Goal: Answer question/provide support: Share knowledge or assist other users

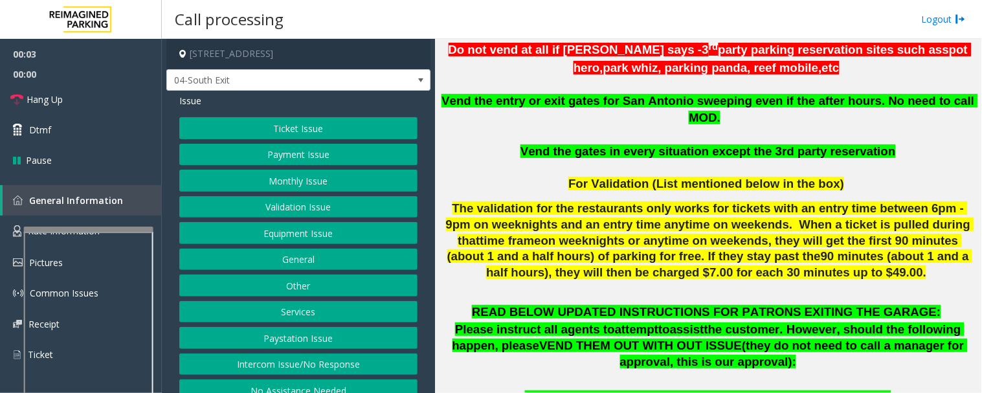
scroll to position [719, 0]
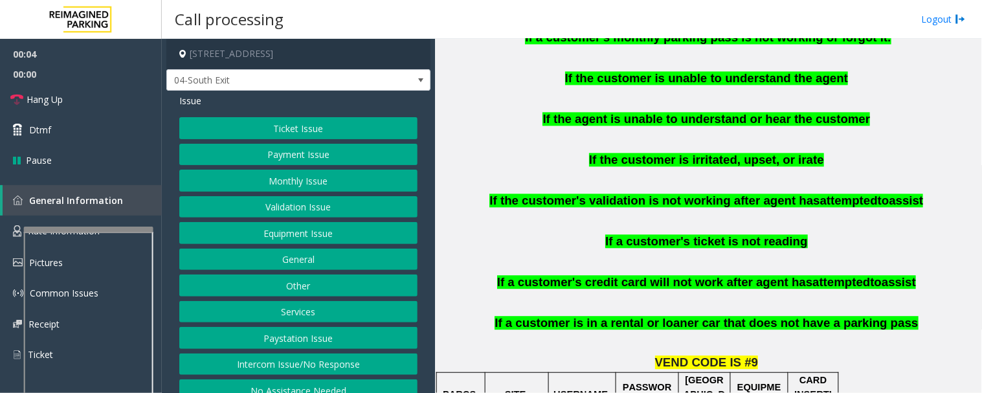
click at [318, 360] on button "Intercom Issue/No Response" at bounding box center [298, 364] width 238 height 22
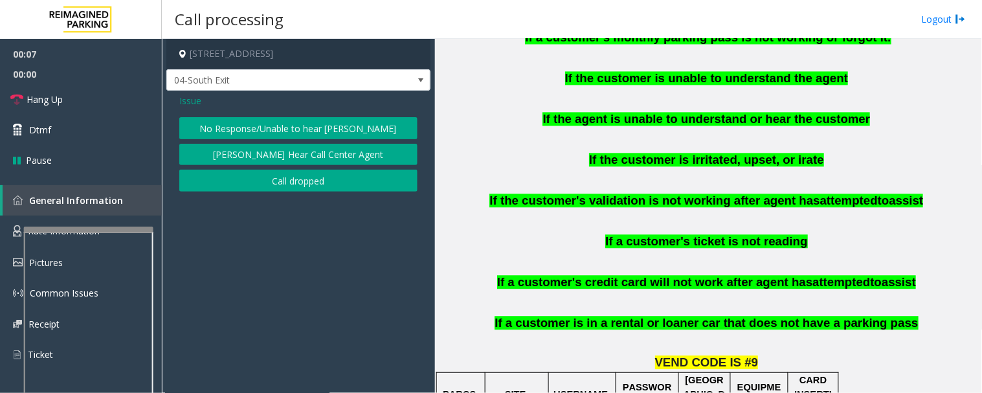
click at [348, 136] on button "No Response/Unable to hear [PERSON_NAME]" at bounding box center [298, 128] width 238 height 22
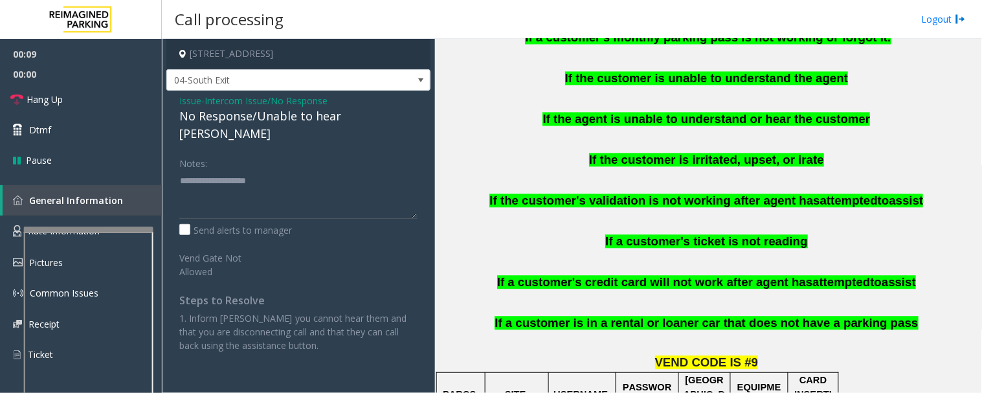
click at [190, 102] on span "Issue" at bounding box center [190, 101] width 22 height 14
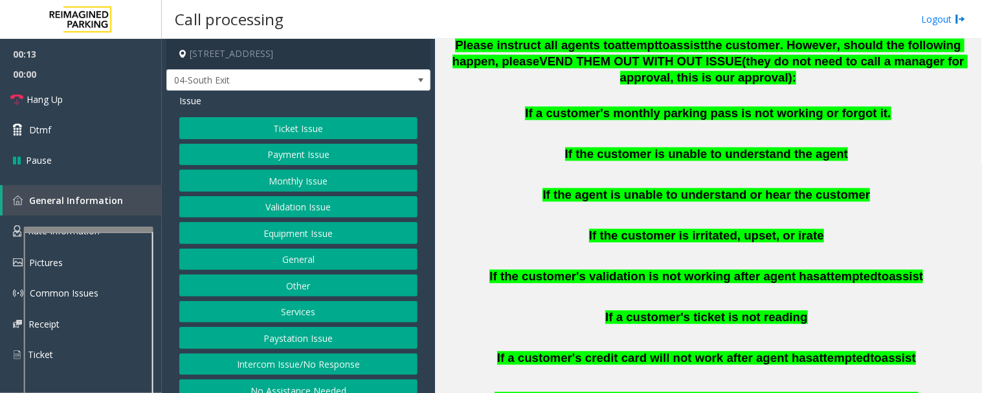
scroll to position [647, 0]
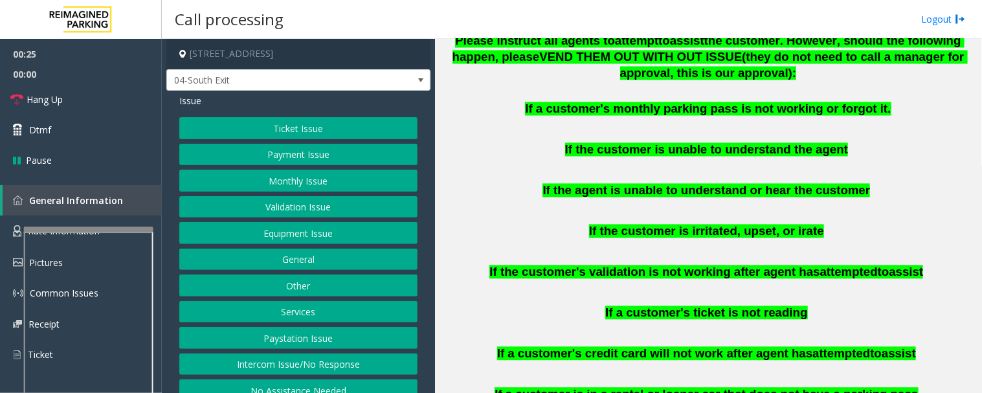
click at [343, 146] on button "Payment Issue" at bounding box center [298, 155] width 238 height 22
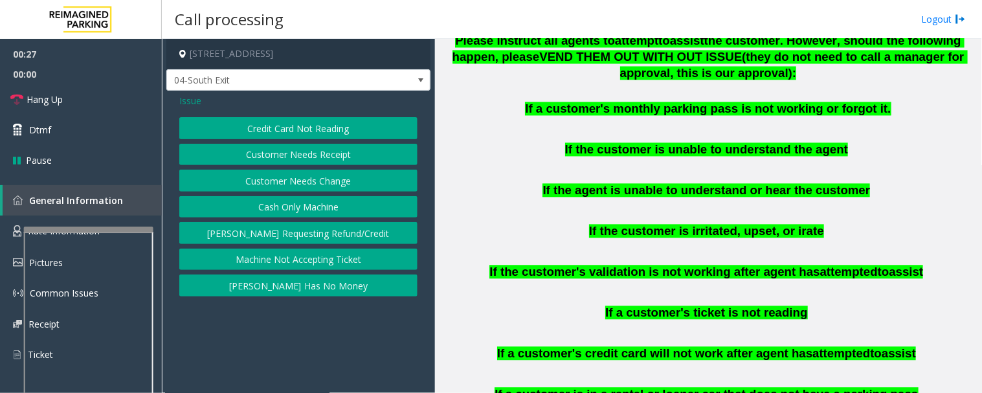
drag, startPoint x: 326, startPoint y: 281, endPoint x: 318, endPoint y: 278, distance: 7.6
click at [318, 278] on button "Parker Has No Money" at bounding box center [298, 285] width 238 height 22
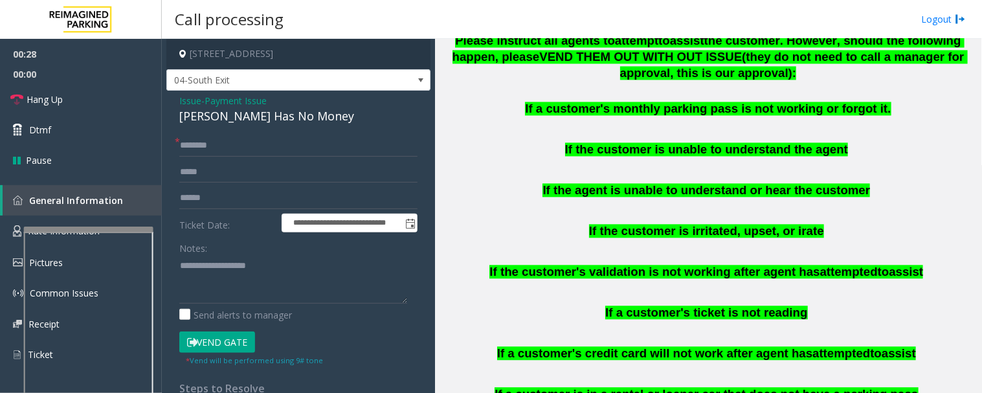
click at [276, 121] on div "Parker Has No Money" at bounding box center [298, 115] width 238 height 17
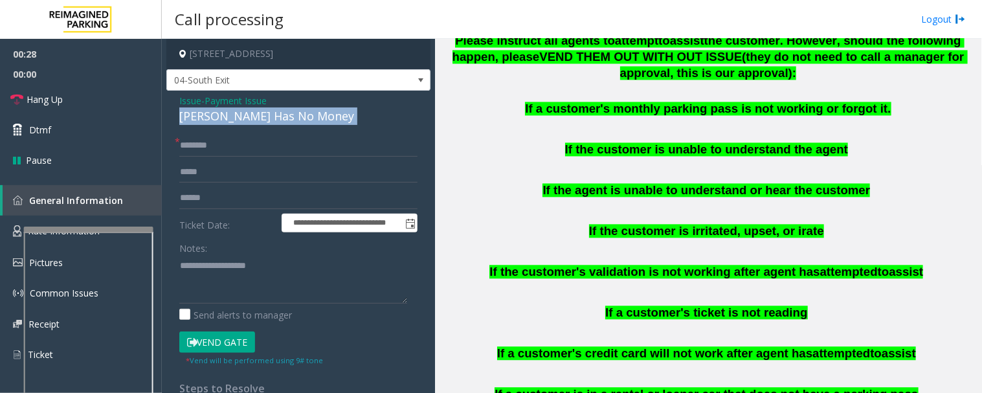
click at [276, 121] on div "Parker Has No Money" at bounding box center [298, 115] width 238 height 17
copy div "Parker Has No Money"
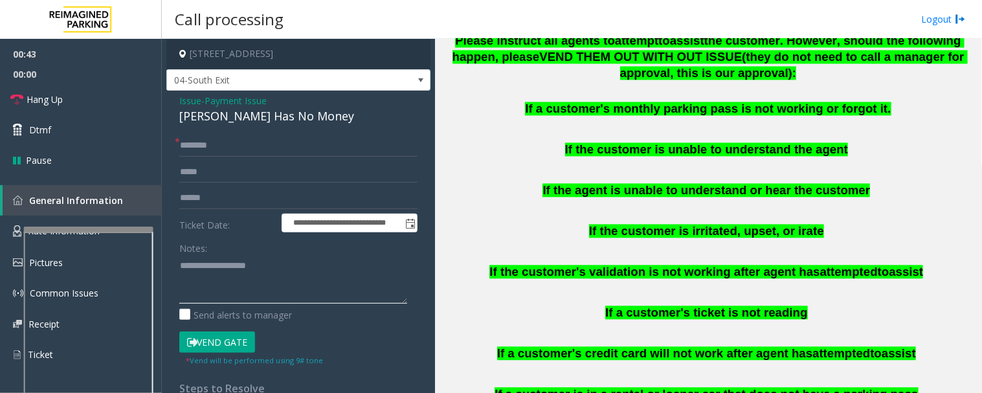
click at [237, 280] on textarea at bounding box center [293, 279] width 228 height 49
paste textarea "**********"
click at [214, 199] on input "text" at bounding box center [298, 198] width 238 height 22
click at [307, 300] on textarea at bounding box center [293, 279] width 228 height 49
type textarea "**********"
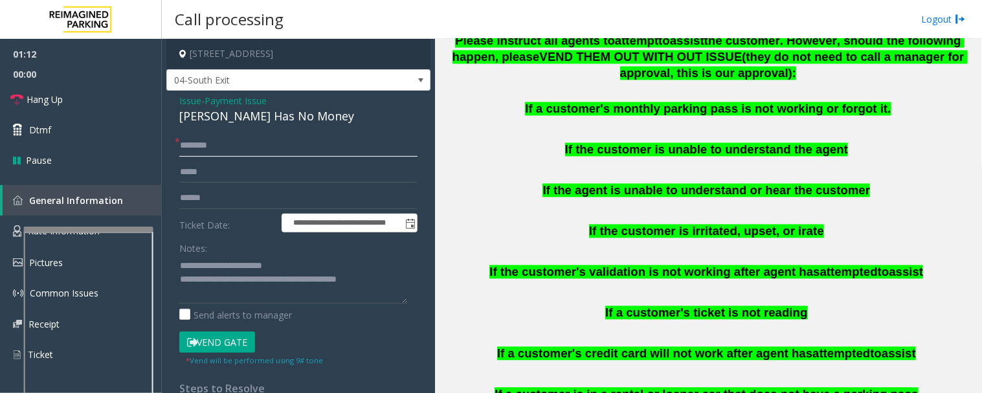
click at [254, 152] on input "text" at bounding box center [298, 146] width 238 height 22
click at [277, 192] on input "text" at bounding box center [298, 198] width 238 height 22
click at [293, 195] on input "text" at bounding box center [298, 198] width 238 height 22
click at [207, 193] on input "text" at bounding box center [298, 198] width 238 height 22
type input "**********"
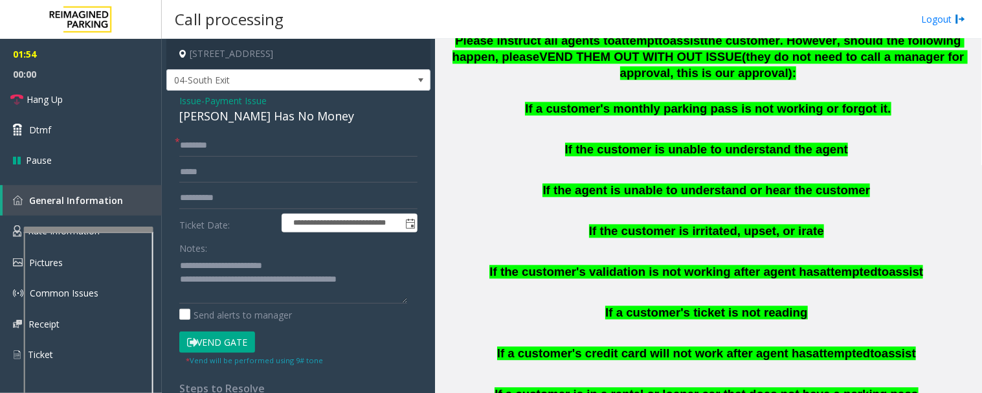
click at [214, 158] on form "**********" at bounding box center [298, 251] width 238 height 232
click at [220, 140] on input "text" at bounding box center [298, 146] width 238 height 22
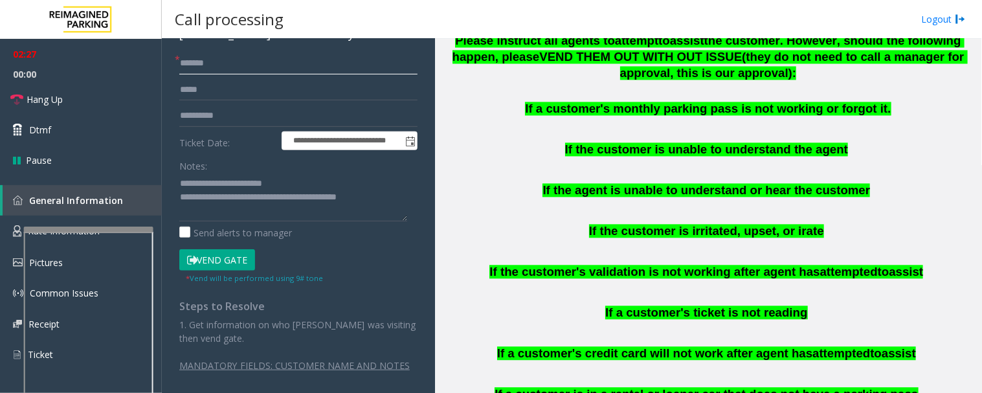
scroll to position [87, 0]
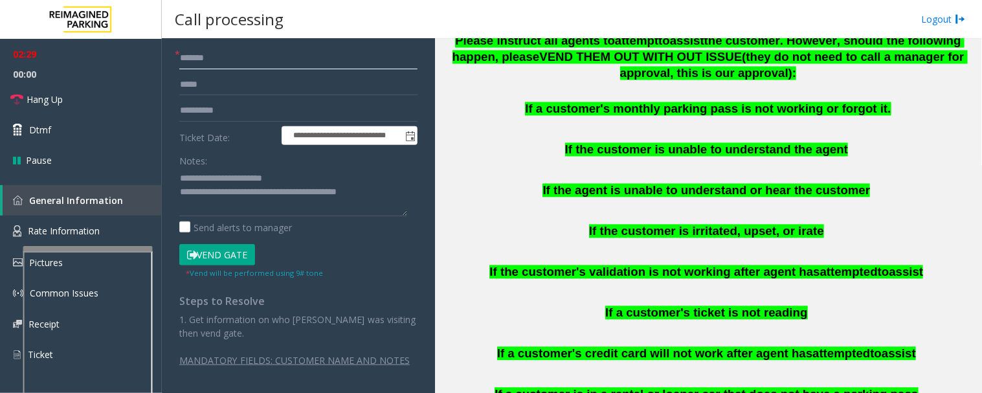
click at [54, 251] on div at bounding box center [87, 248] width 129 height 5
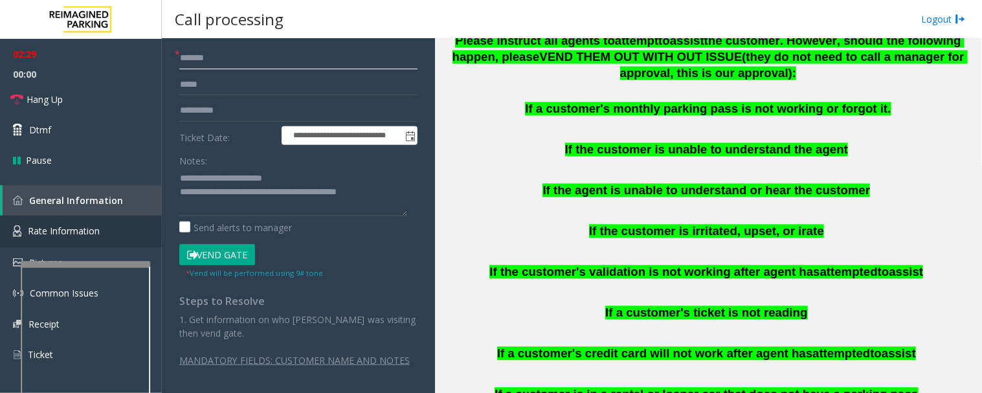
type input "******"
click at [82, 225] on span "Rate Information" at bounding box center [64, 231] width 72 height 12
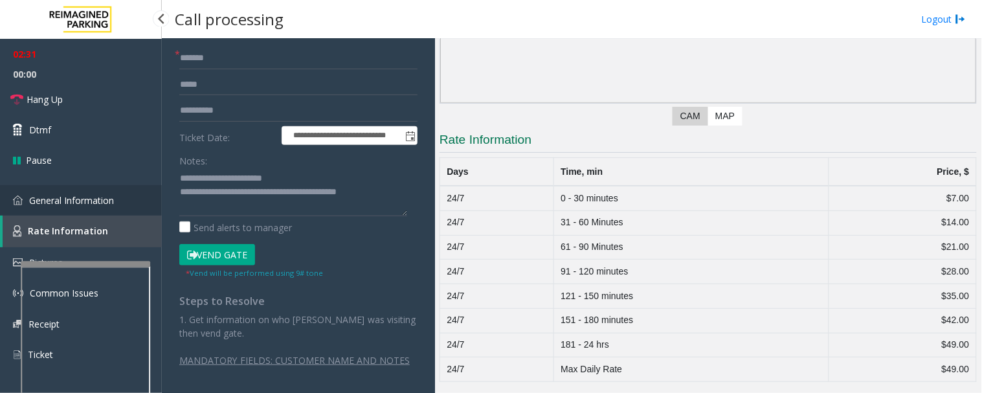
click at [23, 192] on link "General Information" at bounding box center [81, 200] width 162 height 30
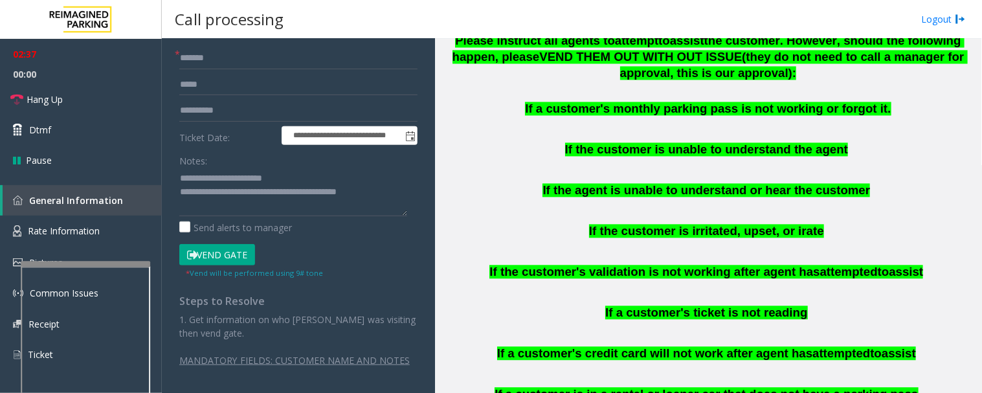
click at [237, 259] on button "Vend Gate" at bounding box center [217, 255] width 76 height 22
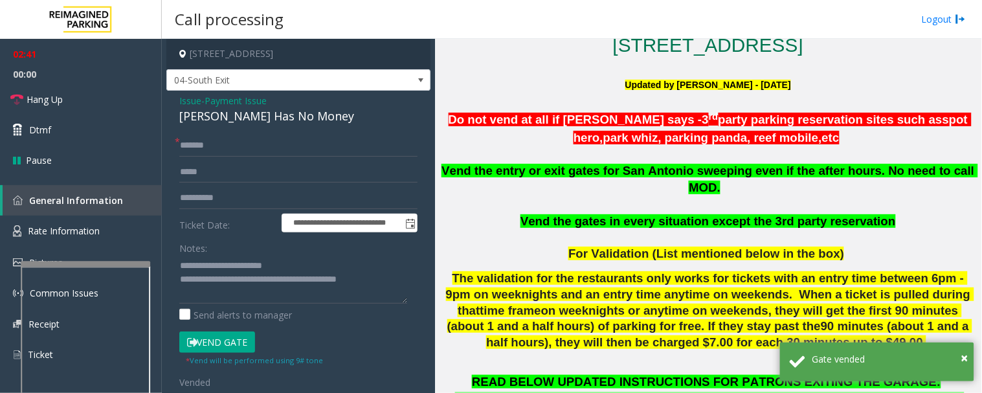
scroll to position [287, 0]
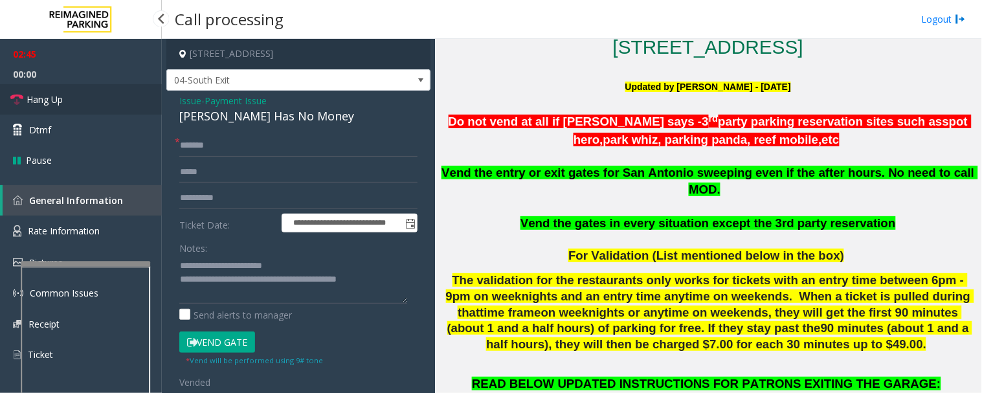
click at [44, 104] on span "Hang Up" at bounding box center [45, 100] width 36 height 14
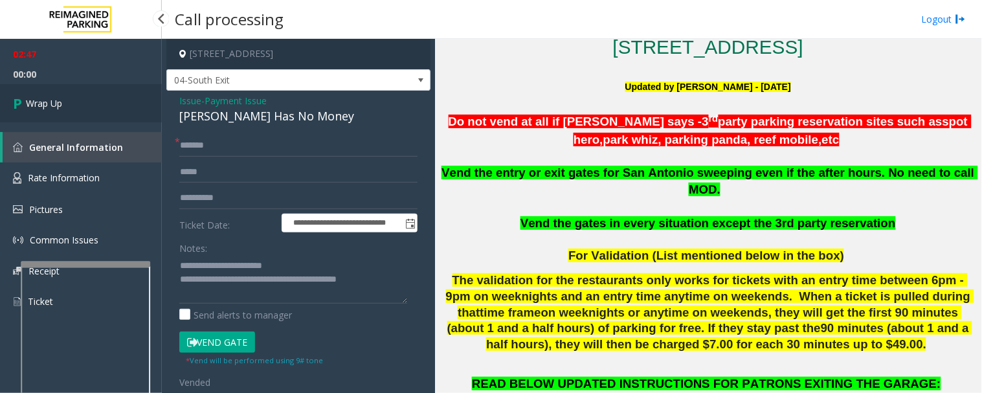
click at [76, 87] on link "Wrap Up" at bounding box center [81, 103] width 162 height 38
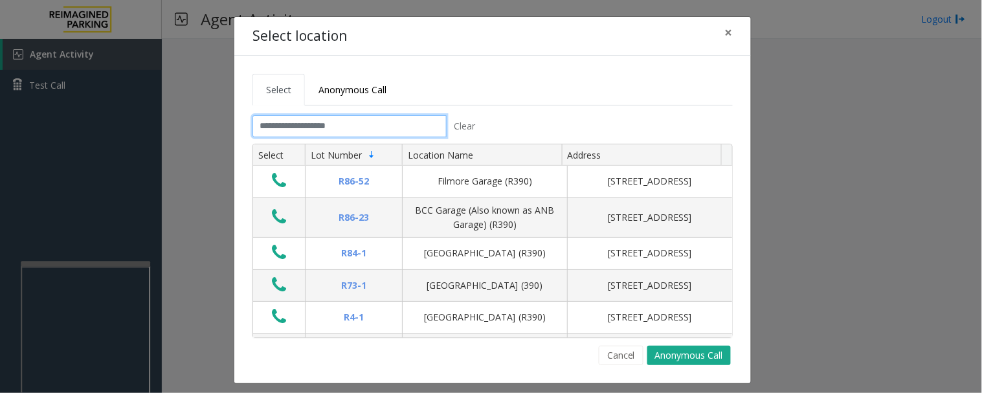
click at [319, 129] on input "text" at bounding box center [349, 126] width 194 height 22
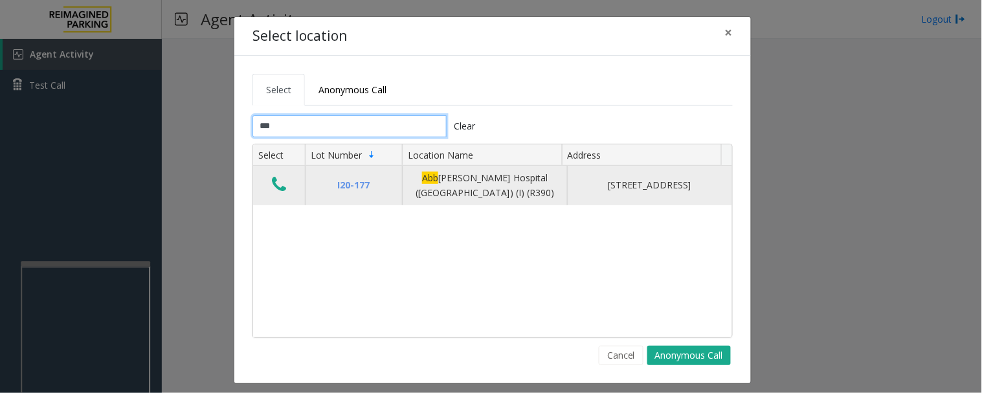
type input "***"
click at [272, 186] on icon "Data table" at bounding box center [279, 184] width 14 height 18
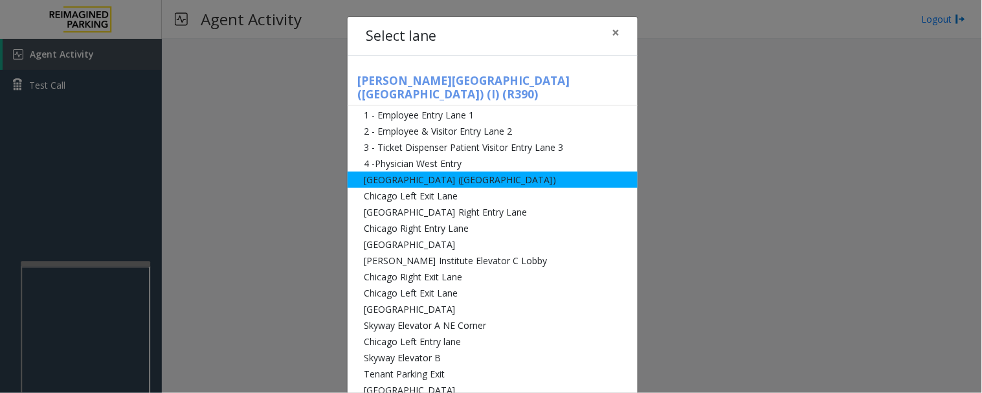
click at [388, 171] on li "[GEOGRAPHIC_DATA] ([GEOGRAPHIC_DATA])" at bounding box center [493, 179] width 290 height 16
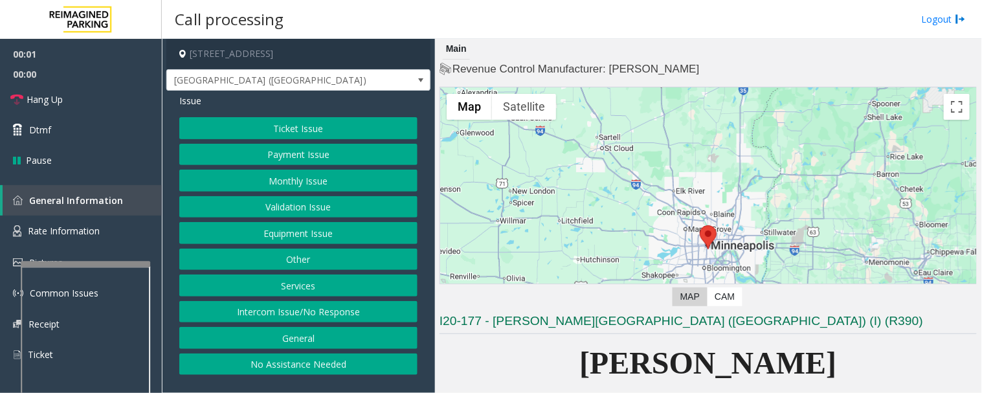
click at [351, 178] on button "Monthly Issue" at bounding box center [298, 181] width 238 height 22
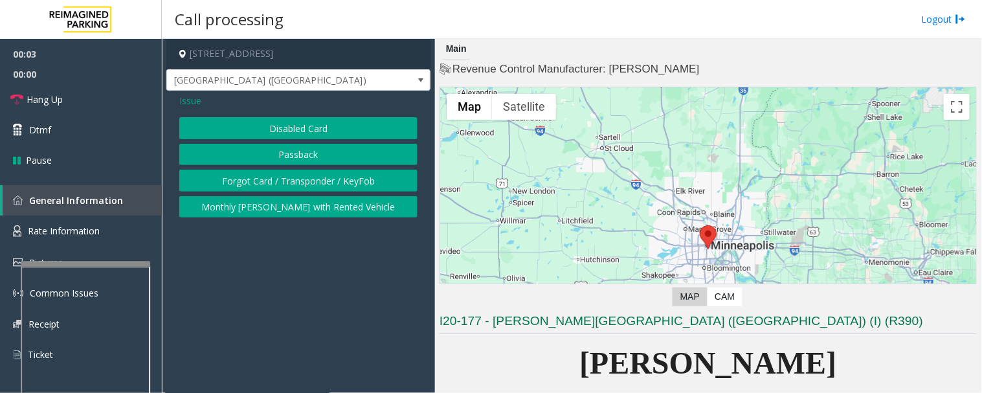
click at [379, 133] on button "Disabled Card" at bounding box center [298, 128] width 238 height 22
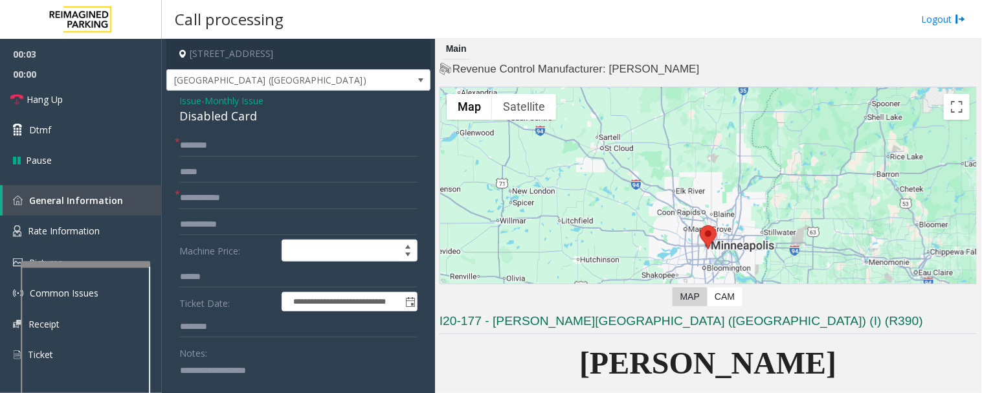
click at [233, 119] on div "Disabled Card" at bounding box center [298, 115] width 238 height 17
copy div "Disabled Card"
click at [240, 372] on textarea at bounding box center [293, 384] width 228 height 49
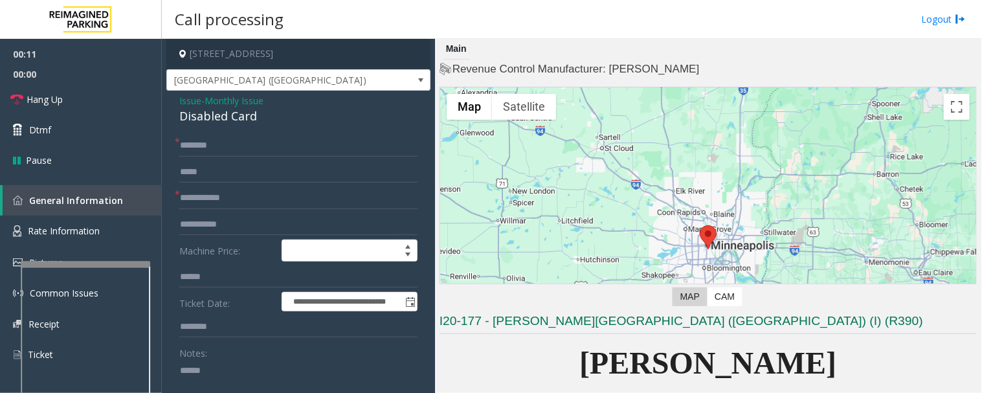
paste textarea "**********"
type textarea "**********"
click at [255, 195] on input "text" at bounding box center [298, 198] width 238 height 22
type input "******"
click at [275, 149] on input "text" at bounding box center [298, 146] width 238 height 22
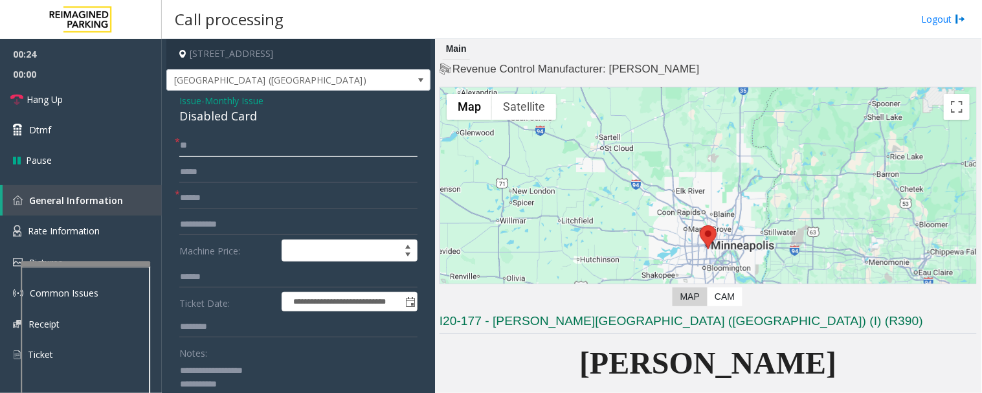
scroll to position [359, 0]
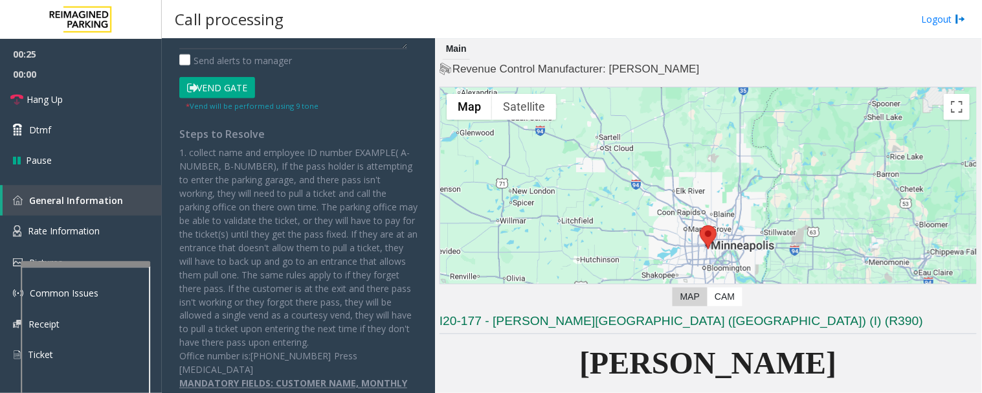
type input "**"
click at [241, 79] on button "Vend Gate" at bounding box center [217, 88] width 76 height 22
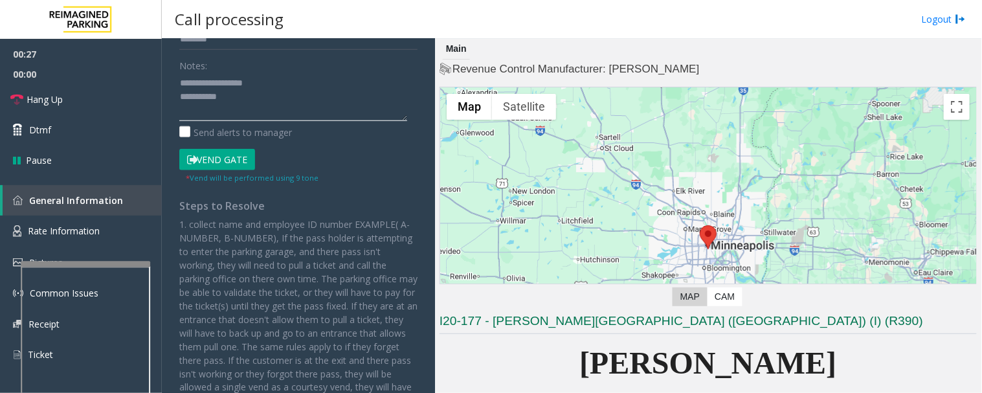
click at [239, 104] on textarea at bounding box center [293, 96] width 228 height 49
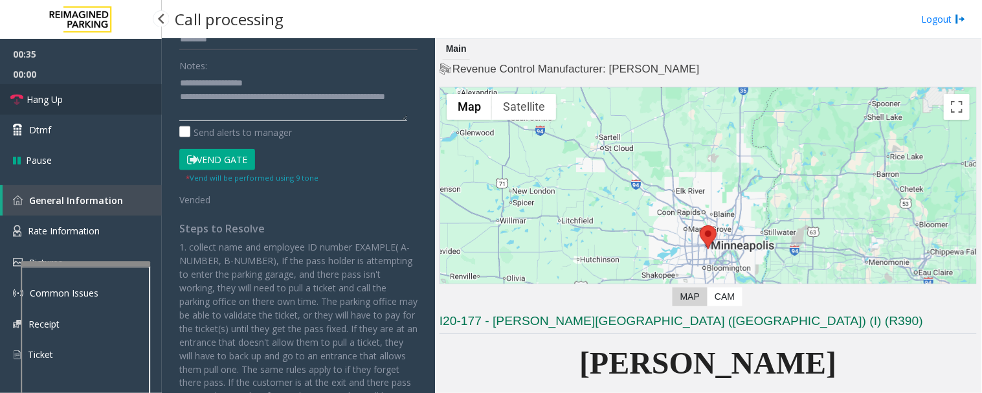
type textarea "**********"
drag, startPoint x: 1, startPoint y: 104, endPoint x: 159, endPoint y: 119, distance: 159.2
click at [1, 104] on link "Hang Up" at bounding box center [81, 99] width 162 height 30
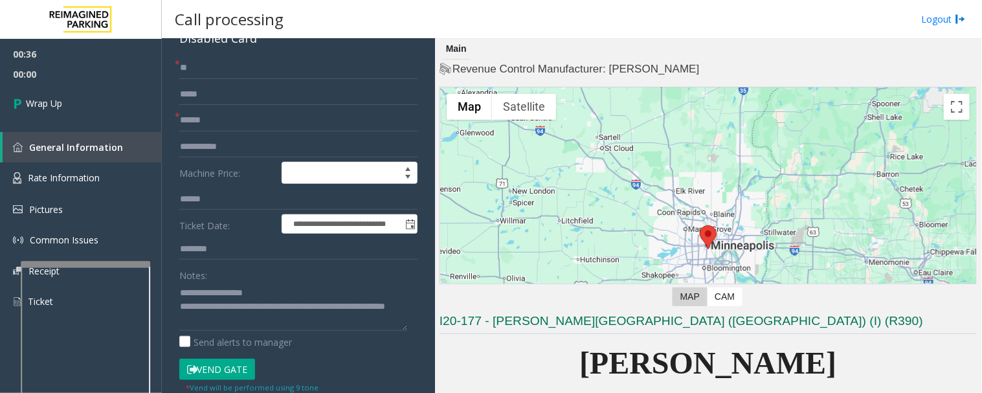
scroll to position [72, 0]
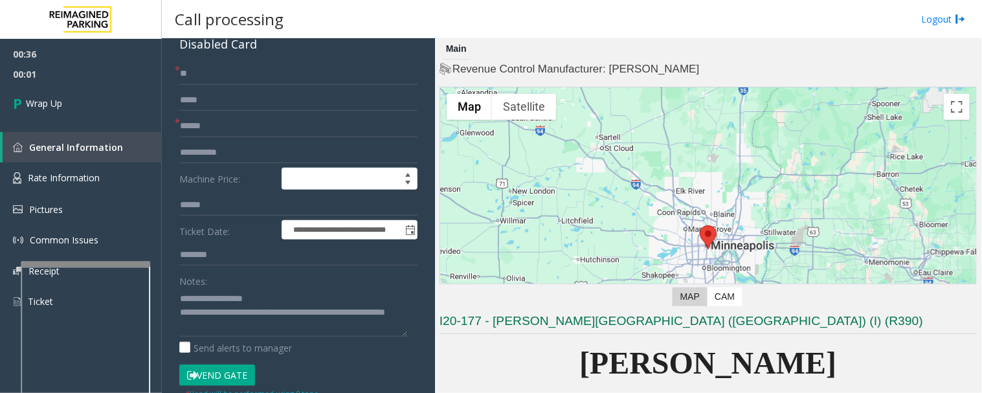
click at [179, 123] on span "*" at bounding box center [177, 122] width 5 height 14
click at [182, 126] on input "******" at bounding box center [298, 126] width 238 height 22
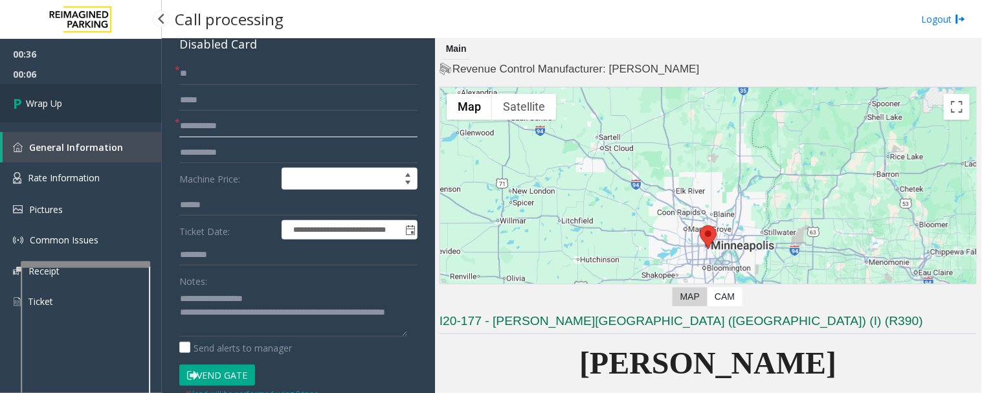
type input "**********"
click at [38, 106] on span "Wrap Up" at bounding box center [44, 103] width 36 height 14
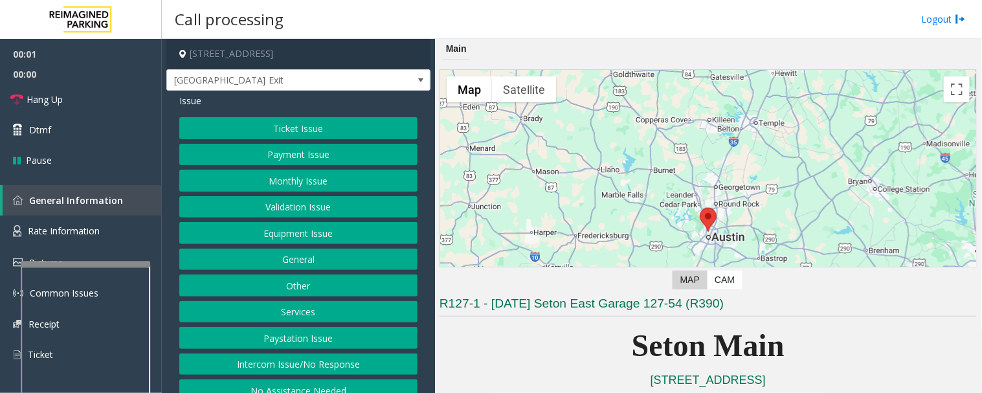
click at [315, 357] on button "Intercom Issue/No Response" at bounding box center [298, 364] width 238 height 22
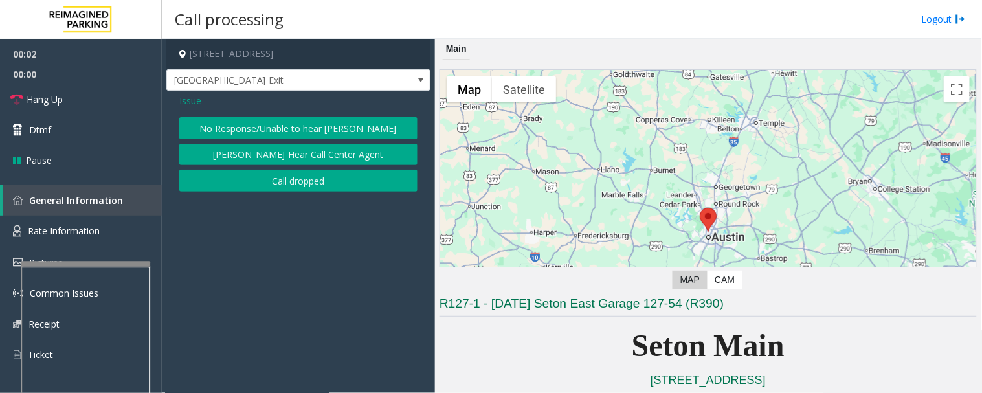
click at [325, 125] on button "No Response/Unable to hear [PERSON_NAME]" at bounding box center [298, 128] width 238 height 22
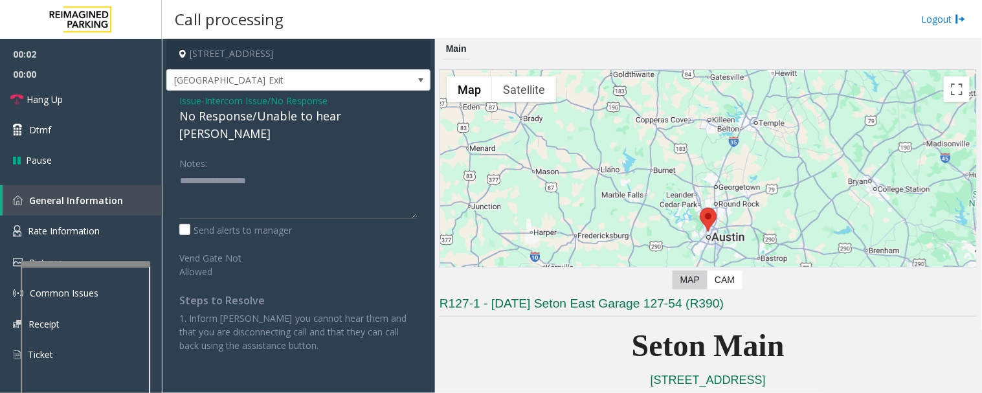
click at [349, 117] on div "No Response/Unable to hear [PERSON_NAME]" at bounding box center [298, 124] width 238 height 35
click at [194, 100] on span "Issue" at bounding box center [190, 101] width 22 height 14
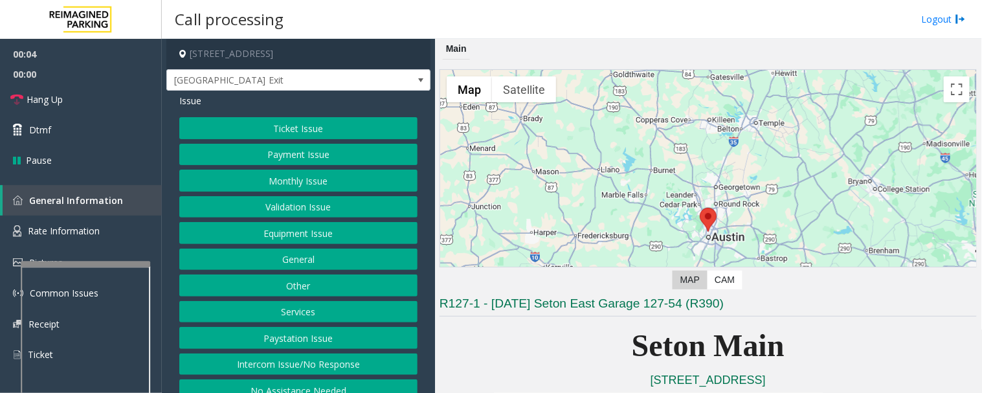
click at [308, 236] on button "Equipment Issue" at bounding box center [298, 233] width 238 height 22
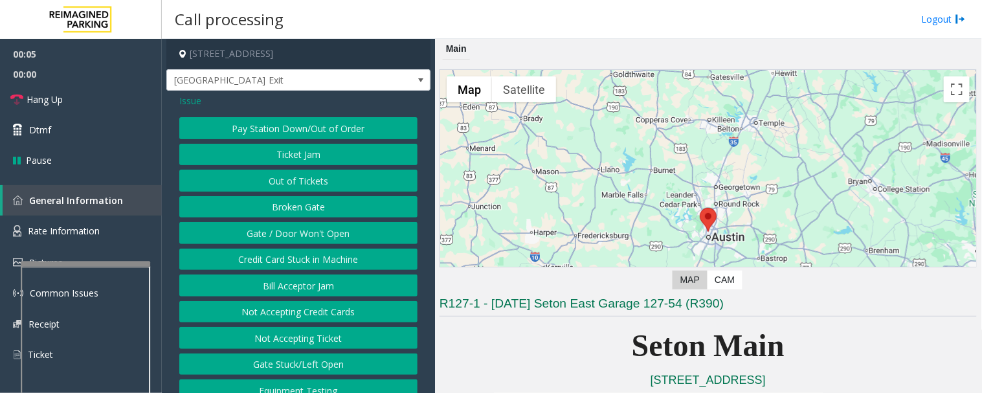
click at [309, 228] on button "Gate / Door Won't Open" at bounding box center [298, 233] width 238 height 22
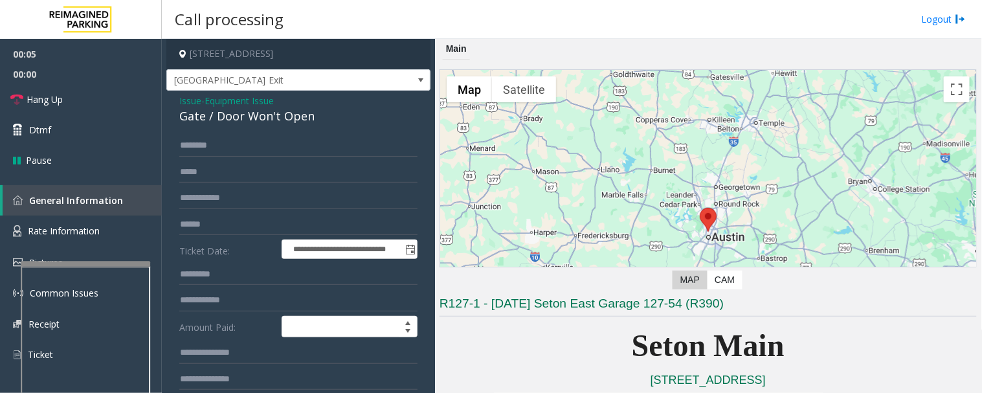
scroll to position [215, 0]
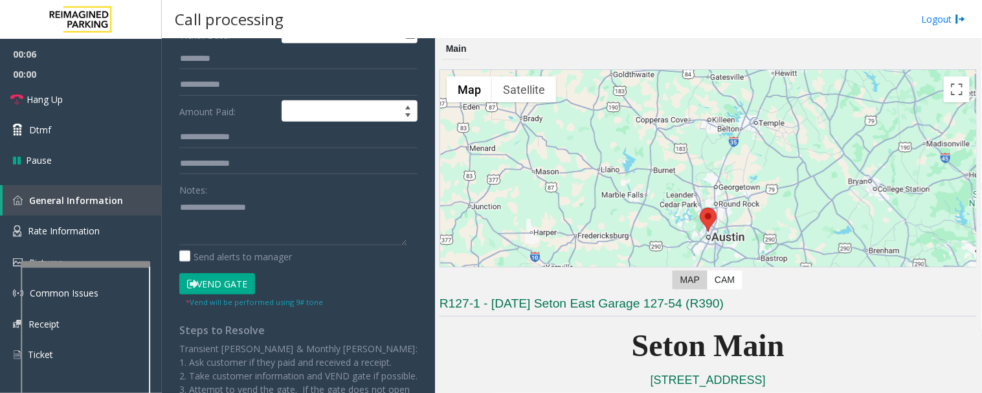
click at [247, 282] on button "Vend Gate" at bounding box center [217, 284] width 76 height 22
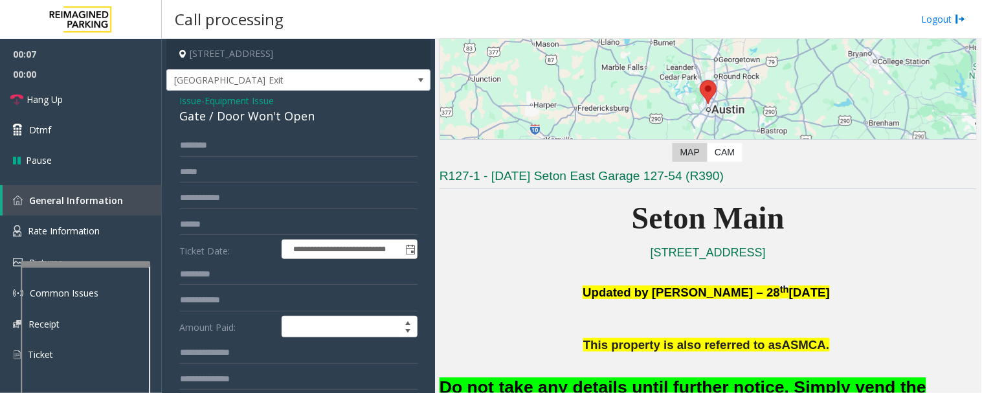
scroll to position [287, 0]
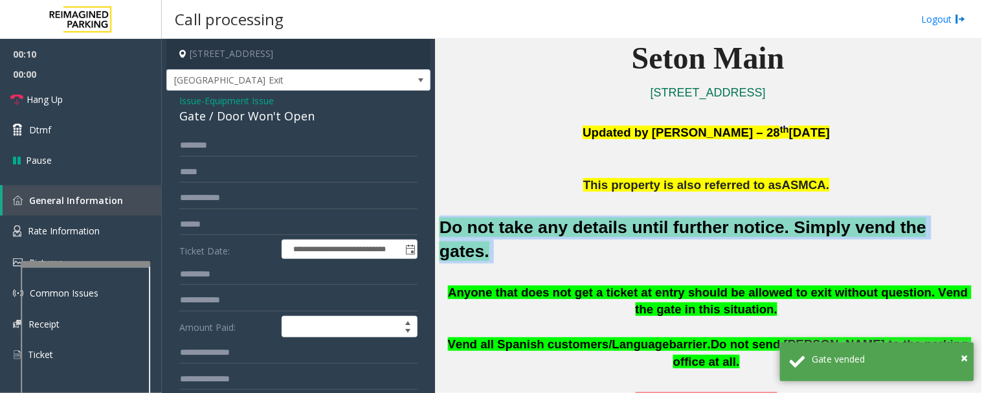
drag, startPoint x: 442, startPoint y: 228, endPoint x: 923, endPoint y: 225, distance: 481.5
click at [923, 225] on h2 "Do not take any details until further notice. Simply vend the gates." at bounding box center [707, 239] width 537 height 48
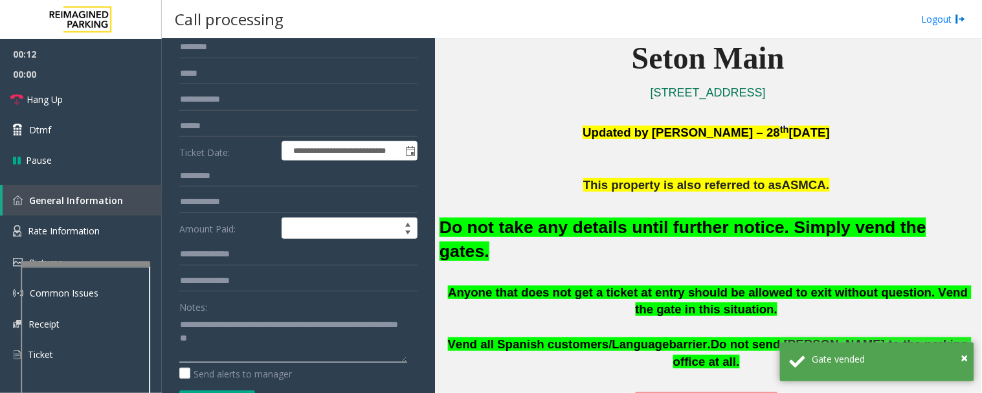
click at [338, 345] on textarea at bounding box center [293, 338] width 228 height 49
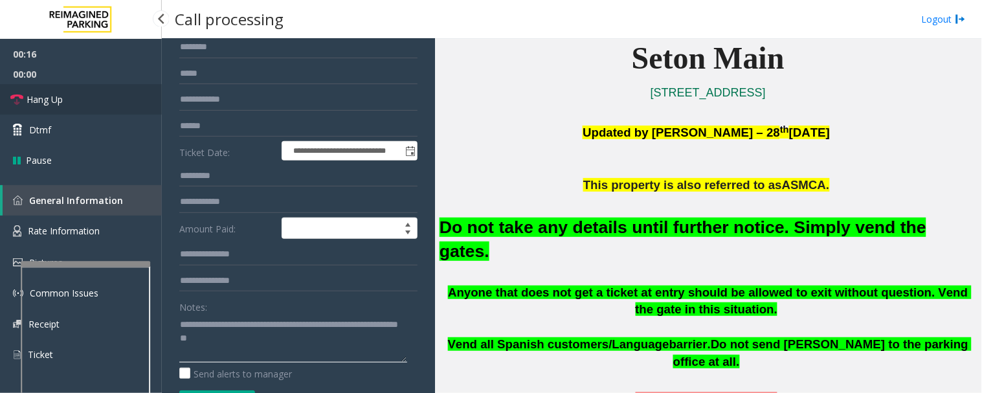
type textarea "**********"
click at [47, 95] on span "Hang Up" at bounding box center [45, 100] width 36 height 14
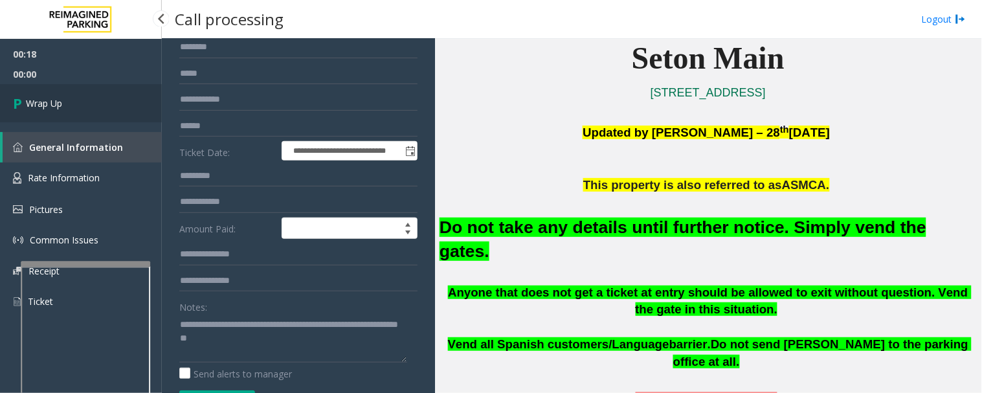
click at [56, 102] on span "Wrap Up" at bounding box center [44, 103] width 36 height 14
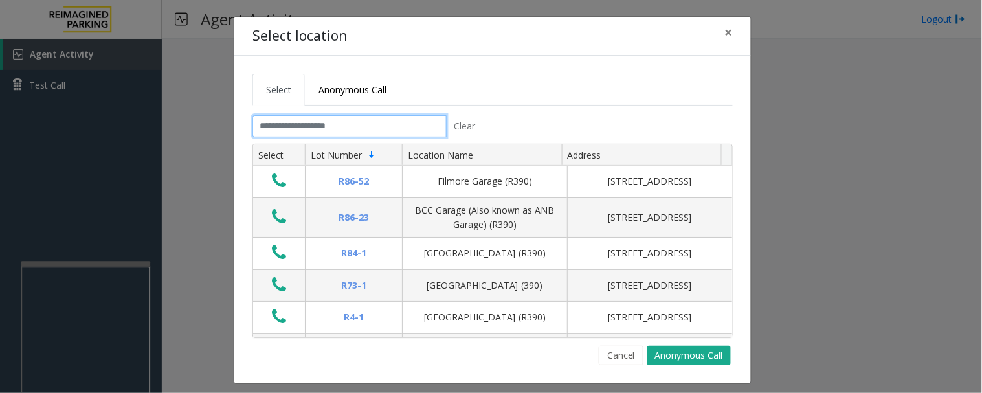
click at [300, 126] on input "text" at bounding box center [349, 126] width 194 height 22
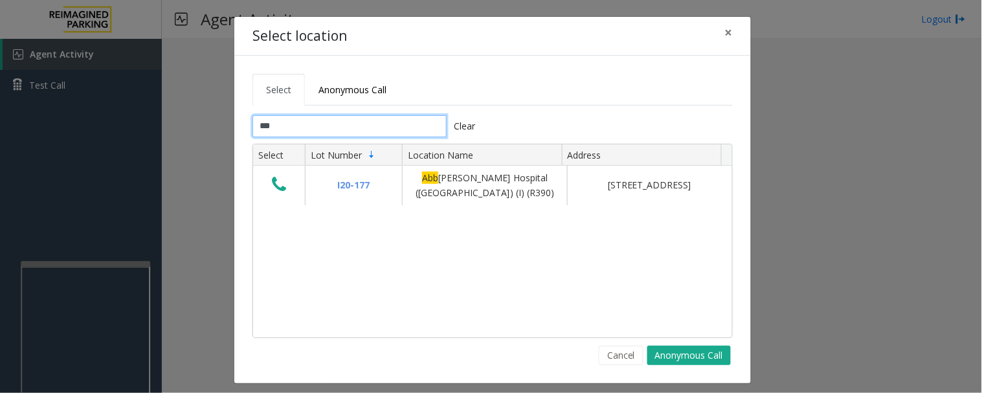
type input "***"
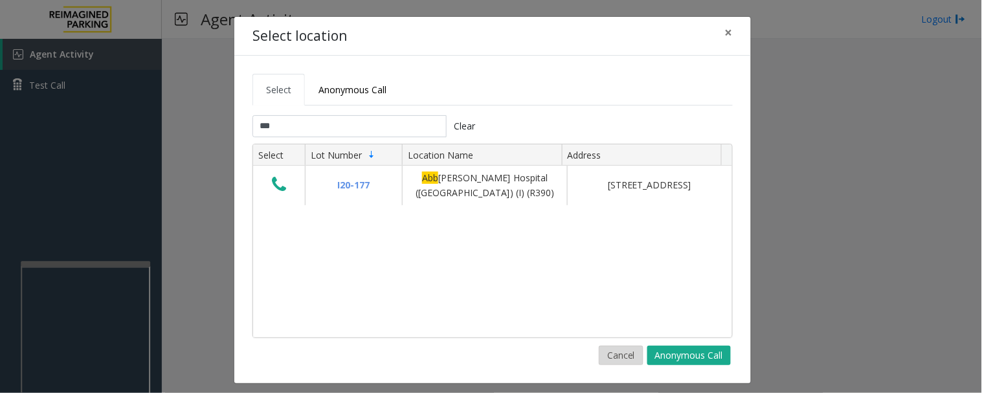
click at [616, 360] on button "Cancel" at bounding box center [621, 355] width 45 height 19
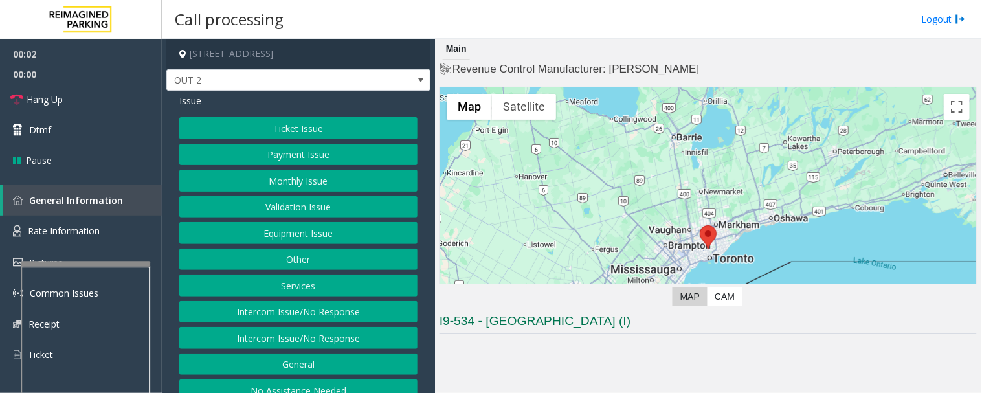
click at [314, 226] on button "Equipment Issue" at bounding box center [298, 233] width 238 height 22
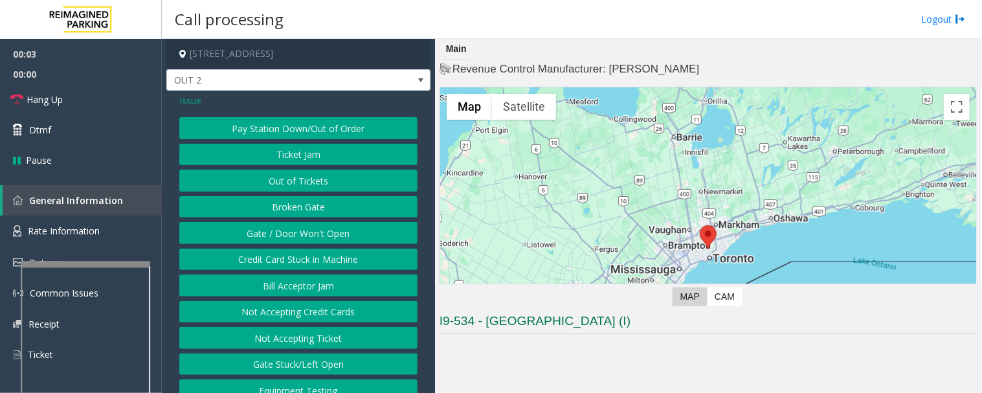
click at [283, 234] on button "Gate / Door Won't Open" at bounding box center [298, 233] width 238 height 22
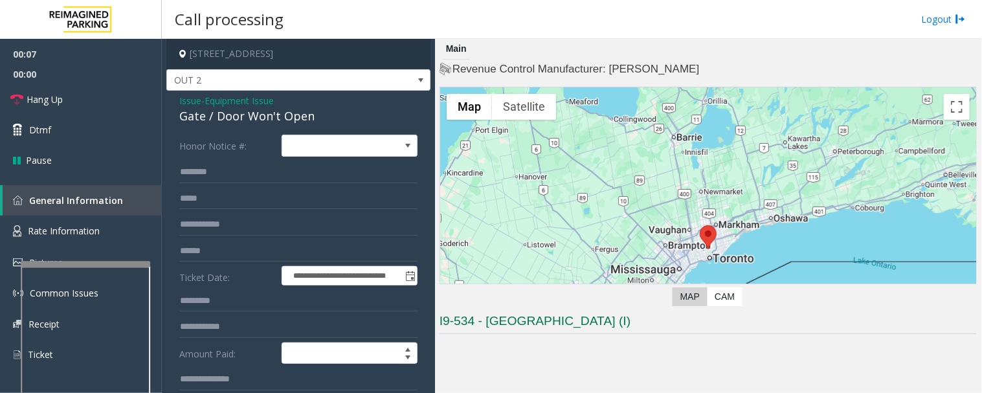
click at [275, 111] on div "Gate / Door Won't Open" at bounding box center [298, 115] width 238 height 17
copy div "Gate / Door Won't Open"
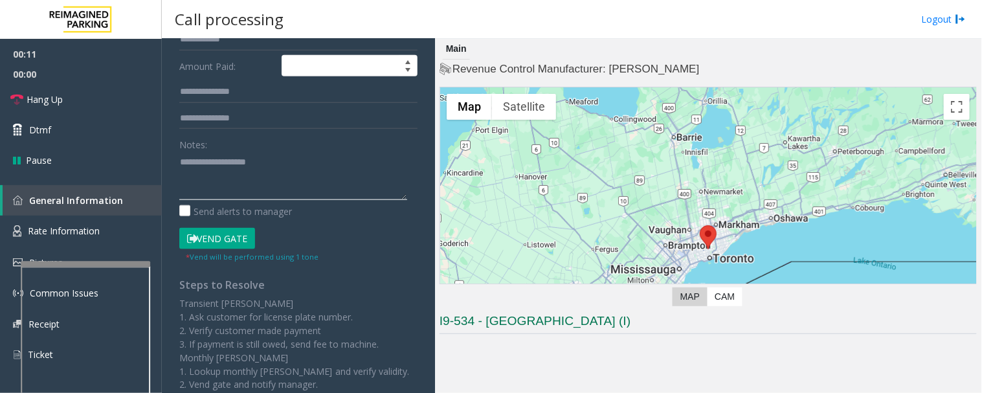
drag, startPoint x: 291, startPoint y: 179, endPoint x: 269, endPoint y: 172, distance: 22.9
click at [291, 178] on textarea at bounding box center [293, 175] width 228 height 49
click at [65, 100] on link "Hang Up" at bounding box center [81, 99] width 162 height 30
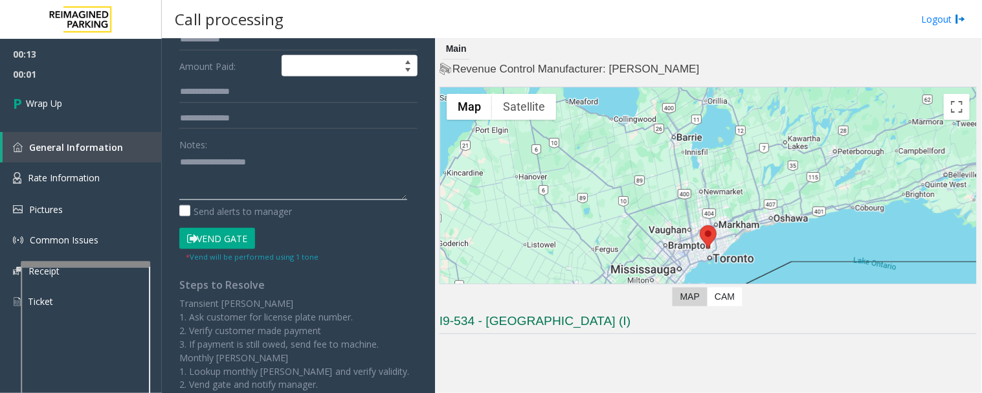
click at [300, 199] on textarea at bounding box center [293, 175] width 228 height 49
paste textarea "**********"
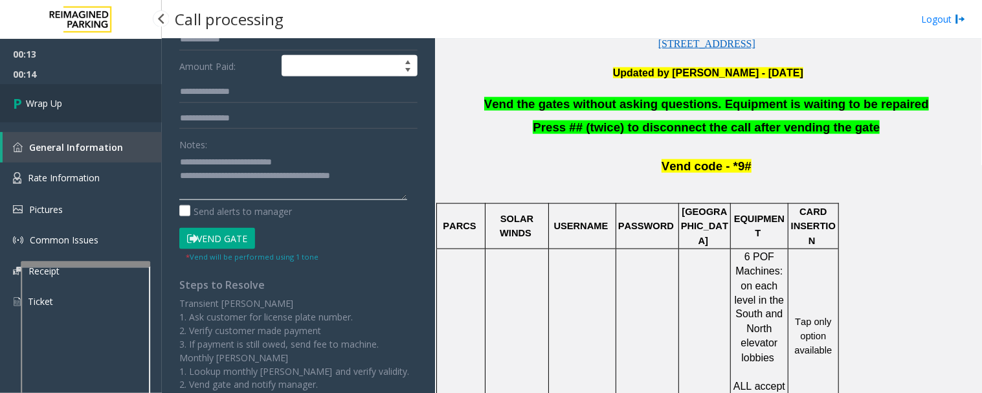
type textarea "**********"
click at [62, 119] on link "Wrap Up" at bounding box center [81, 103] width 162 height 38
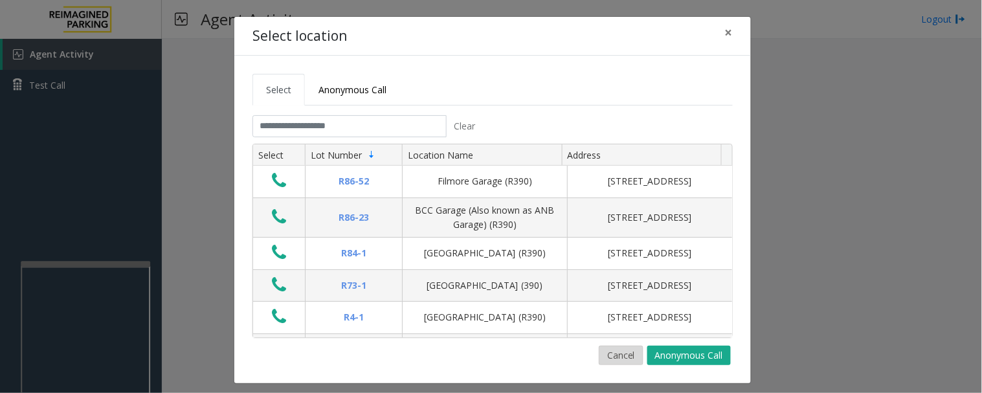
click at [612, 354] on button "Cancel" at bounding box center [621, 355] width 45 height 19
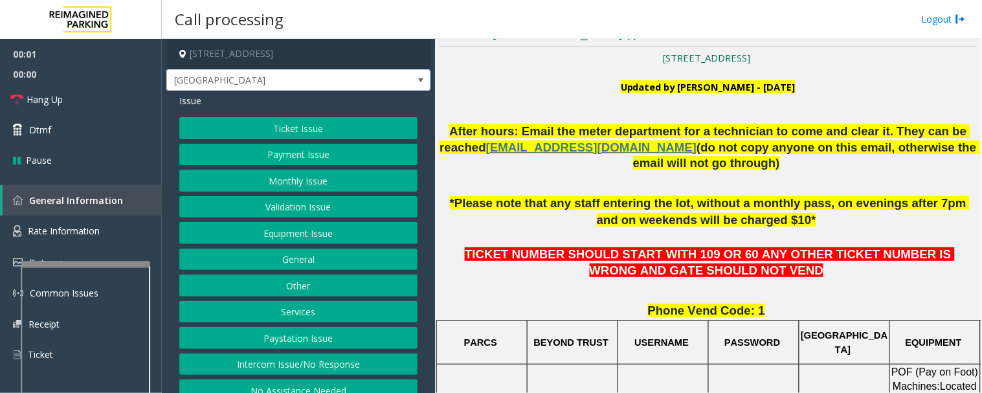
scroll to position [575, 0]
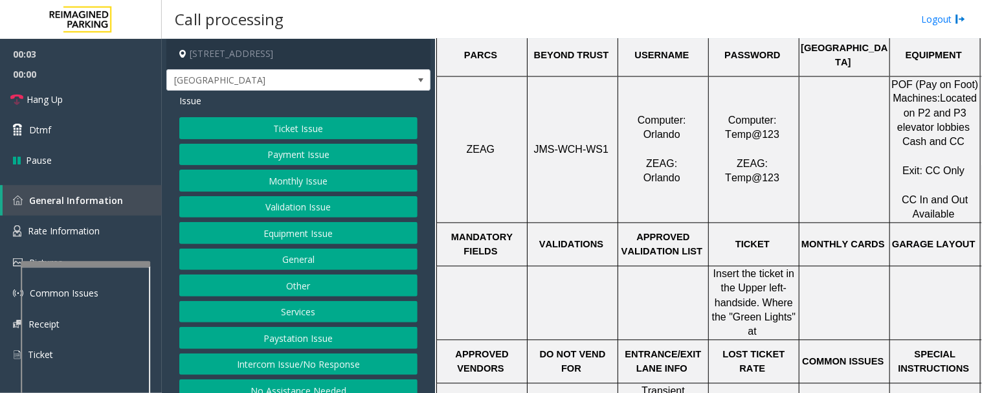
click at [588, 146] on span "JMS-WCH-WS1" at bounding box center [571, 149] width 75 height 11
copy p "JMS-WCH-WS1"
click at [348, 123] on button "Ticket Issue" at bounding box center [298, 128] width 238 height 22
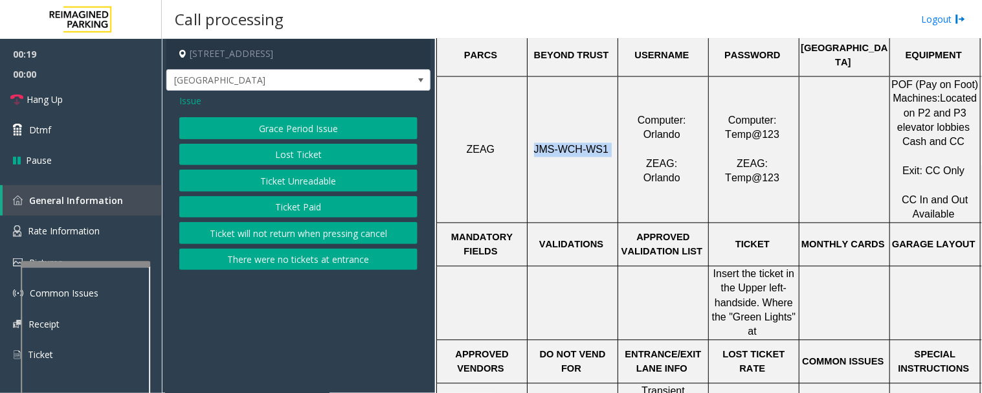
click at [287, 211] on button "Ticket Paid" at bounding box center [298, 207] width 238 height 22
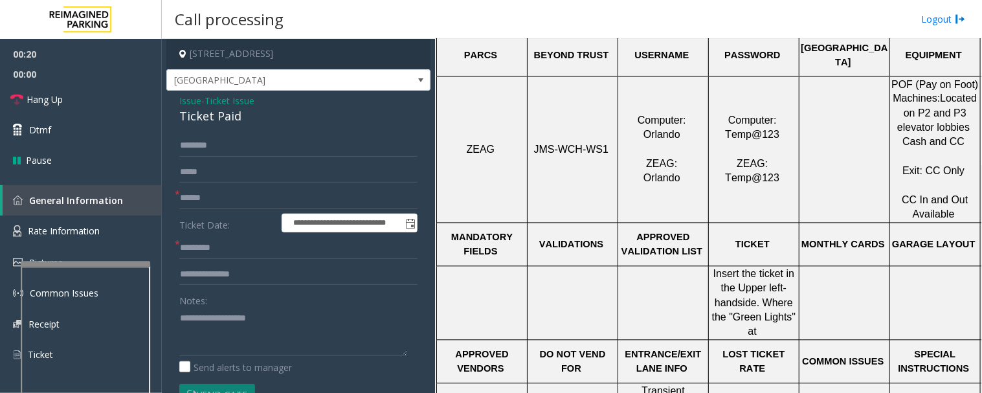
click at [201, 117] on div "Ticket Paid" at bounding box center [298, 115] width 238 height 17
copy div "Ticket Paid"
click at [255, 318] on textarea at bounding box center [293, 331] width 228 height 49
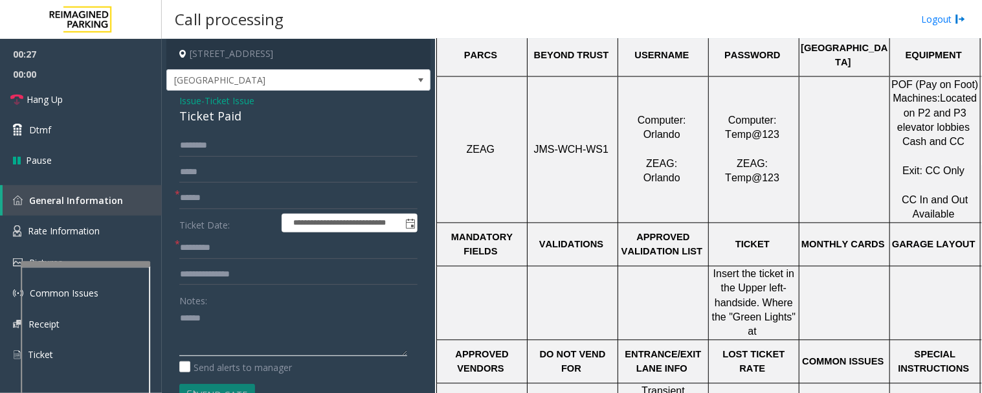
paste textarea "**********"
type textarea "**********"
click at [188, 101] on span "Issue" at bounding box center [190, 101] width 22 height 14
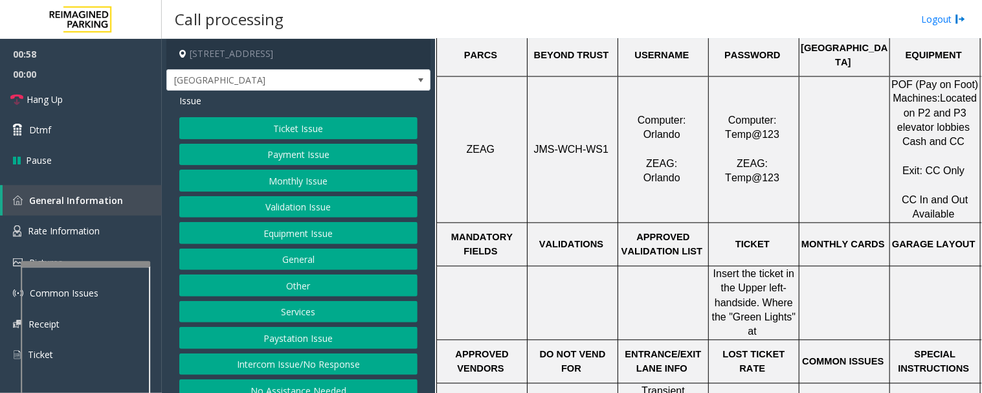
click at [268, 204] on button "Validation Issue" at bounding box center [298, 207] width 238 height 22
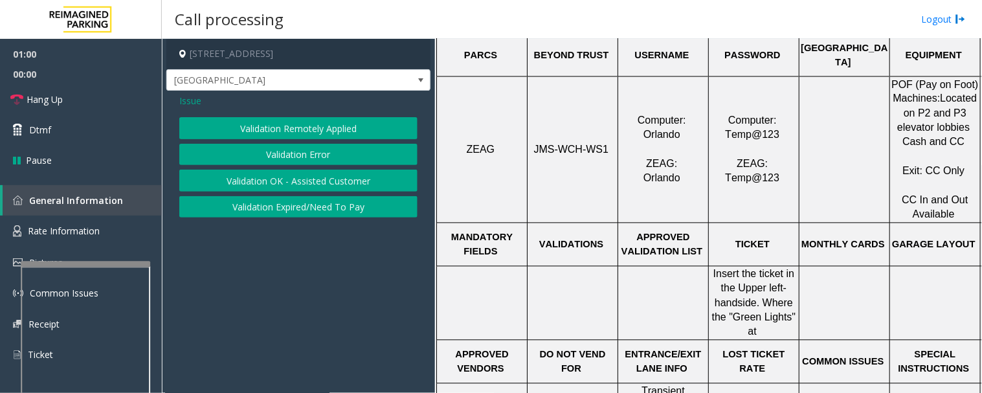
click at [197, 98] on span "Issue" at bounding box center [190, 101] width 22 height 14
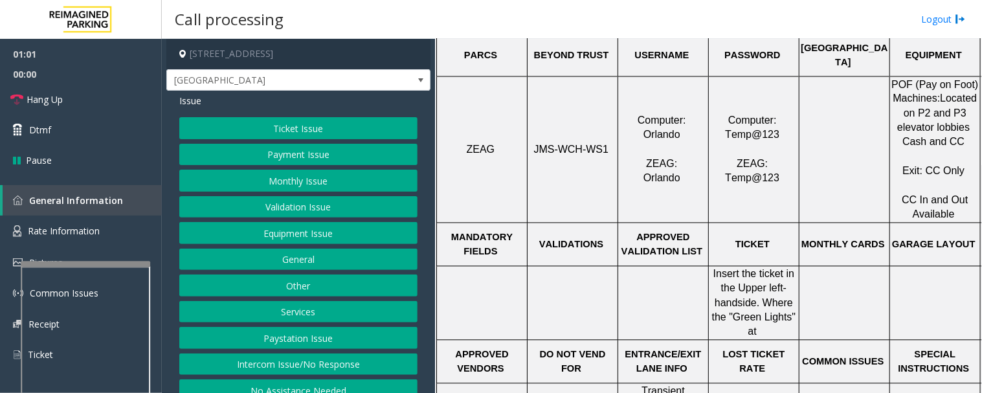
click at [356, 235] on button "Equipment Issue" at bounding box center [298, 233] width 238 height 22
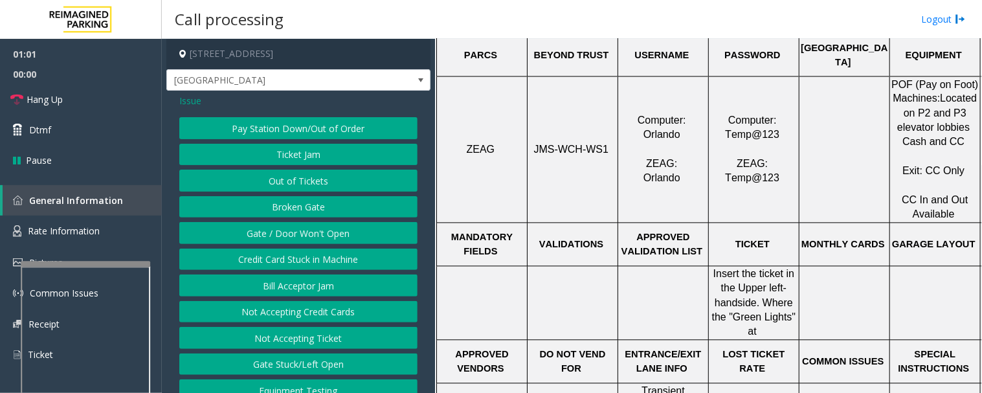
click at [344, 235] on button "Gate / Door Won't Open" at bounding box center [298, 233] width 238 height 22
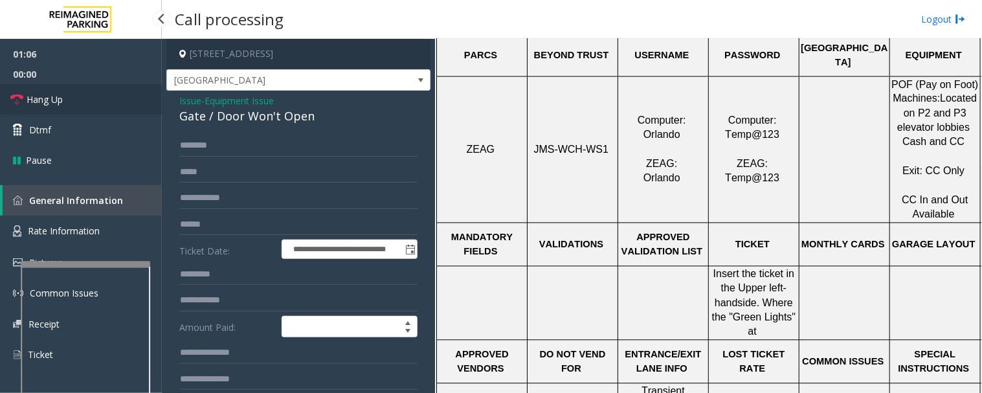
click at [111, 100] on link "Hang Up" at bounding box center [81, 99] width 162 height 30
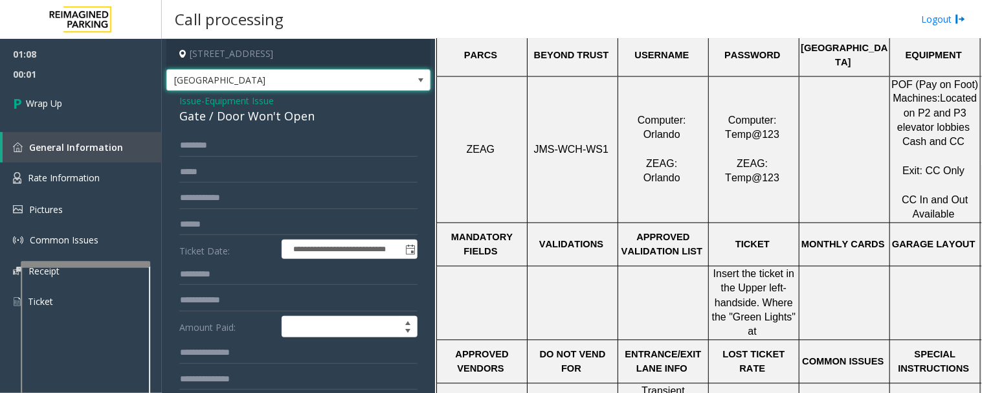
click at [182, 89] on span "Women's College Hospital" at bounding box center [272, 80] width 210 height 21
click at [191, 140] on input "text" at bounding box center [298, 146] width 238 height 22
click at [192, 106] on span "Issue" at bounding box center [190, 101] width 22 height 14
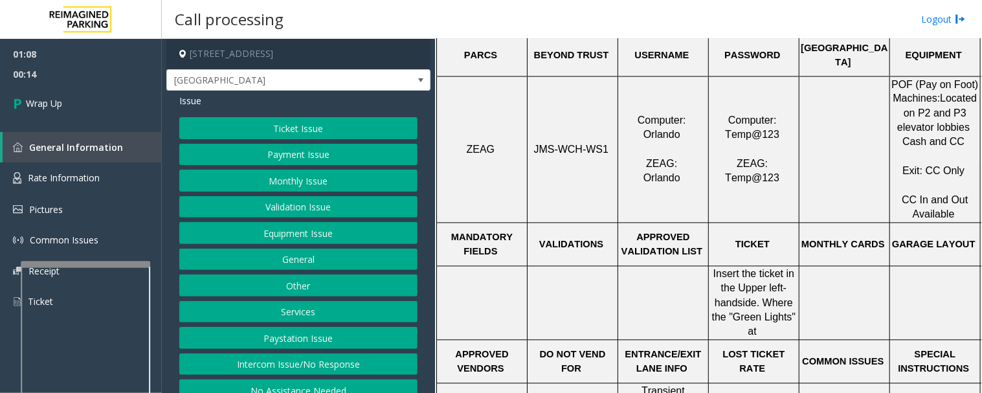
click at [320, 198] on button "Validation Issue" at bounding box center [298, 207] width 238 height 22
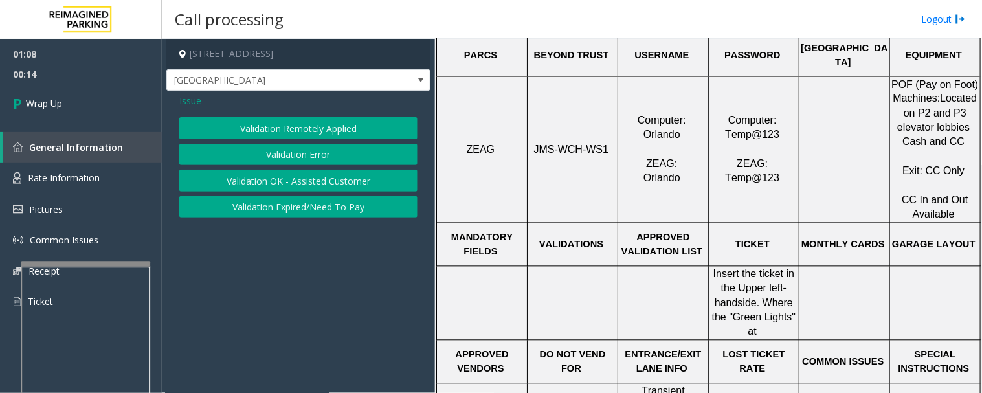
click at [293, 140] on div "Validation Remotely Applied Validation Error Validation OK - Assisted Customer …" at bounding box center [298, 167] width 238 height 100
click at [290, 152] on button "Validation Error" at bounding box center [298, 155] width 238 height 22
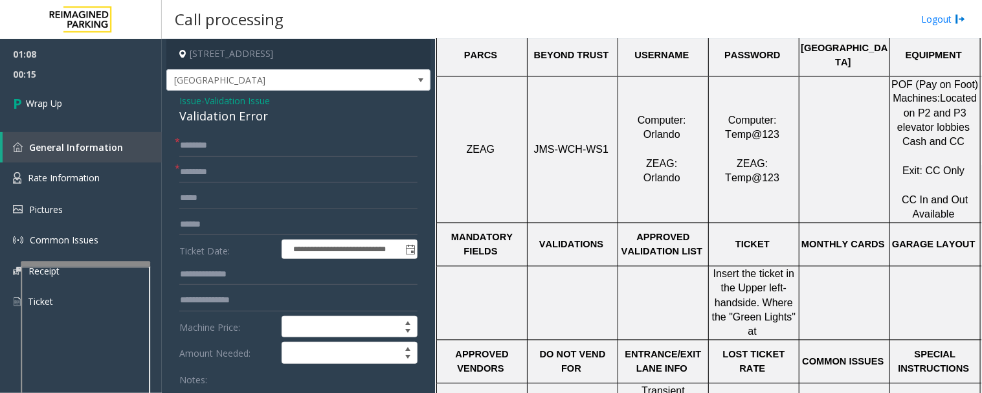
click at [208, 118] on div "Validation Error" at bounding box center [298, 115] width 238 height 17
copy div "Validation Error"
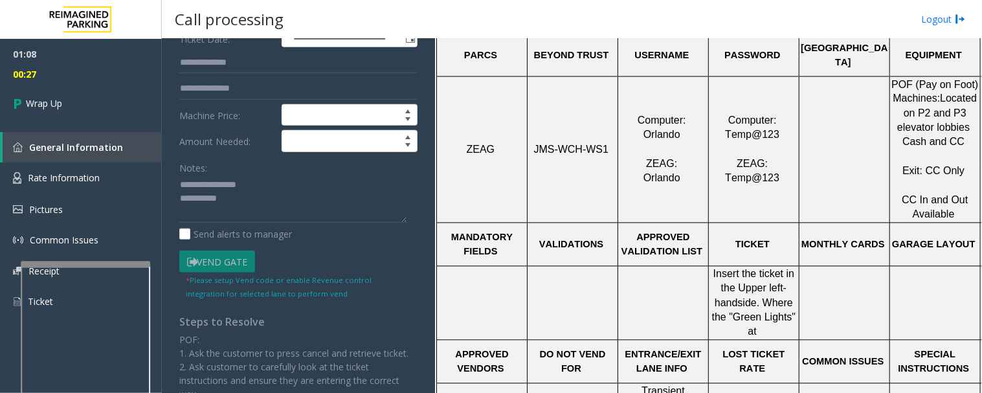
scroll to position [215, 0]
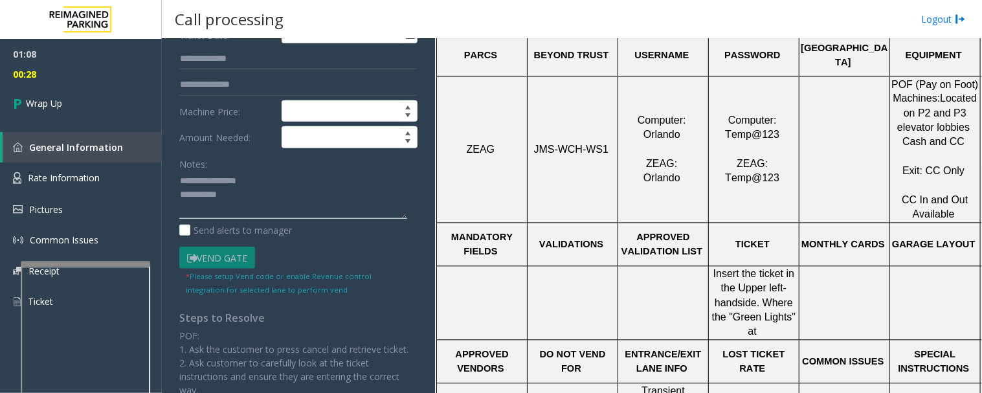
click at [290, 204] on textarea at bounding box center [293, 195] width 228 height 49
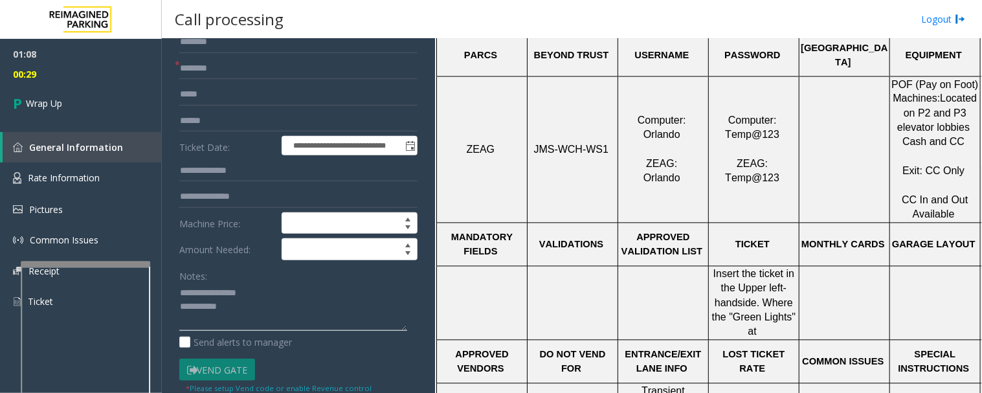
scroll to position [0, 0]
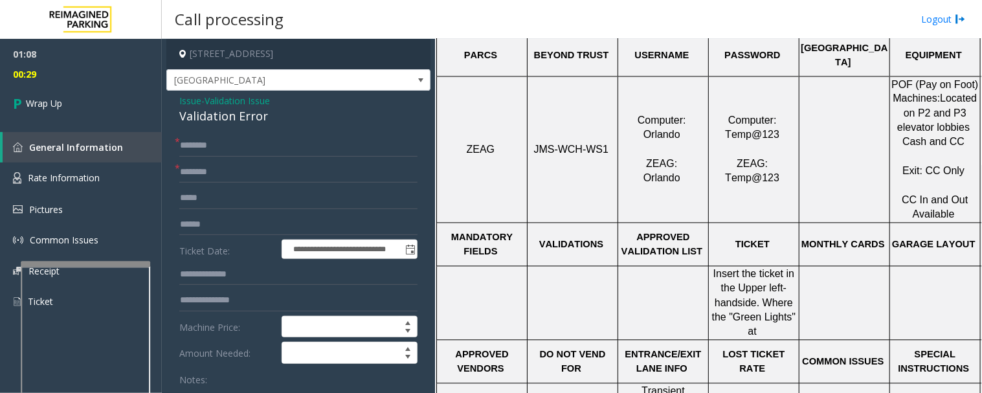
click at [224, 105] on span "Validation Issue" at bounding box center [236, 101] width 65 height 14
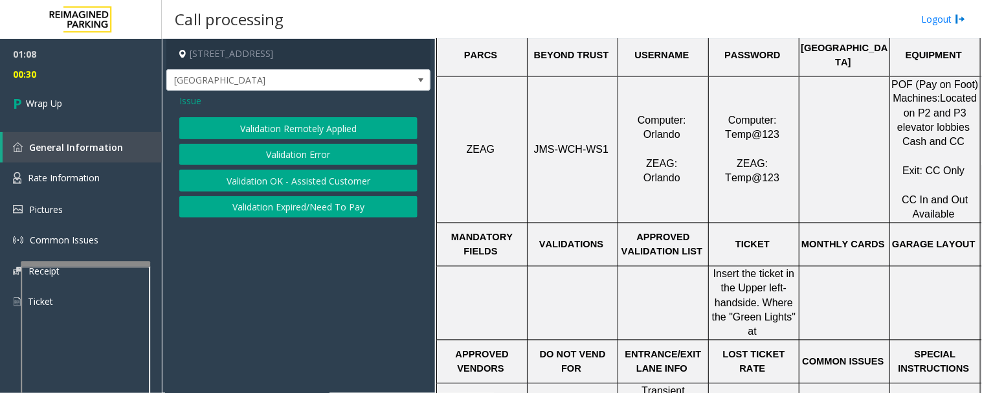
click at [260, 141] on div "Validation Remotely Applied Validation Error Validation OK - Assisted Customer …" at bounding box center [298, 167] width 238 height 100
click at [261, 149] on button "Validation Error" at bounding box center [298, 155] width 238 height 22
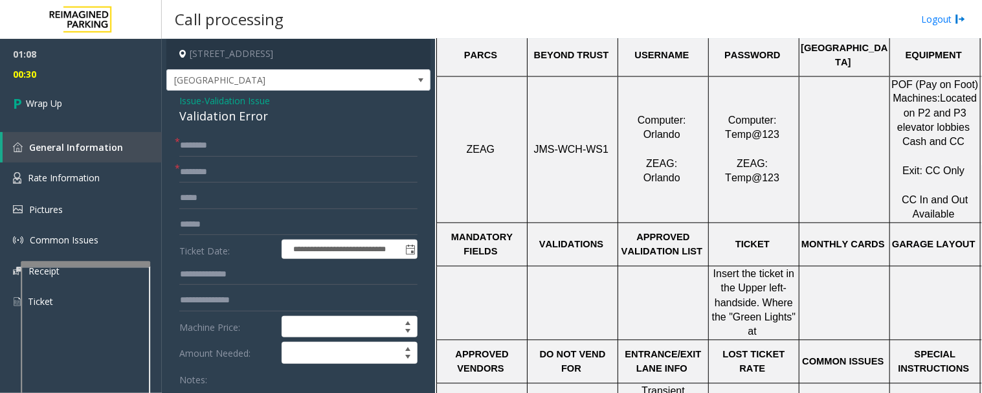
click at [214, 124] on div "Validation Error" at bounding box center [298, 115] width 238 height 17
click at [214, 122] on div "Validation Error" at bounding box center [298, 115] width 238 height 17
copy div "Validation Error"
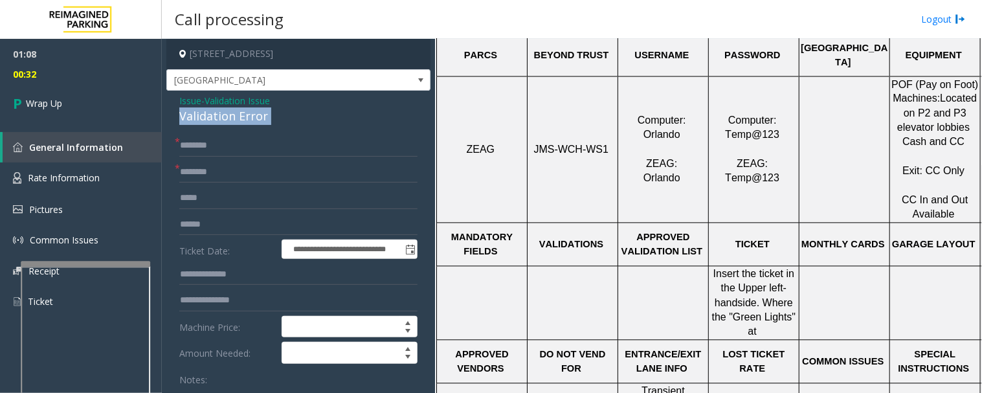
scroll to position [215, 0]
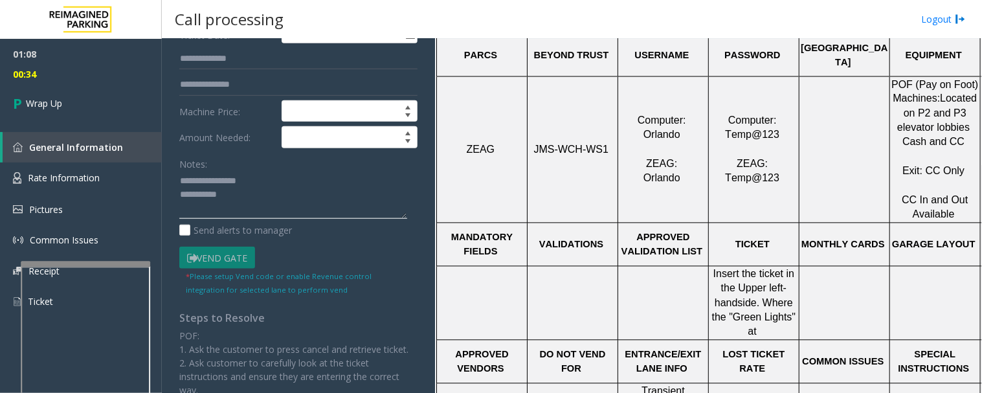
drag, startPoint x: 204, startPoint y: 180, endPoint x: 267, endPoint y: 176, distance: 62.2
click at [267, 176] on textarea at bounding box center [293, 195] width 228 height 49
paste textarea "*****"
click at [254, 207] on textarea at bounding box center [293, 195] width 228 height 49
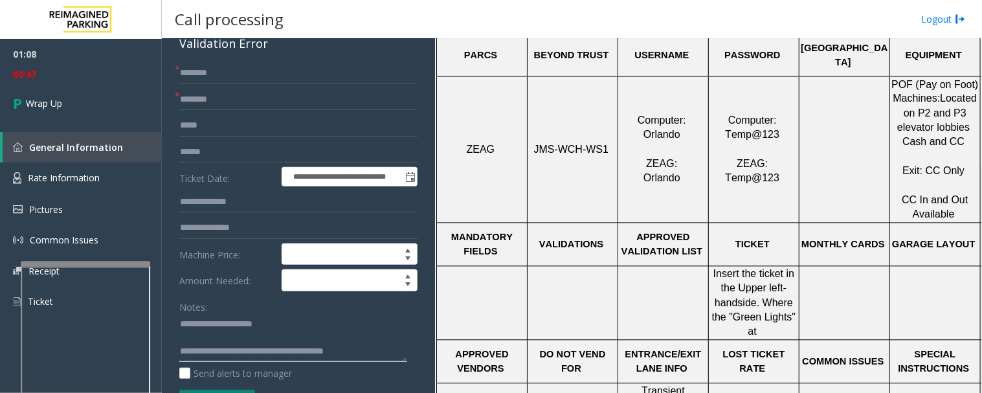
scroll to position [72, 0]
type textarea "**********"
click at [210, 94] on input "text" at bounding box center [298, 100] width 238 height 22
type input "**"
click at [215, 75] on input "text" at bounding box center [298, 74] width 238 height 22
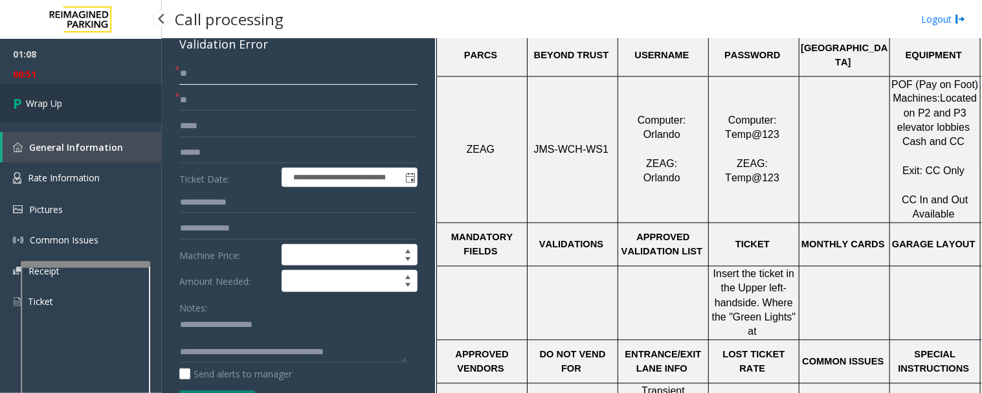
type input "**"
click at [60, 113] on link "Wrap Up" at bounding box center [81, 103] width 162 height 38
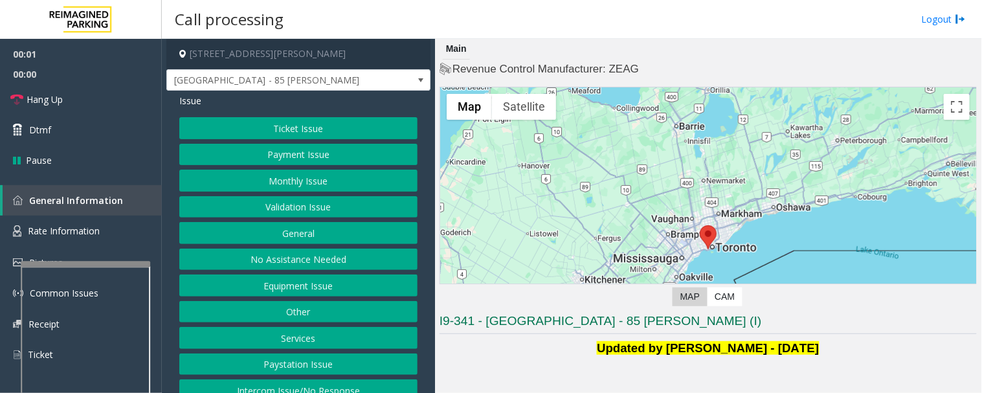
click at [382, 209] on button "Validation Issue" at bounding box center [298, 207] width 238 height 22
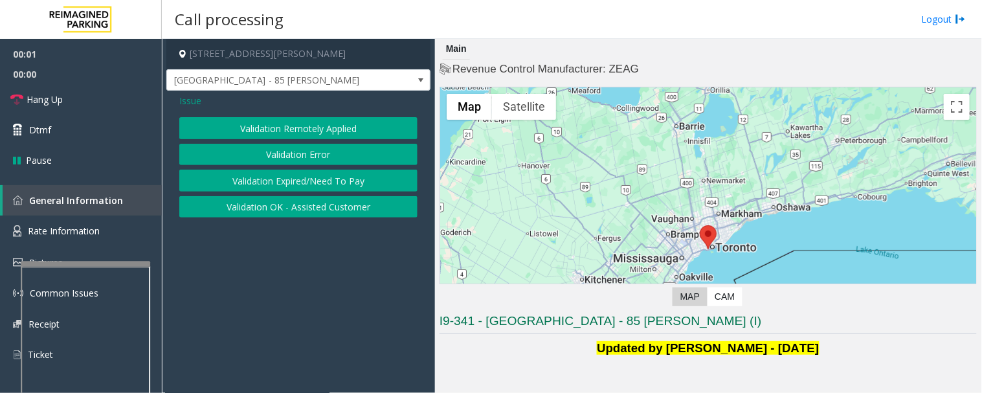
click at [392, 154] on button "Validation Error" at bounding box center [298, 155] width 238 height 22
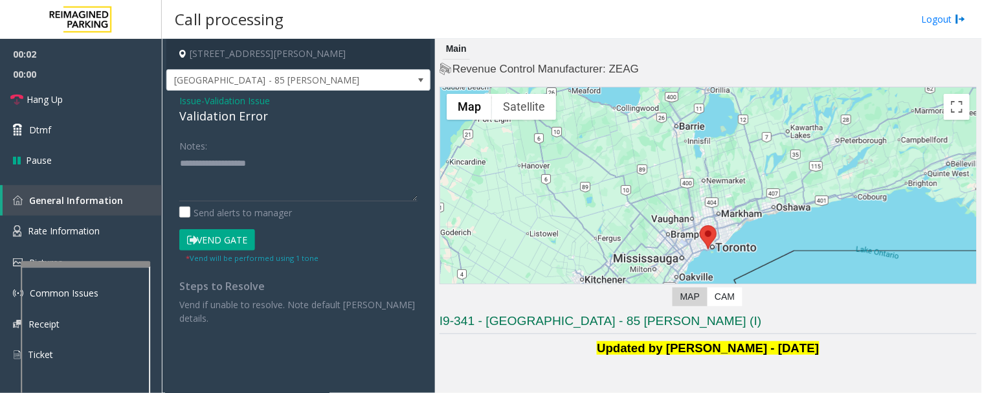
click at [249, 118] on div "Validation Error" at bounding box center [298, 115] width 238 height 17
copy div "Validation Error"
click at [281, 166] on textarea at bounding box center [298, 177] width 238 height 49
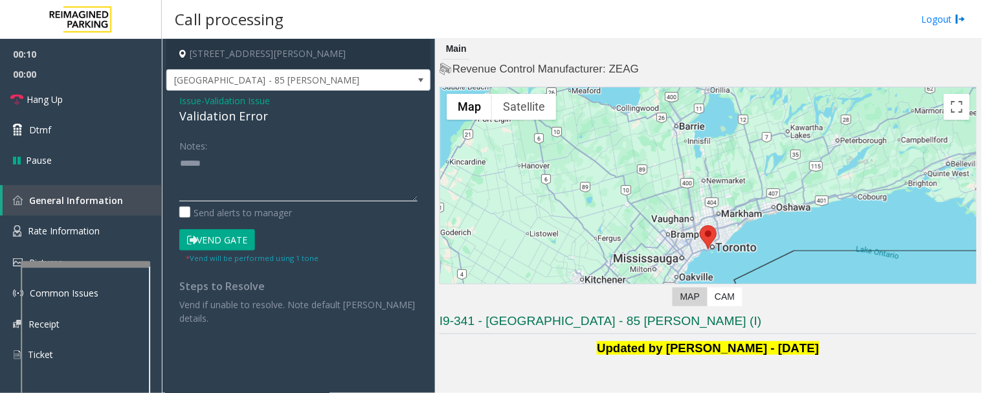
paste textarea "**********"
click at [287, 160] on textarea at bounding box center [298, 177] width 238 height 49
click at [182, 175] on textarea at bounding box center [298, 177] width 238 height 49
click at [221, 182] on textarea at bounding box center [298, 177] width 238 height 49
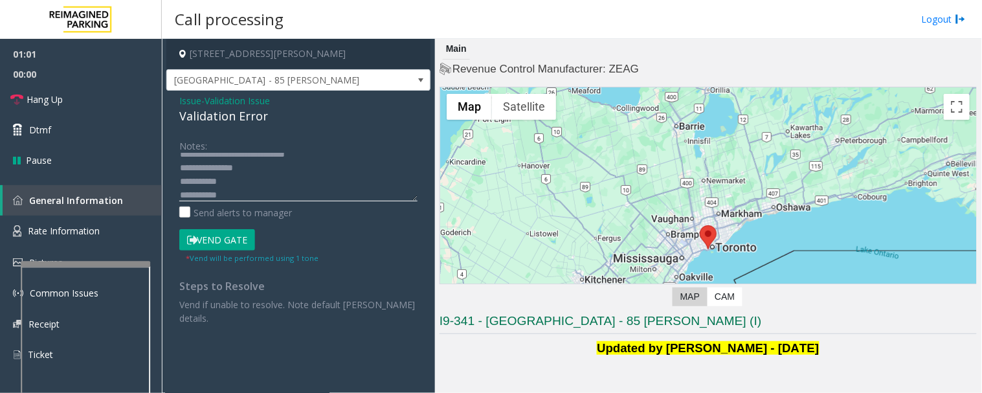
click at [303, 198] on textarea at bounding box center [298, 177] width 238 height 49
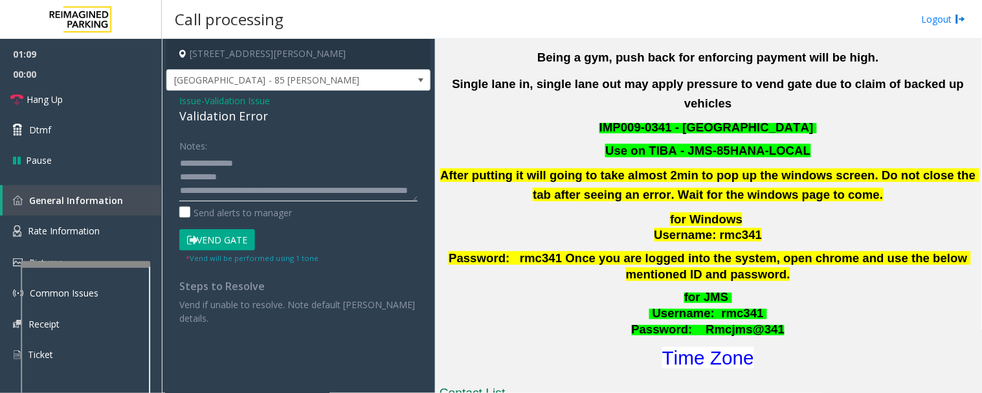
scroll to position [575, 0]
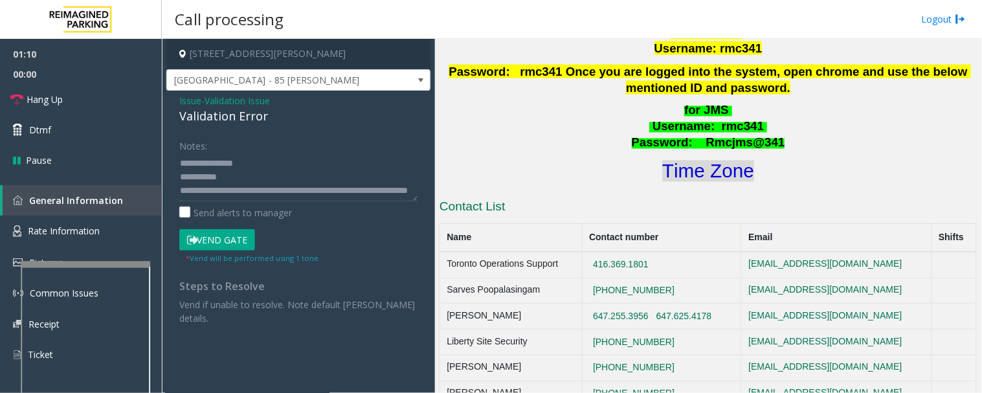
click at [726, 160] on font "Time Zone" at bounding box center [708, 170] width 92 height 21
click at [241, 231] on button "Vend Gate" at bounding box center [217, 240] width 76 height 22
click at [292, 190] on textarea at bounding box center [298, 177] width 238 height 49
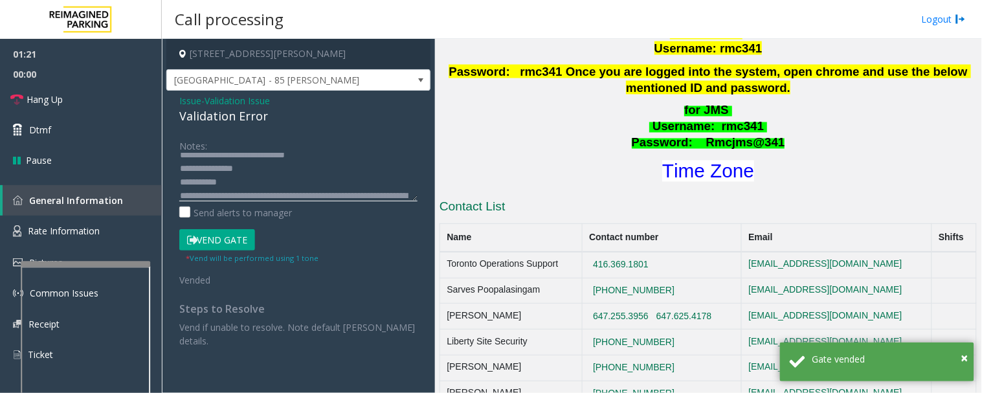
scroll to position [0, 0]
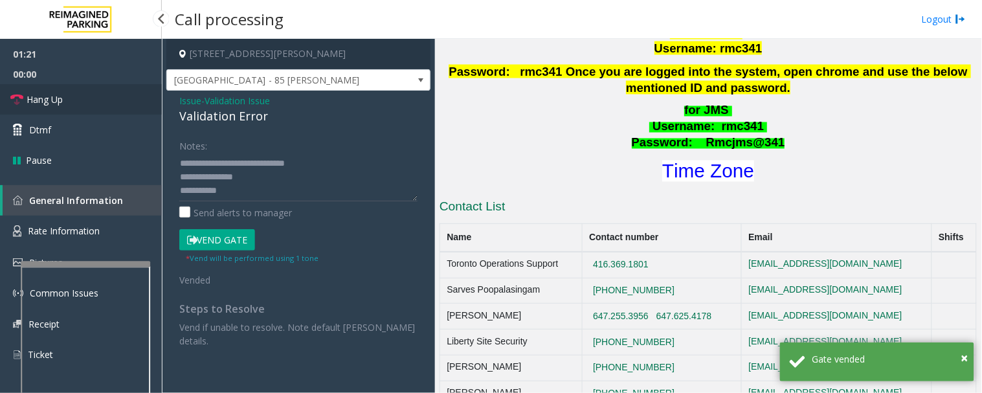
click at [94, 98] on link "Hang Up" at bounding box center [81, 99] width 162 height 30
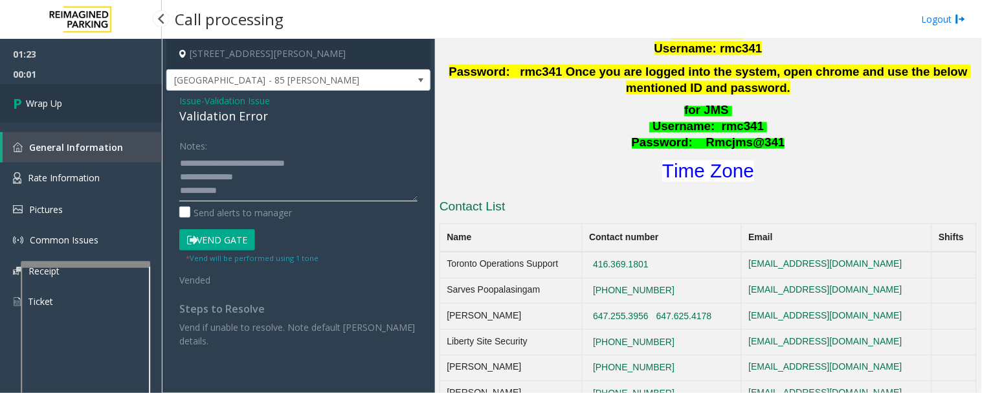
type textarea "**********"
click at [100, 120] on link "Wrap Up" at bounding box center [81, 103] width 162 height 38
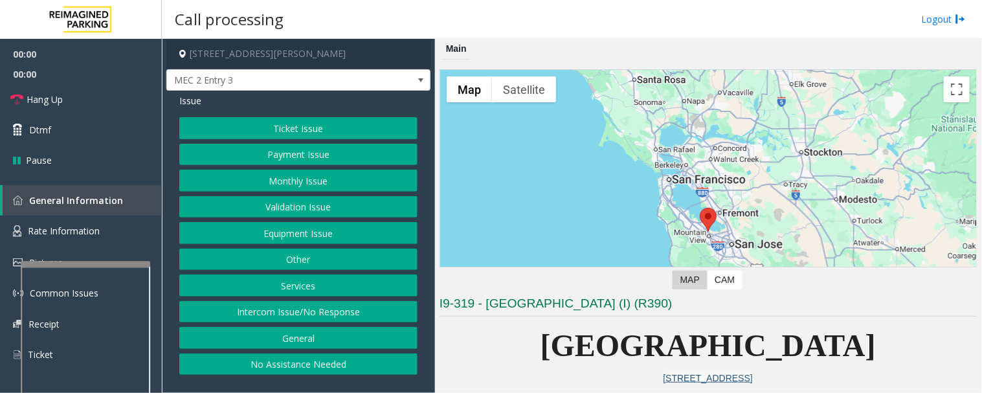
scroll to position [287, 0]
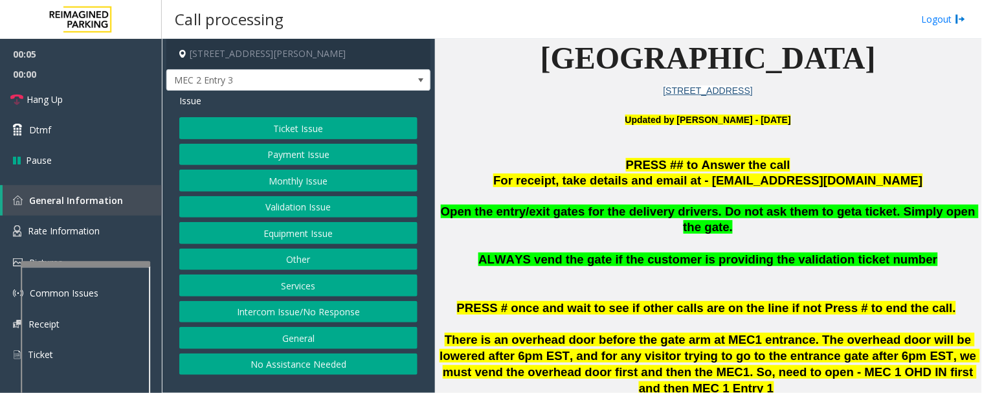
click at [340, 312] on button "Intercom Issue/No Response" at bounding box center [298, 312] width 238 height 22
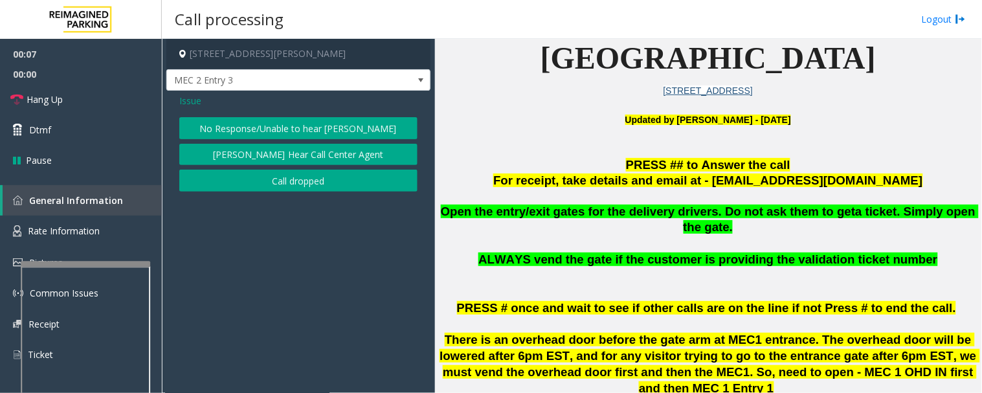
click at [314, 127] on button "No Response/Unable to hear [PERSON_NAME]" at bounding box center [298, 128] width 238 height 22
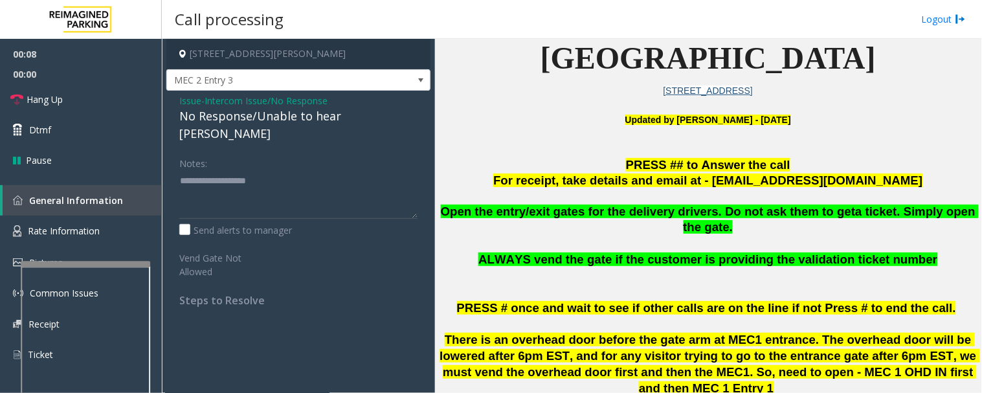
click at [355, 118] on div "No Response/Unable to hear [PERSON_NAME]" at bounding box center [298, 124] width 238 height 35
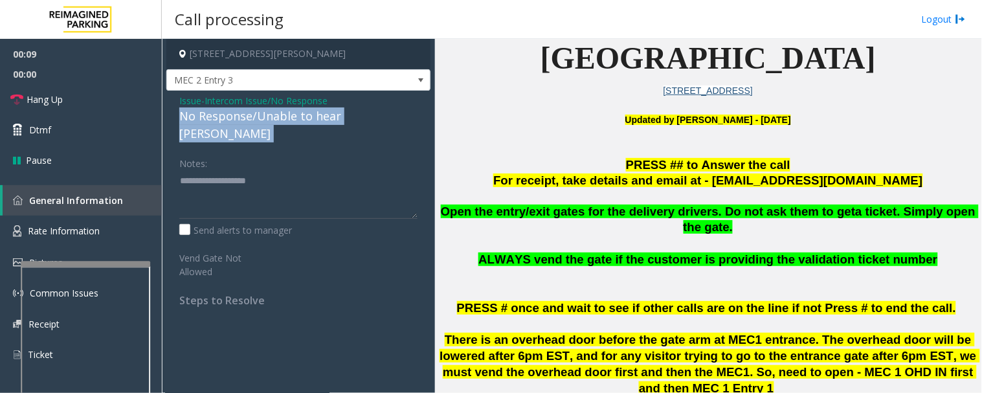
click at [355, 118] on div "No Response/Unable to hear [PERSON_NAME]" at bounding box center [298, 124] width 238 height 35
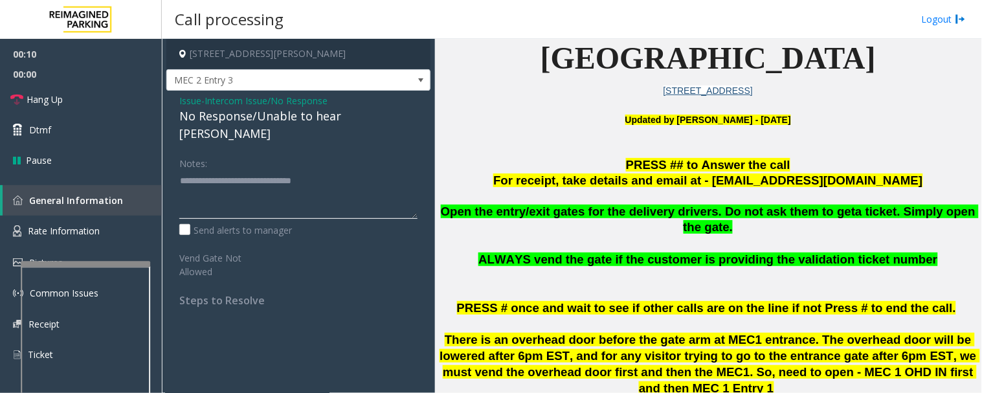
click at [364, 170] on textarea at bounding box center [298, 194] width 238 height 49
type textarea "**********"
click at [45, 93] on span "Hang Up" at bounding box center [45, 100] width 36 height 14
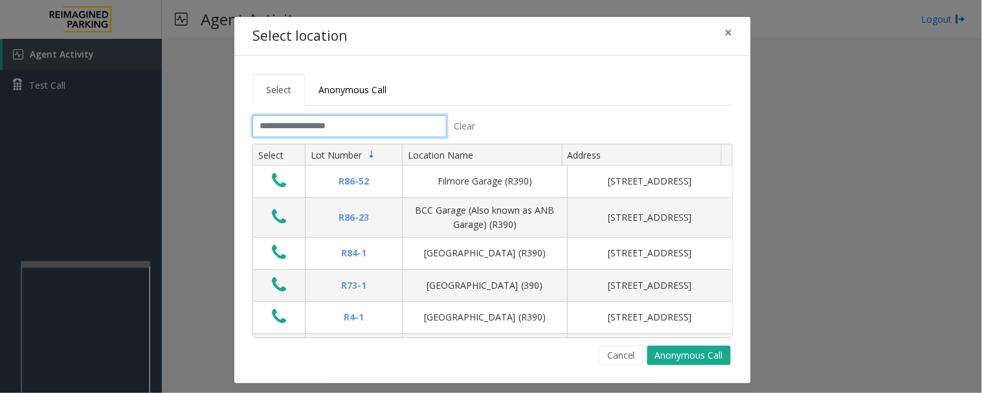
click at [428, 128] on input "text" at bounding box center [349, 126] width 194 height 22
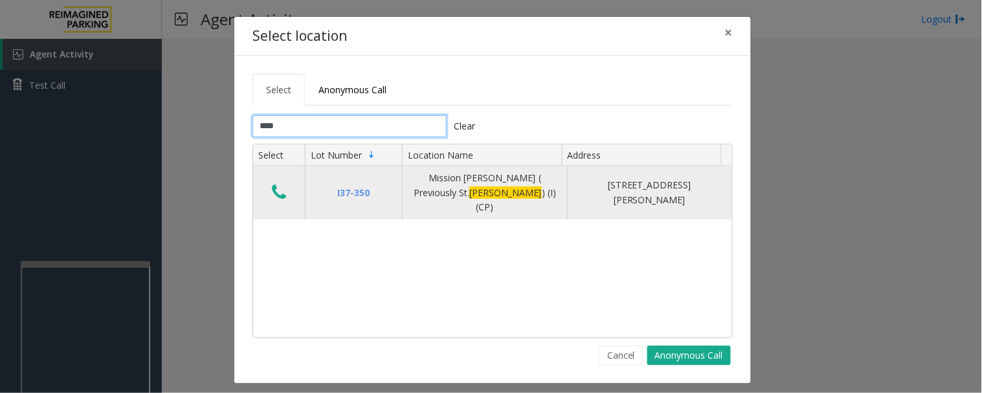
type input "****"
click at [262, 182] on td "Data table" at bounding box center [279, 193] width 52 height 54
click at [272, 184] on icon "Data table" at bounding box center [279, 192] width 14 height 18
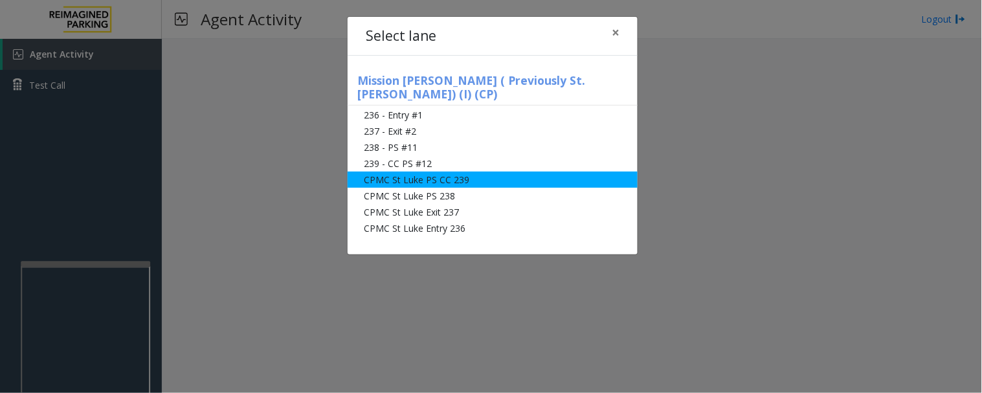
click at [429, 171] on li "CPMC St Luke PS CC 239" at bounding box center [493, 179] width 290 height 16
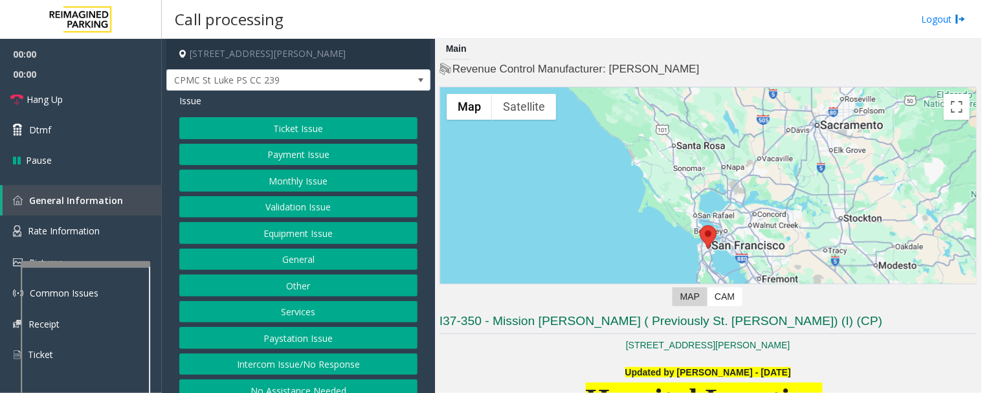
scroll to position [16, 0]
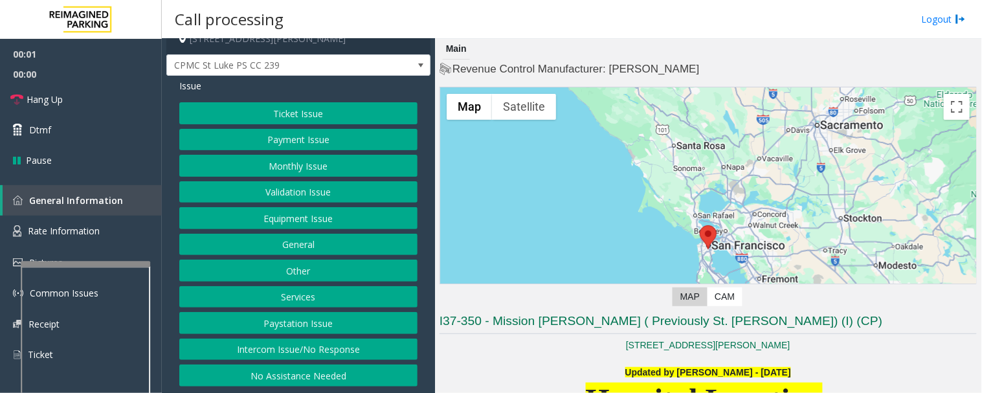
click at [381, 348] on button "Intercom Issue/No Response" at bounding box center [298, 349] width 238 height 22
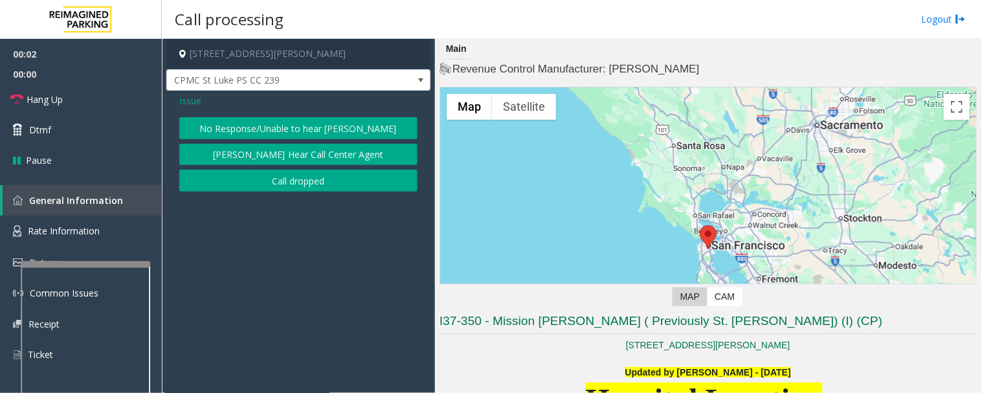
click at [346, 128] on button "No Response/Unable to hear [PERSON_NAME]" at bounding box center [298, 128] width 238 height 22
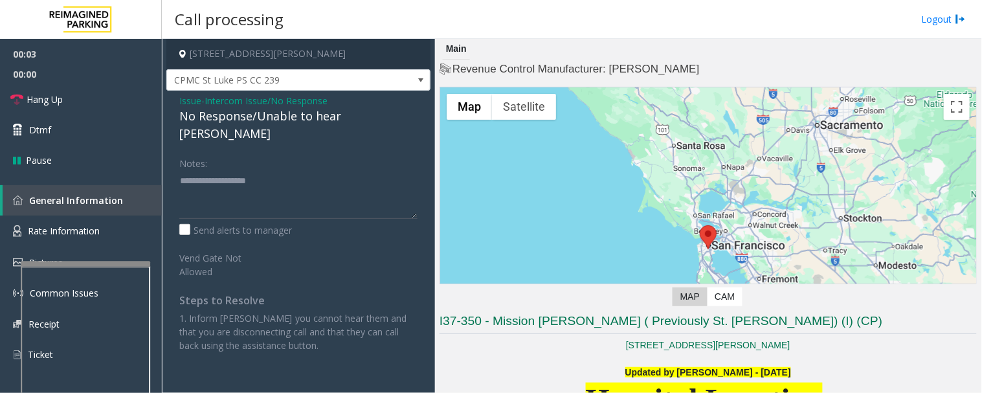
click at [345, 116] on div "No Response/Unable to hear [PERSON_NAME]" at bounding box center [298, 124] width 238 height 35
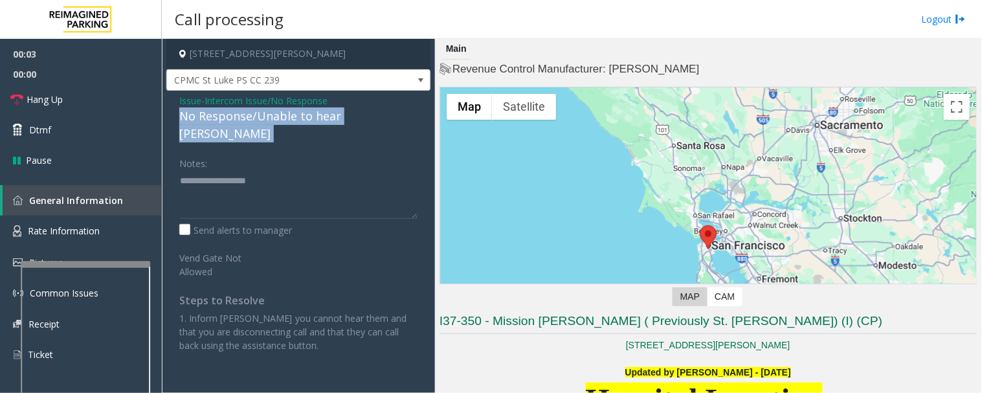
click at [345, 116] on div "No Response/Unable to hear [PERSON_NAME]" at bounding box center [298, 124] width 238 height 35
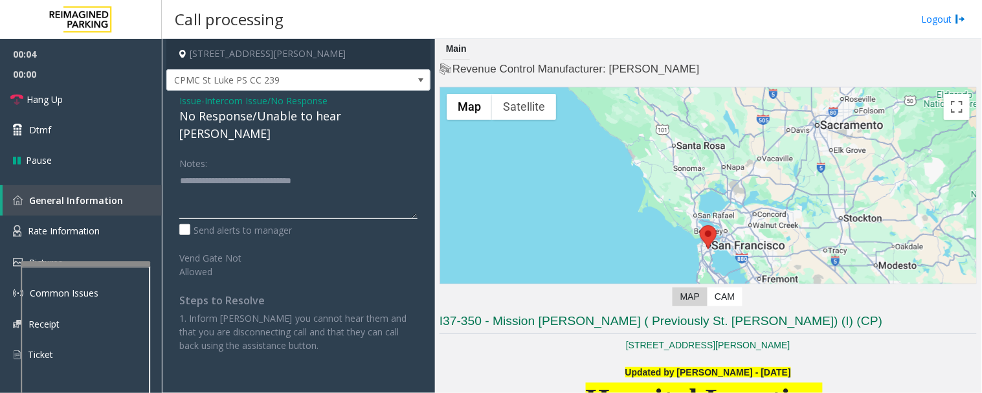
click at [365, 170] on textarea at bounding box center [298, 194] width 238 height 49
click at [358, 170] on textarea at bounding box center [298, 194] width 238 height 49
type textarea "**********"
click at [16, 100] on icon at bounding box center [16, 99] width 13 height 13
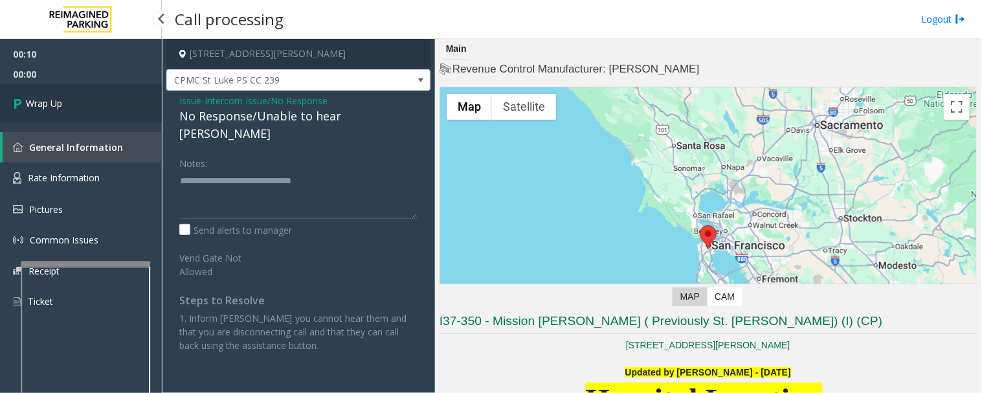
click at [72, 105] on link "Wrap Up" at bounding box center [81, 103] width 162 height 38
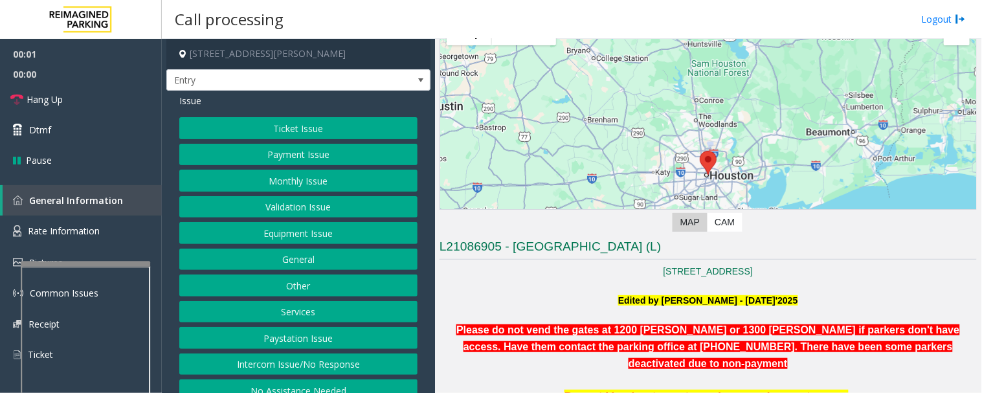
scroll to position [215, 0]
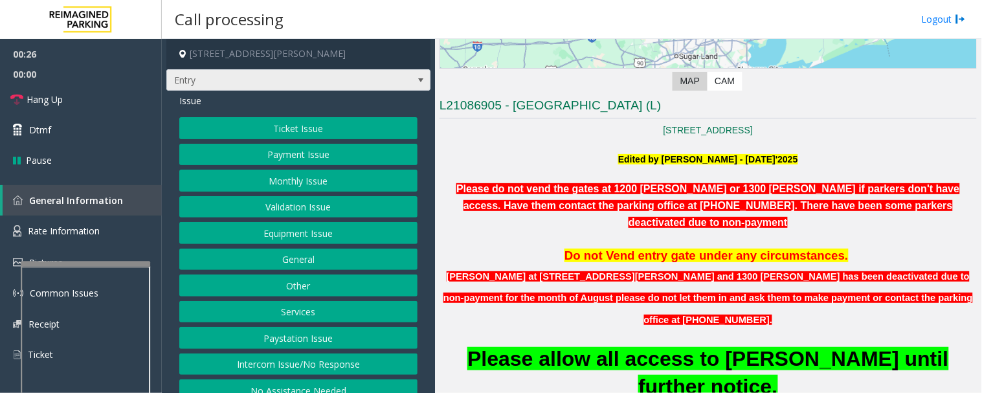
click at [390, 86] on span "Entry" at bounding box center [298, 80] width 264 height 22
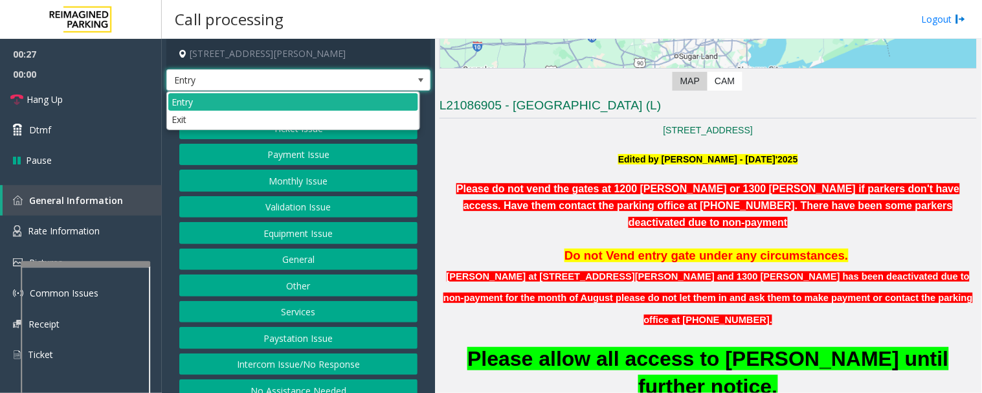
click at [392, 82] on span "Entry" at bounding box center [298, 80] width 264 height 22
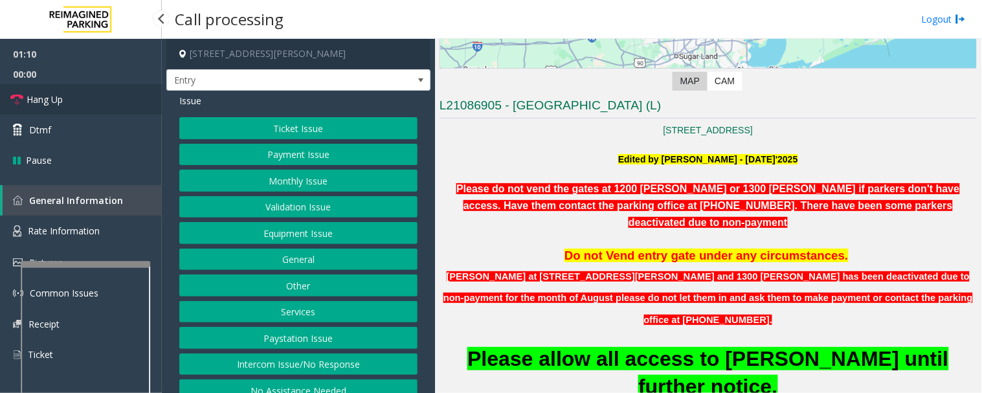
click at [102, 97] on link "Hang Up" at bounding box center [81, 99] width 162 height 30
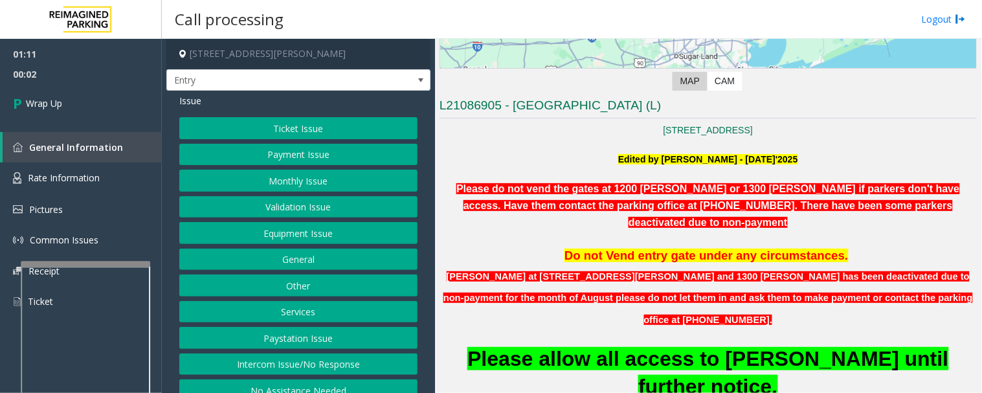
click at [241, 126] on button "Ticket Issue" at bounding box center [298, 128] width 238 height 22
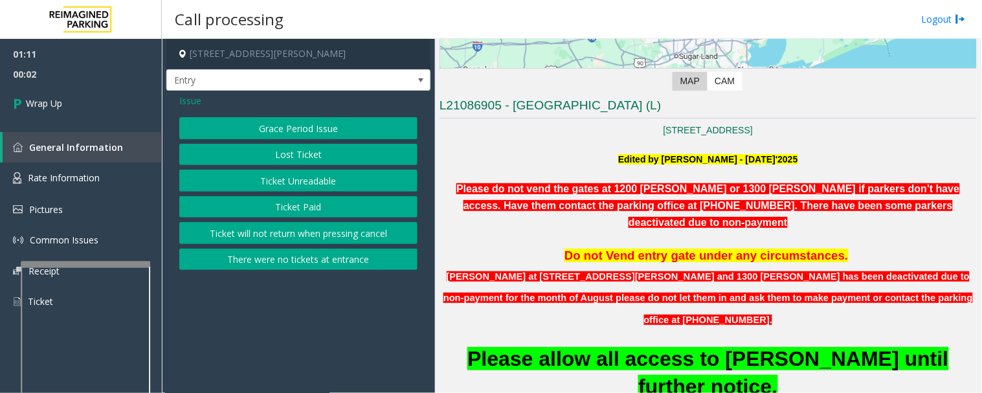
click at [188, 98] on span "Issue" at bounding box center [190, 101] width 22 height 14
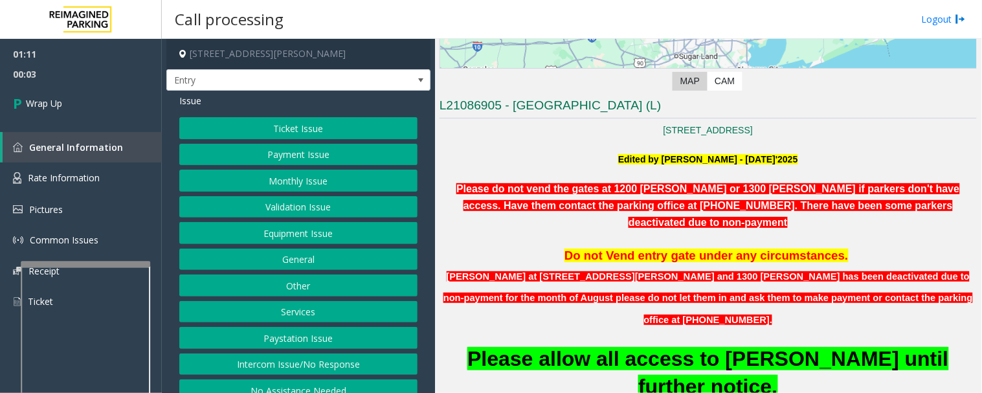
click at [320, 185] on button "Monthly Issue" at bounding box center [298, 181] width 238 height 22
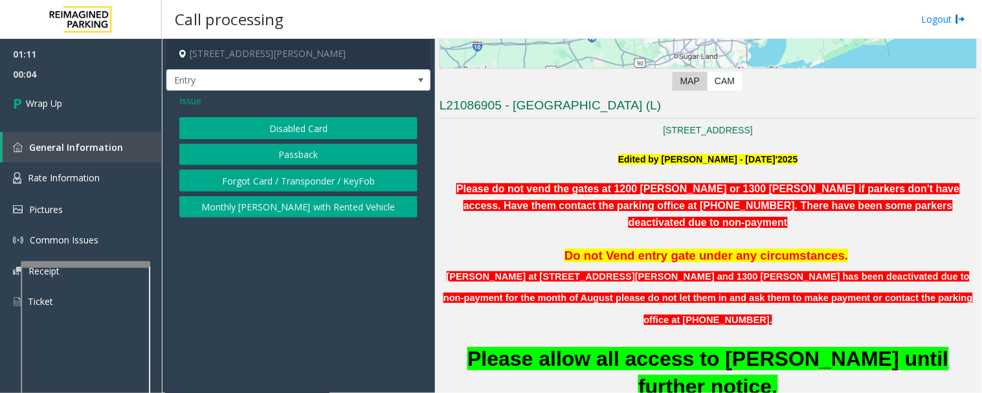
click at [369, 183] on button "Forgot Card / Transponder / KeyFob" at bounding box center [298, 181] width 238 height 22
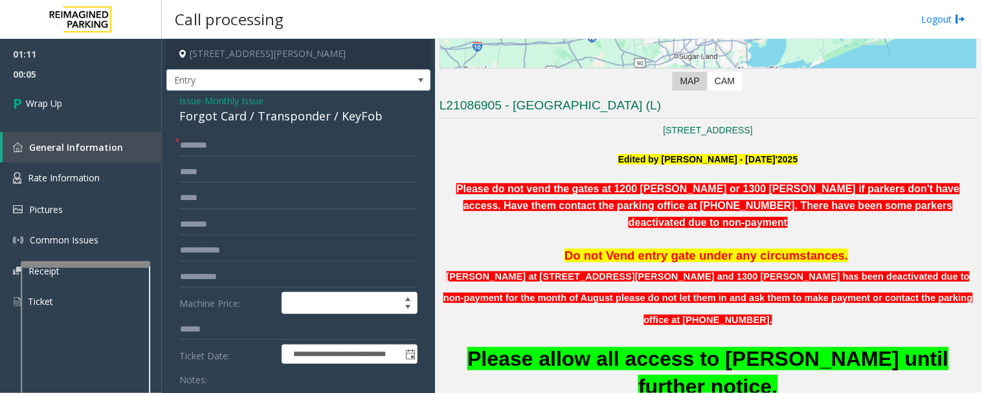
click at [346, 117] on div "Forgot Card / Transponder / KeyFob" at bounding box center [298, 115] width 238 height 17
copy div "KeyFob"
click at [299, 151] on input "text" at bounding box center [298, 146] width 238 height 22
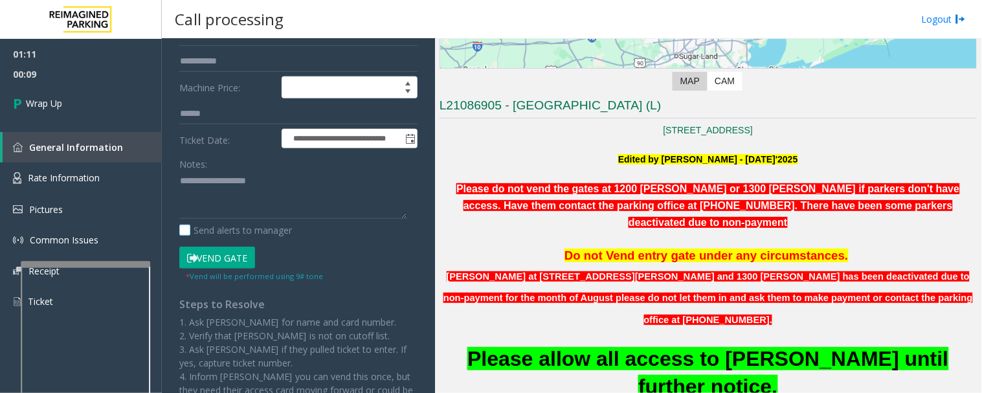
type input "**"
click at [289, 225] on label "Send alerts to manager" at bounding box center [235, 230] width 113 height 14
click at [307, 195] on textarea at bounding box center [293, 195] width 228 height 49
click at [280, 225] on label "Send alerts to manager" at bounding box center [235, 230] width 113 height 14
click at [293, 192] on textarea at bounding box center [293, 195] width 228 height 49
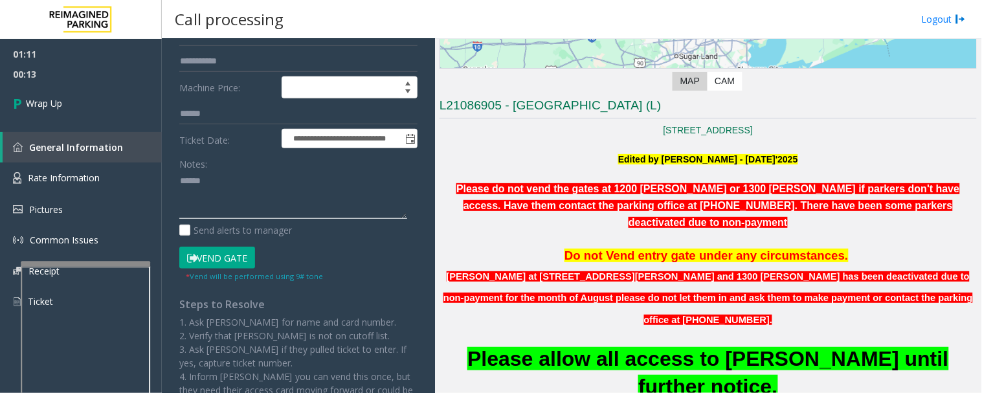
paste textarea "******"
click at [234, 178] on textarea at bounding box center [293, 195] width 228 height 49
click at [278, 188] on textarea at bounding box center [293, 195] width 228 height 49
click at [271, 217] on textarea at bounding box center [293, 195] width 228 height 49
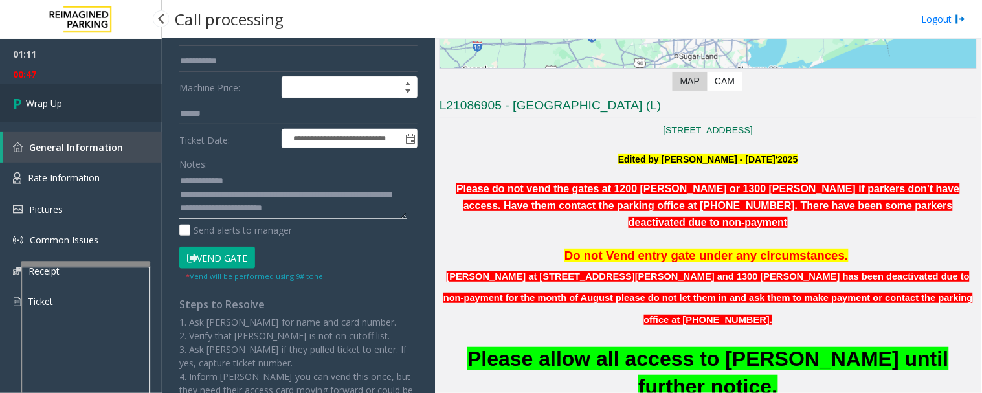
type textarea "**********"
click at [30, 87] on link "Wrap Up" at bounding box center [81, 103] width 162 height 38
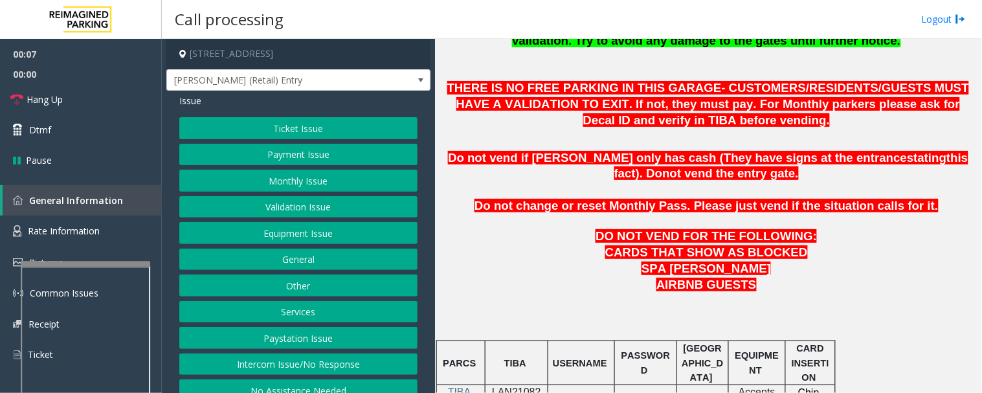
scroll to position [575, 0]
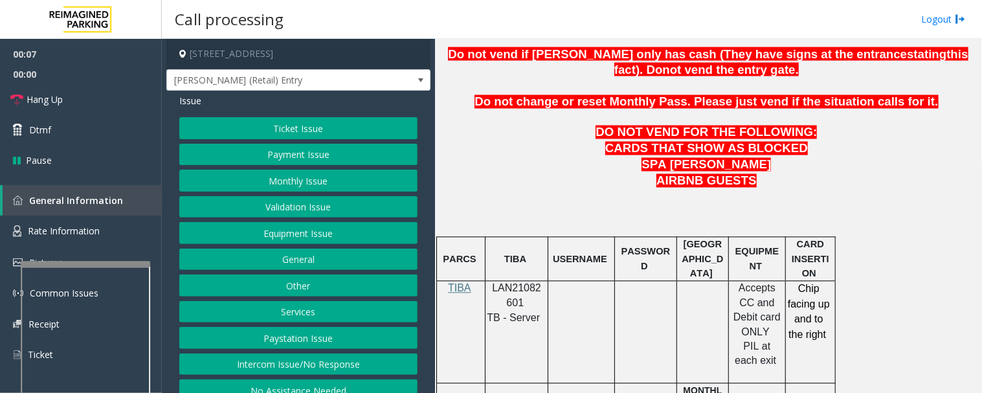
click at [361, 369] on button "Intercom Issue/No Response" at bounding box center [298, 364] width 238 height 22
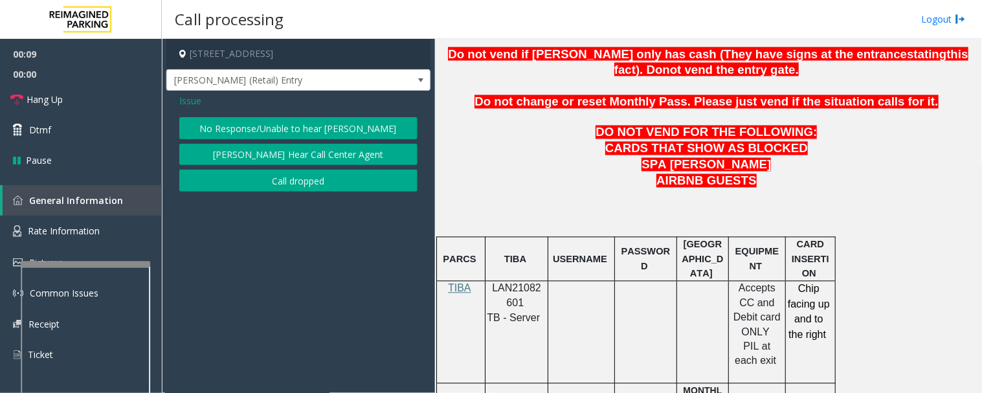
click at [353, 129] on button "No Response/Unable to hear [PERSON_NAME]" at bounding box center [298, 128] width 238 height 22
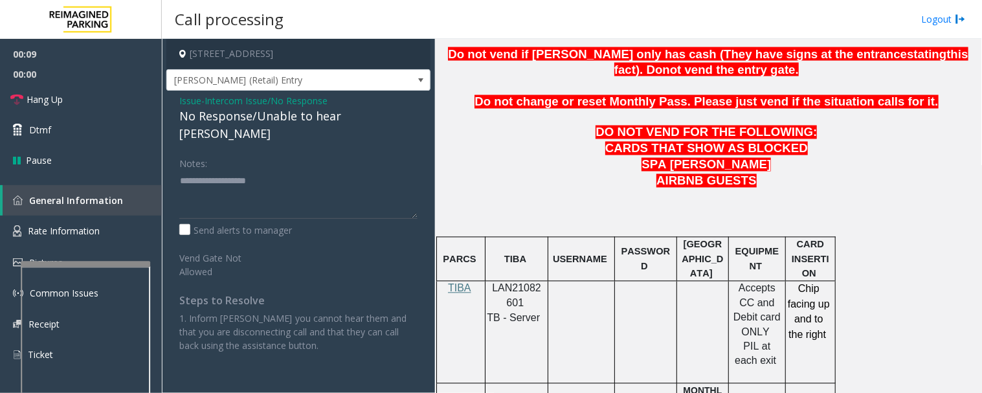
click at [360, 120] on div "No Response/Unable to hear [PERSON_NAME]" at bounding box center [298, 124] width 238 height 35
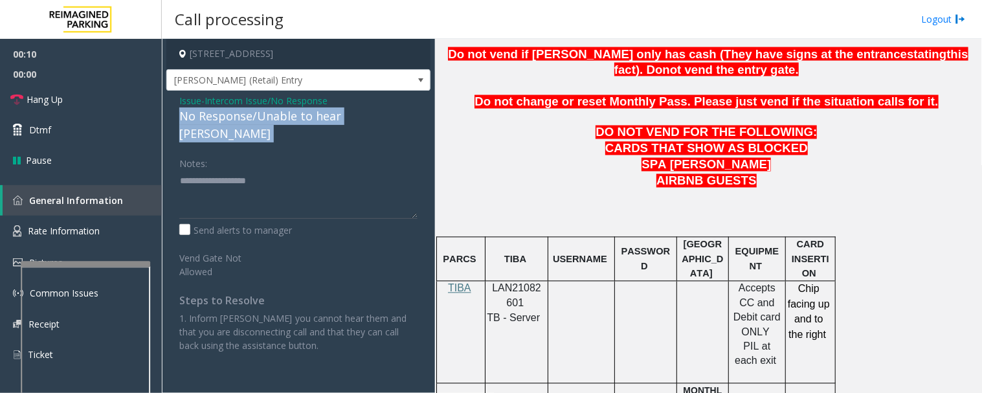
click at [360, 120] on div "No Response/Unable to hear [PERSON_NAME]" at bounding box center [298, 124] width 238 height 35
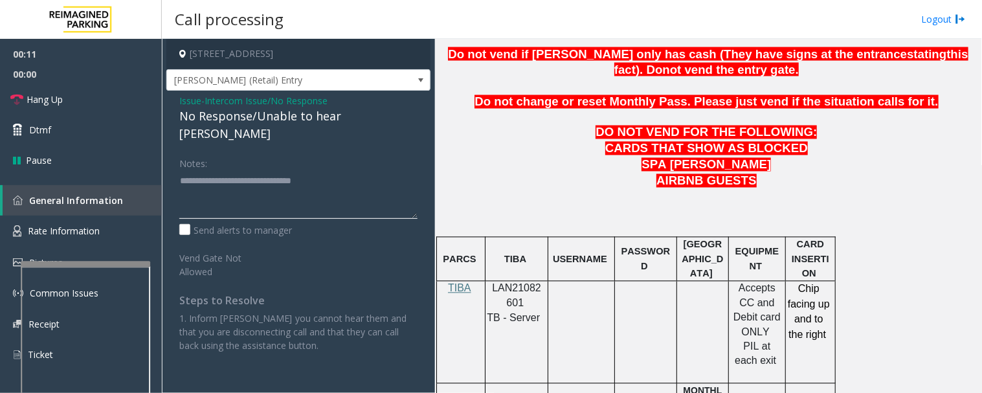
click at [366, 170] on textarea at bounding box center [298, 194] width 238 height 49
type textarea "**********"
click at [28, 100] on span "Hang Up" at bounding box center [45, 100] width 36 height 14
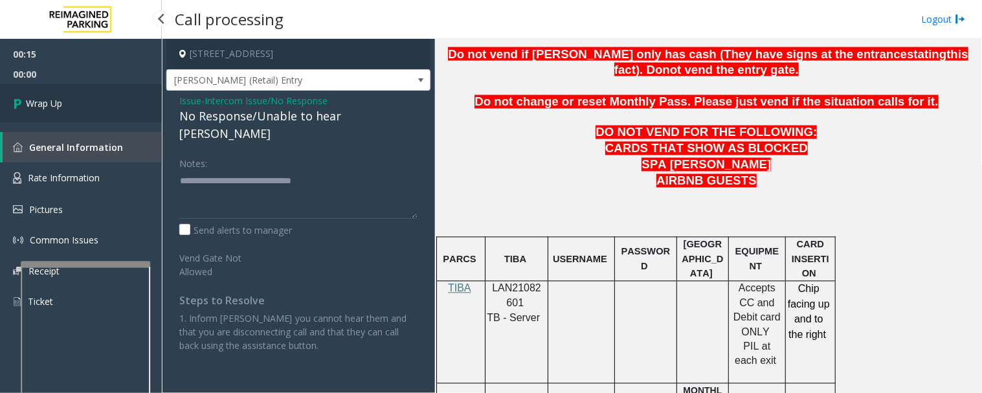
click at [28, 100] on span "Wrap Up" at bounding box center [44, 103] width 36 height 14
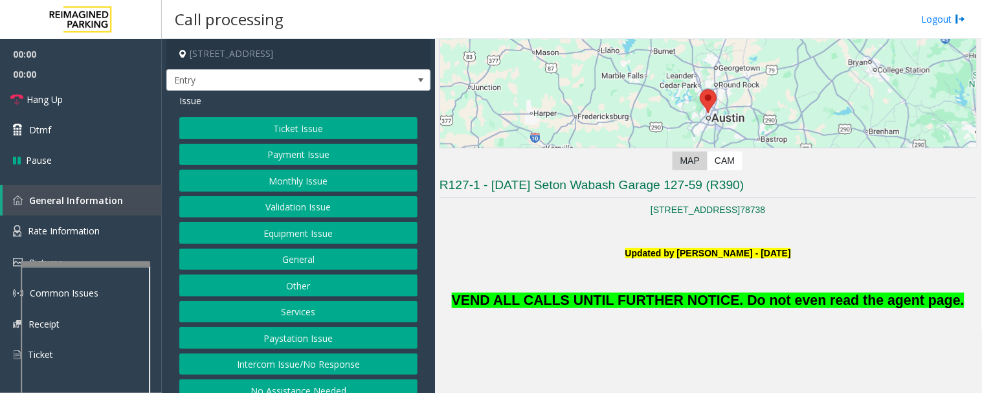
scroll to position [287, 0]
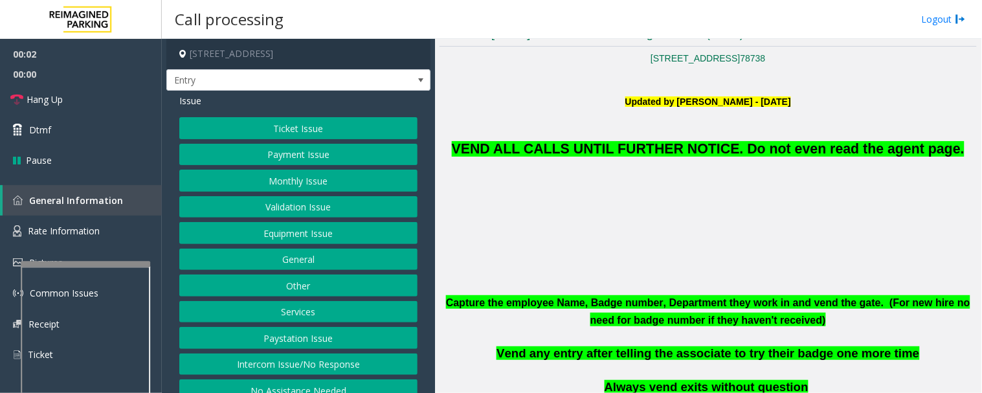
click at [335, 241] on button "Equipment Issue" at bounding box center [298, 233] width 238 height 22
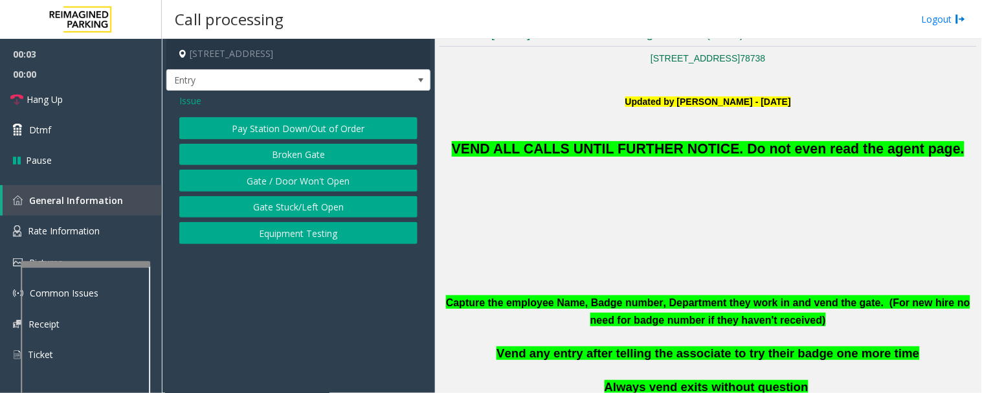
click at [313, 176] on button "Gate / Door Won't Open" at bounding box center [298, 181] width 238 height 22
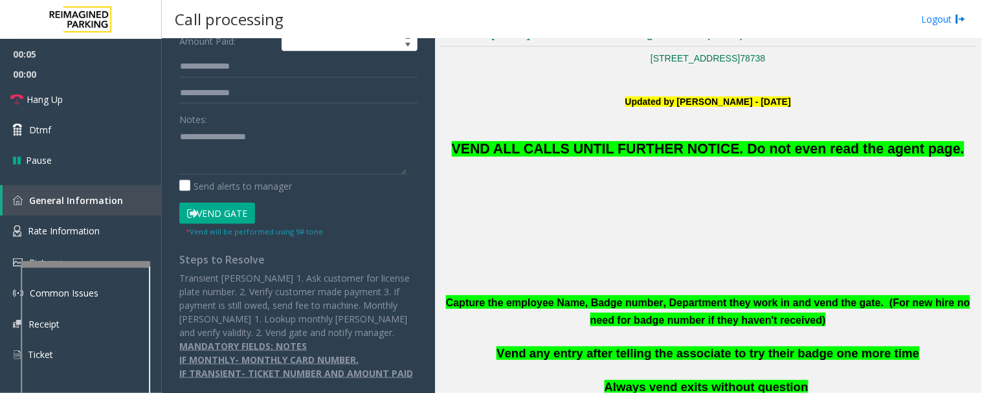
click at [249, 215] on button "Vend Gate" at bounding box center [217, 214] width 76 height 22
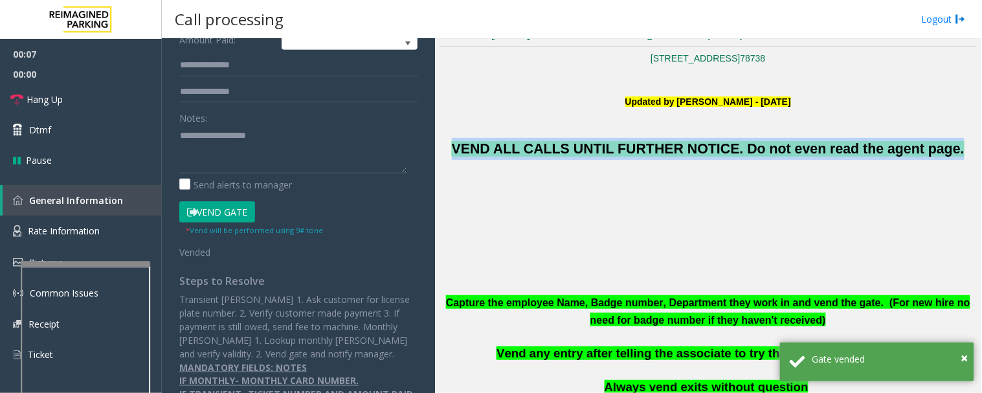
drag, startPoint x: 492, startPoint y: 146, endPoint x: 892, endPoint y: 156, distance: 400.1
click at [937, 156] on p "VEND ALL CALLS UNTIL FURTHER NOTICE. Do not even read the agent page." at bounding box center [707, 134] width 537 height 51
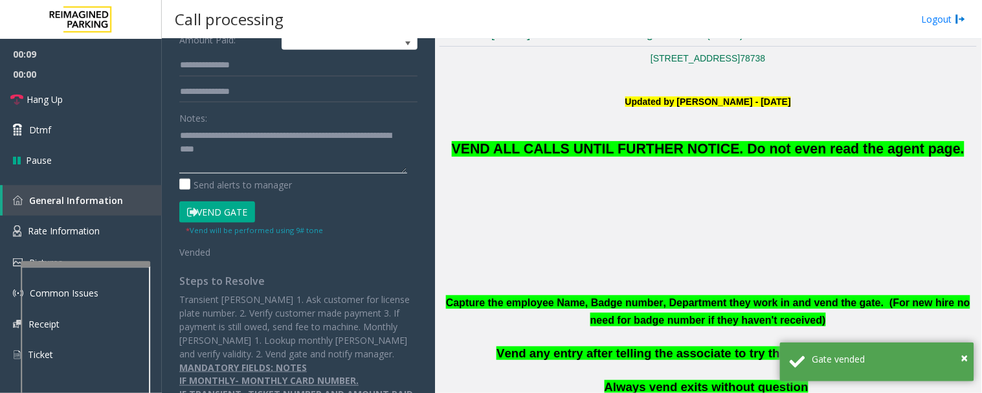
click at [331, 159] on textarea at bounding box center [293, 149] width 228 height 49
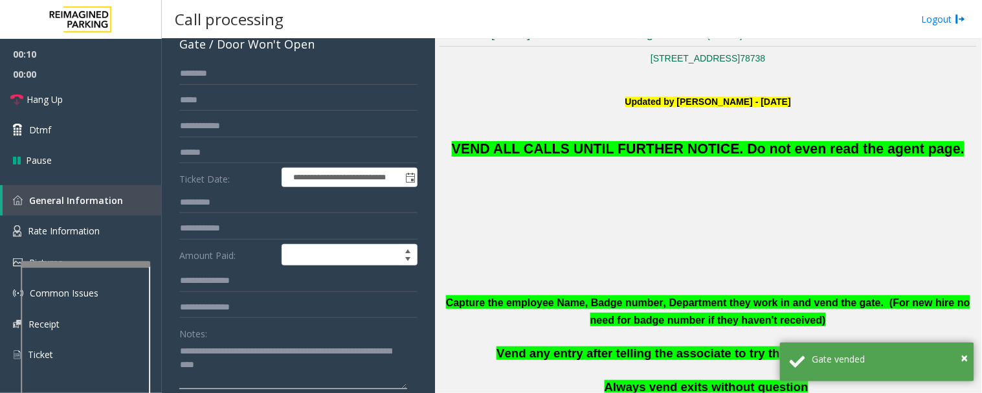
scroll to position [0, 0]
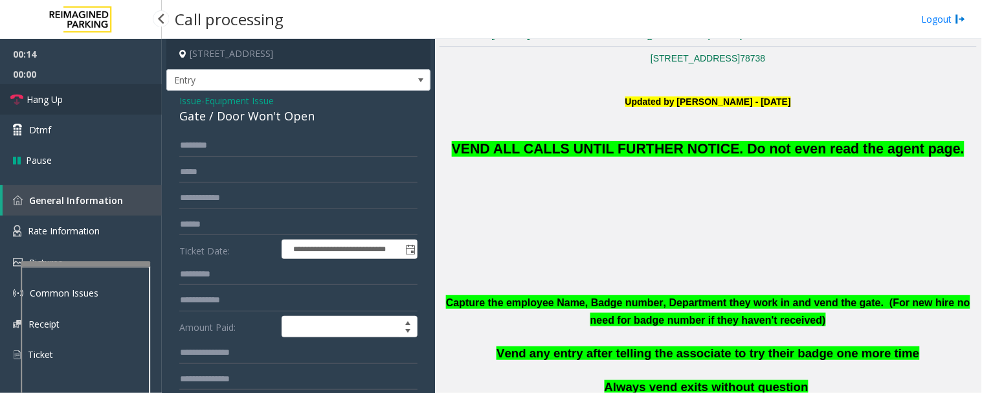
type textarea "**********"
click at [69, 98] on link "Hang Up" at bounding box center [81, 99] width 162 height 30
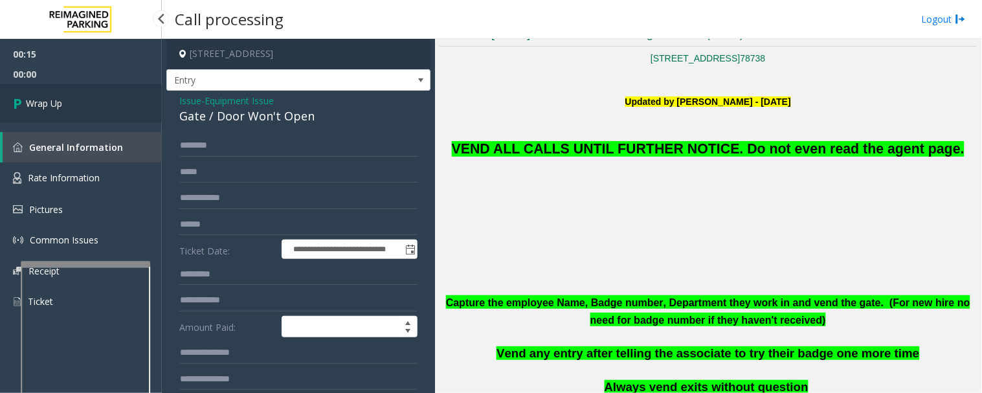
click at [97, 100] on link "Wrap Up" at bounding box center [81, 103] width 162 height 38
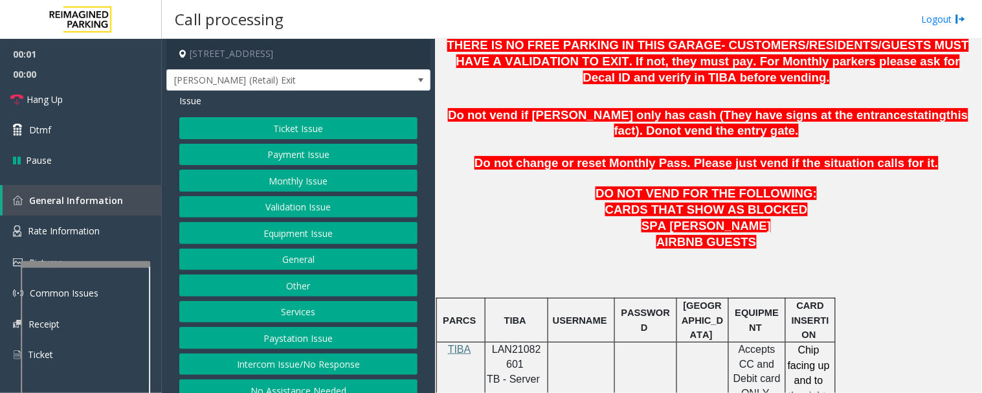
scroll to position [719, 0]
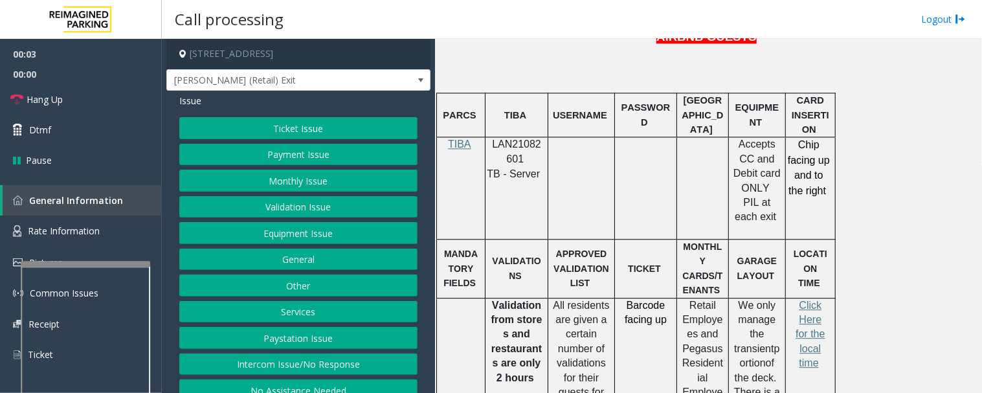
click at [502, 145] on span "LAN21082601" at bounding box center [516, 150] width 49 height 25
copy p "LAN21082601"
click at [307, 125] on button "Ticket Issue" at bounding box center [298, 128] width 238 height 22
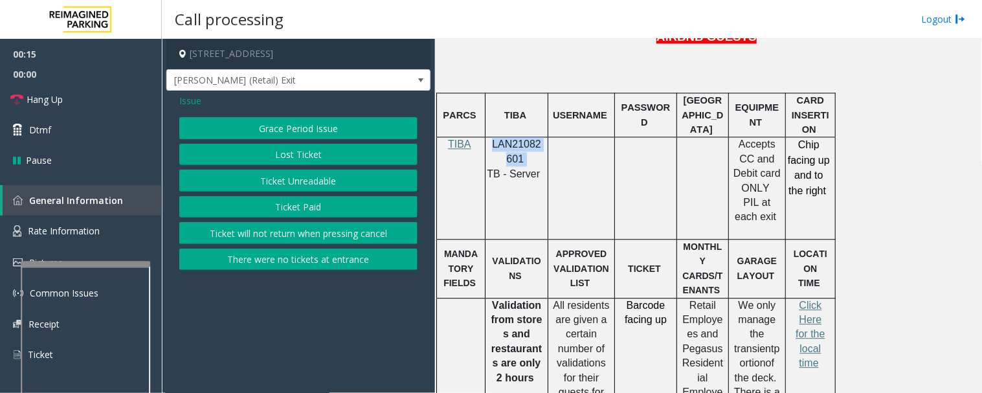
click at [302, 261] on button "There were no tickets at entrance" at bounding box center [298, 260] width 238 height 22
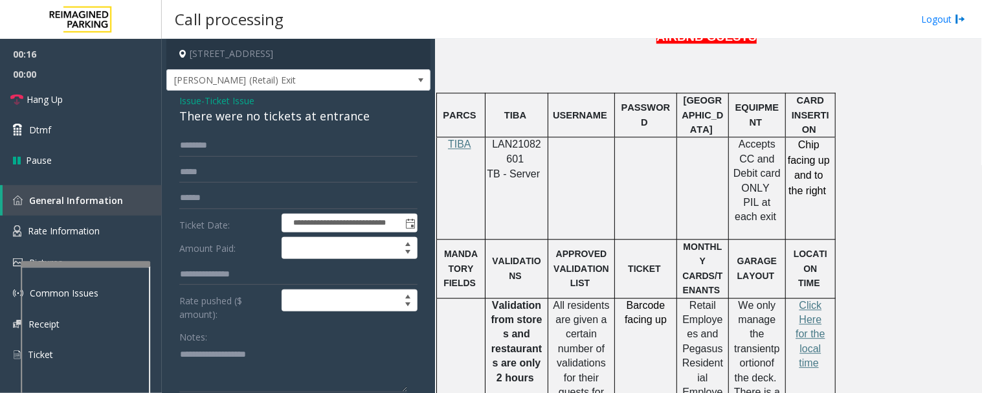
click at [268, 120] on div "There were no tickets at entrance" at bounding box center [298, 115] width 238 height 17
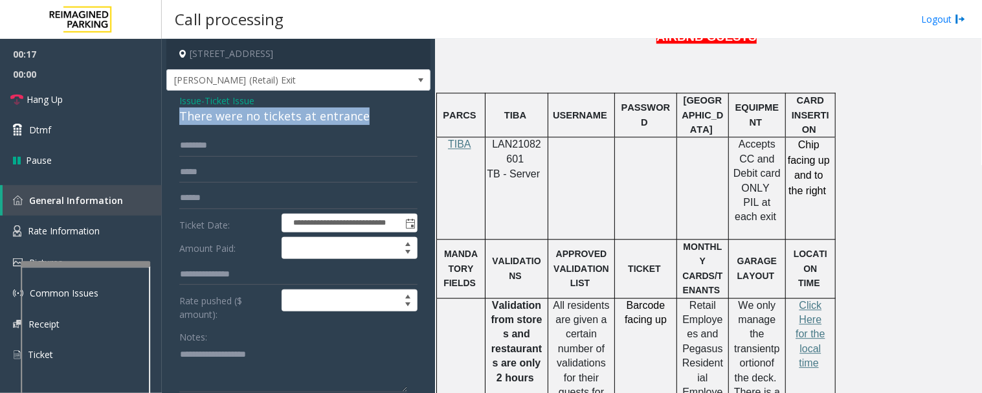
click at [268, 120] on div "There were no tickets at entrance" at bounding box center [298, 115] width 238 height 17
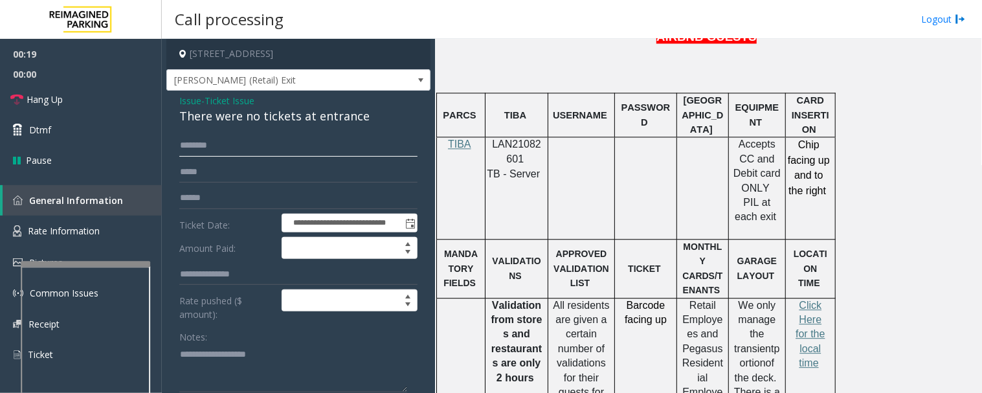
click at [279, 153] on input "text" at bounding box center [298, 146] width 238 height 22
type input "*****"
click at [34, 99] on span "Hang Up" at bounding box center [45, 100] width 36 height 14
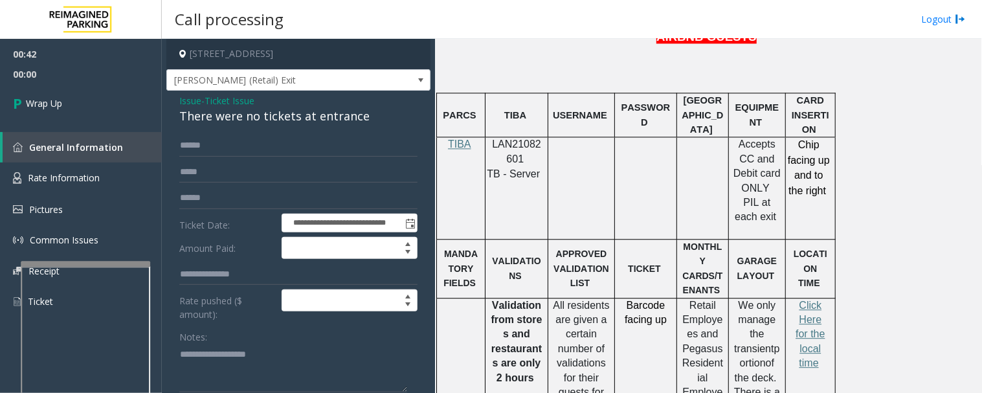
click at [332, 123] on div "There were no tickets at entrance" at bounding box center [298, 115] width 238 height 17
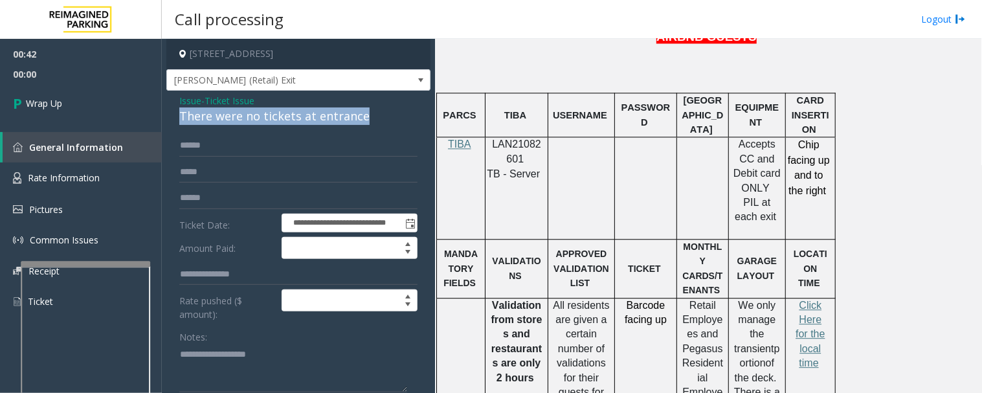
click at [332, 123] on div "There were no tickets at entrance" at bounding box center [298, 115] width 238 height 17
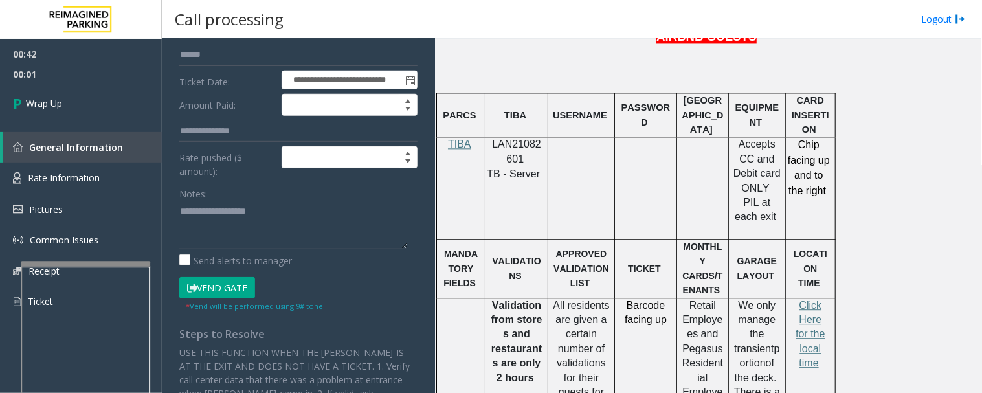
scroll to position [144, 0]
click at [286, 207] on textarea at bounding box center [293, 224] width 228 height 49
paste textarea "**********"
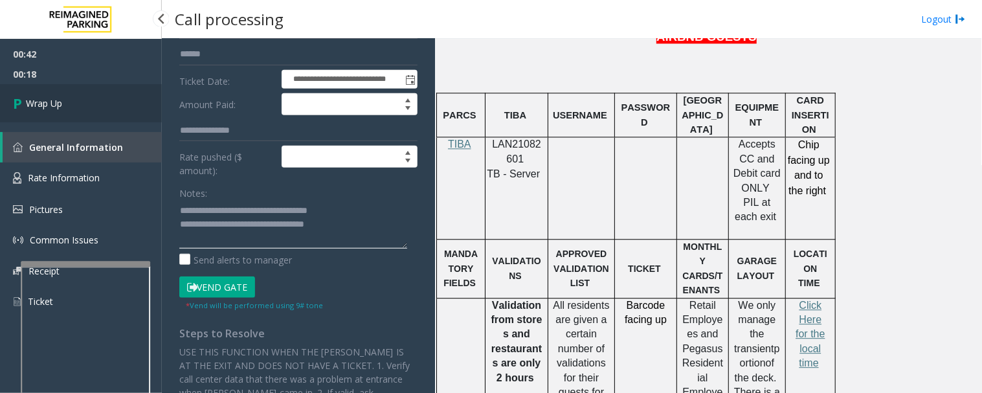
type textarea "**********"
click at [60, 115] on link "Wrap Up" at bounding box center [81, 103] width 162 height 38
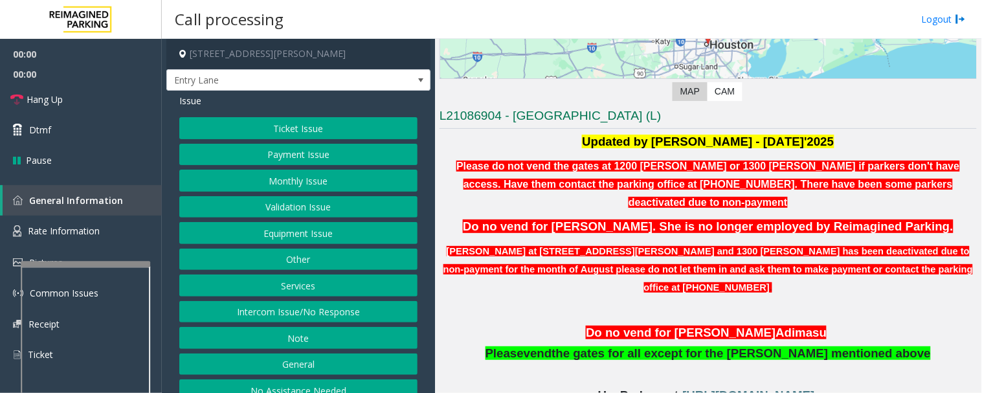
scroll to position [287, 0]
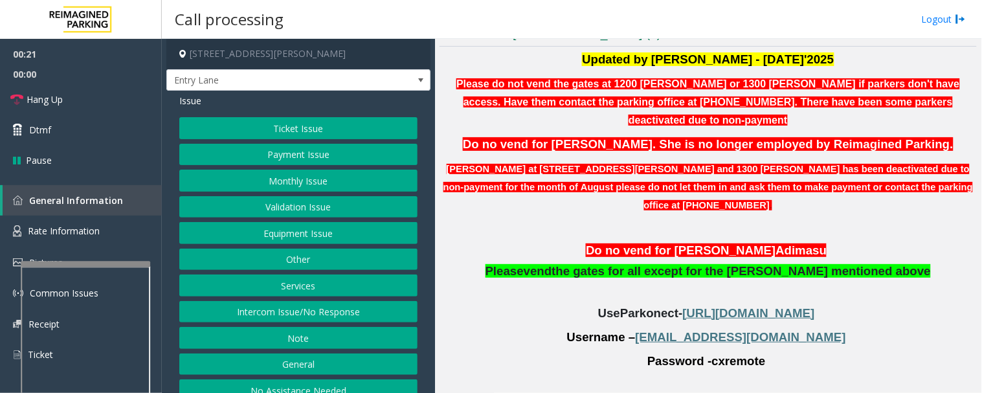
click at [343, 172] on button "Monthly Issue" at bounding box center [298, 181] width 238 height 22
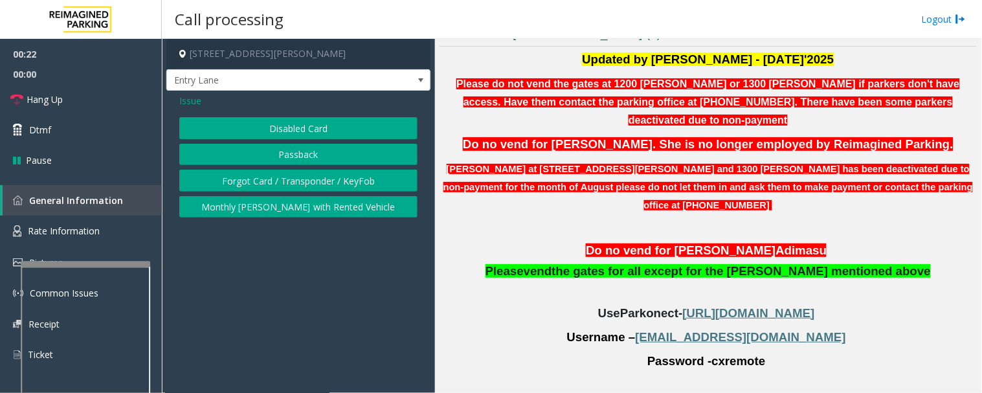
click at [359, 130] on button "Disabled Card" at bounding box center [298, 128] width 238 height 22
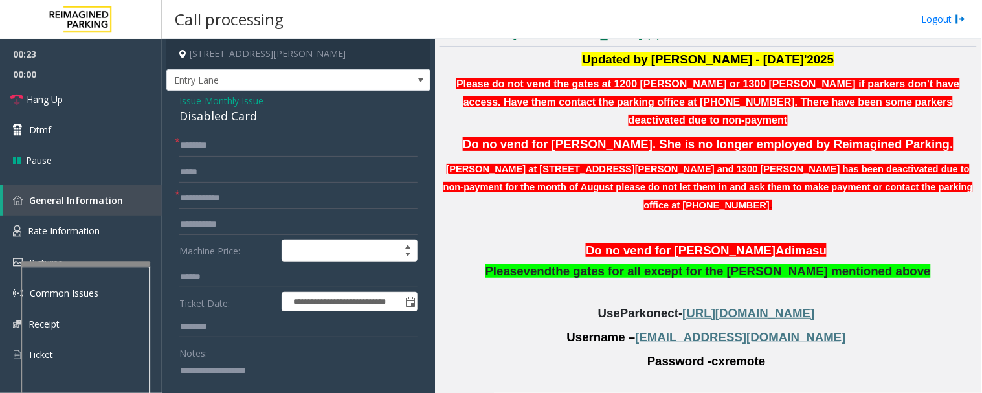
click at [231, 115] on div "Disabled Card" at bounding box center [298, 115] width 238 height 17
click at [285, 365] on textarea at bounding box center [293, 384] width 228 height 49
paste textarea "**********"
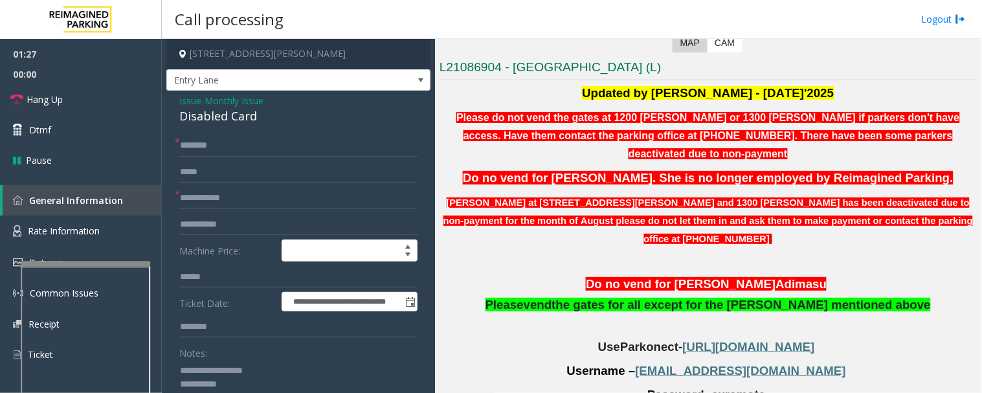
scroll to position [95, 0]
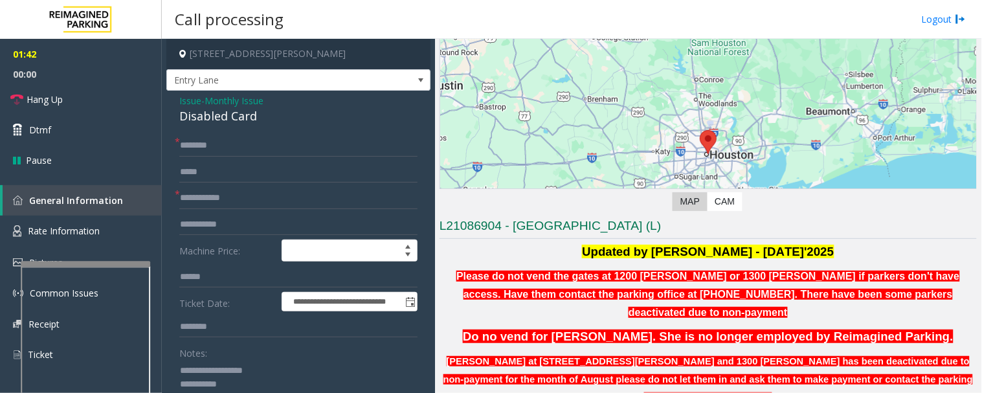
type textarea "**********"
click at [262, 192] on input "text" at bounding box center [298, 198] width 238 height 22
type input "**"
click at [260, 146] on input "text" at bounding box center [298, 146] width 238 height 22
type input "**"
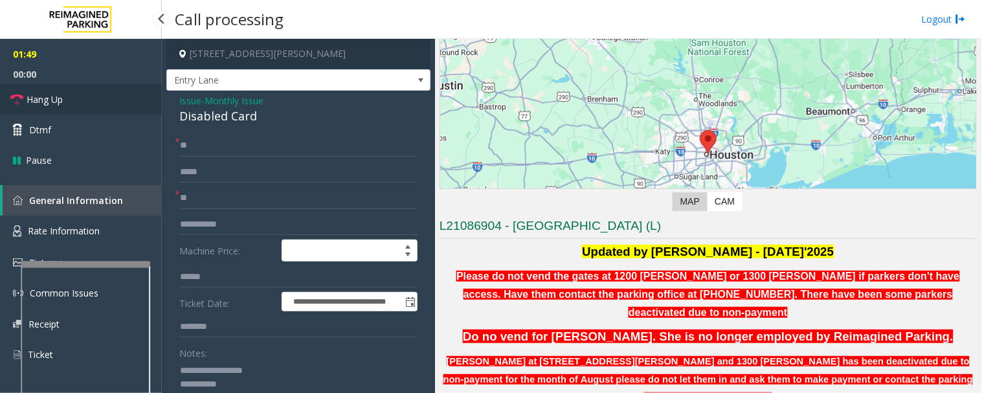
click at [91, 105] on link "Hang Up" at bounding box center [81, 99] width 162 height 30
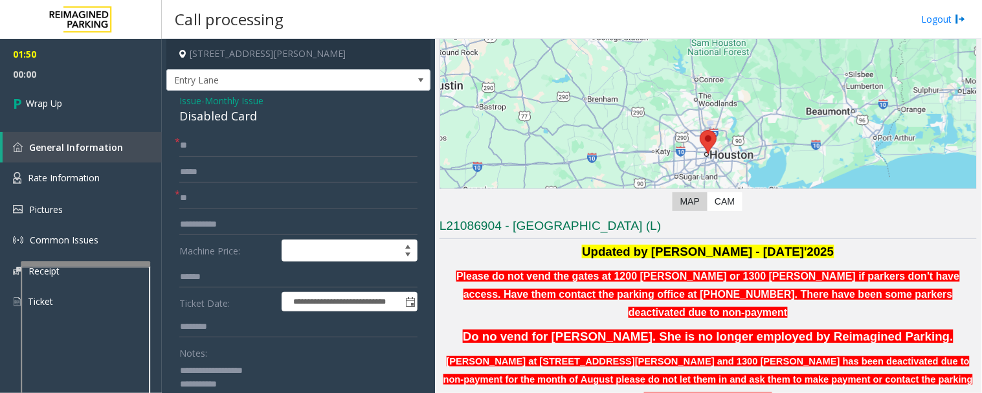
click at [276, 388] on textarea at bounding box center [293, 384] width 228 height 49
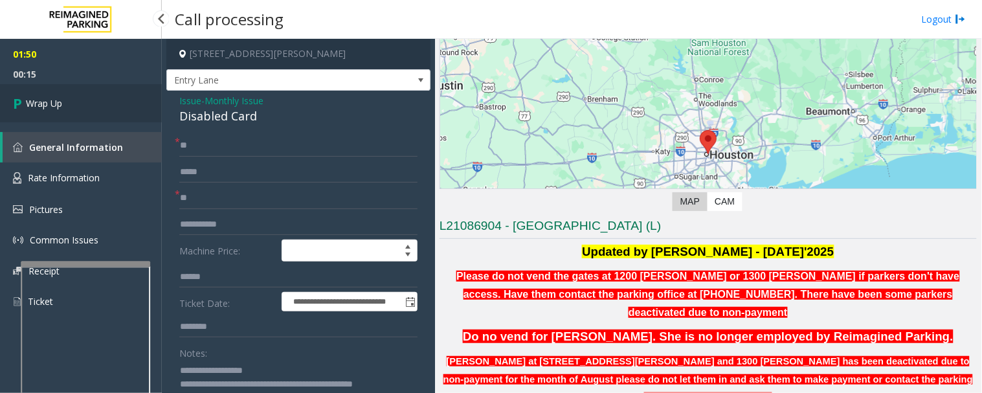
type textarea "**********"
click at [111, 106] on link "Wrap Up" at bounding box center [81, 103] width 162 height 38
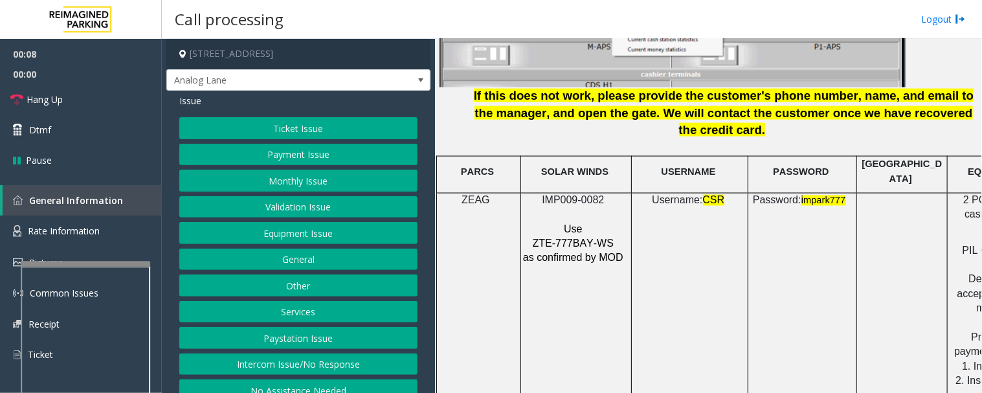
scroll to position [1725, 0]
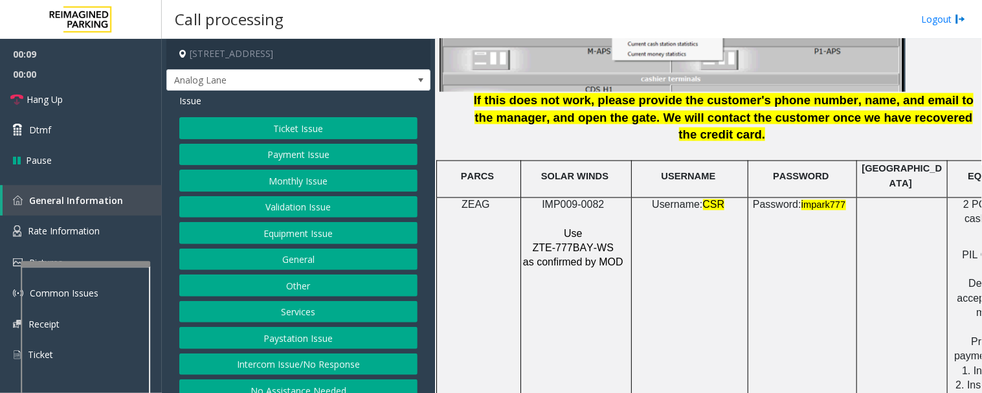
click at [574, 199] on span "IMP009-0082" at bounding box center [573, 204] width 62 height 11
click at [332, 160] on button "Payment Issue" at bounding box center [298, 155] width 238 height 22
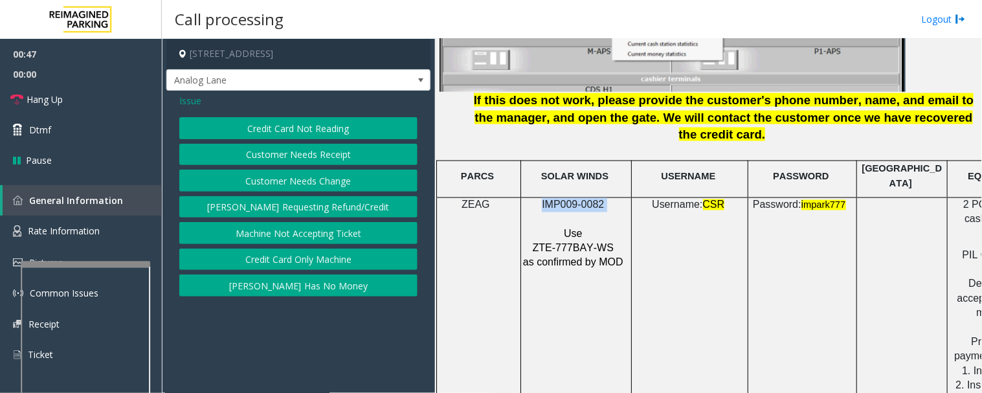
click at [338, 260] on button "Credit Card Only Machine" at bounding box center [298, 260] width 238 height 22
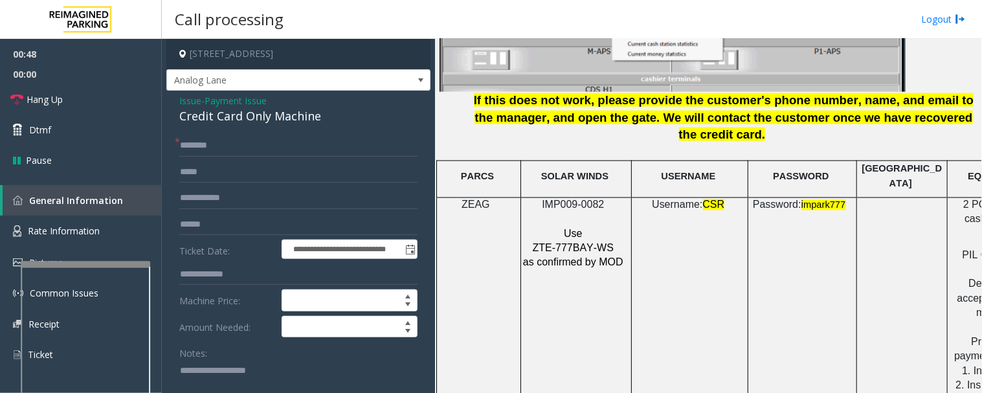
click at [294, 121] on div "Credit Card Only Machine" at bounding box center [298, 115] width 238 height 17
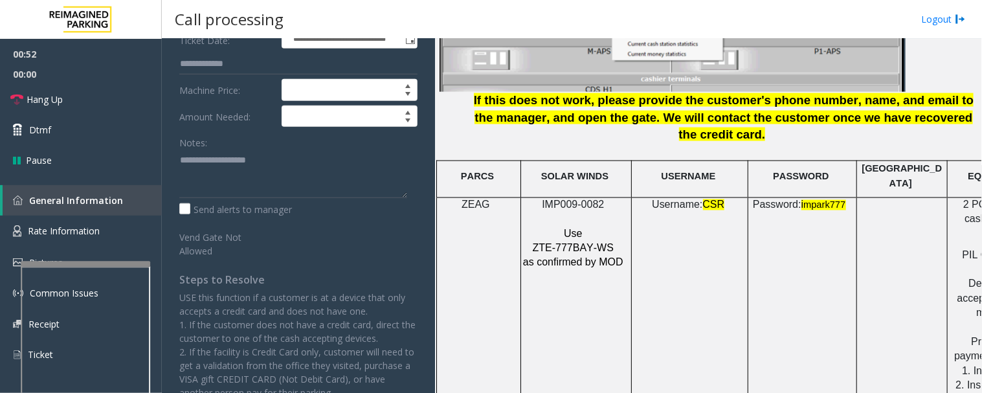
scroll to position [215, 0]
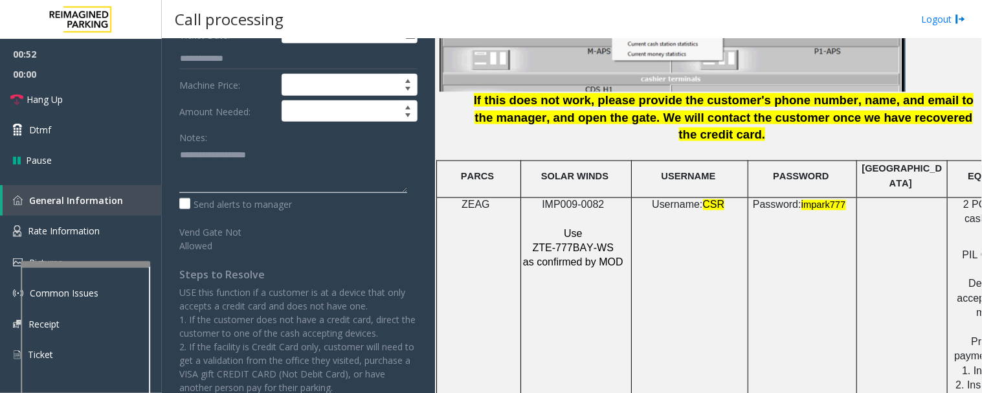
click at [270, 164] on textarea at bounding box center [293, 168] width 228 height 49
paste textarea "**********"
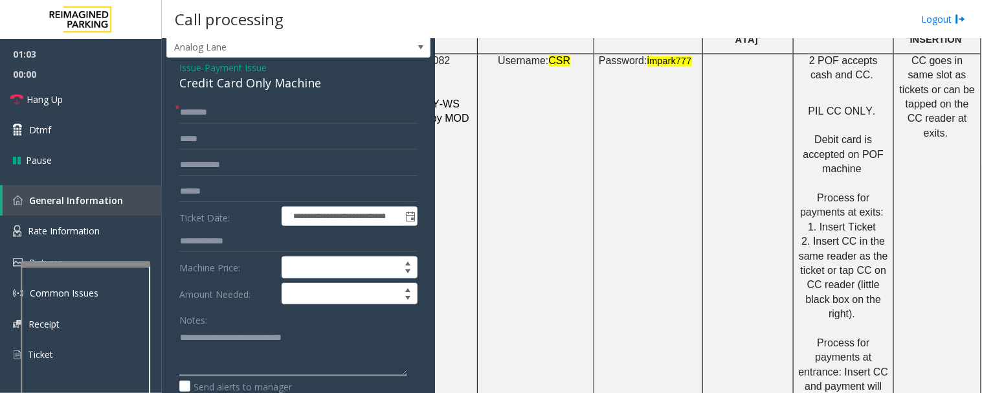
scroll to position [0, 0]
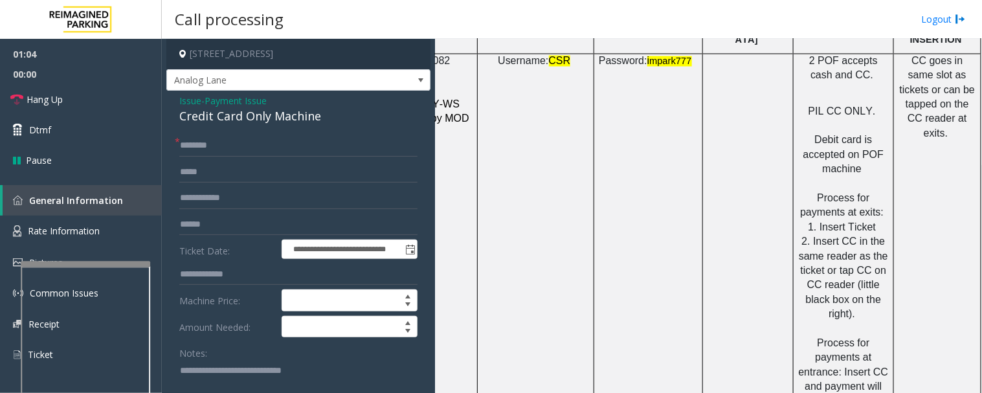
click at [210, 381] on textarea at bounding box center [293, 384] width 228 height 49
type textarea "**********"
click at [233, 151] on input "text" at bounding box center [298, 146] width 238 height 22
click at [260, 145] on input "text" at bounding box center [298, 146] width 238 height 22
type input "**"
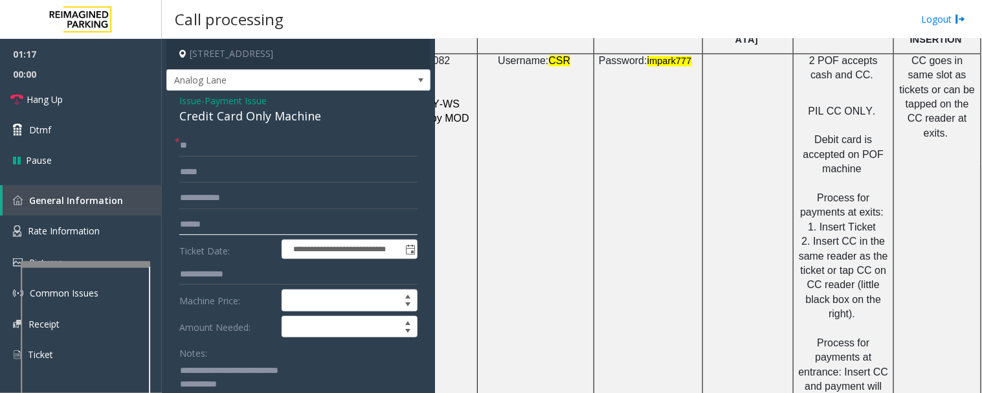
click at [274, 220] on input "text" at bounding box center [298, 225] width 238 height 22
type input "********"
click at [223, 149] on input "**" at bounding box center [298, 146] width 238 height 22
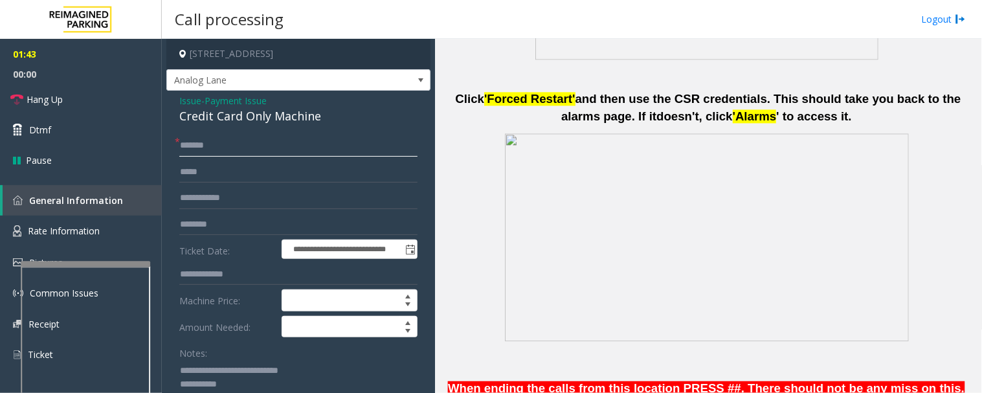
scroll to position [503, 0]
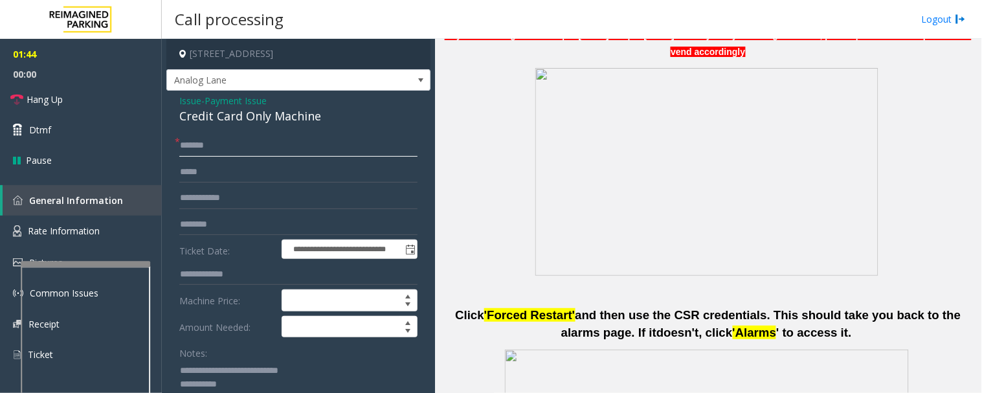
type input "******"
click at [188, 101] on span "Issue" at bounding box center [190, 101] width 22 height 14
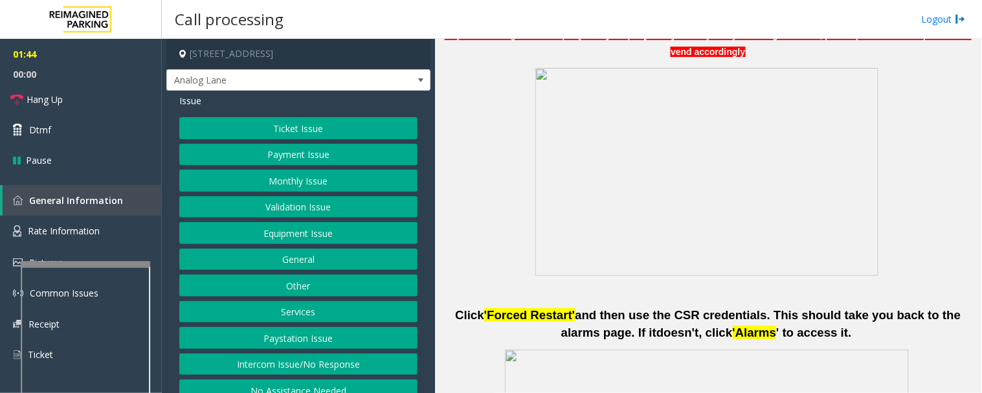
click at [275, 133] on button "Ticket Issue" at bounding box center [298, 128] width 238 height 22
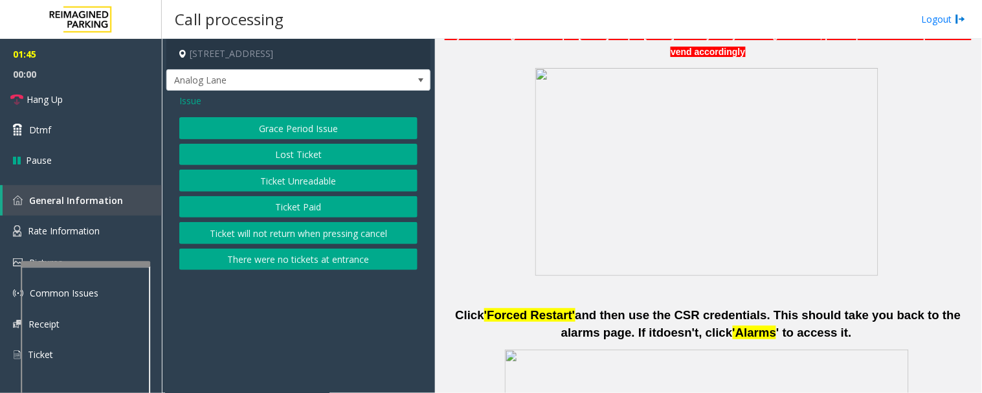
click at [290, 175] on button "Ticket Unreadable" at bounding box center [298, 181] width 238 height 22
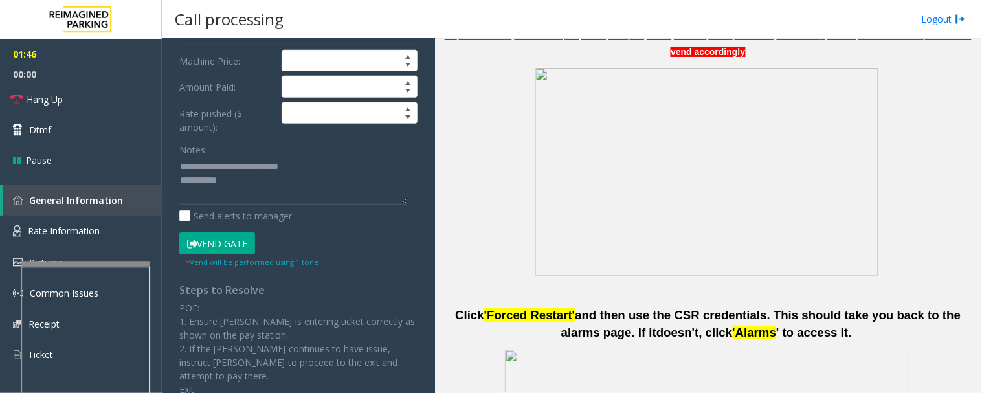
scroll to position [215, 0]
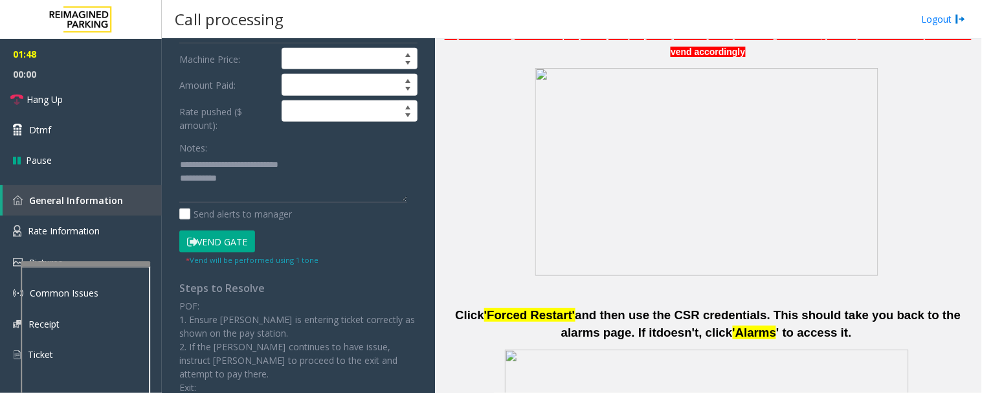
click at [241, 241] on button "Vend Gate" at bounding box center [217, 241] width 76 height 22
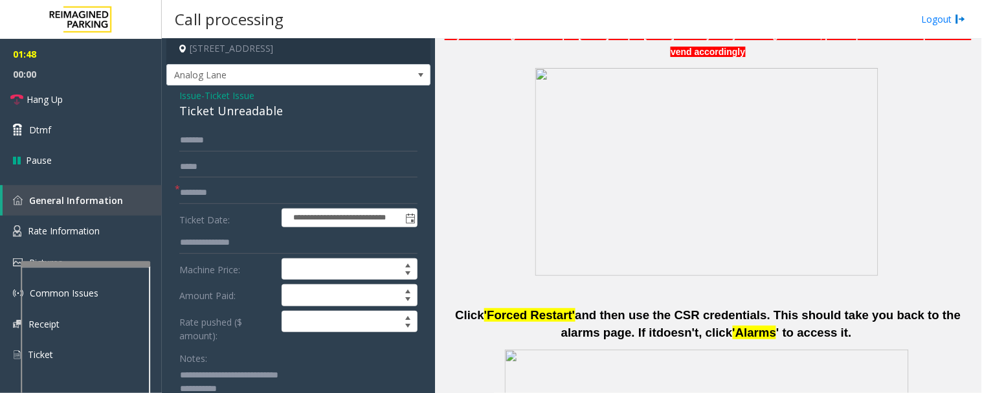
scroll to position [0, 0]
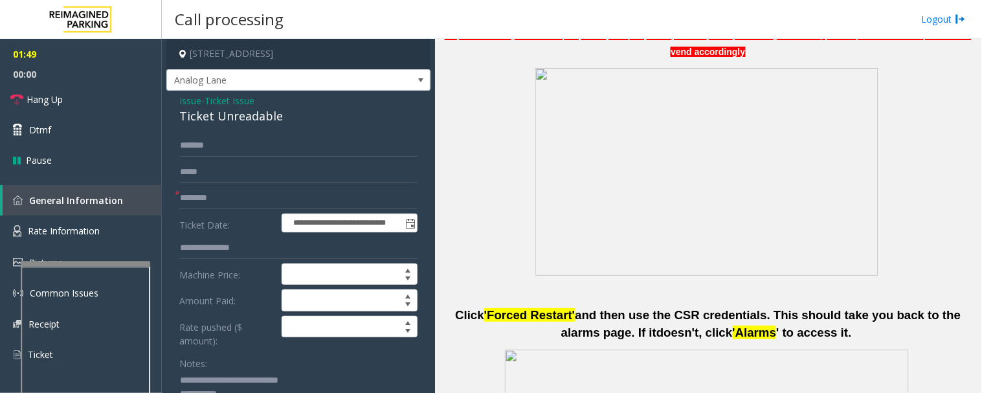
click at [197, 100] on span "Issue" at bounding box center [190, 101] width 22 height 14
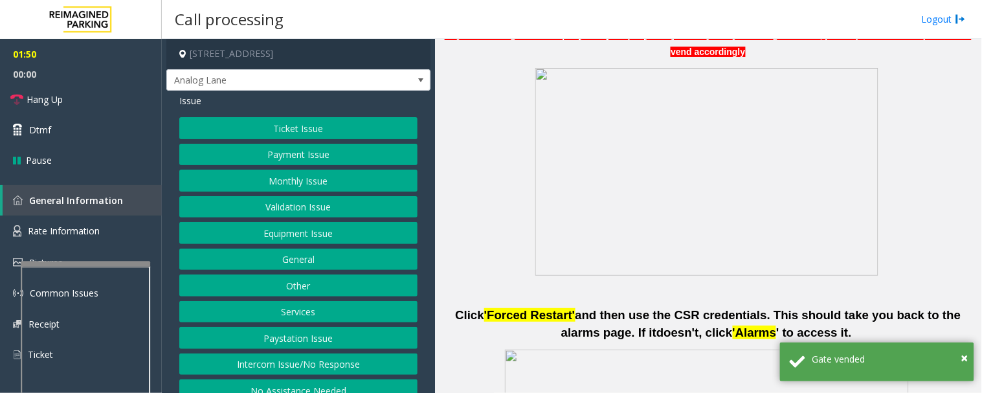
click at [296, 156] on button "Payment Issue" at bounding box center [298, 155] width 238 height 22
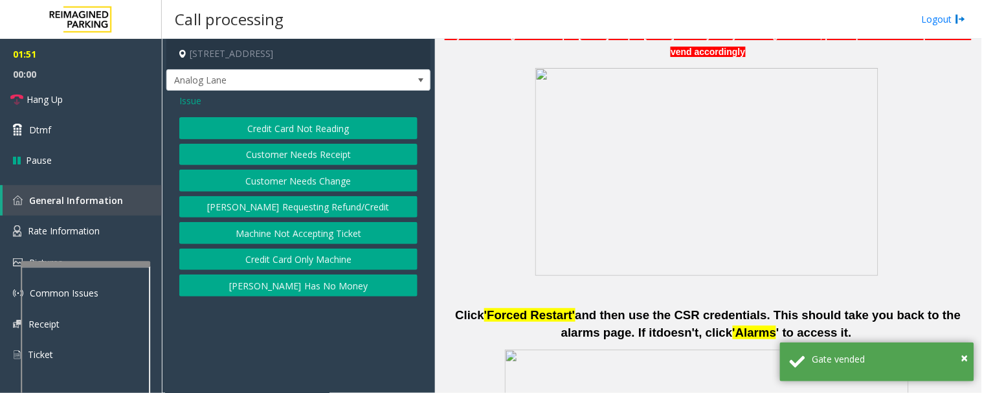
click at [296, 258] on button "Credit Card Only Machine" at bounding box center [298, 260] width 238 height 22
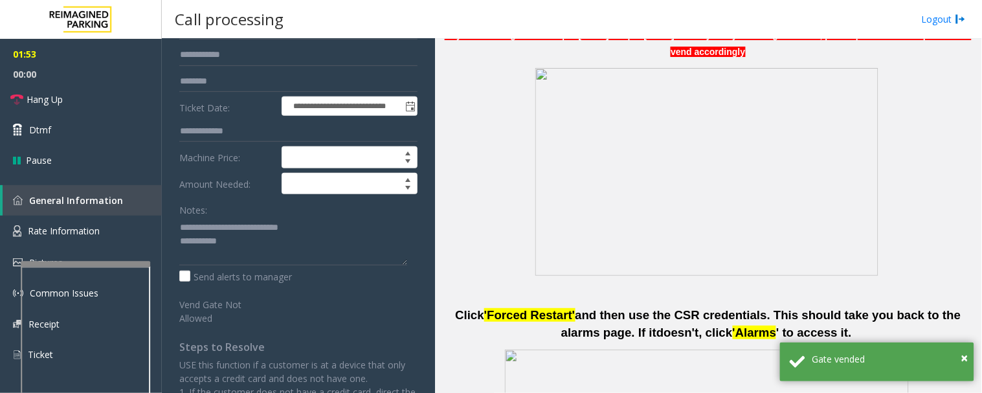
scroll to position [144, 0]
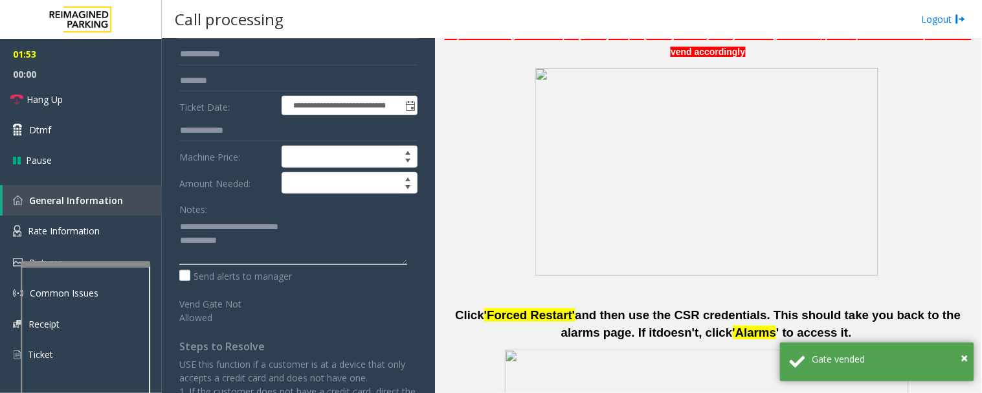
click at [273, 247] on textarea at bounding box center [293, 240] width 228 height 49
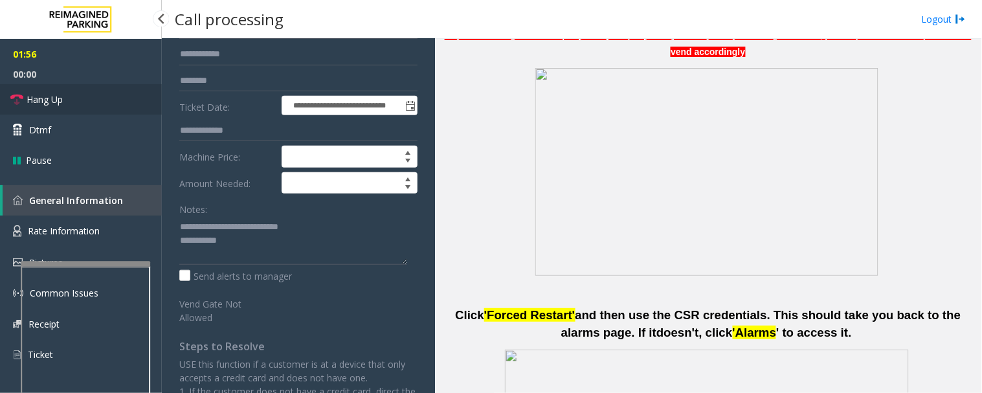
click at [11, 86] on link "Hang Up" at bounding box center [81, 99] width 162 height 30
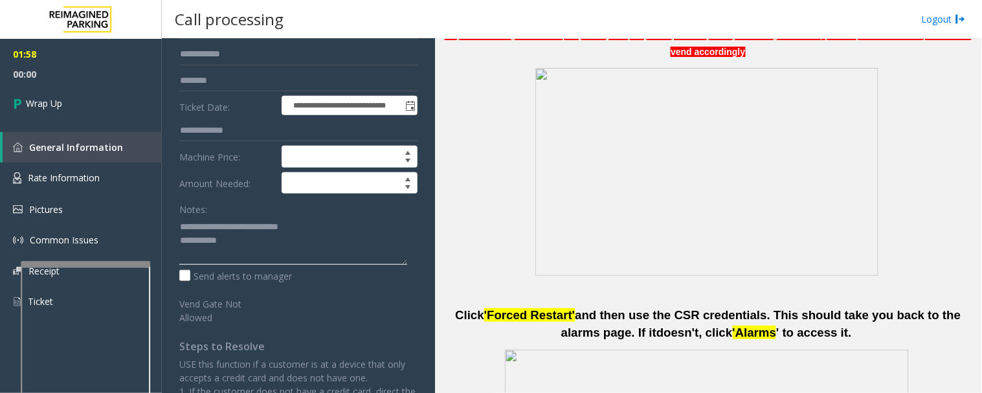
click at [307, 248] on textarea at bounding box center [293, 240] width 228 height 49
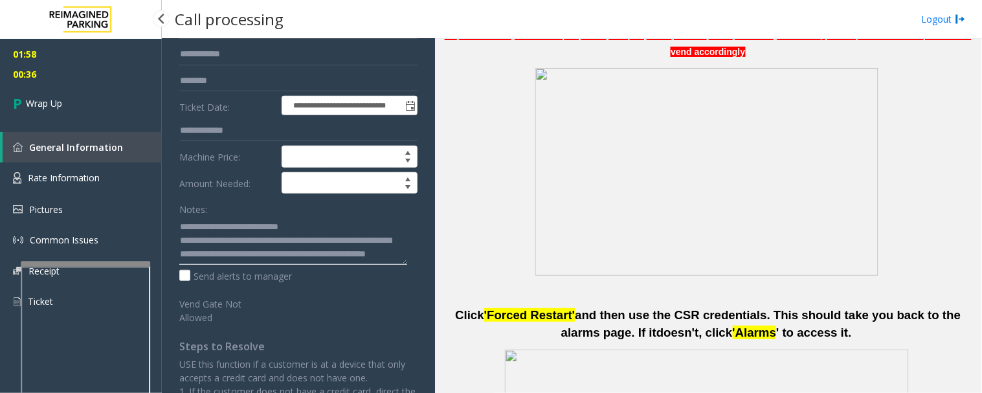
type textarea "**********"
click at [0, 82] on span "00:36" at bounding box center [81, 74] width 162 height 20
click at [17, 96] on icon at bounding box center [19, 103] width 13 height 21
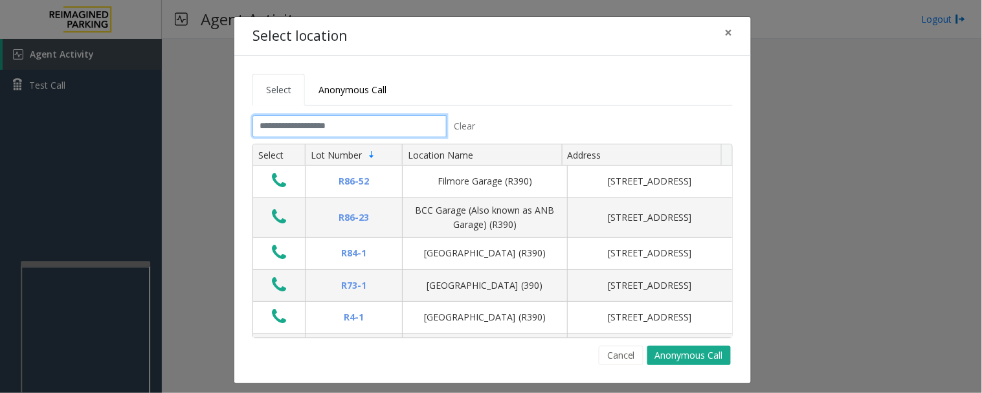
click at [333, 131] on input "text" at bounding box center [349, 126] width 194 height 22
click at [389, 118] on input "text" at bounding box center [349, 126] width 194 height 22
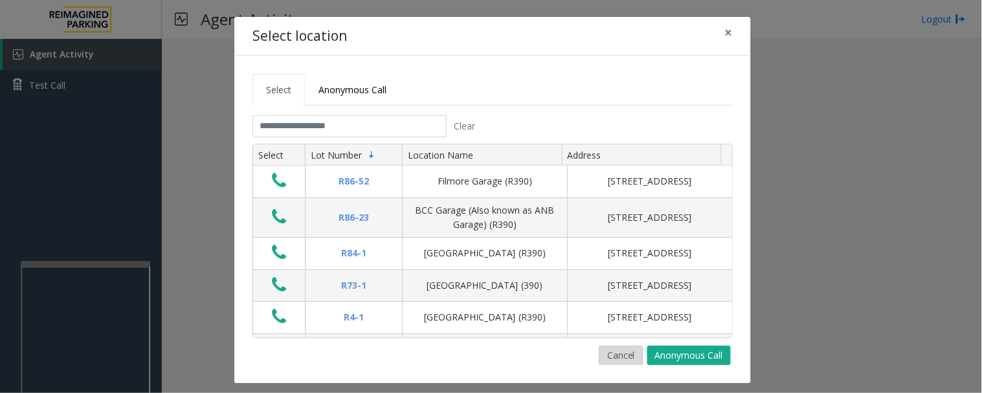
click at [615, 352] on button "Cancel" at bounding box center [621, 355] width 45 height 19
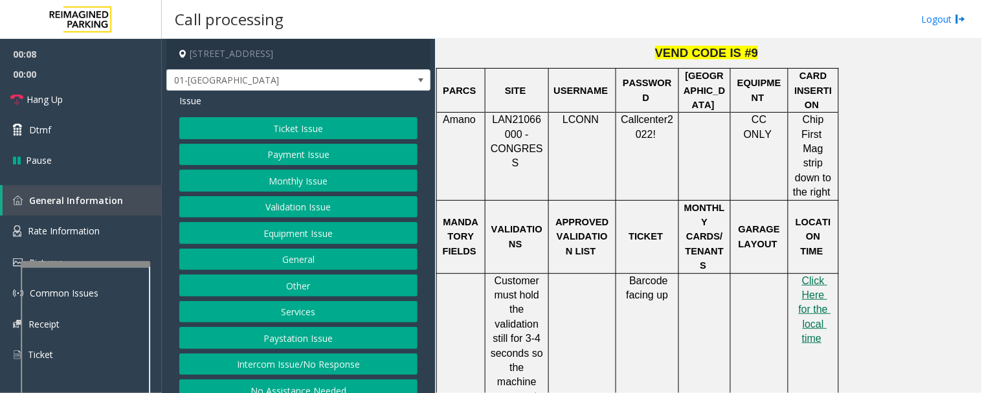
scroll to position [791, 0]
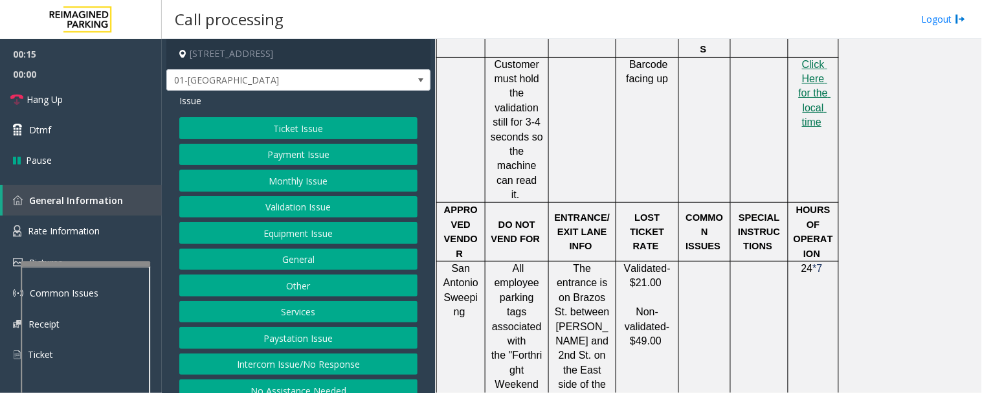
click at [281, 181] on button "Monthly Issue" at bounding box center [298, 181] width 238 height 22
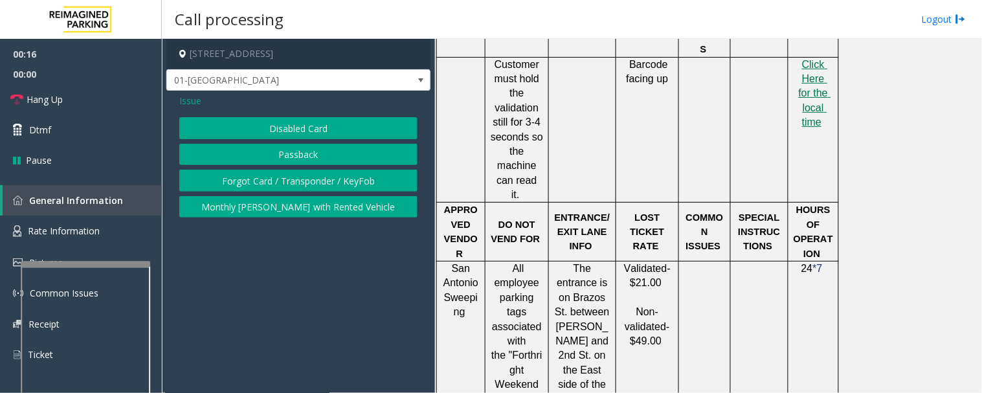
click at [353, 133] on button "Disabled Card" at bounding box center [298, 128] width 238 height 22
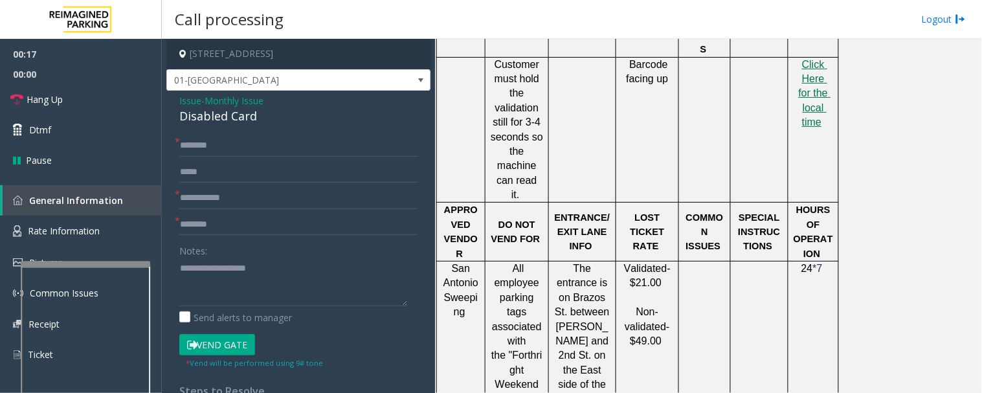
click at [220, 121] on div "Disabled Card" at bounding box center [298, 115] width 238 height 17
click at [189, 267] on textarea at bounding box center [293, 282] width 228 height 49
paste textarea "**********"
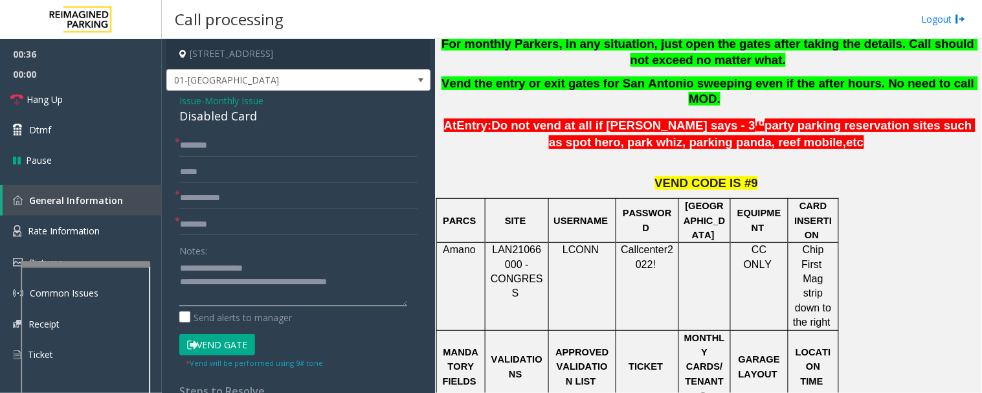
scroll to position [287, 0]
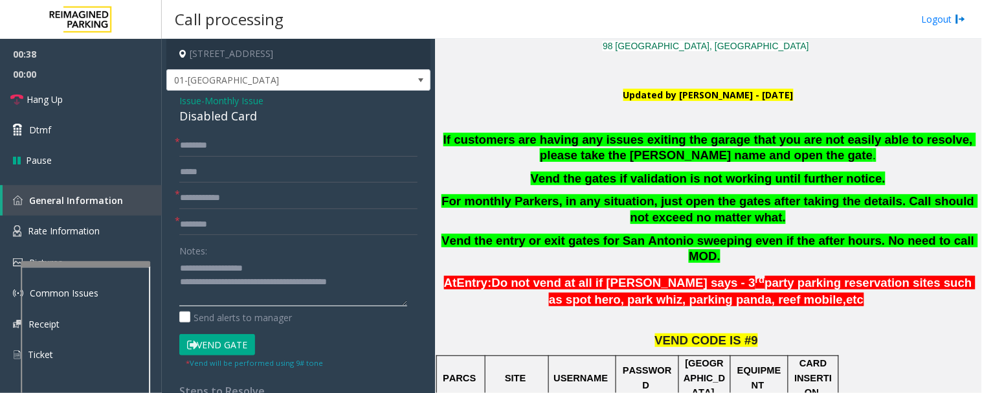
type textarea "**********"
click at [205, 142] on input "text" at bounding box center [298, 146] width 238 height 22
click at [245, 146] on input "text" at bounding box center [298, 146] width 238 height 22
type input "*****"
click at [244, 203] on input "text" at bounding box center [298, 198] width 238 height 22
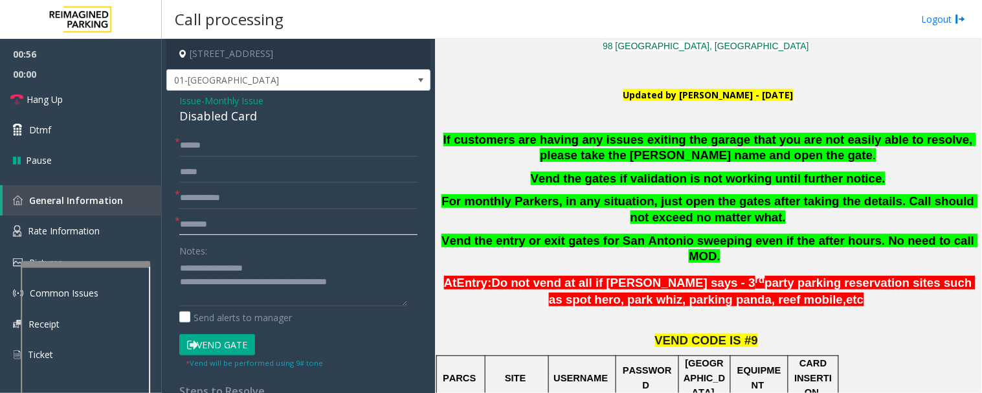
click at [243, 215] on input "text" at bounding box center [298, 225] width 238 height 22
type input "**********"
click at [240, 199] on input "text" at bounding box center [298, 198] width 238 height 22
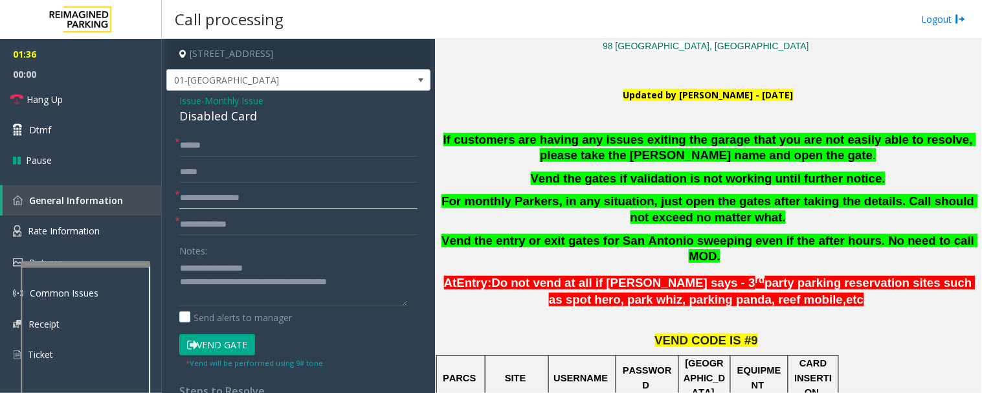
type input "**********"
click at [256, 226] on input "**********" at bounding box center [298, 225] width 238 height 22
click at [239, 343] on button "Vend Gate" at bounding box center [217, 345] width 76 height 22
click at [379, 283] on textarea at bounding box center [293, 282] width 228 height 49
click at [61, 91] on link "Hang Up" at bounding box center [81, 99] width 162 height 30
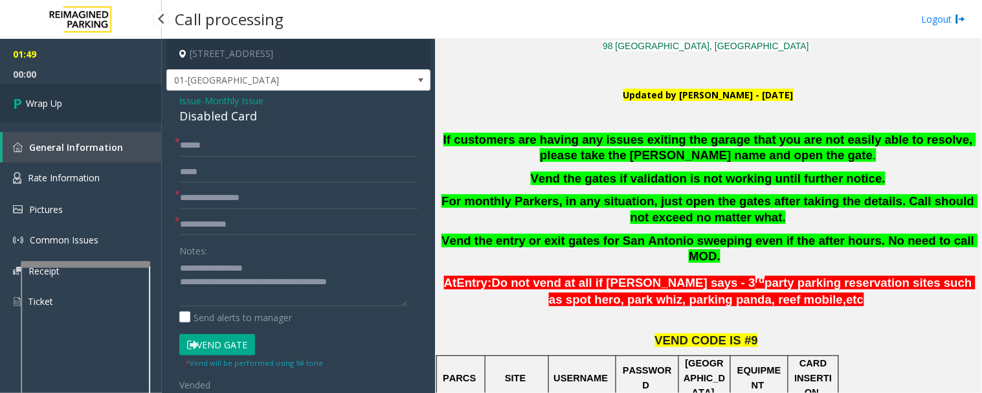
click at [37, 94] on link "Wrap Up" at bounding box center [81, 103] width 162 height 38
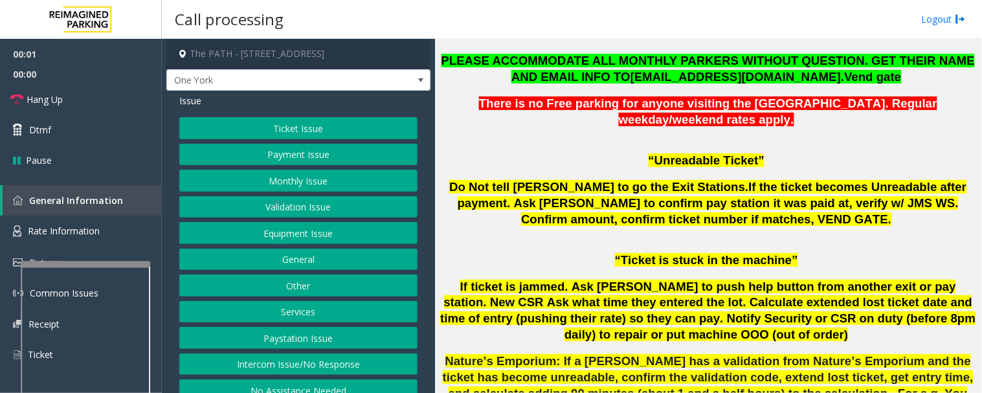
scroll to position [1006, 0]
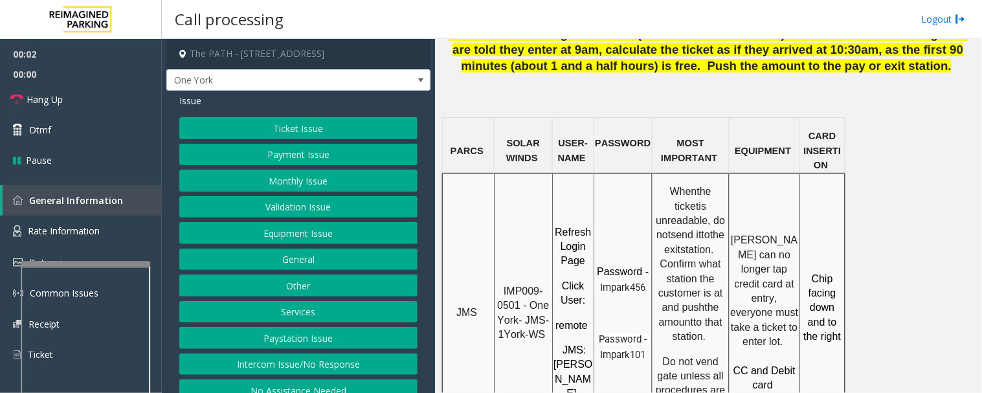
click at [514, 285] on span "IMP009-0501 - One York- JMS-1York-WS" at bounding box center [524, 312] width 55 height 54
click at [505, 285] on span "IMP009-0501 - One York- JMS-1York-WS" at bounding box center [524, 312] width 55 height 54
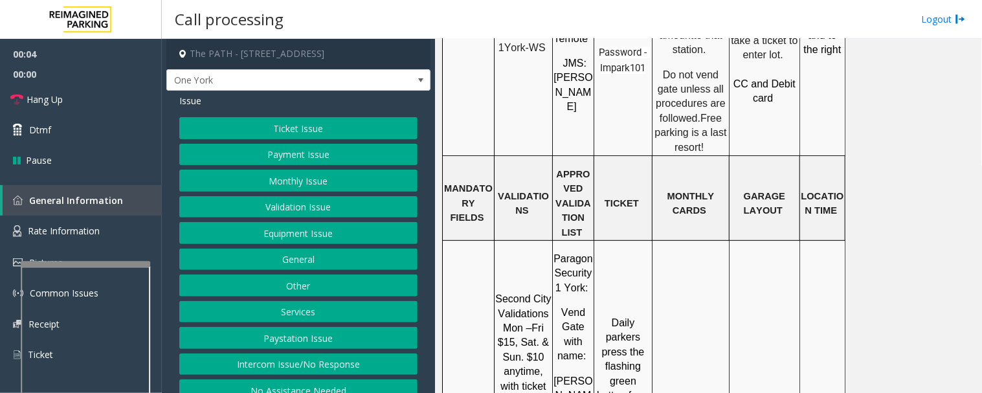
scroll to position [1294, 0]
click at [309, 314] on button "Services" at bounding box center [298, 312] width 238 height 22
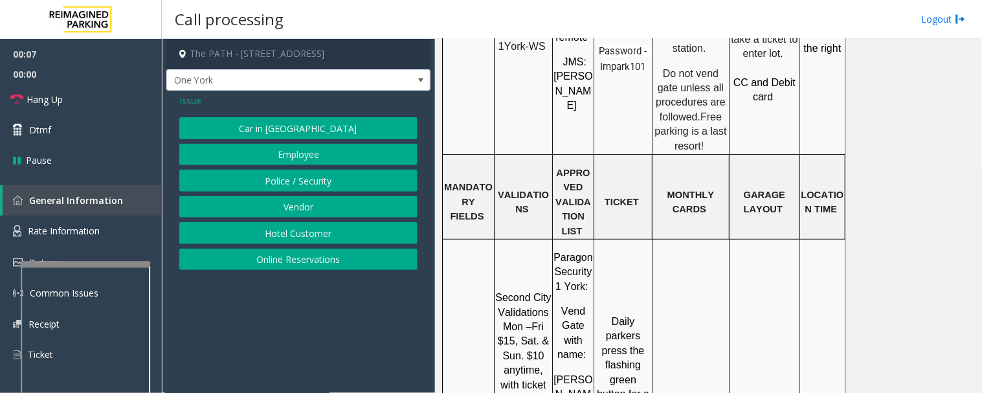
click at [333, 182] on button "Police / Security" at bounding box center [298, 181] width 238 height 22
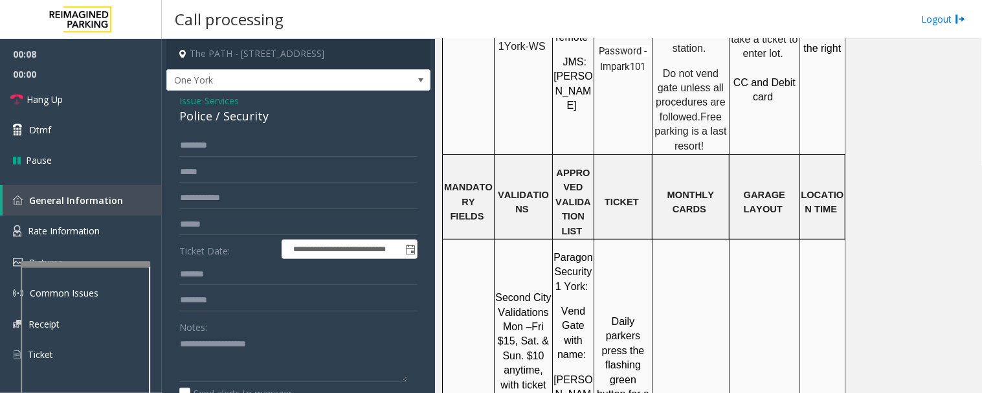
click at [239, 123] on div "Police / Security" at bounding box center [298, 115] width 238 height 17
click at [224, 140] on input "text" at bounding box center [298, 146] width 238 height 22
type input "****"
click at [230, 357] on textarea at bounding box center [293, 358] width 228 height 49
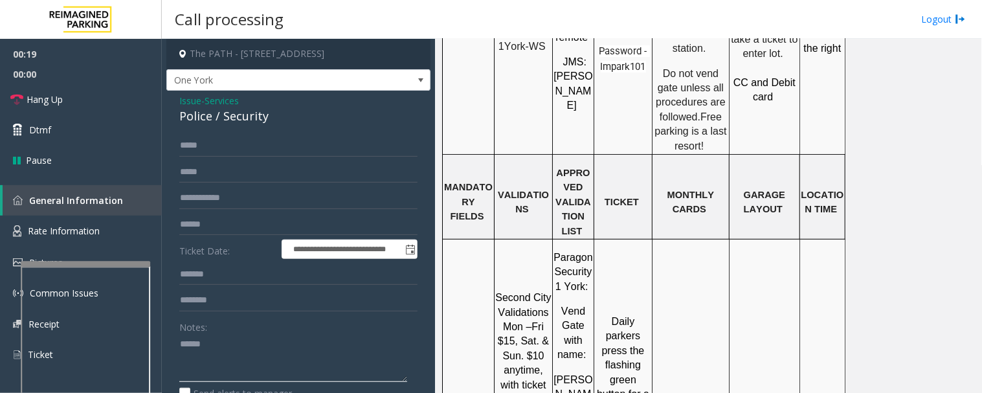
type textarea "******"
click at [249, 194] on input "text" at bounding box center [298, 198] width 238 height 22
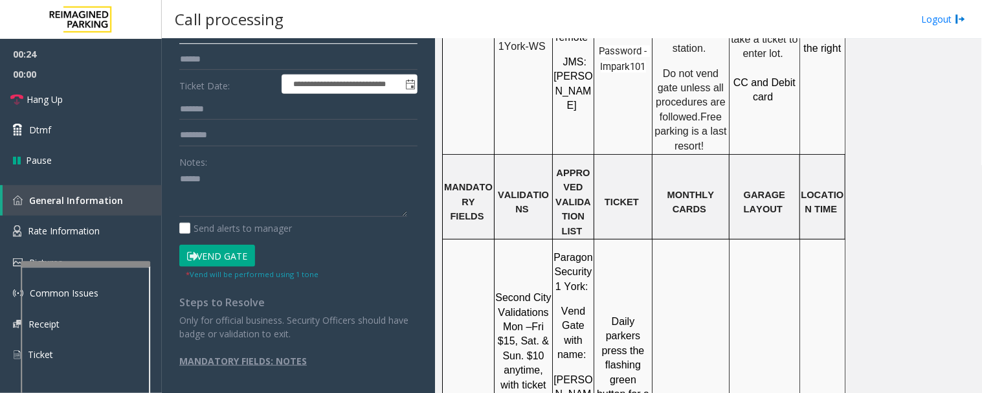
scroll to position [166, 0]
type input "******"
click at [233, 256] on button "Vend Gate" at bounding box center [217, 255] width 76 height 22
click at [247, 186] on textarea at bounding box center [293, 192] width 228 height 49
paste textarea "********"
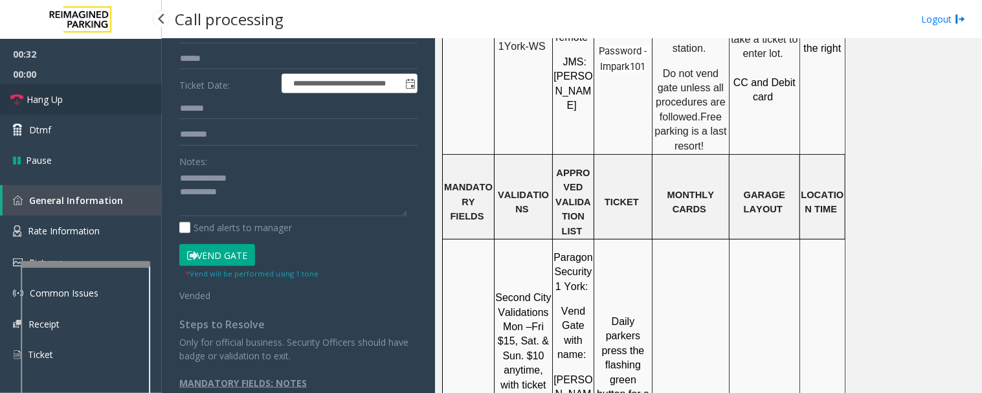
click at [95, 91] on link "Hang Up" at bounding box center [81, 99] width 162 height 30
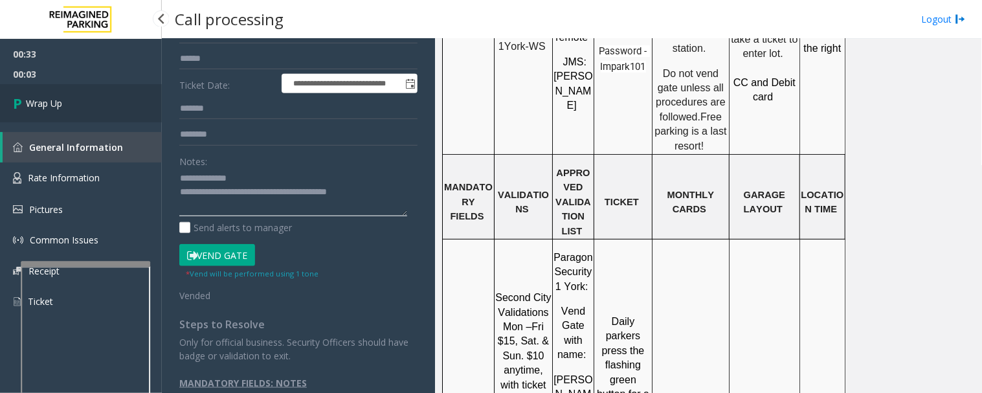
type textarea "**********"
click at [59, 117] on link "Wrap Up" at bounding box center [81, 103] width 162 height 38
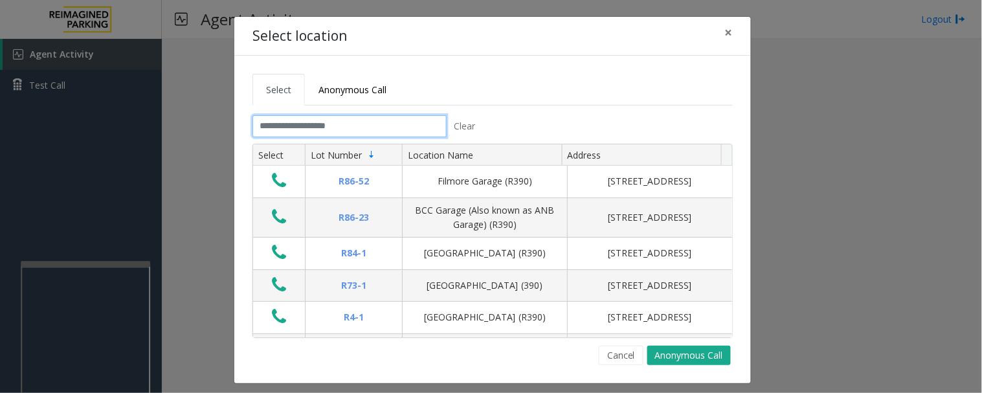
click at [415, 118] on input "text" at bounding box center [349, 126] width 194 height 22
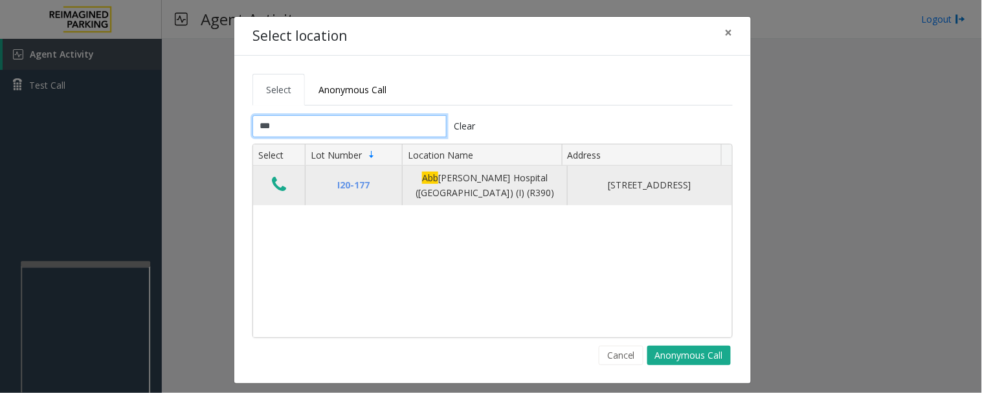
type input "***"
click at [278, 188] on icon "Data table" at bounding box center [279, 184] width 14 height 18
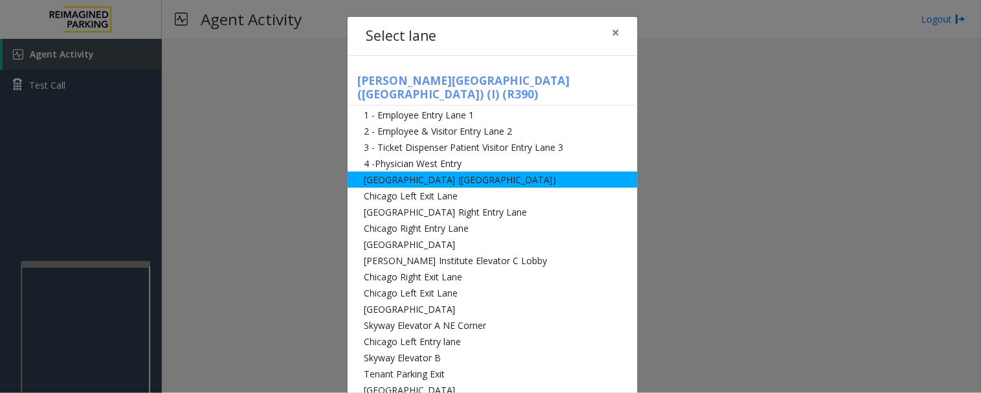
click at [437, 171] on li "[GEOGRAPHIC_DATA] ([GEOGRAPHIC_DATA])" at bounding box center [493, 179] width 290 height 16
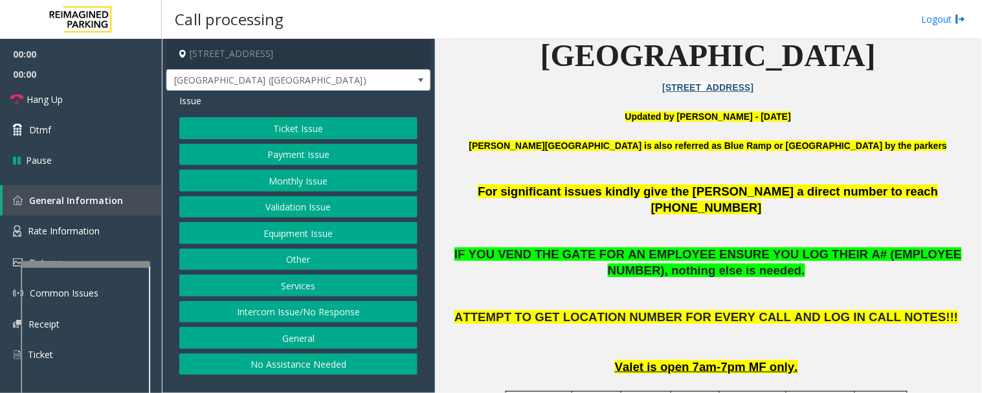
scroll to position [359, 0]
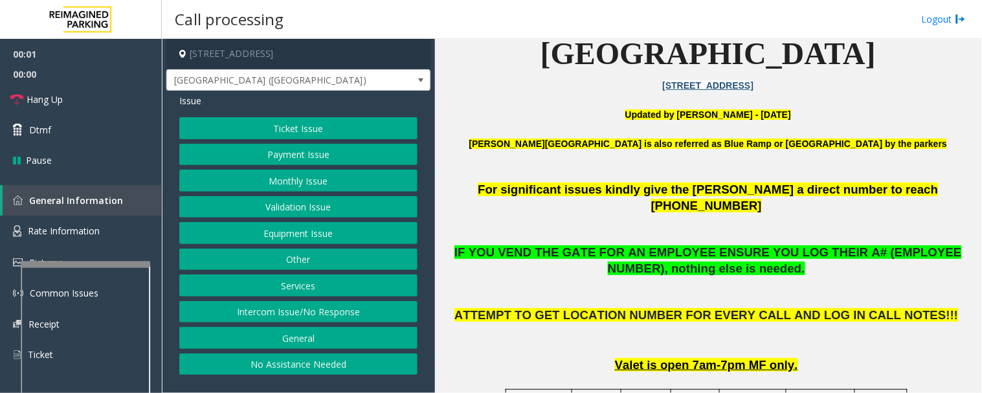
click at [354, 318] on button "Intercom Issue/No Response" at bounding box center [298, 312] width 238 height 22
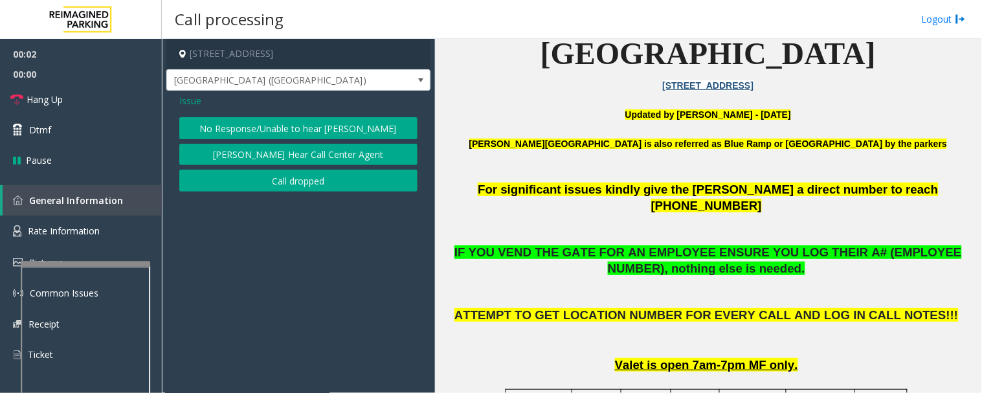
click at [327, 132] on button "No Response/Unable to hear [PERSON_NAME]" at bounding box center [298, 128] width 238 height 22
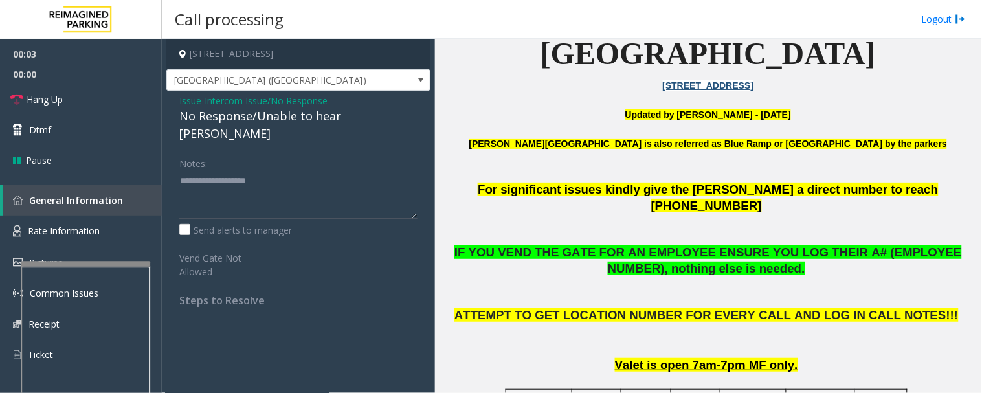
click at [345, 118] on div "No Response/Unable to hear [PERSON_NAME]" at bounding box center [298, 124] width 238 height 35
click at [338, 118] on div "No Response/Unable to hear [PERSON_NAME]" at bounding box center [298, 124] width 238 height 35
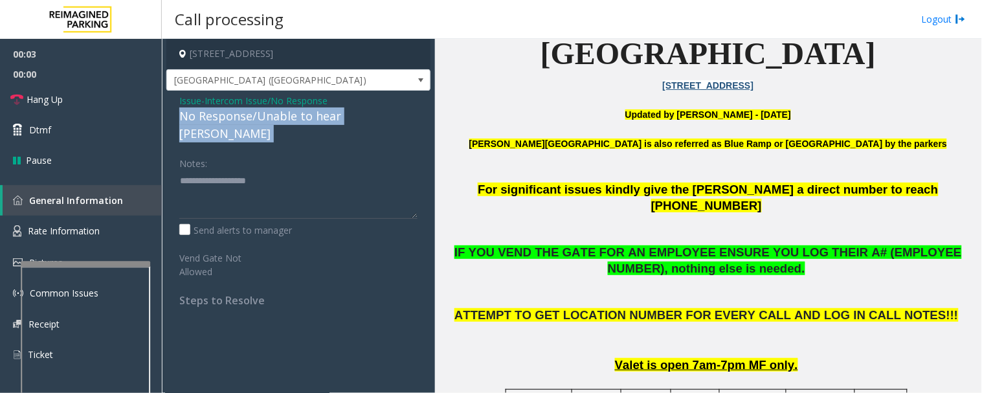
click at [338, 118] on div "No Response/Unable to hear [PERSON_NAME]" at bounding box center [298, 124] width 238 height 35
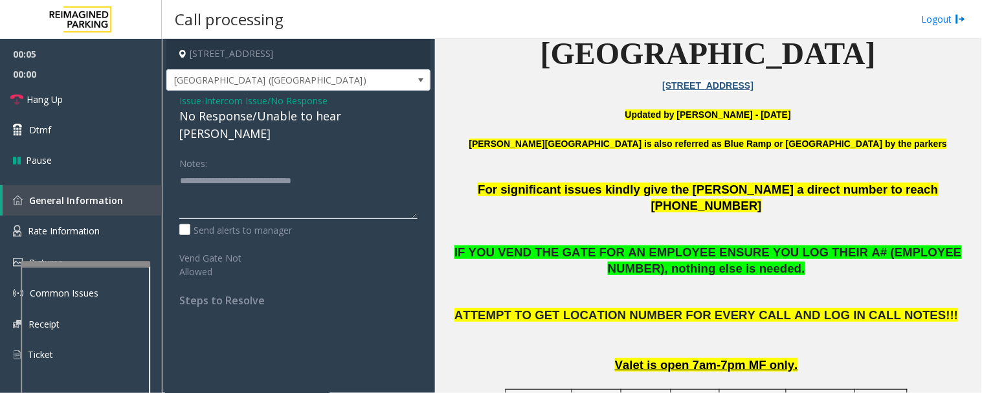
click at [391, 170] on textarea at bounding box center [298, 194] width 238 height 49
type textarea "**********"
click at [43, 97] on span "Hang Up" at bounding box center [45, 100] width 36 height 14
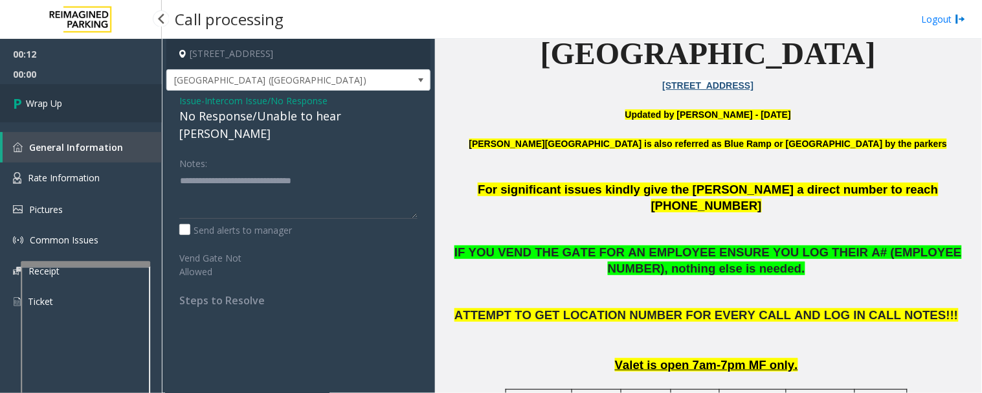
click at [70, 101] on link "Wrap Up" at bounding box center [81, 103] width 162 height 38
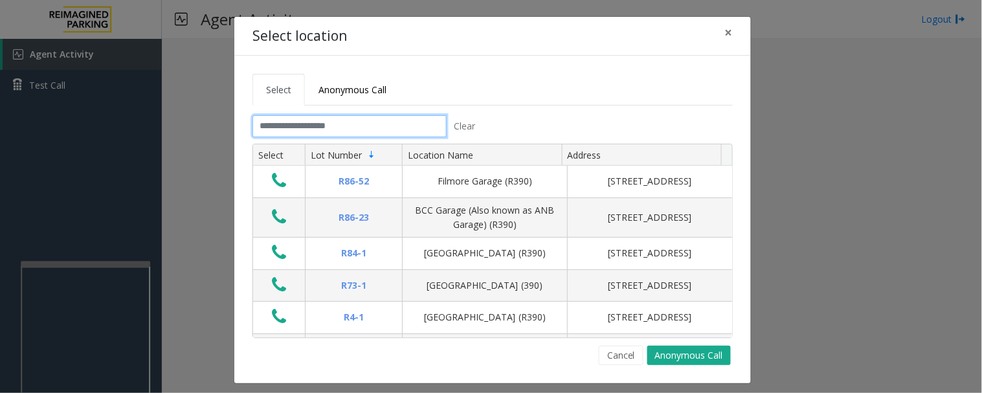
click at [372, 126] on input "text" at bounding box center [349, 126] width 194 height 22
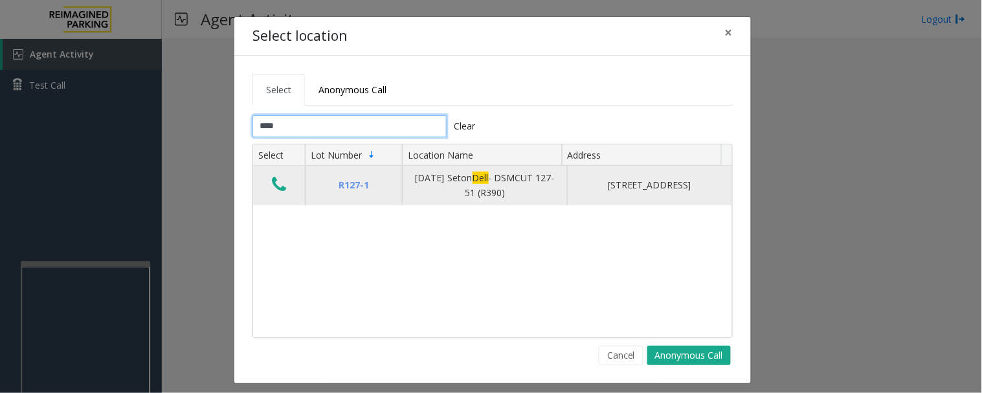
type input "****"
click at [275, 195] on button "Data table" at bounding box center [279, 185] width 22 height 21
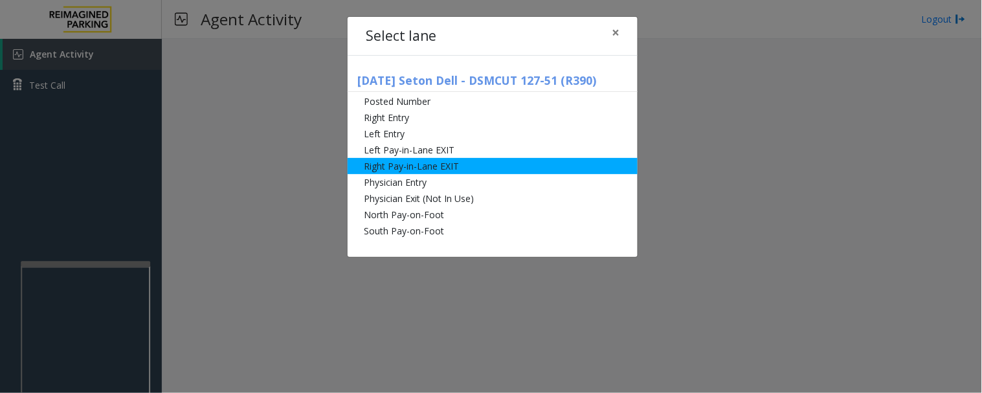
click at [427, 167] on li "Right Pay-in-Lane EXIT" at bounding box center [493, 166] width 290 height 16
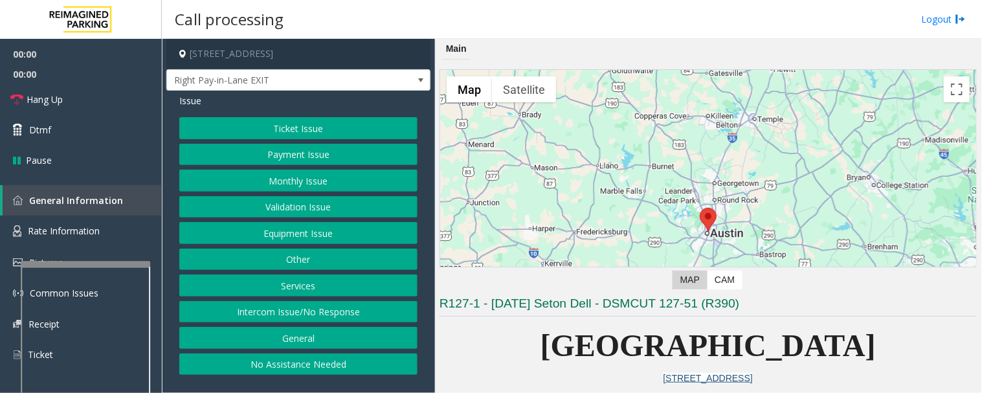
click at [305, 177] on button "Monthly Issue" at bounding box center [298, 181] width 238 height 22
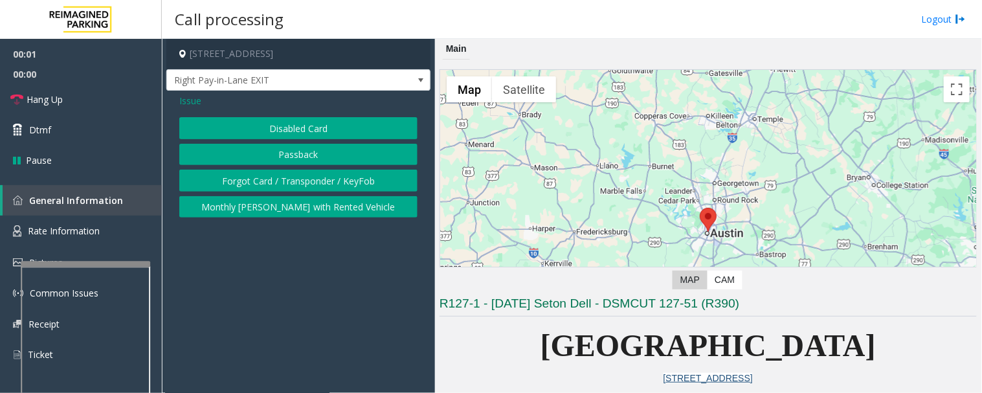
click at [378, 126] on button "Disabled Card" at bounding box center [298, 128] width 238 height 22
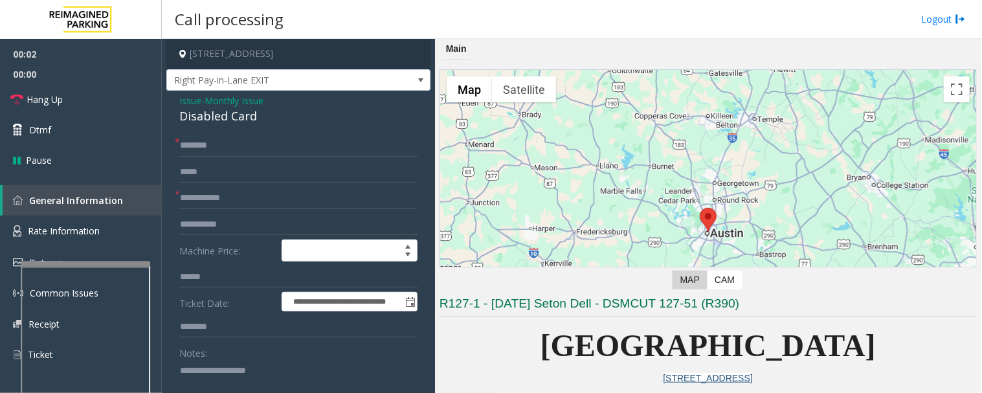
click at [215, 118] on div "Disabled Card" at bounding box center [298, 115] width 238 height 17
click at [238, 382] on textarea at bounding box center [293, 384] width 228 height 49
type textarea "******"
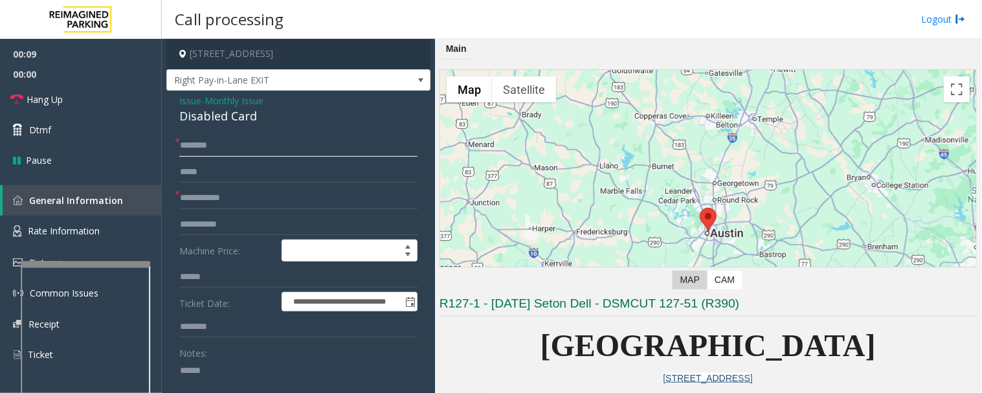
click at [275, 142] on input "text" at bounding box center [298, 146] width 238 height 22
type input "*******"
click at [233, 371] on textarea at bounding box center [293, 384] width 228 height 49
paste textarea "**********"
type textarea "**********"
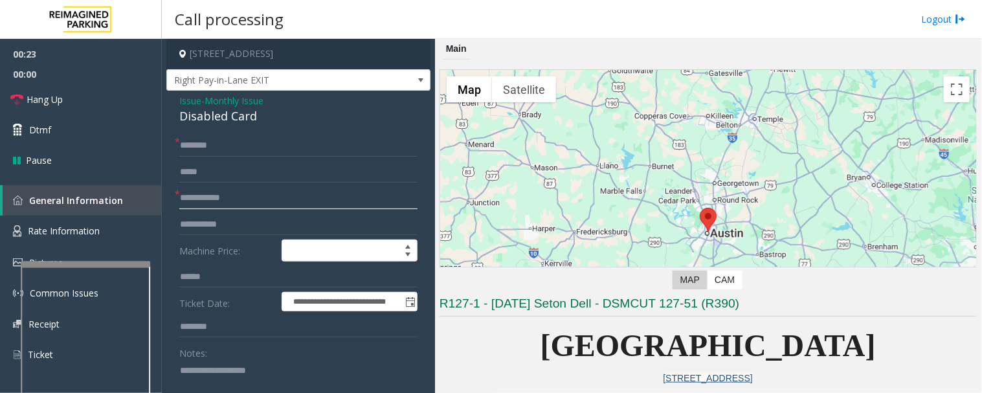
click at [254, 199] on input "text" at bounding box center [298, 198] width 238 height 22
type input "**********"
click at [190, 384] on textarea at bounding box center [293, 384] width 228 height 49
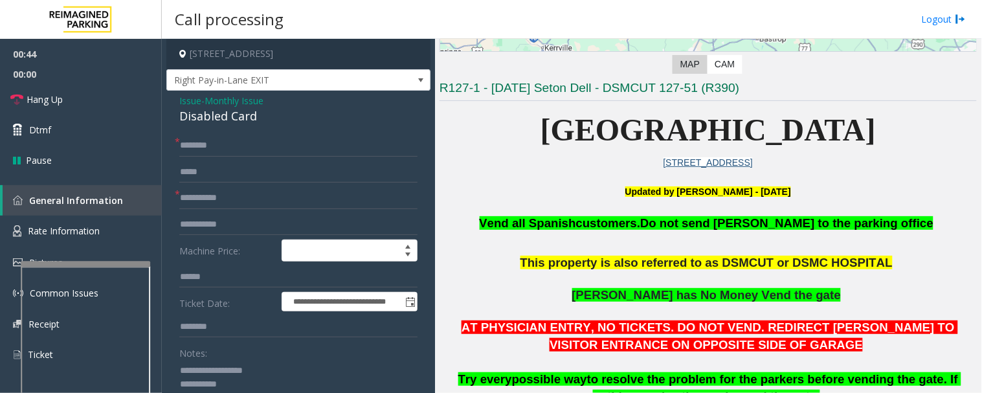
scroll to position [215, 0]
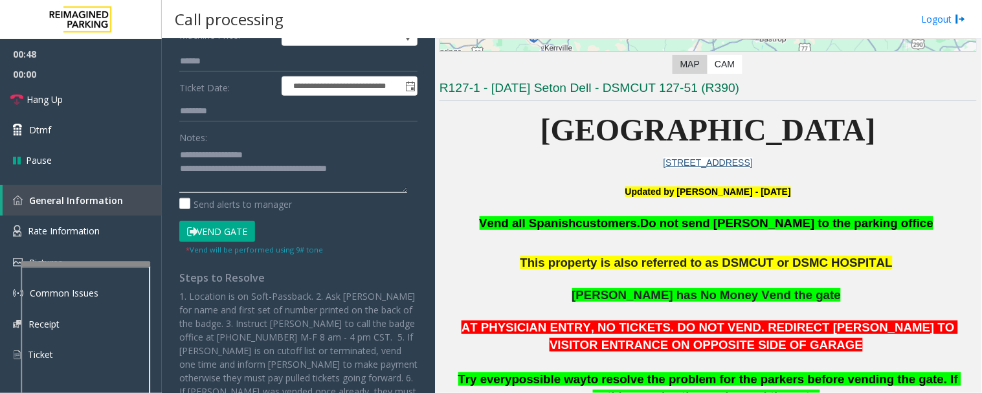
click at [378, 164] on textarea at bounding box center [293, 168] width 228 height 49
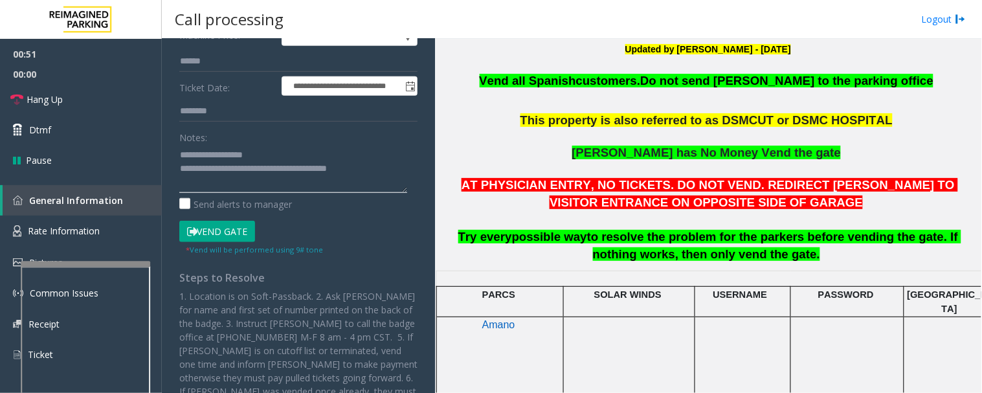
scroll to position [359, 0]
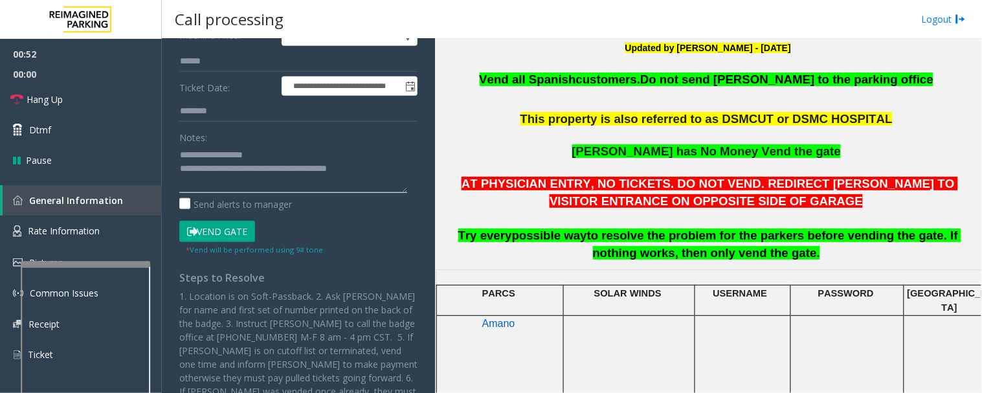
type textarea "**********"
click at [238, 221] on button "Vend Gate" at bounding box center [217, 232] width 76 height 22
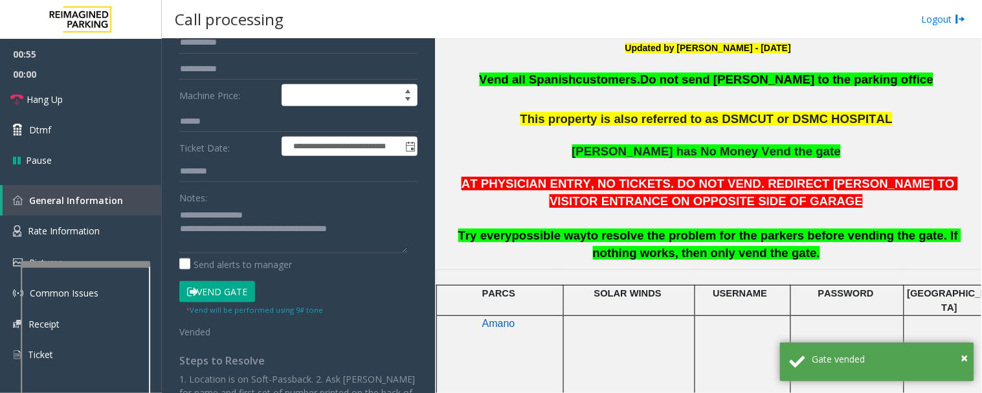
scroll to position [72, 0]
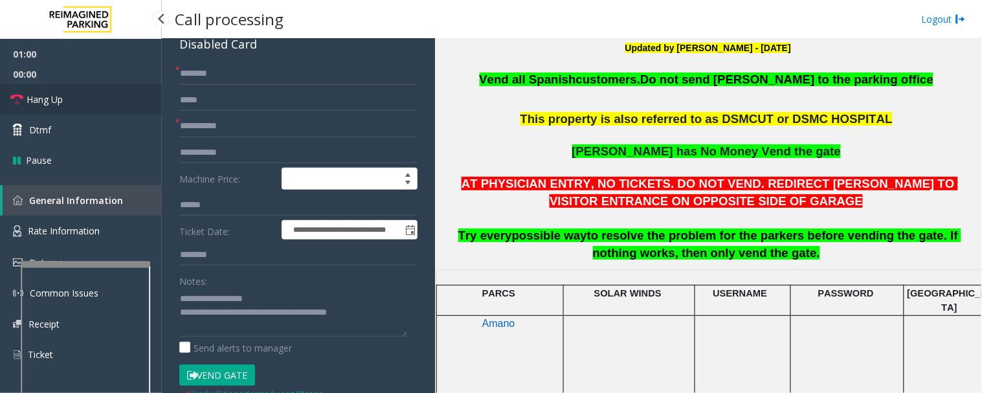
click at [30, 102] on span "Hang Up" at bounding box center [45, 100] width 36 height 14
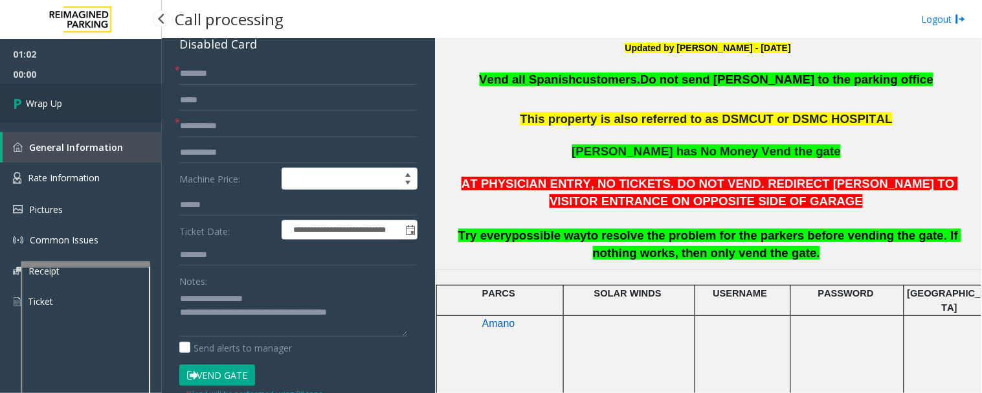
click at [37, 110] on link "Wrap Up" at bounding box center [81, 103] width 162 height 38
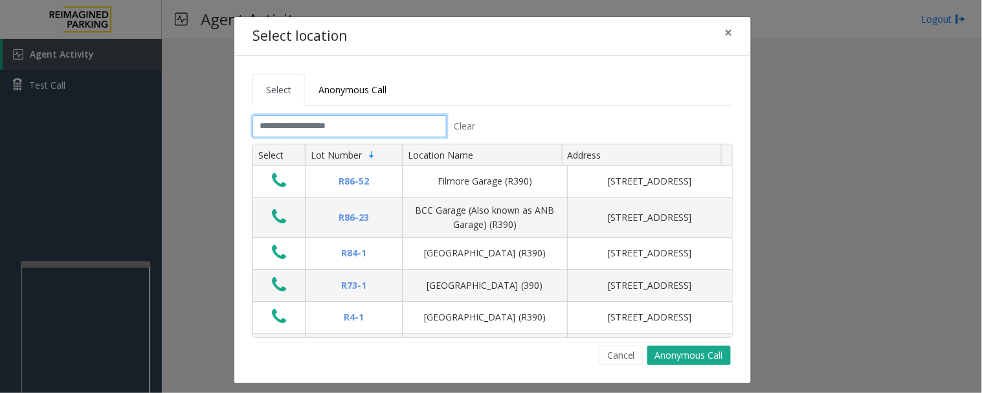
click at [313, 127] on input "text" at bounding box center [349, 126] width 194 height 22
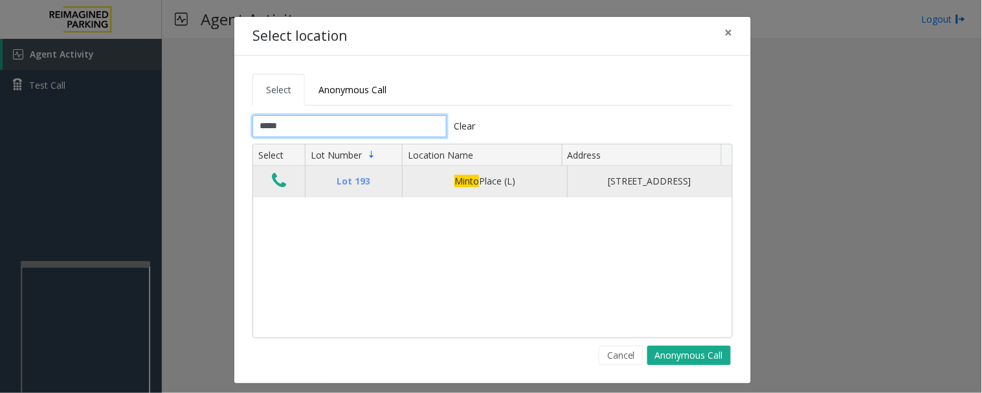
type input "*****"
click at [276, 188] on icon "Data table" at bounding box center [279, 180] width 14 height 18
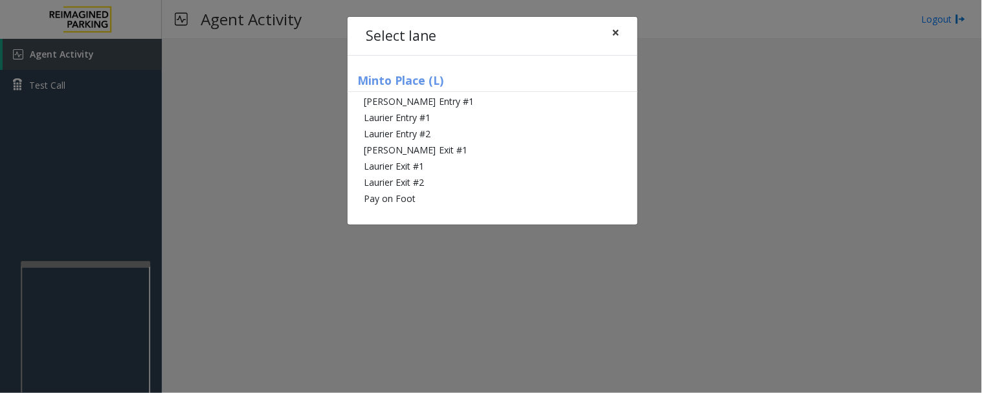
click at [610, 30] on button "×" at bounding box center [615, 33] width 26 height 32
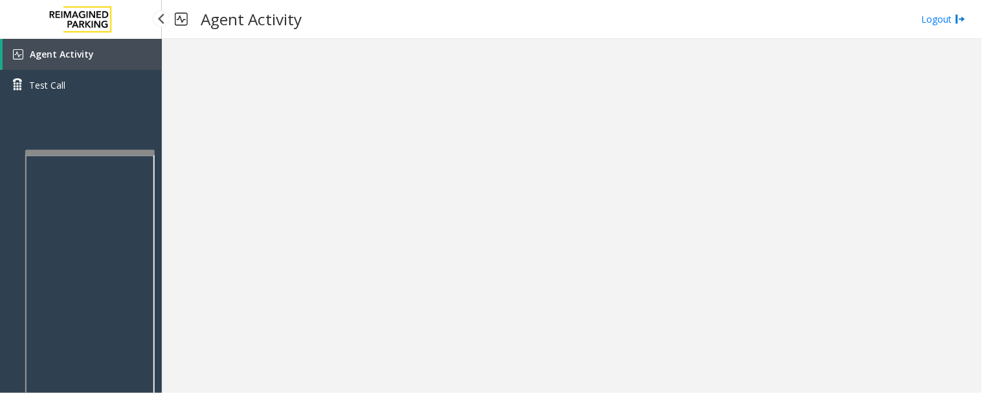
click at [125, 142] on app-root "Agent Activity Test Call × Close Powered by Umojo © 2025 Agent Activity Logout ×" at bounding box center [491, 196] width 982 height 393
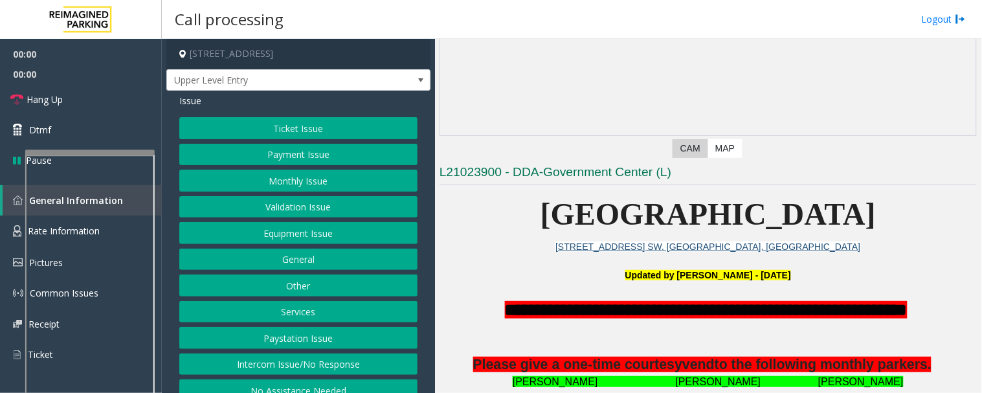
scroll to position [287, 0]
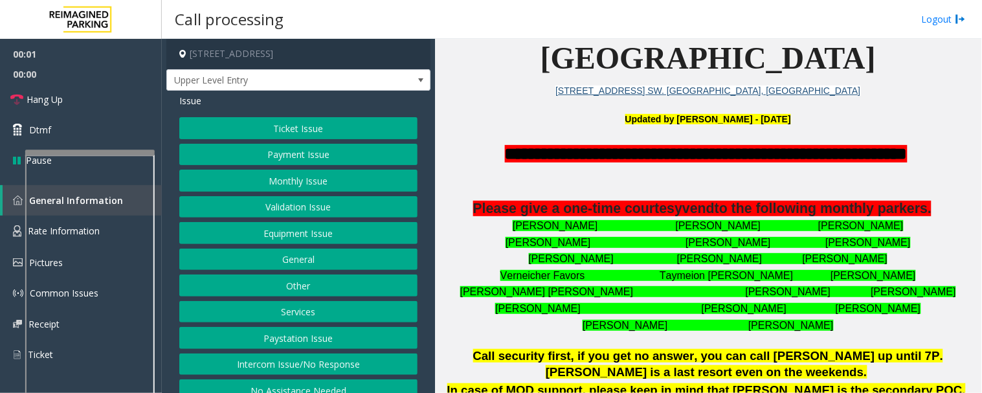
click at [296, 354] on button "Intercom Issue/No Response" at bounding box center [298, 364] width 238 height 22
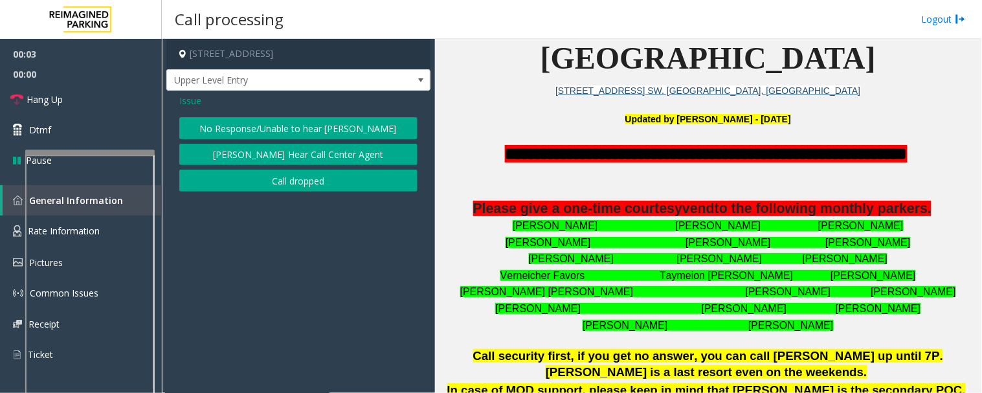
click at [382, 132] on button "No Response/Unable to hear [PERSON_NAME]" at bounding box center [298, 128] width 238 height 22
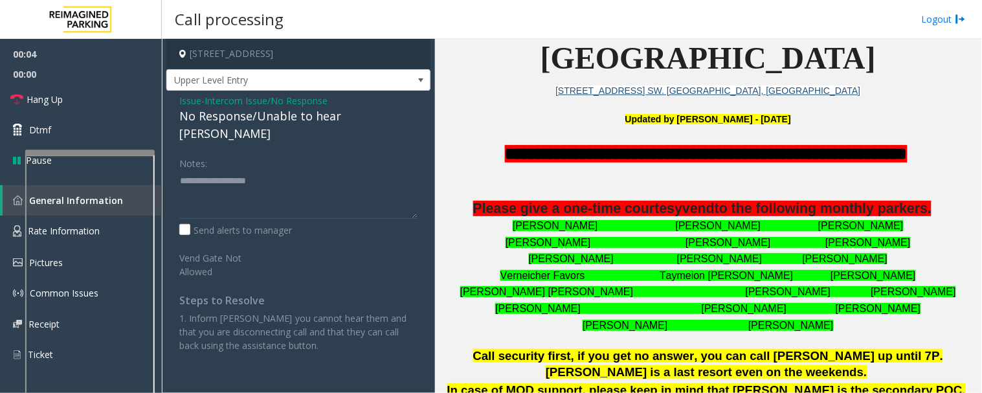
click at [333, 120] on div "No Response/Unable to hear [PERSON_NAME]" at bounding box center [298, 124] width 238 height 35
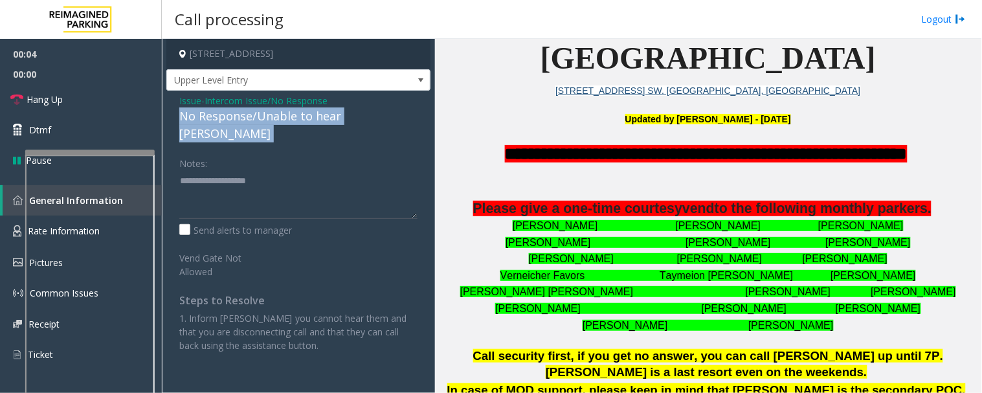
click at [333, 120] on div "No Response/Unable to hear [PERSON_NAME]" at bounding box center [298, 124] width 238 height 35
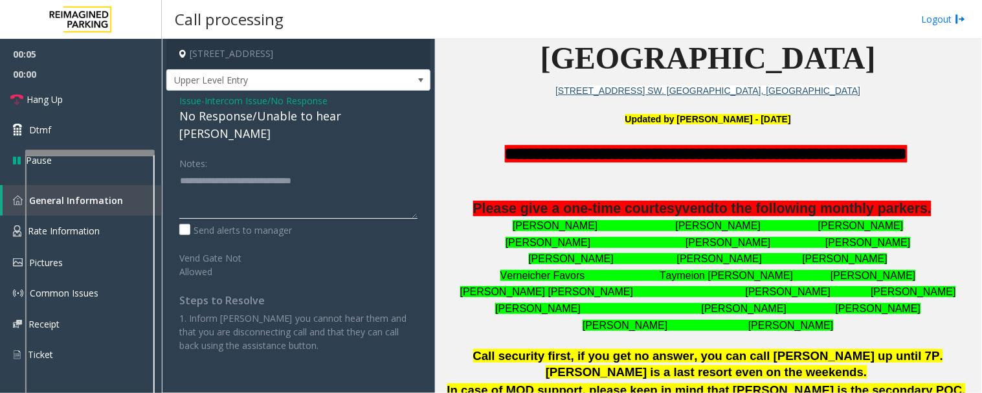
click at [335, 170] on textarea at bounding box center [298, 194] width 238 height 49
type textarea "**********"
click at [34, 95] on span "Hang Up" at bounding box center [45, 100] width 36 height 14
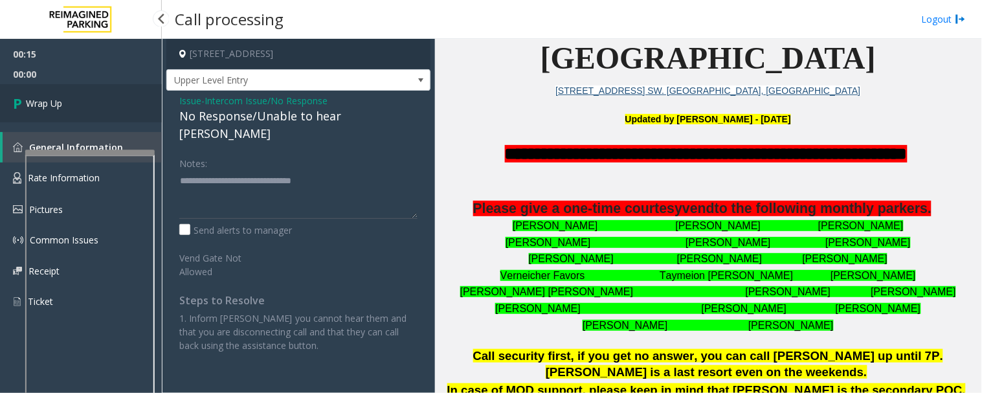
click at [49, 91] on link "Wrap Up" at bounding box center [81, 103] width 162 height 38
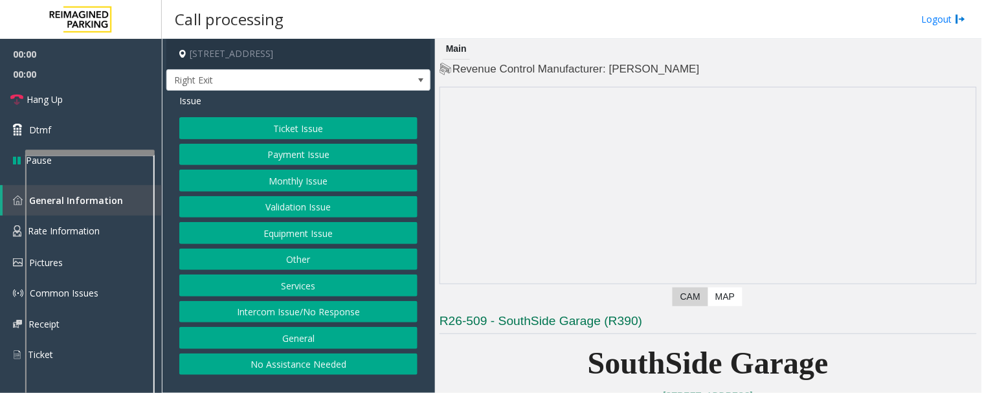
scroll to position [359, 0]
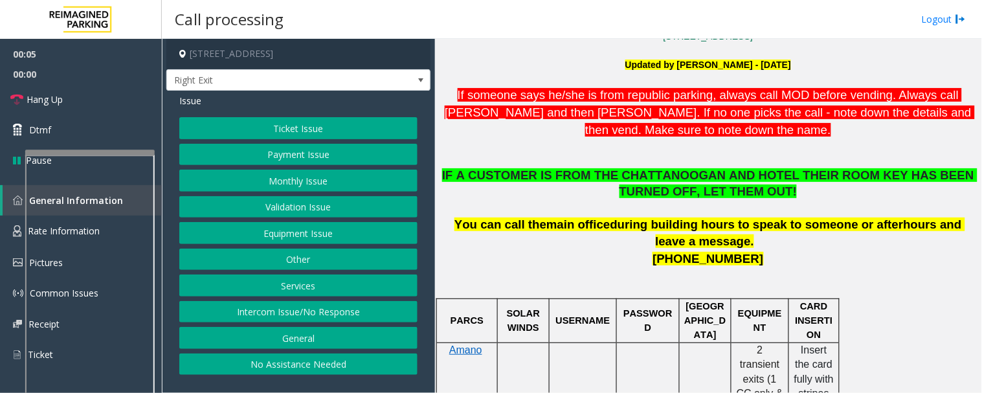
click at [287, 282] on button "Services" at bounding box center [298, 285] width 238 height 22
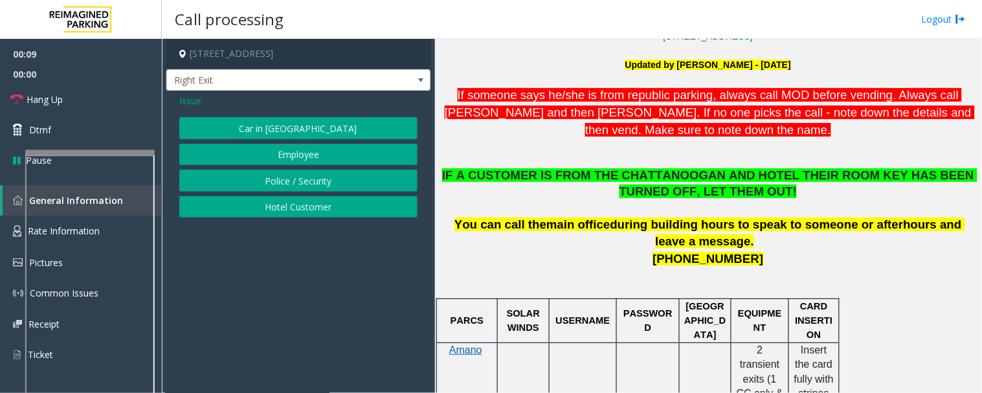
click at [319, 203] on button "Hotel Customer" at bounding box center [298, 207] width 238 height 22
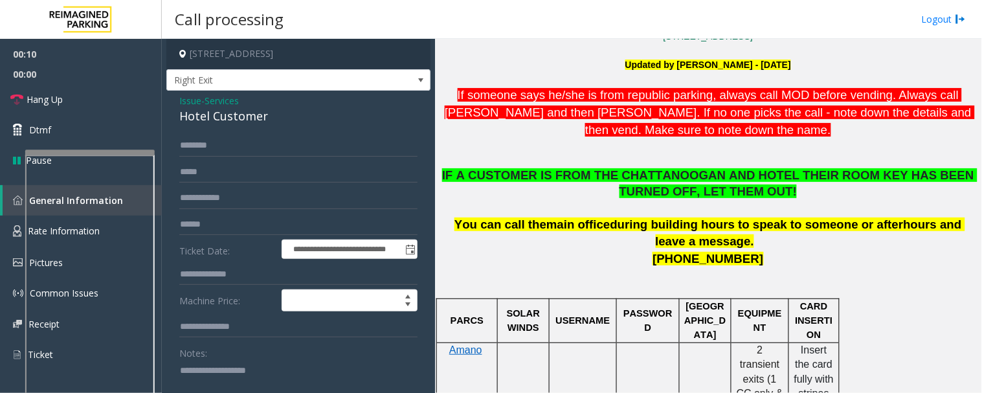
click at [237, 113] on div "Hotel Customer" at bounding box center [298, 115] width 238 height 17
click at [227, 368] on textarea at bounding box center [293, 384] width 228 height 49
paste textarea "**********"
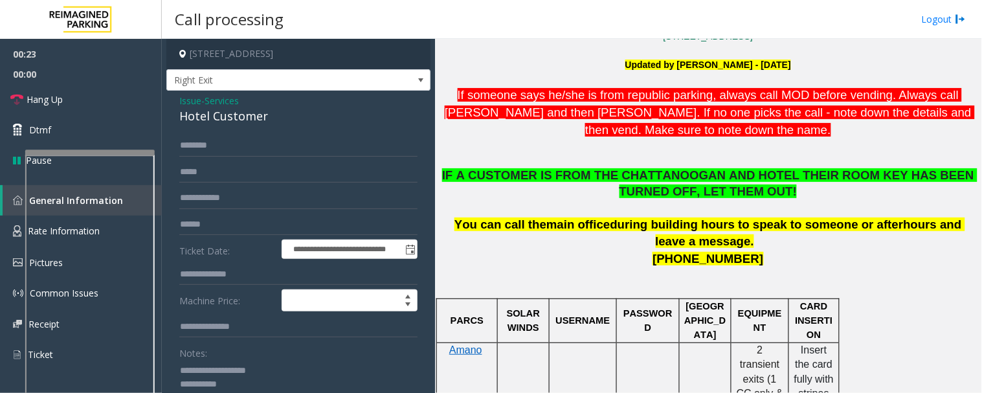
type textarea "**********"
click at [243, 269] on input "text" at bounding box center [298, 274] width 238 height 22
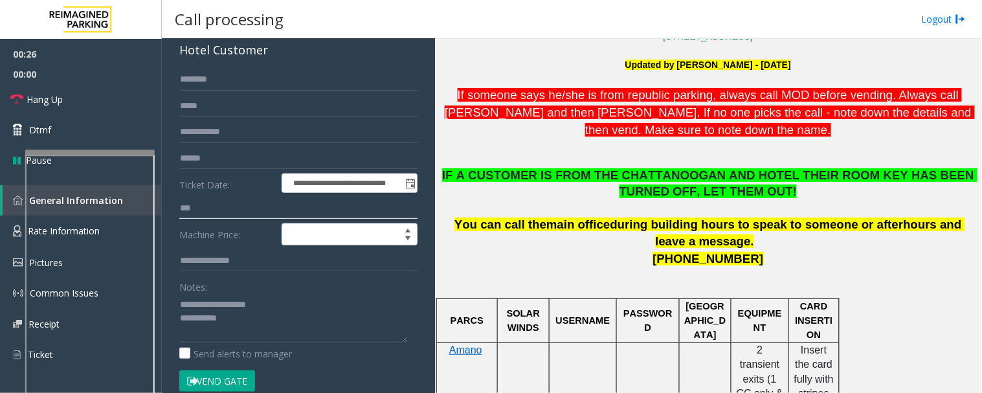
scroll to position [215, 0]
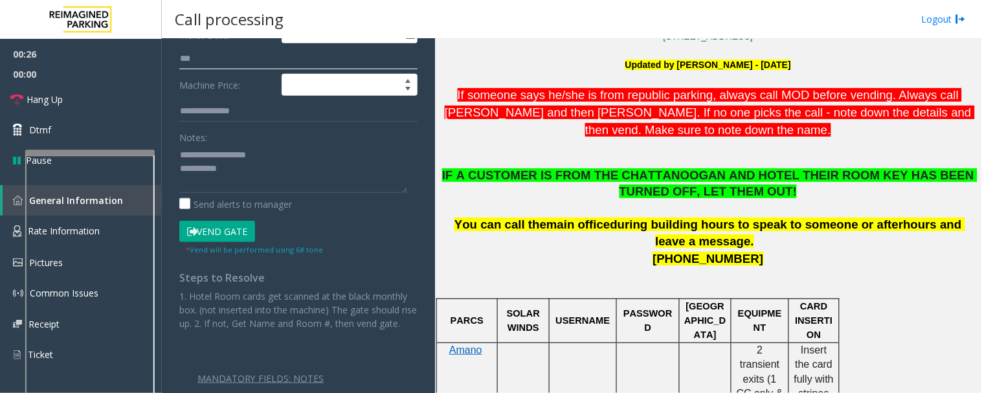
type input "***"
click at [207, 228] on button "Vend Gate" at bounding box center [217, 232] width 76 height 22
click at [237, 183] on textarea at bounding box center [293, 168] width 228 height 49
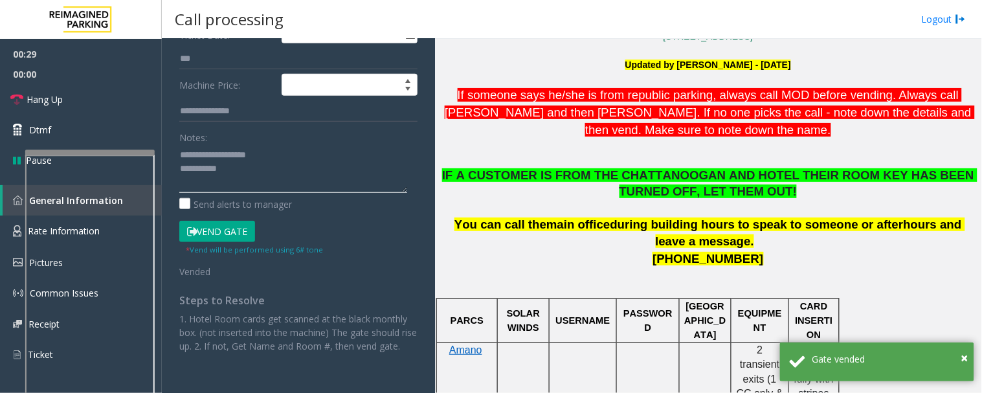
type textarea "**********"
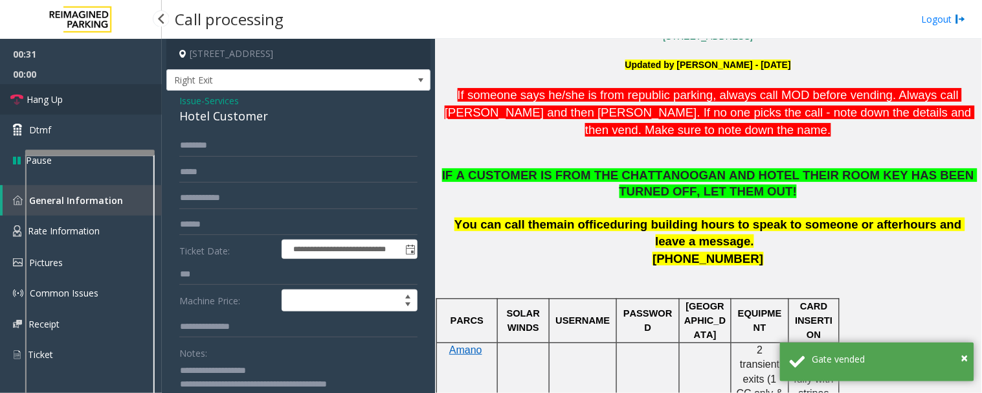
type textarea "**********"
click at [37, 109] on link "Hang Up" at bounding box center [81, 99] width 162 height 30
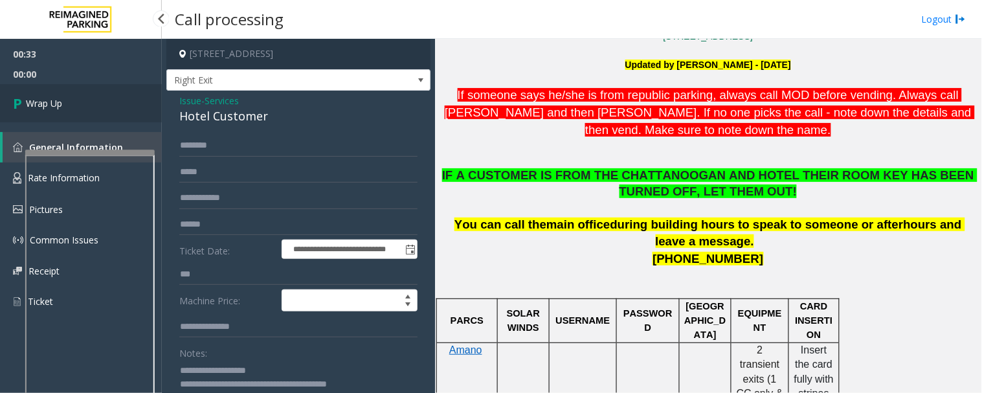
click at [115, 105] on link "Wrap Up" at bounding box center [81, 103] width 162 height 38
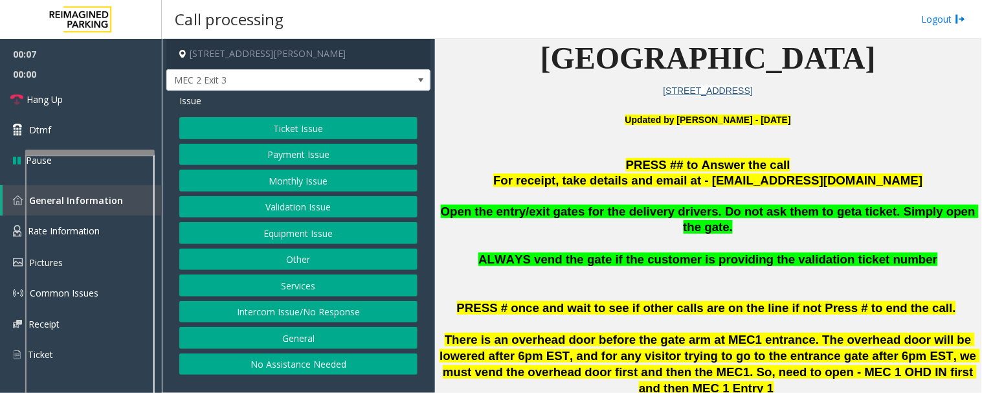
scroll to position [575, 0]
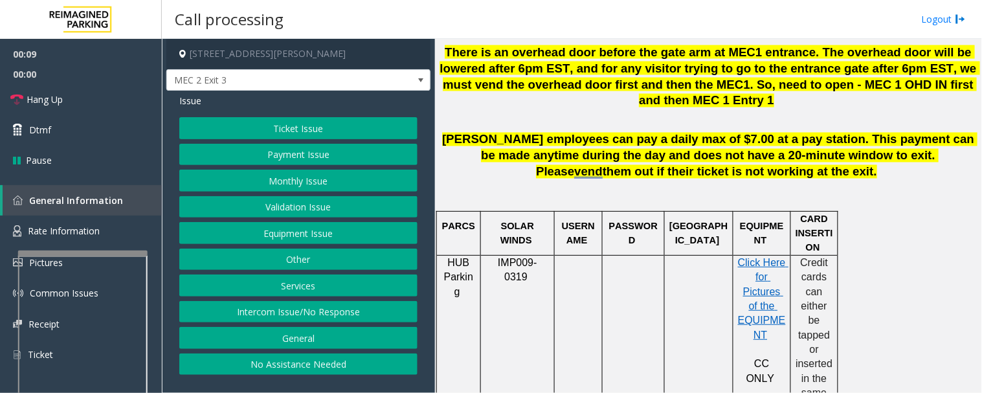
click at [124, 251] on div at bounding box center [82, 252] width 129 height 5
click at [126, 228] on link "Rate Information" at bounding box center [81, 231] width 162 height 32
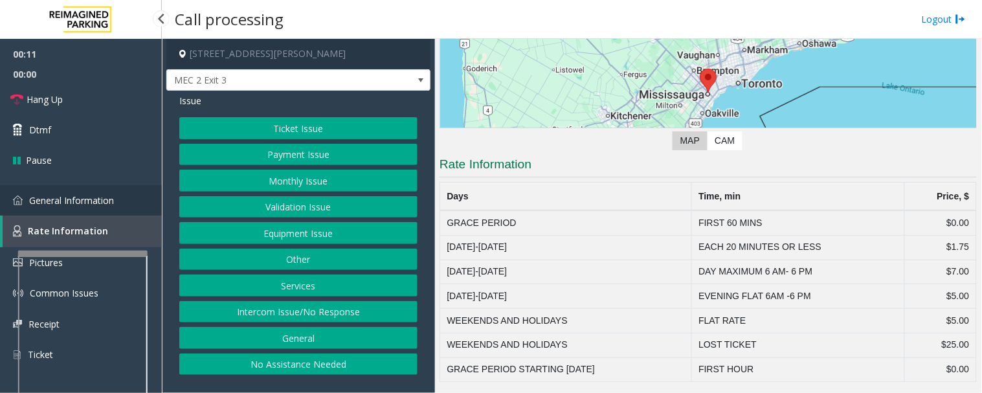
click at [140, 202] on link "General Information" at bounding box center [81, 200] width 162 height 30
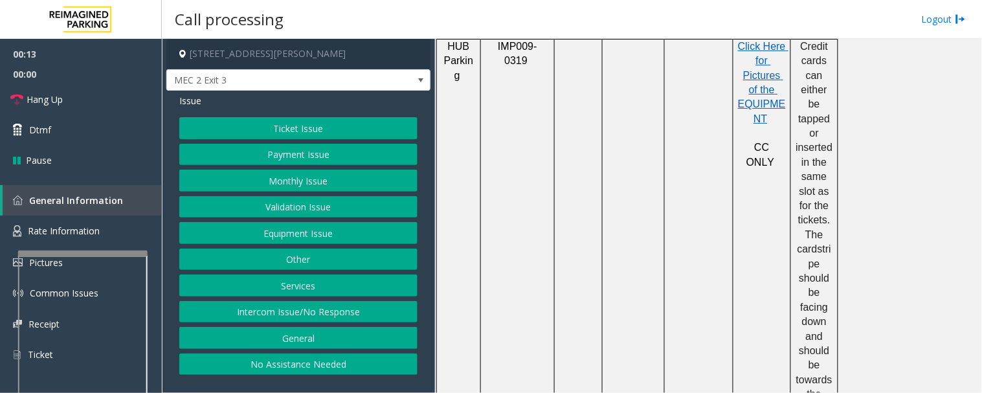
scroll to position [1006, 0]
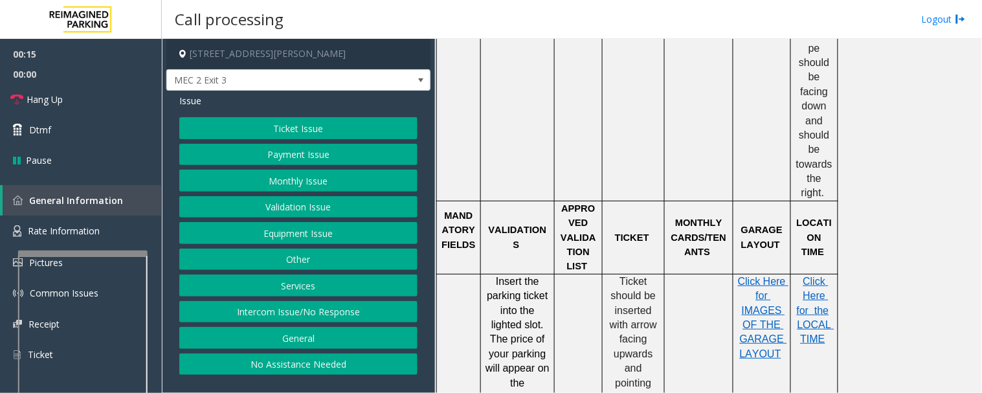
click at [334, 118] on button "Ticket Issue" at bounding box center [298, 128] width 238 height 22
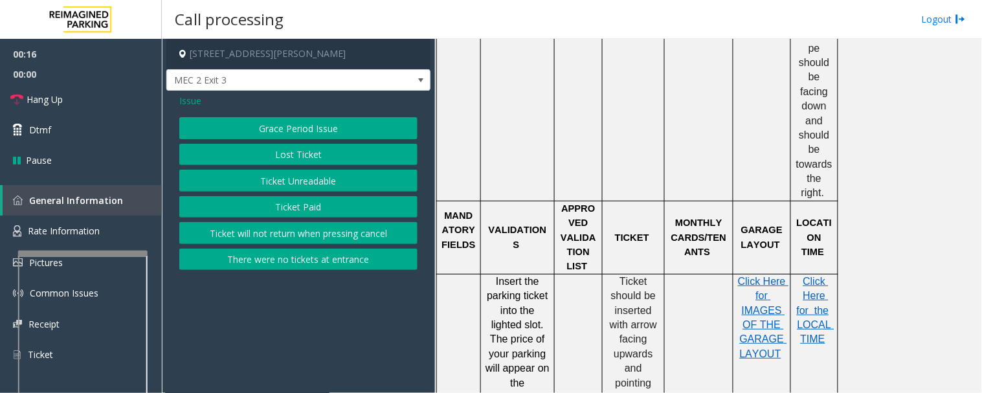
click at [353, 130] on button "Grace Period Issue" at bounding box center [298, 128] width 238 height 22
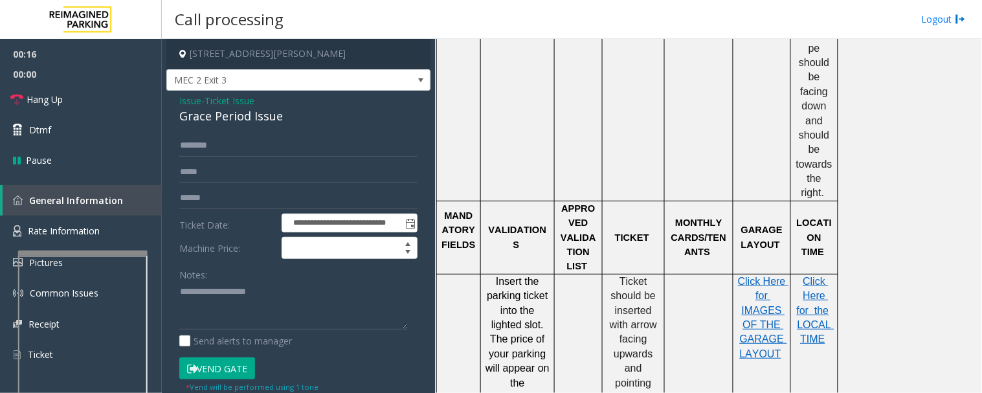
click at [232, 123] on div "Grace Period Issue" at bounding box center [298, 115] width 238 height 17
copy div "Grace Period Issue"
click at [237, 314] on textarea at bounding box center [293, 306] width 228 height 49
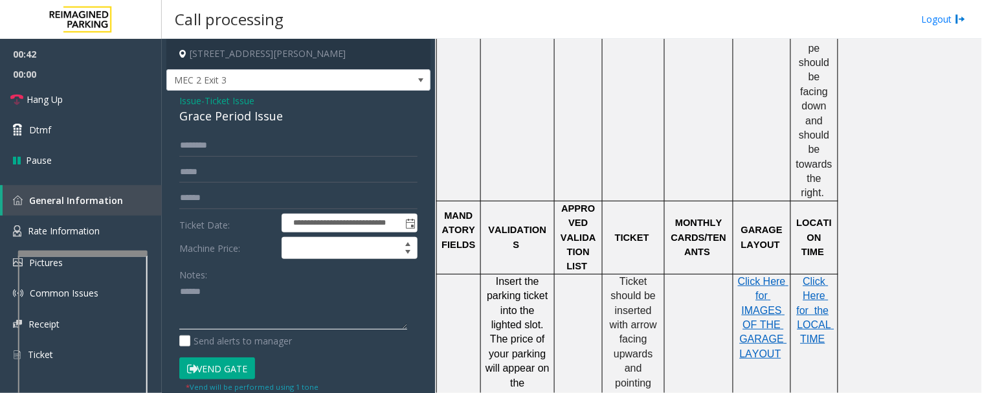
paste textarea "**********"
type textarea "**********"
click at [245, 195] on input "text" at bounding box center [298, 198] width 238 height 22
type input "******"
click at [241, 133] on div "**********" at bounding box center [298, 306] width 264 height 430
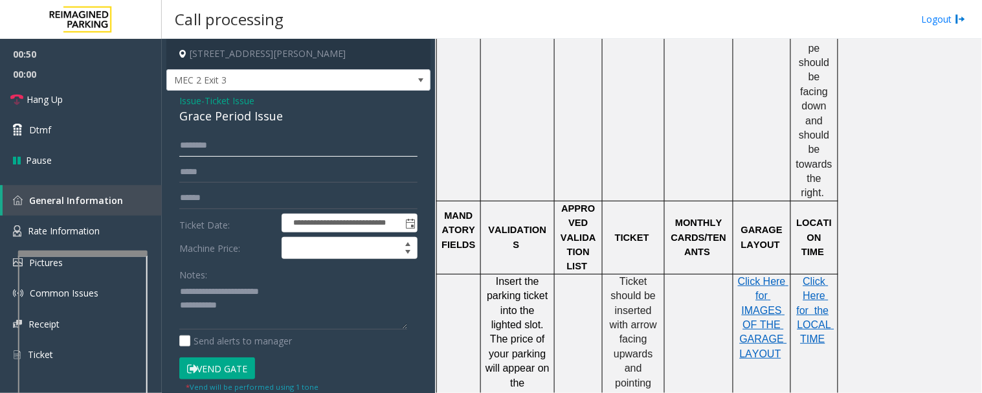
click at [240, 144] on input "text" at bounding box center [298, 146] width 238 height 22
type textarea "**********"
click at [215, 149] on input "text" at bounding box center [298, 146] width 238 height 22
type input "***"
click at [404, 302] on textarea at bounding box center [293, 306] width 228 height 49
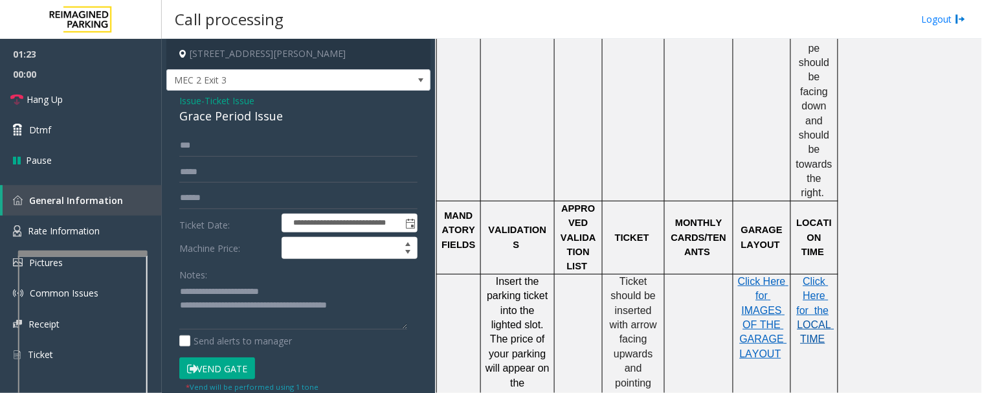
click at [820, 319] on span "LOCAL TIME" at bounding box center [815, 331] width 37 height 25
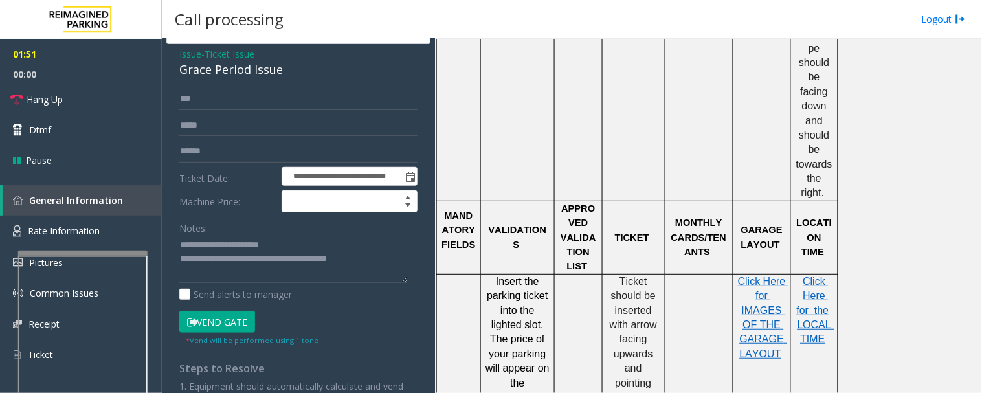
scroll to position [72, 0]
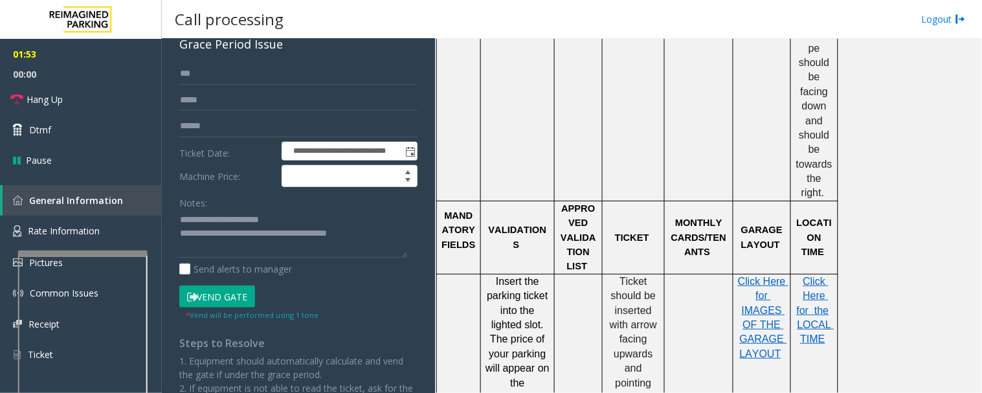
click at [237, 299] on button "Vend Gate" at bounding box center [217, 296] width 76 height 22
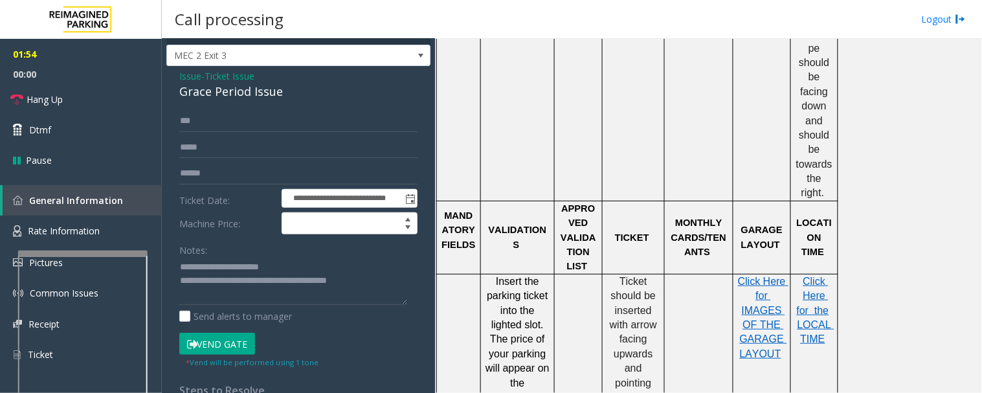
scroll to position [0, 0]
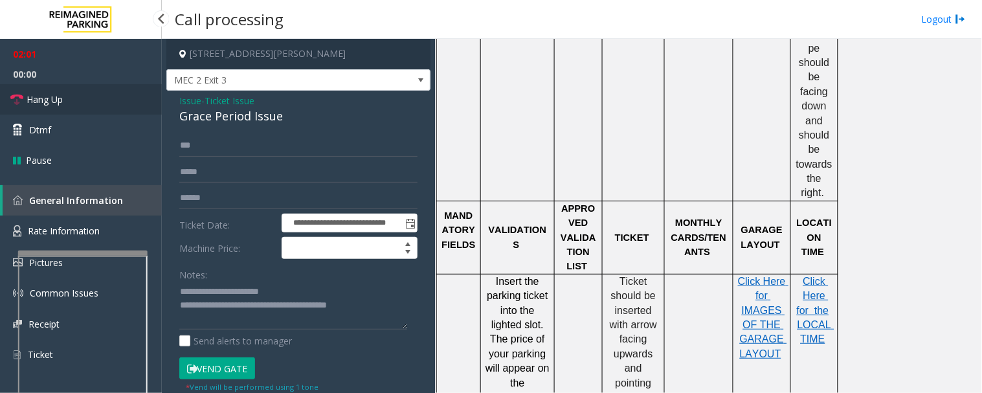
click at [63, 101] on link "Hang Up" at bounding box center [81, 99] width 162 height 30
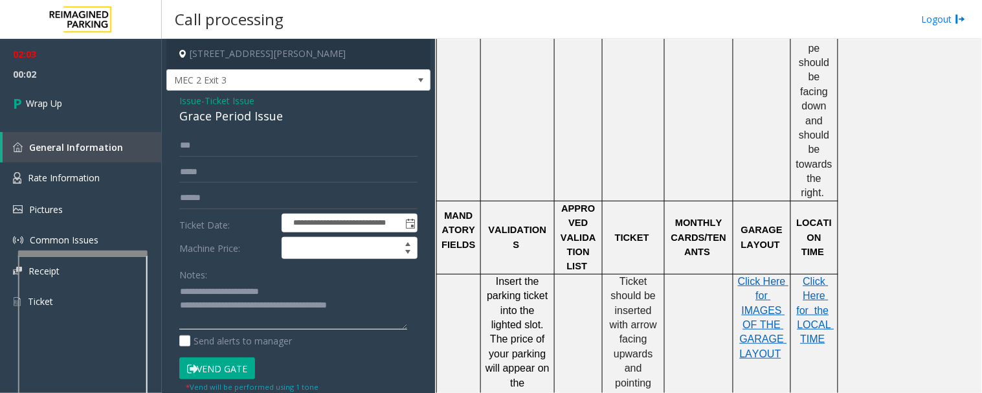
click at [223, 302] on textarea at bounding box center [293, 306] width 228 height 49
type textarea "**********"
click at [0, 94] on link "Wrap Up" at bounding box center [81, 103] width 162 height 38
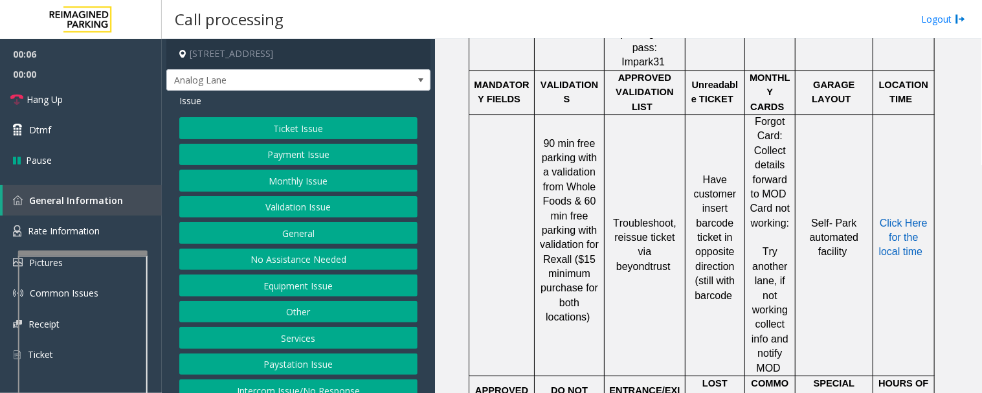
scroll to position [791, 0]
click at [305, 118] on button "Ticket Issue" at bounding box center [298, 128] width 238 height 22
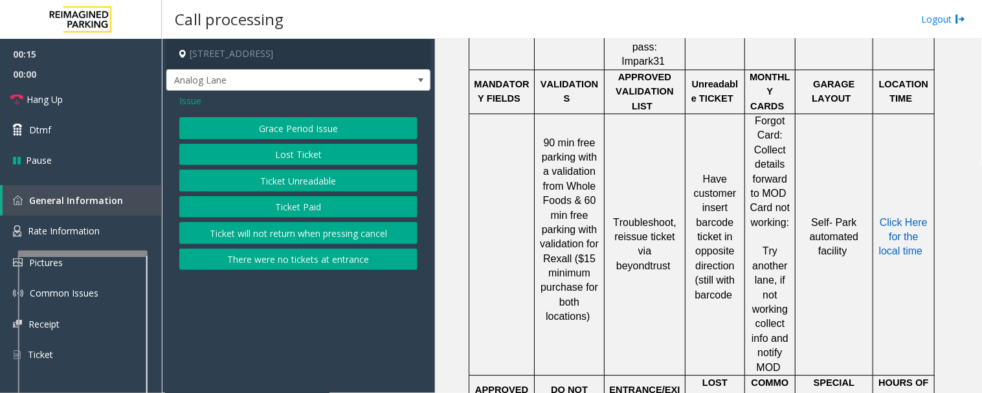
click at [340, 190] on button "Ticket Unreadable" at bounding box center [298, 181] width 238 height 22
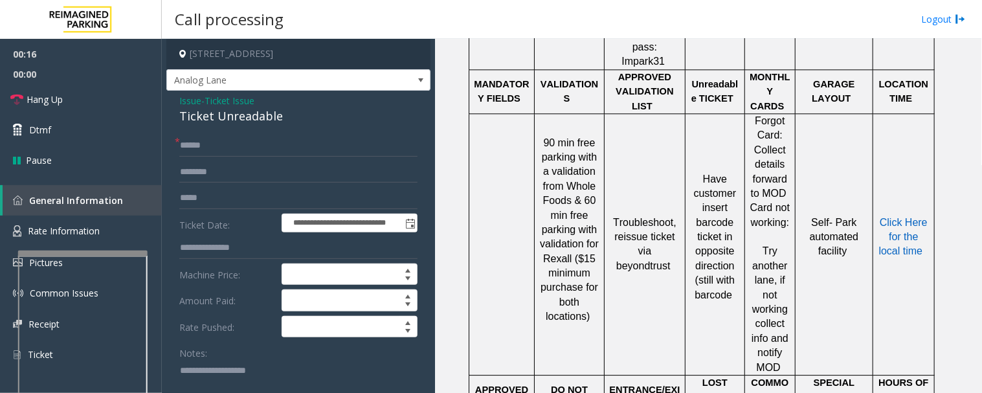
click at [204, 120] on div "Ticket Unreadable" at bounding box center [298, 115] width 238 height 17
copy div "Ticket Unreadable"
click at [240, 378] on textarea at bounding box center [293, 384] width 228 height 49
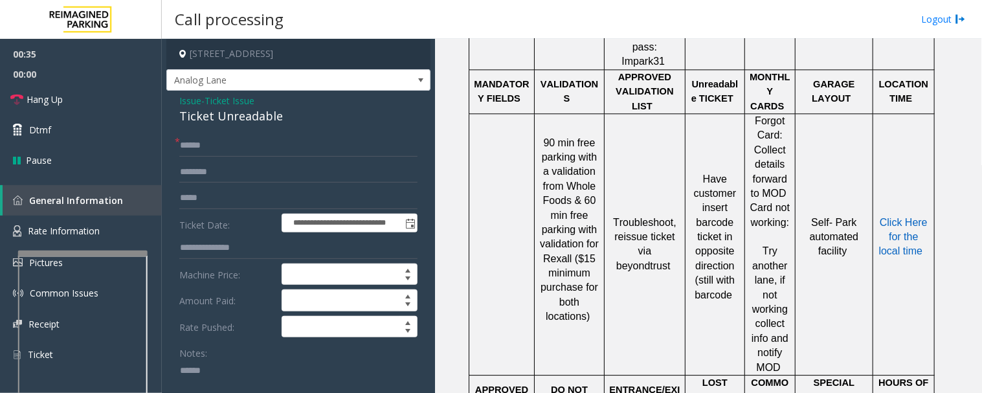
paste textarea "**********"
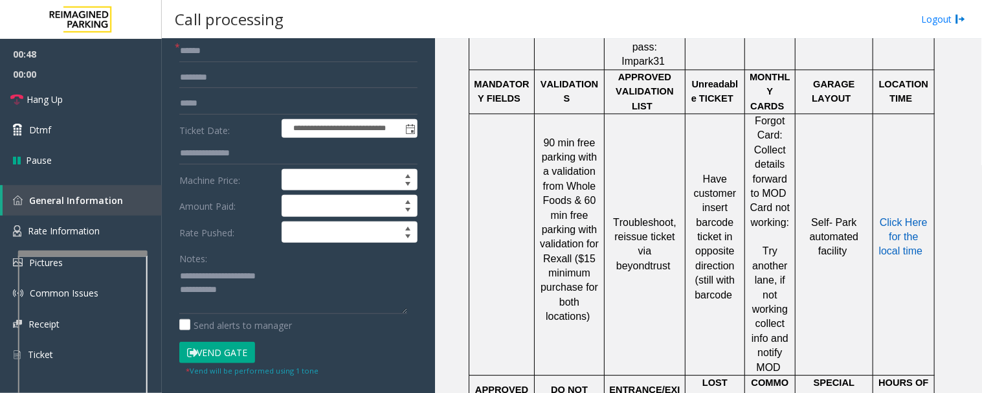
scroll to position [117, 0]
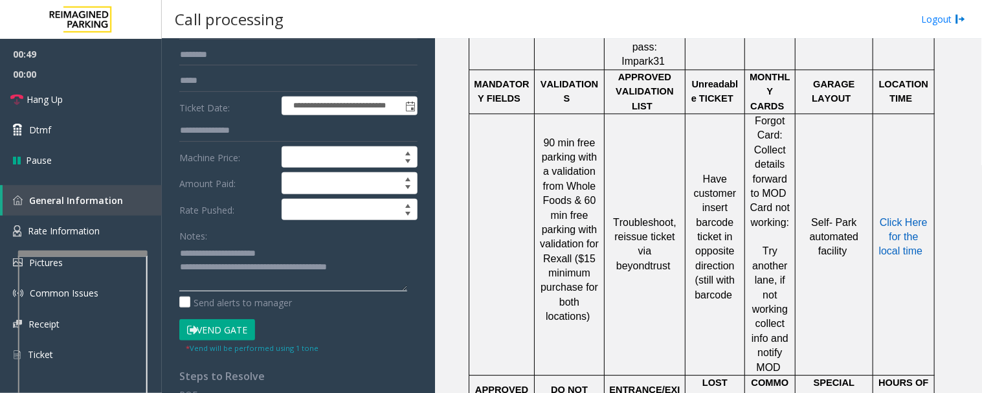
click at [397, 267] on textarea at bounding box center [293, 267] width 228 height 49
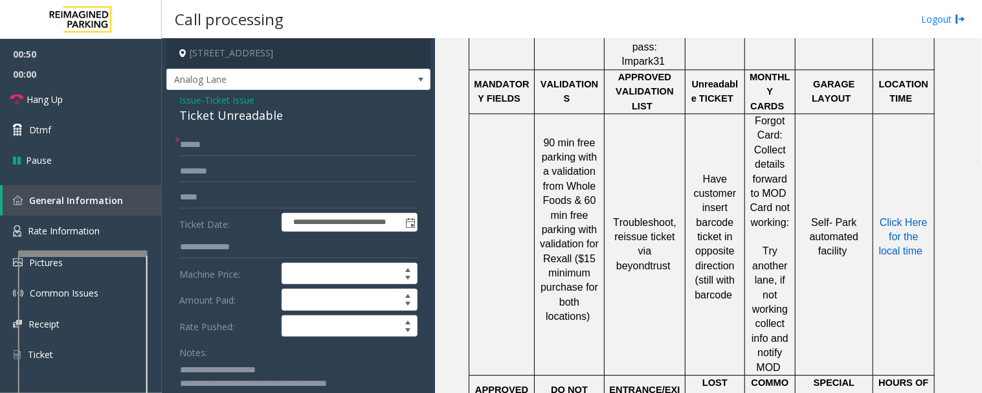
scroll to position [0, 0]
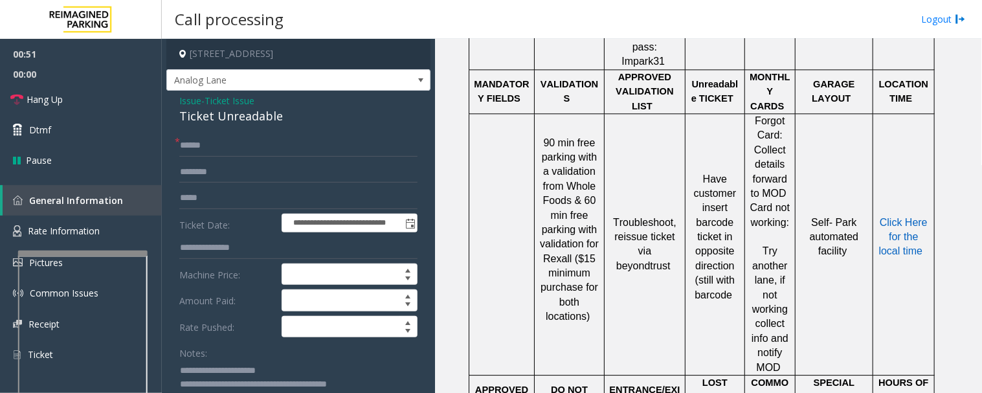
type textarea "**********"
click at [294, 153] on input "text" at bounding box center [298, 146] width 238 height 22
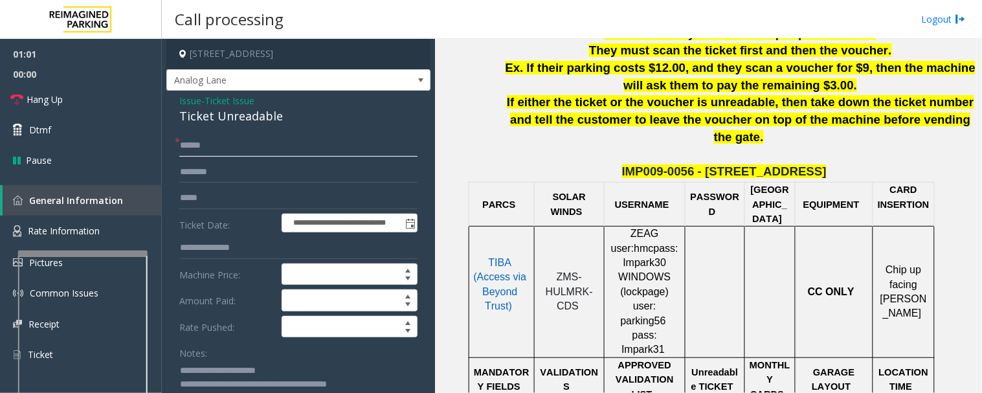
scroll to position [144, 0]
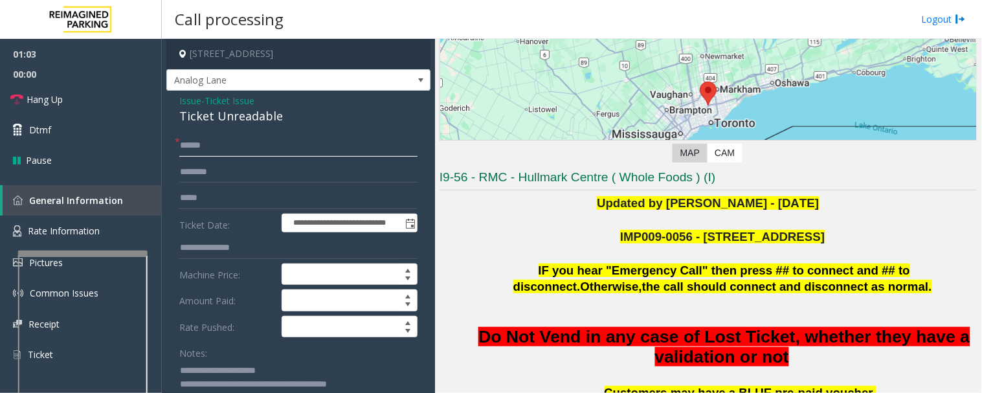
click at [208, 146] on input "text" at bounding box center [298, 146] width 238 height 22
type input "********"
click at [217, 180] on input "text" at bounding box center [298, 172] width 238 height 22
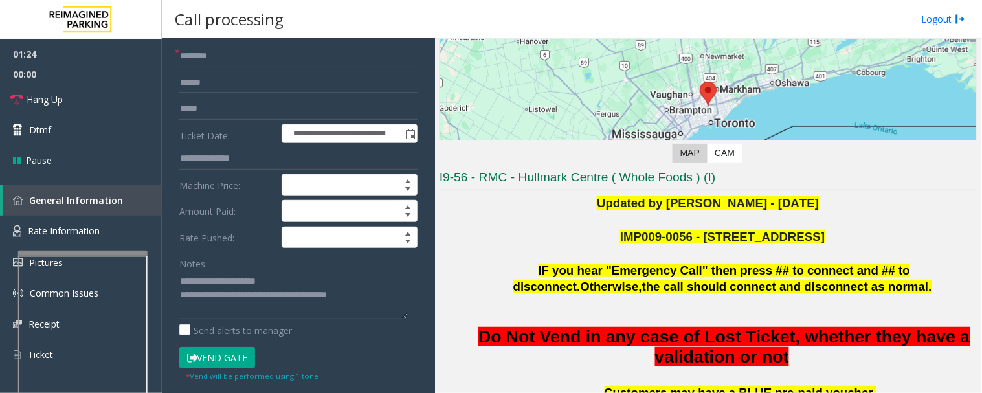
scroll to position [287, 0]
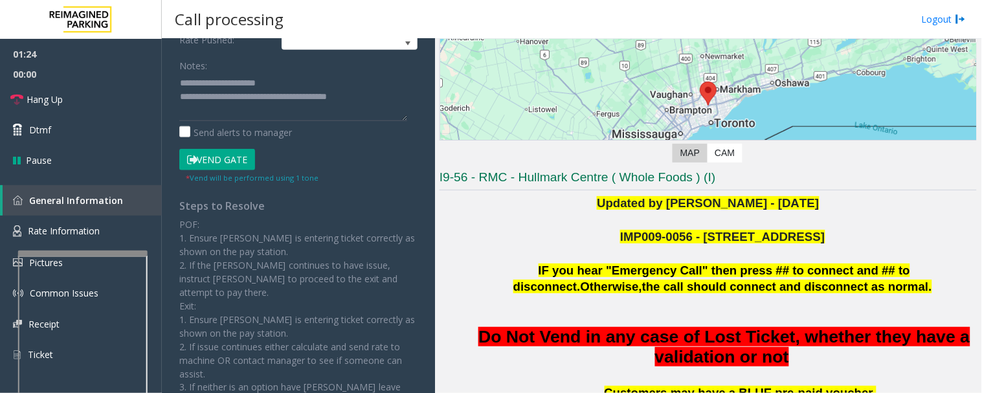
type input "*****"
click at [215, 159] on button "Vend Gate" at bounding box center [217, 160] width 76 height 22
click at [359, 111] on textarea at bounding box center [293, 96] width 228 height 49
click at [372, 107] on textarea at bounding box center [293, 96] width 228 height 49
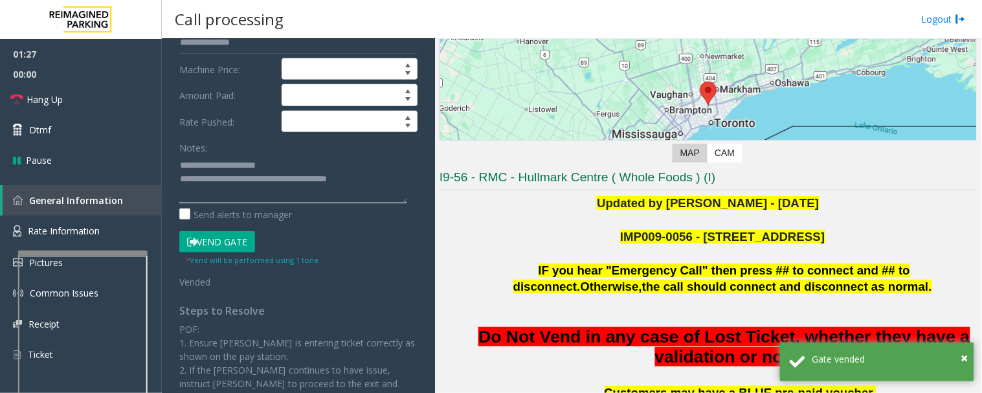
scroll to position [72, 0]
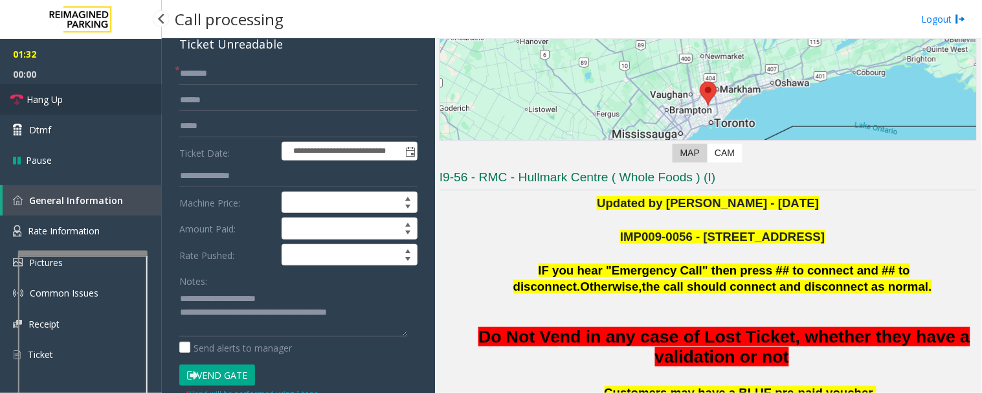
click at [27, 93] on span "Hang Up" at bounding box center [45, 100] width 36 height 14
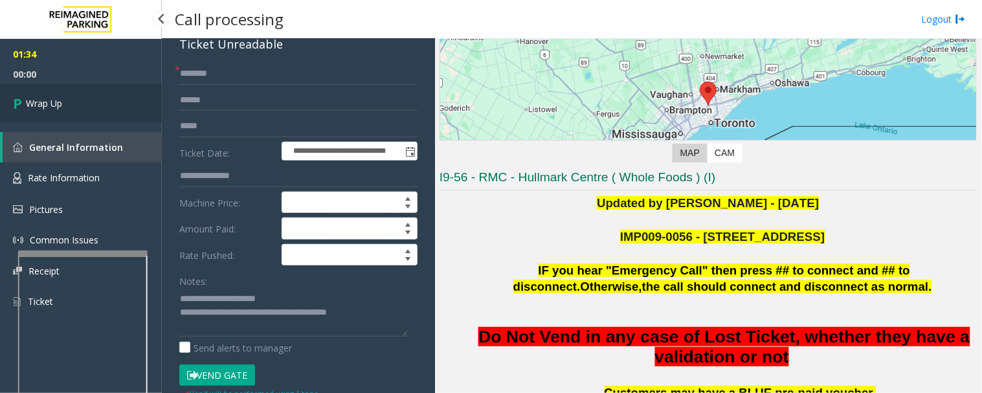
click at [42, 104] on span "Wrap Up" at bounding box center [44, 103] width 36 height 14
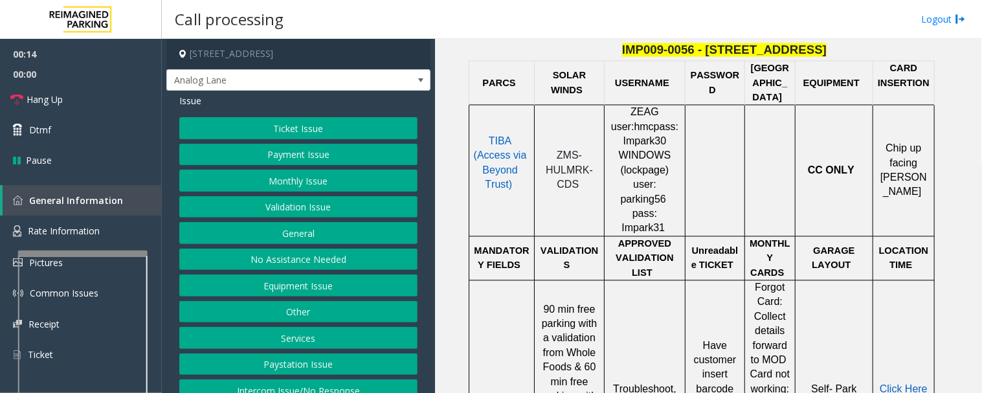
scroll to position [647, 0]
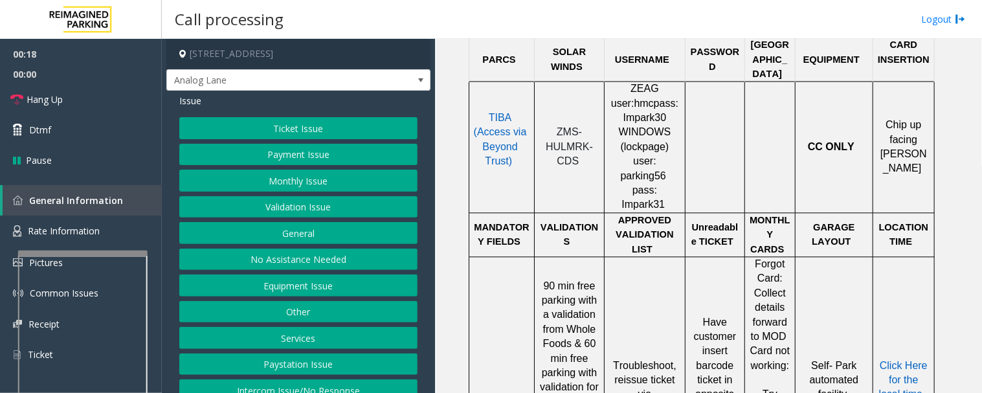
click at [345, 208] on button "Validation Issue" at bounding box center [298, 207] width 238 height 22
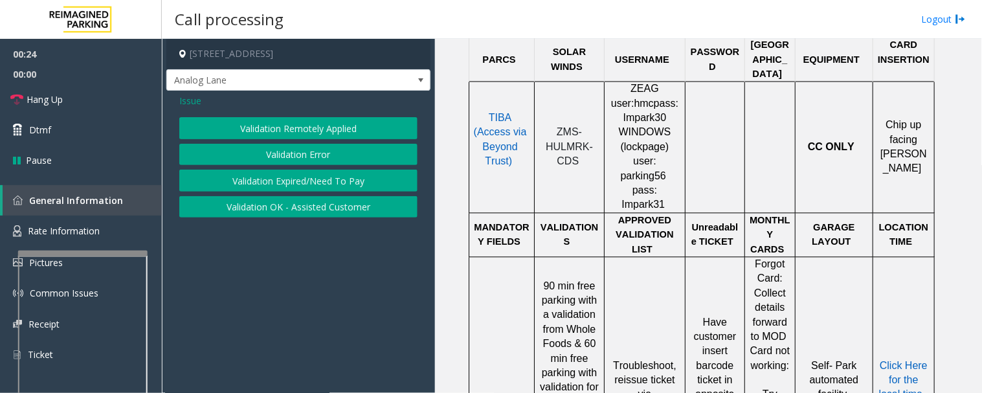
click at [349, 142] on div "Validation Remotely Applied Validation Error Validation Expired/Need To Pay Val…" at bounding box center [298, 167] width 238 height 100
click at [346, 147] on button "Validation Error" at bounding box center [298, 155] width 238 height 22
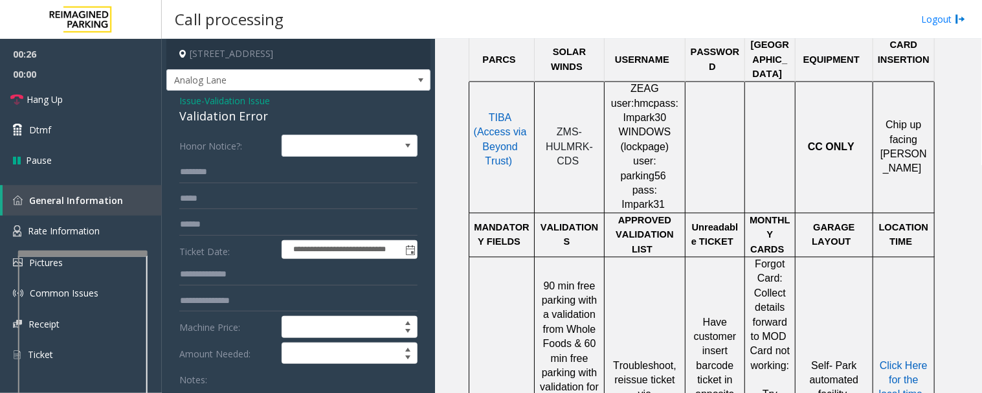
click at [252, 123] on div "Validation Error" at bounding box center [298, 115] width 238 height 17
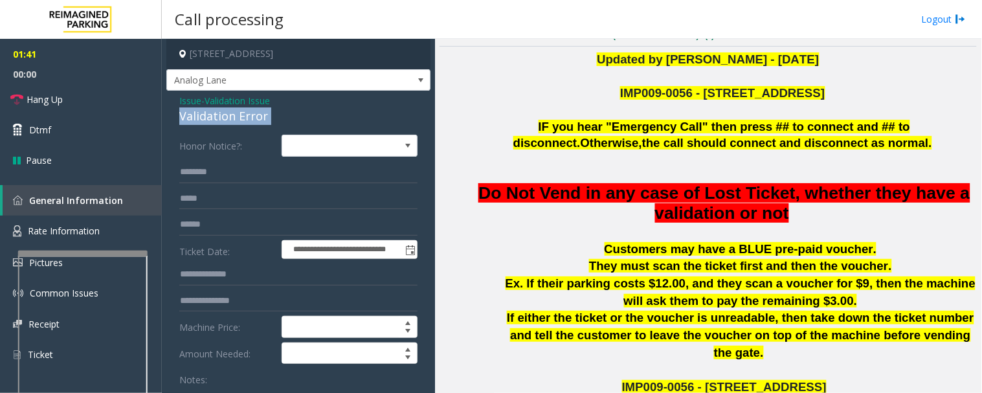
scroll to position [215, 0]
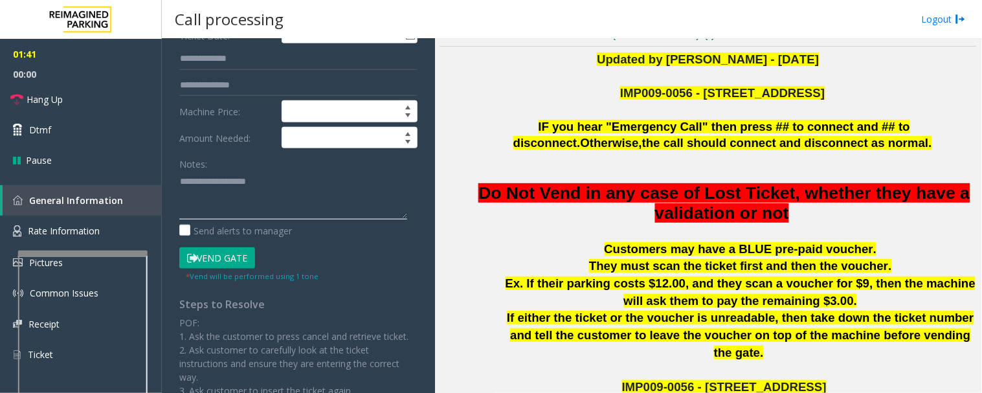
click at [255, 195] on textarea at bounding box center [293, 195] width 228 height 49
paste textarea "**********"
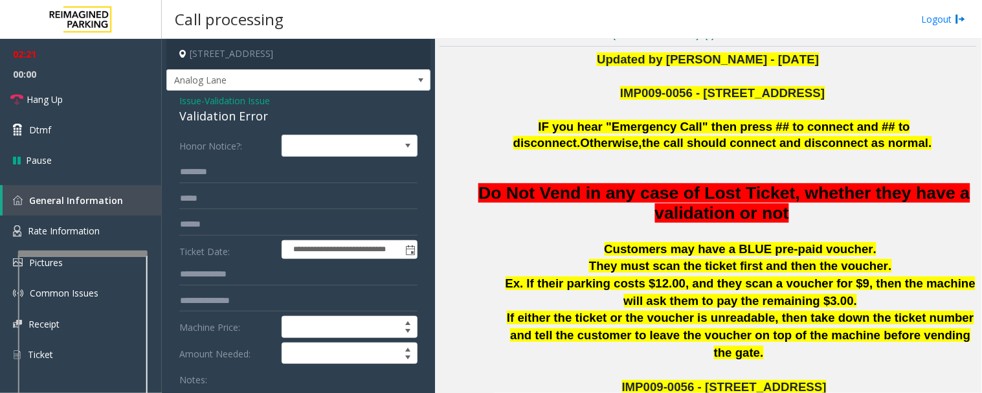
type textarea "******"
click at [198, 105] on span "Issue" at bounding box center [190, 101] width 22 height 14
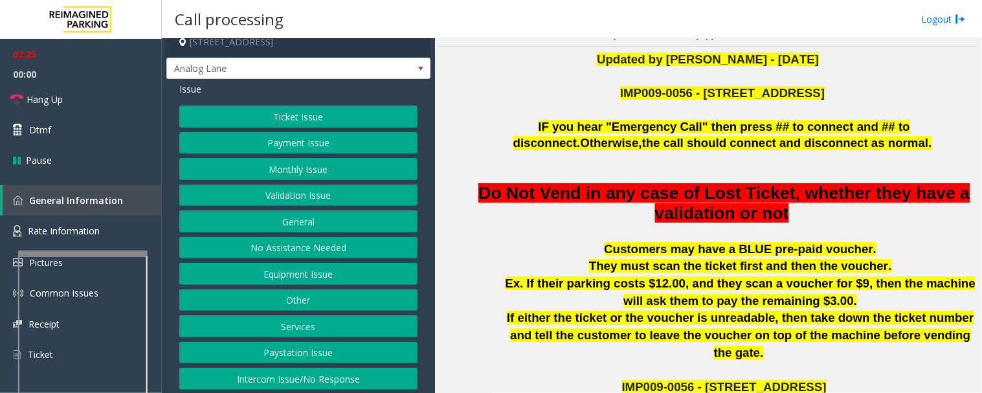
scroll to position [16, 0]
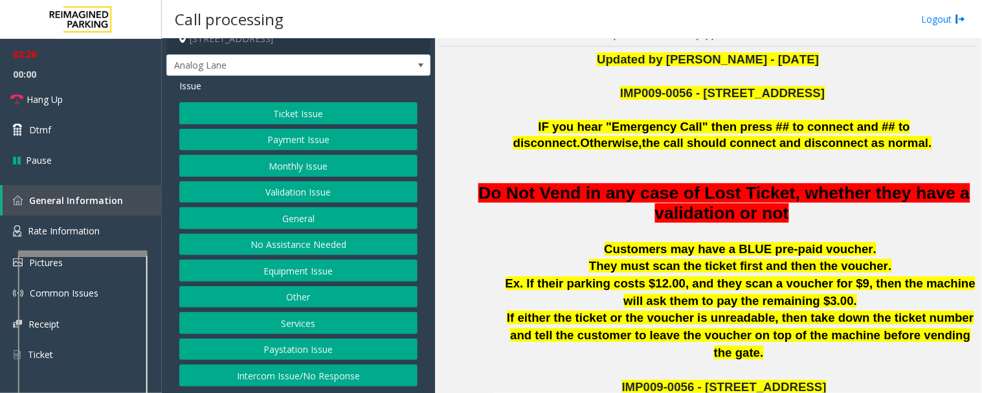
click at [315, 373] on button "Intercom Issue/No Response" at bounding box center [298, 375] width 238 height 22
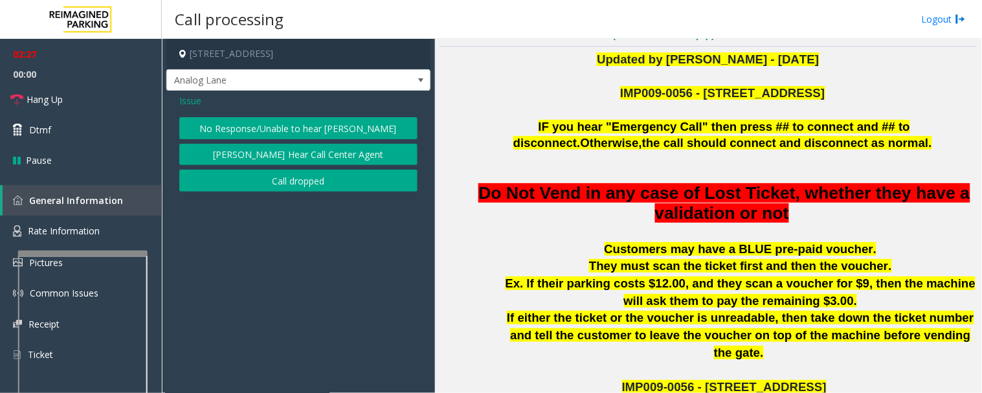
scroll to position [0, 0]
drag, startPoint x: 195, startPoint y: 100, endPoint x: 203, endPoint y: 113, distance: 15.4
click at [195, 101] on span "Issue" at bounding box center [190, 101] width 22 height 14
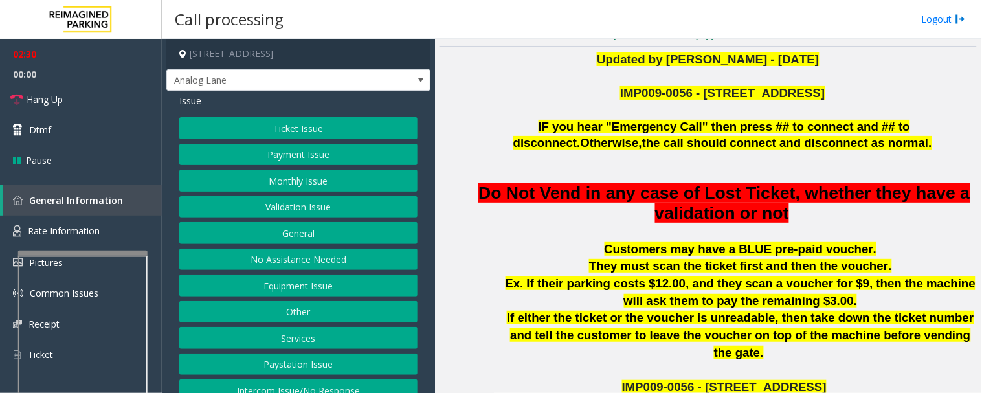
click at [299, 278] on button "Equipment Issue" at bounding box center [298, 285] width 238 height 22
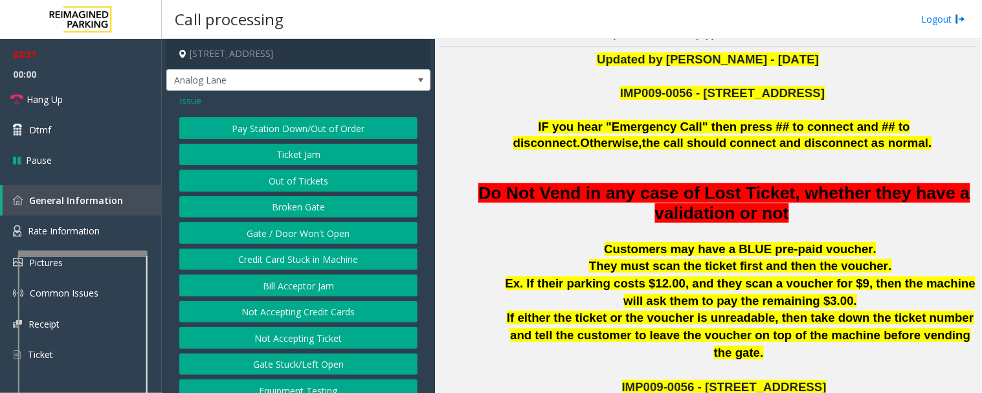
click at [309, 237] on button "Gate / Door Won't Open" at bounding box center [298, 233] width 238 height 22
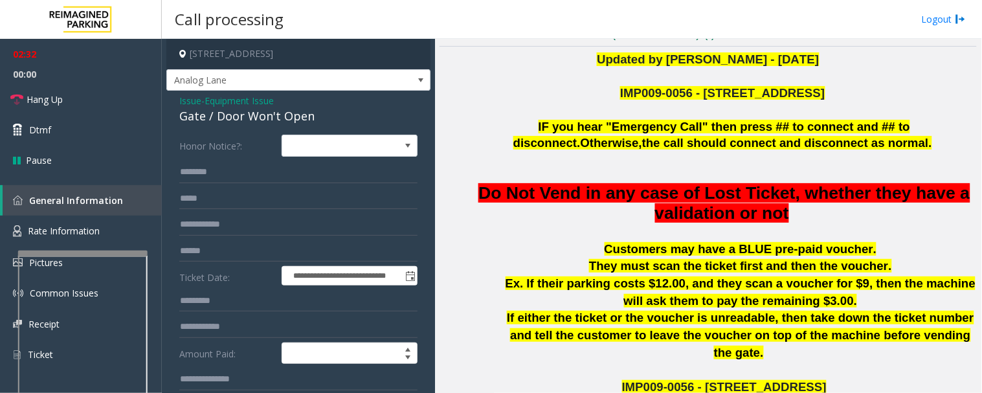
click at [212, 122] on div "Gate / Door Won't Open" at bounding box center [298, 115] width 238 height 17
copy div "Gate / Door Won't Open"
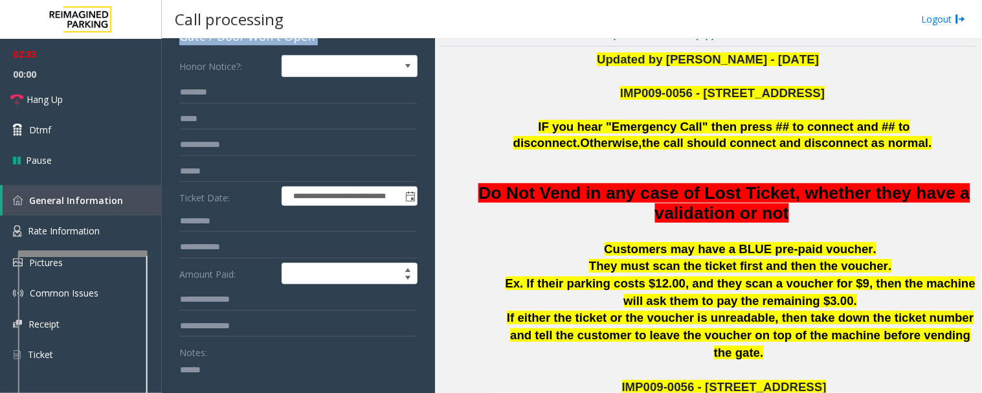
scroll to position [215, 0]
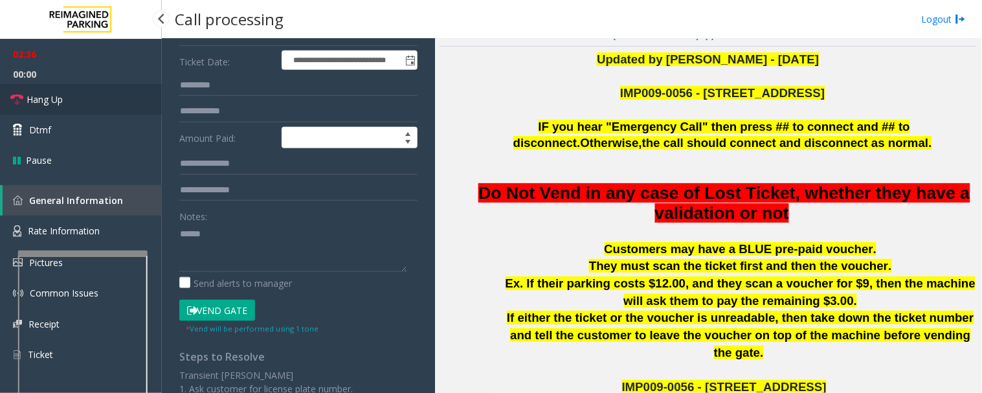
click at [73, 107] on link "Hang Up" at bounding box center [81, 99] width 162 height 30
click at [263, 246] on textarea at bounding box center [293, 247] width 228 height 49
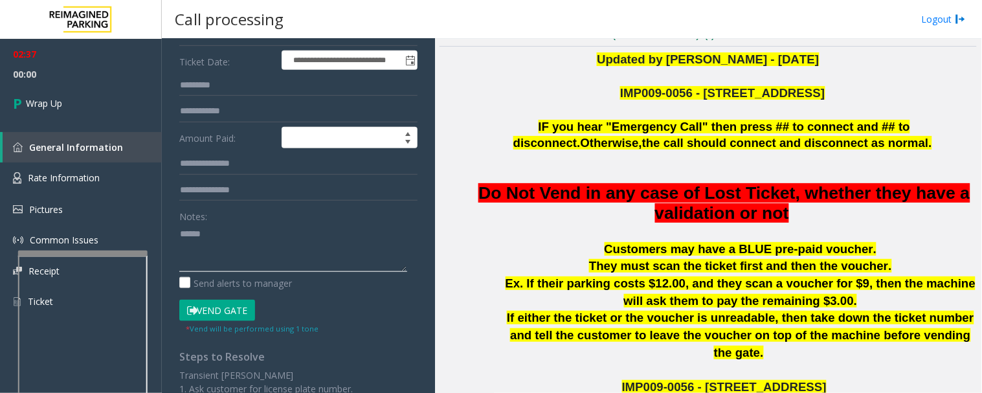
paste textarea "**********"
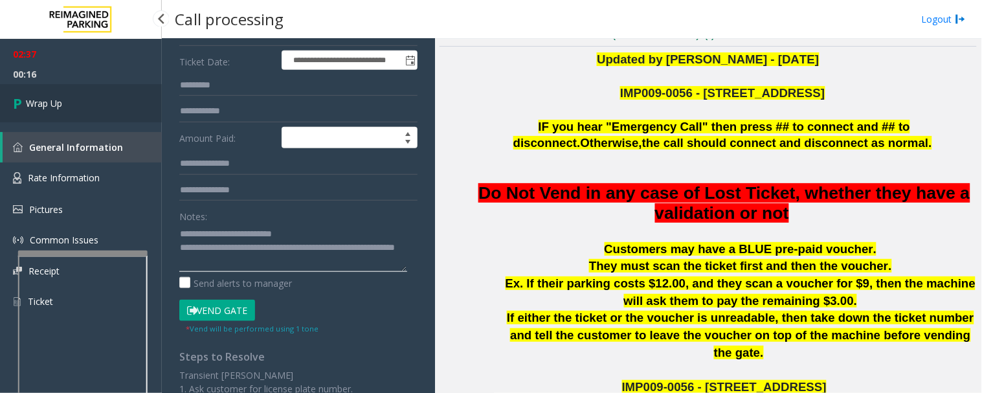
type textarea "**********"
click at [14, 84] on link "Wrap Up" at bounding box center [81, 103] width 162 height 38
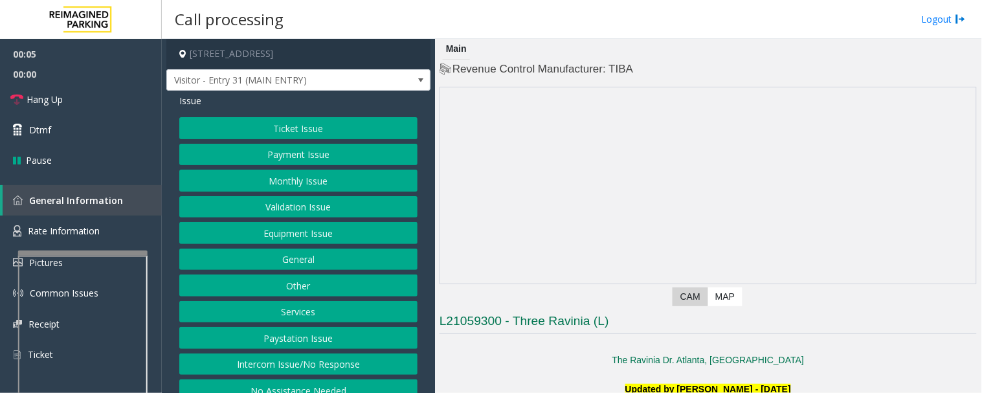
scroll to position [287, 0]
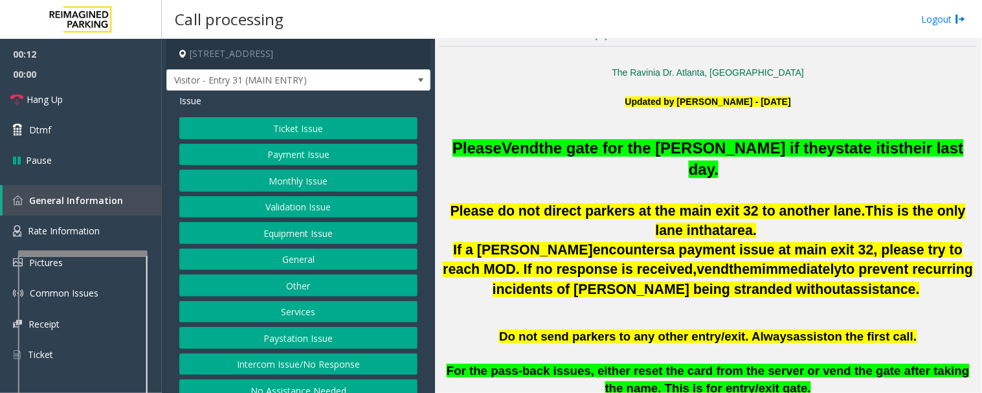
click at [371, 175] on button "Monthly Issue" at bounding box center [298, 181] width 238 height 22
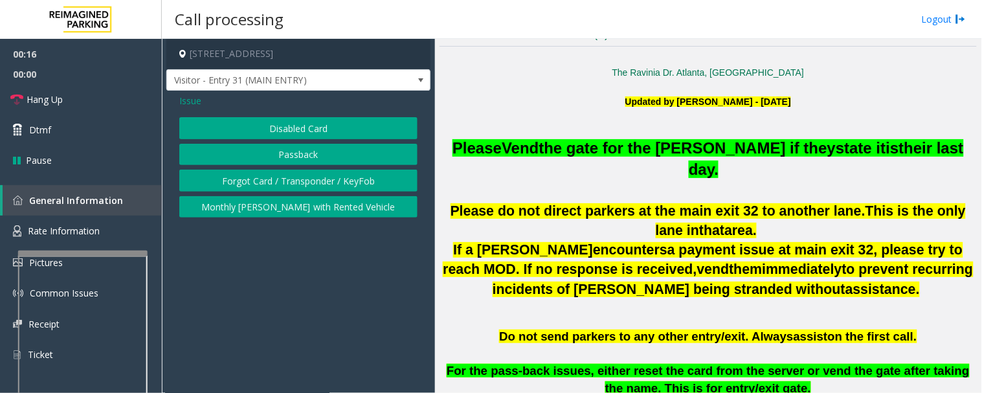
click at [322, 186] on button "Forgot Card / Transponder / KeyFob" at bounding box center [298, 181] width 238 height 22
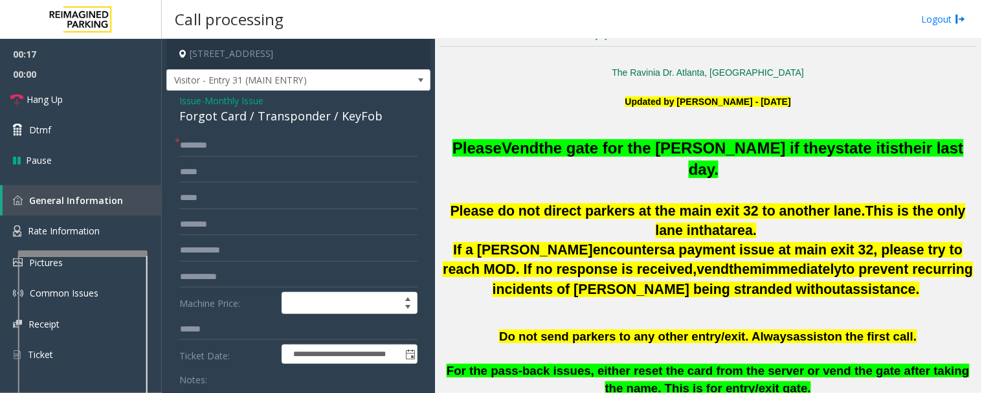
click at [282, 131] on div "**********" at bounding box center [298, 378] width 264 height 575
click at [288, 121] on div "Forgot Card / Transponder / KeyFob" at bounding box center [298, 115] width 238 height 17
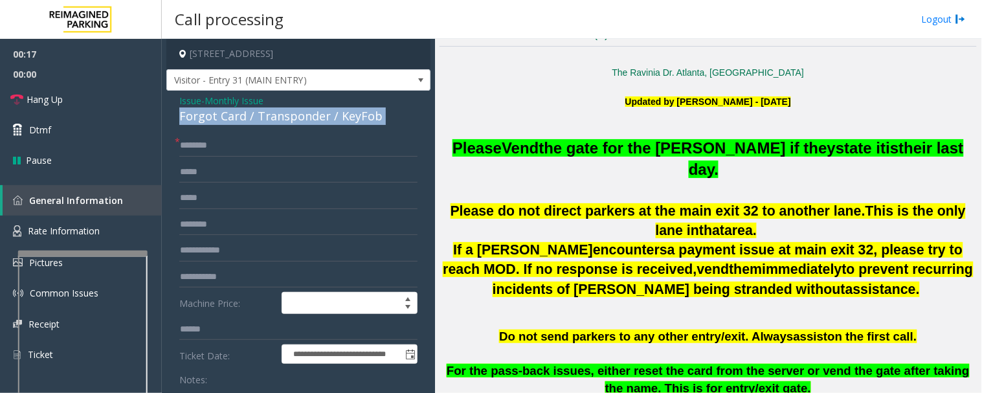
click at [288, 121] on div "Forgot Card / Transponder / KeyFob" at bounding box center [298, 115] width 238 height 17
copy div "Forgot Card / Transponder / KeyFob"
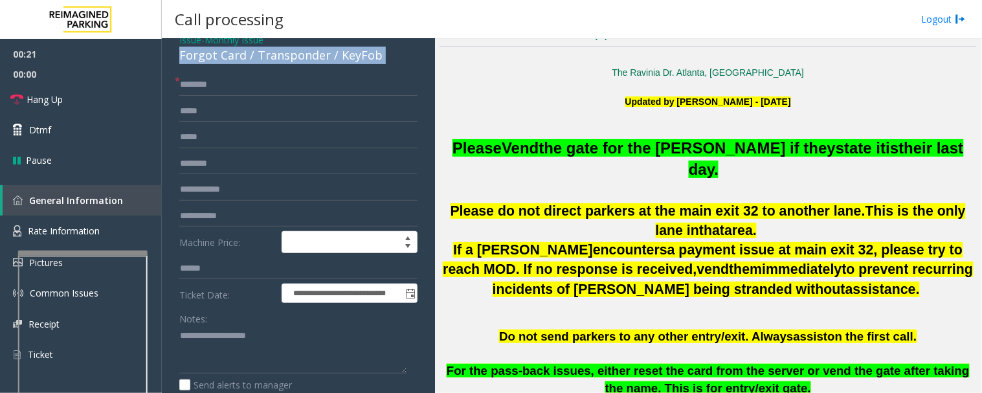
scroll to position [144, 0]
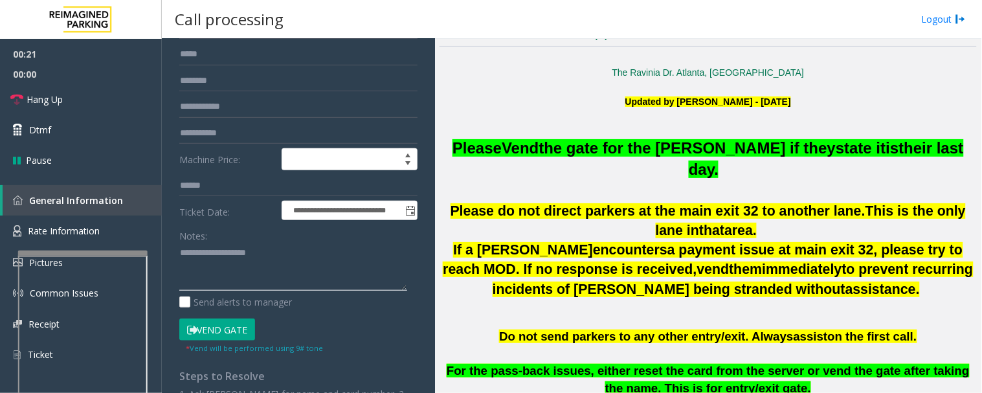
click at [307, 277] on textarea at bounding box center [293, 267] width 228 height 49
click at [55, 104] on span "Hang Up" at bounding box center [45, 100] width 36 height 14
click at [204, 261] on textarea at bounding box center [293, 267] width 228 height 49
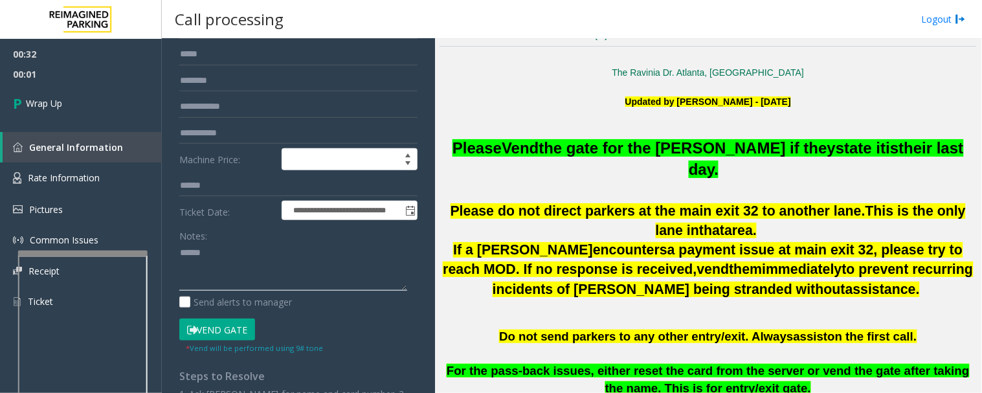
paste textarea "**********"
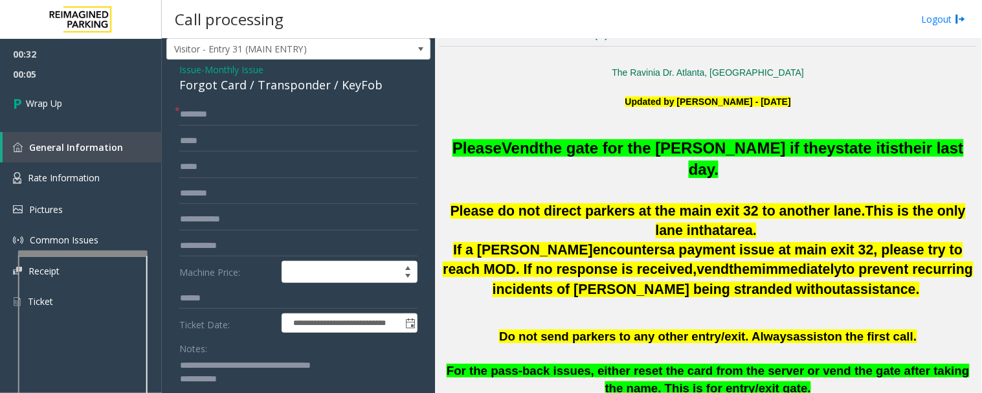
scroll to position [0, 0]
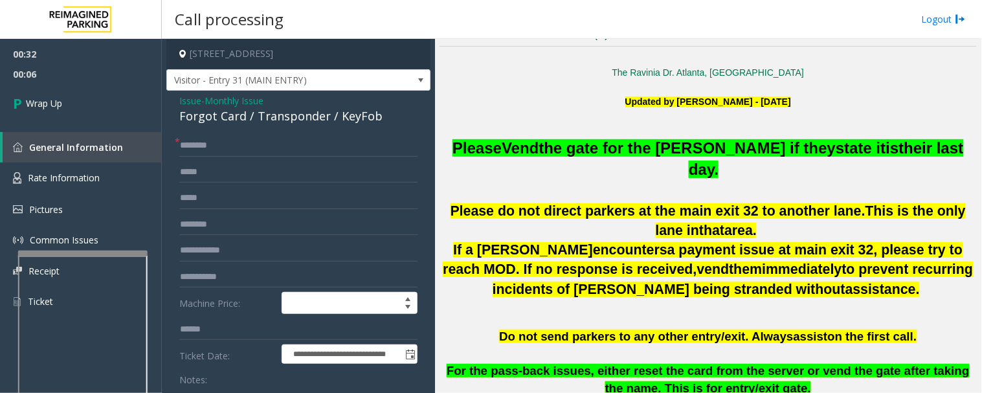
type textarea "**********"
click at [225, 142] on input "text" at bounding box center [298, 146] width 238 height 22
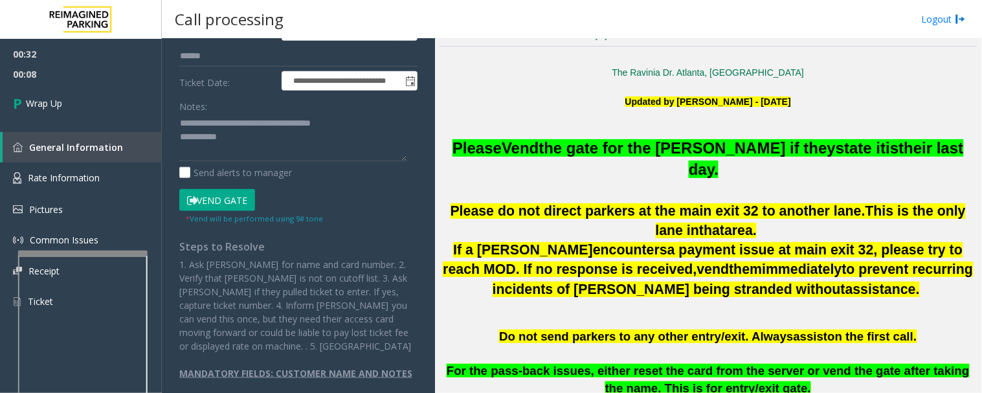
type input "**"
click at [259, 134] on textarea at bounding box center [293, 137] width 228 height 49
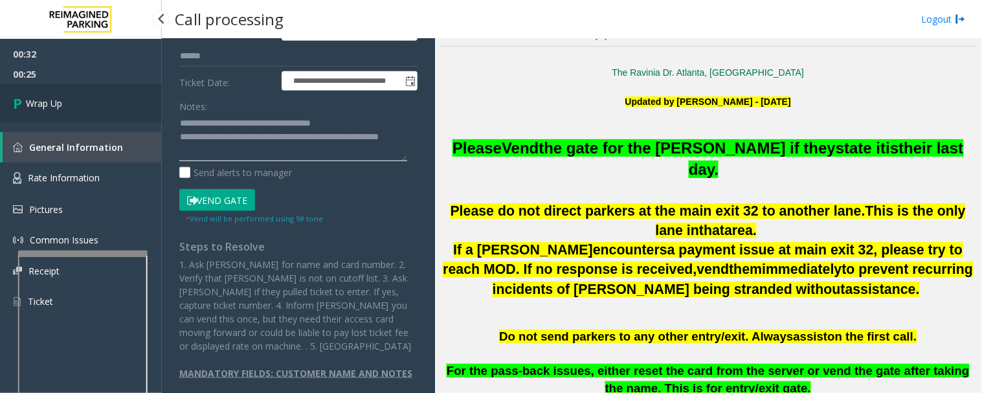
type textarea "**********"
click at [43, 96] on span "Wrap Up" at bounding box center [44, 103] width 36 height 14
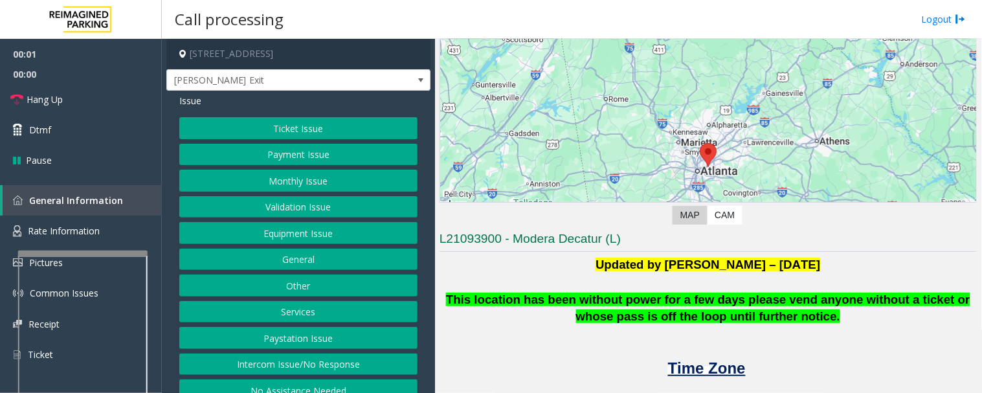
scroll to position [144, 0]
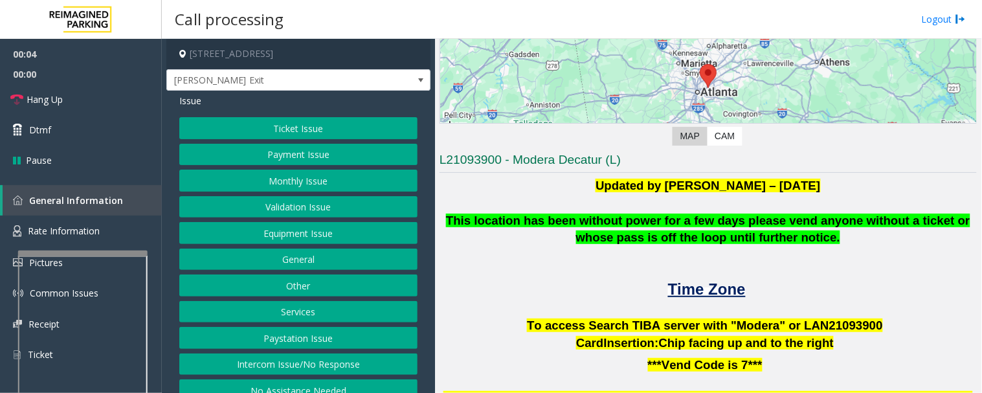
click at [863, 319] on span "900" at bounding box center [873, 325] width 20 height 14
copy p "LAN21093 900"
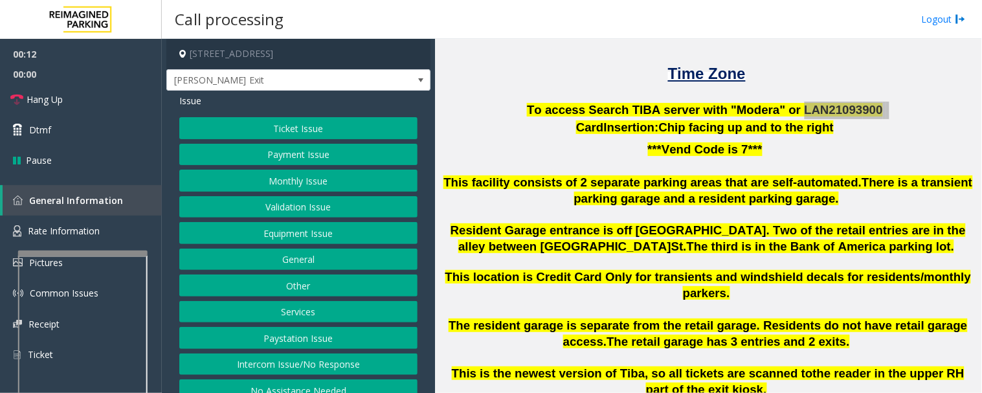
scroll to position [287, 0]
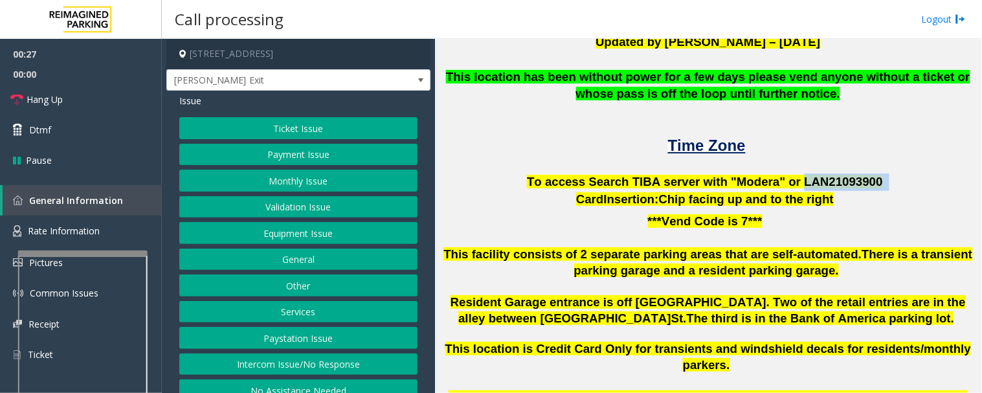
click at [361, 130] on button "Ticket Issue" at bounding box center [298, 128] width 238 height 22
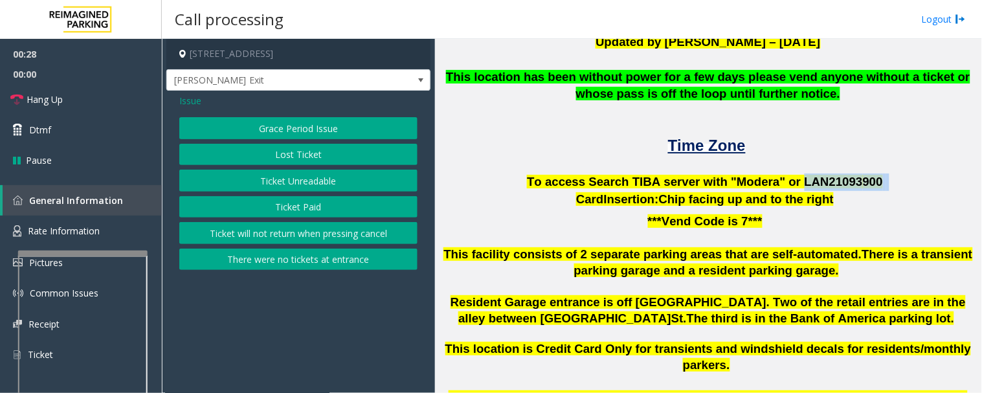
click at [364, 184] on button "Ticket Unreadable" at bounding box center [298, 181] width 238 height 22
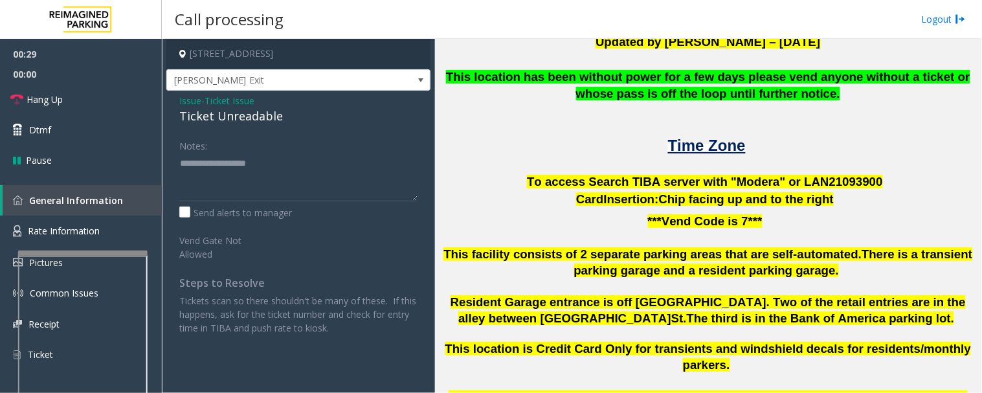
click at [244, 117] on div "Ticket Unreadable" at bounding box center [298, 115] width 238 height 17
copy div "Ticket Unreadable"
click at [274, 175] on textarea at bounding box center [298, 177] width 238 height 49
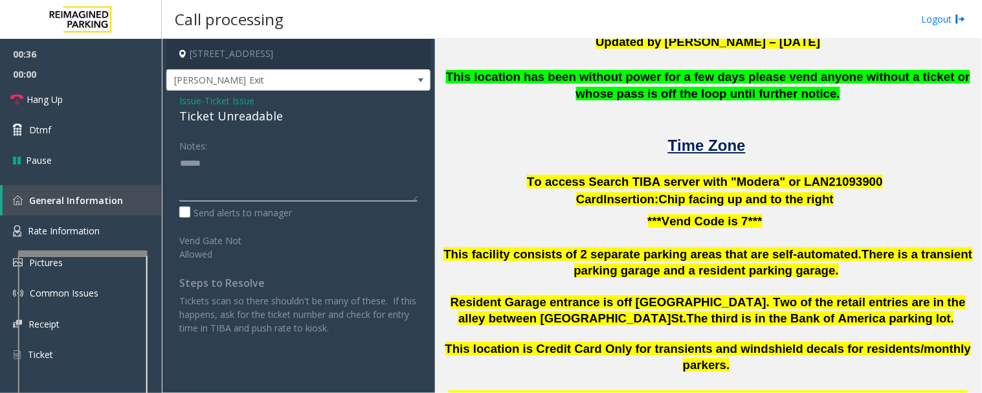
paste textarea "**********"
type textarea "**********"
drag, startPoint x: 248, startPoint y: 196, endPoint x: 256, endPoint y: 196, distance: 8.4
click at [249, 196] on textarea at bounding box center [298, 177] width 238 height 49
click at [298, 197] on textarea at bounding box center [298, 177] width 238 height 49
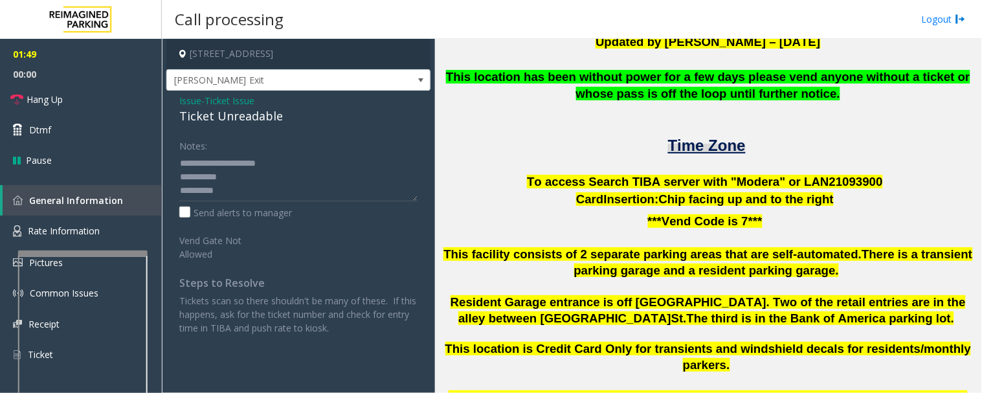
click at [730, 137] on span "Time Zone" at bounding box center [707, 145] width 78 height 17
click at [195, 93] on div "Issue - Ticket Issue Ticket Unreadable Notes: Send alerts to manager Vend Gate …" at bounding box center [298, 219] width 264 height 257
click at [195, 98] on span "Issue" at bounding box center [190, 101] width 22 height 14
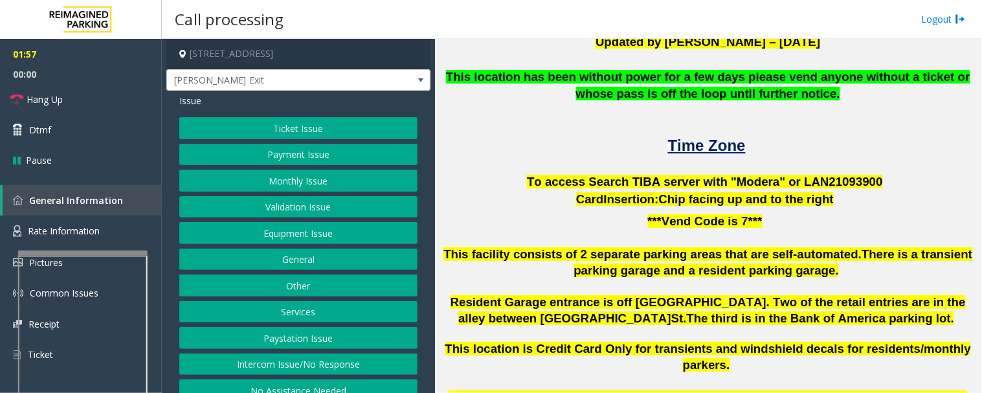
click at [313, 208] on button "Validation Issue" at bounding box center [298, 207] width 238 height 22
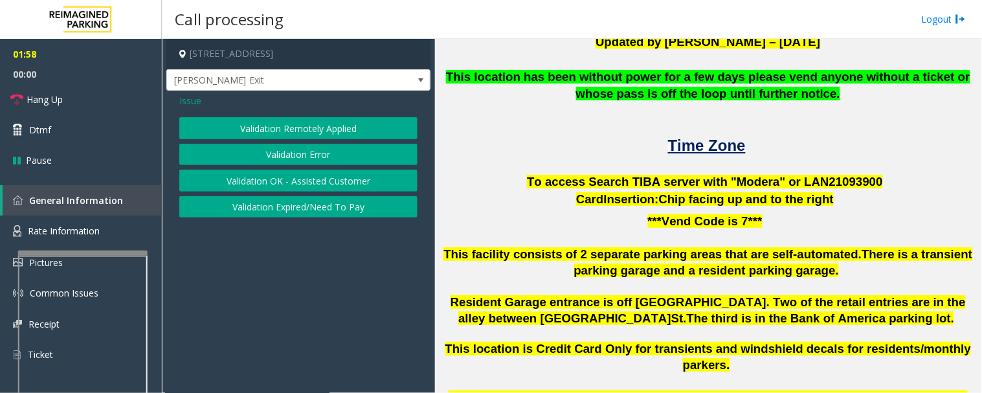
click at [332, 157] on button "Validation Error" at bounding box center [298, 155] width 238 height 22
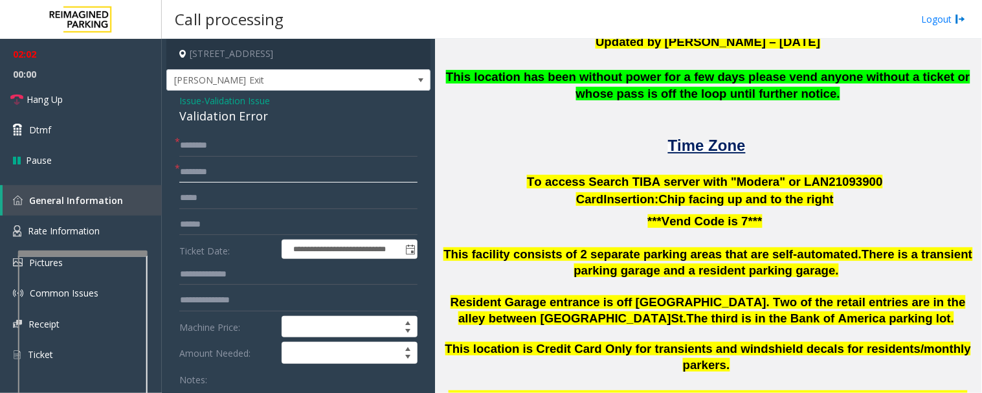
click at [306, 162] on input "text" at bounding box center [298, 172] width 238 height 22
type input "**********"
click at [300, 157] on form "**********" at bounding box center [298, 316] width 238 height 363
click at [311, 153] on input "text" at bounding box center [298, 146] width 238 height 22
click at [219, 111] on div "Validation Error" at bounding box center [298, 115] width 238 height 17
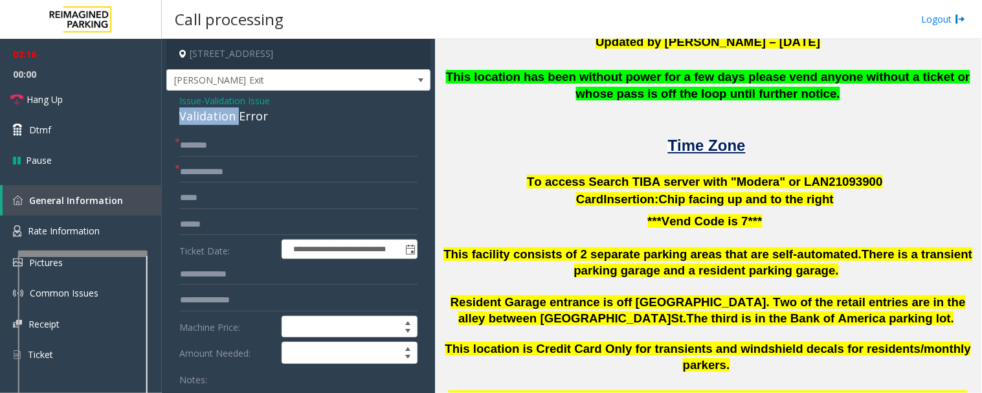
click at [219, 111] on div "Validation Error" at bounding box center [298, 115] width 238 height 17
copy div "Validation Error"
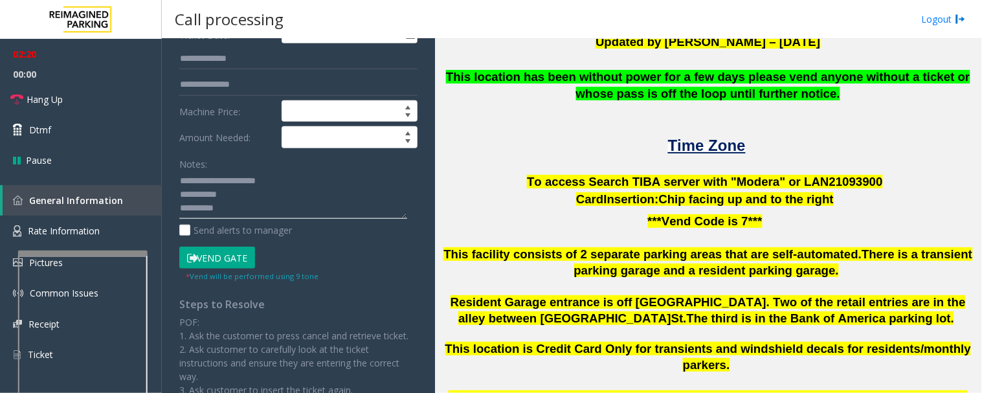
drag, startPoint x: 205, startPoint y: 179, endPoint x: 313, endPoint y: 177, distance: 107.5
click at [313, 177] on textarea at bounding box center [293, 195] width 228 height 49
paste textarea
click at [227, 203] on textarea at bounding box center [293, 195] width 228 height 49
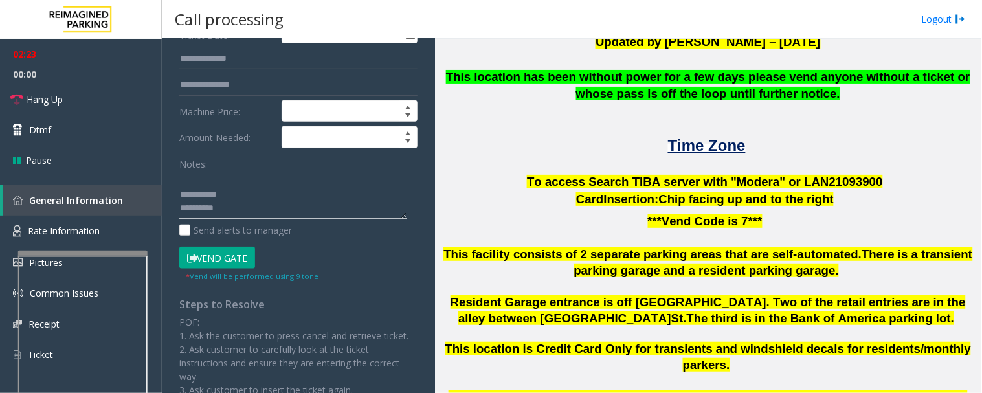
click at [229, 210] on textarea at bounding box center [293, 195] width 228 height 49
drag, startPoint x: 229, startPoint y: 210, endPoint x: 163, endPoint y: 216, distance: 66.3
click at [163, 216] on app-call-processing-form "**********" at bounding box center [298, 216] width 273 height 354
click at [181, 201] on textarea at bounding box center [293, 195] width 228 height 49
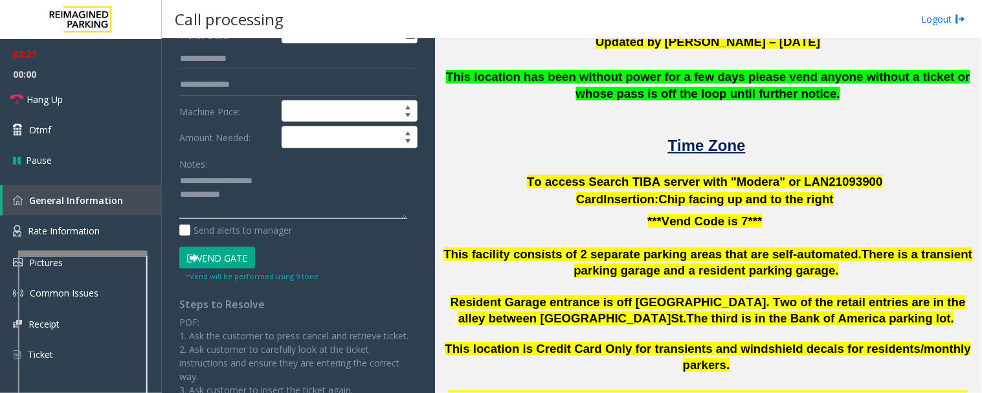
scroll to position [0, 0]
click at [249, 188] on textarea at bounding box center [293, 195] width 228 height 49
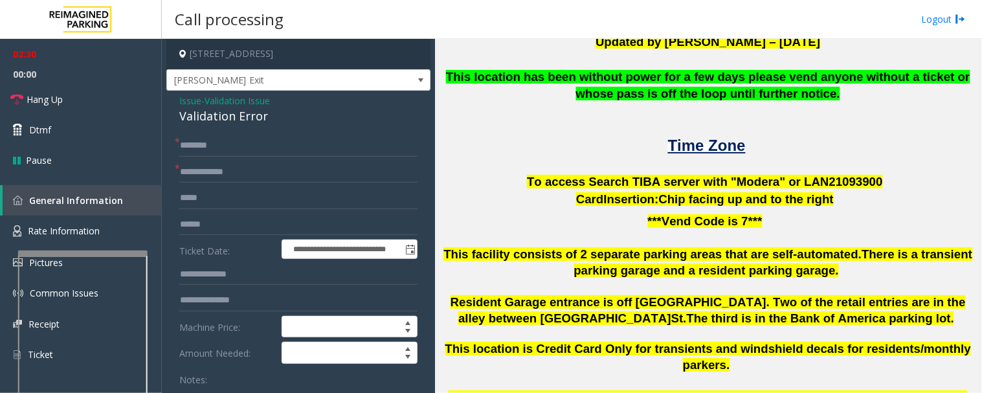
type textarea "**********"
click at [228, 283] on input "text" at bounding box center [298, 274] width 238 height 22
type input "*****"
click at [215, 143] on input "text" at bounding box center [298, 146] width 238 height 22
type input "*"
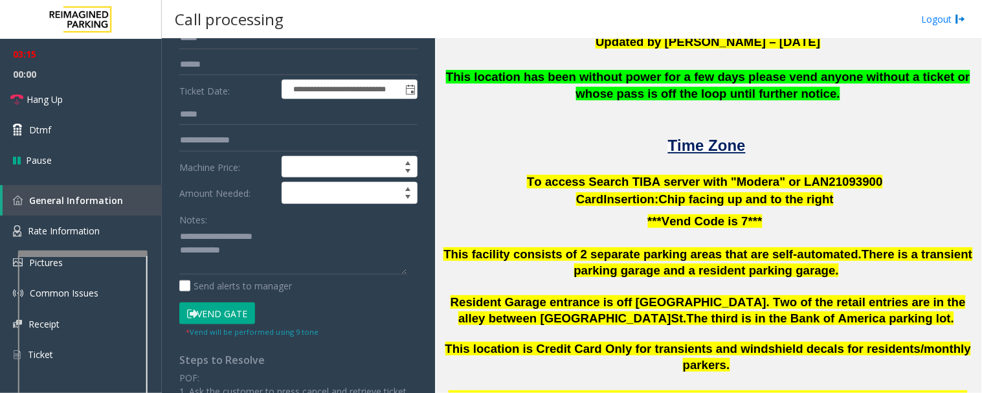
scroll to position [215, 0]
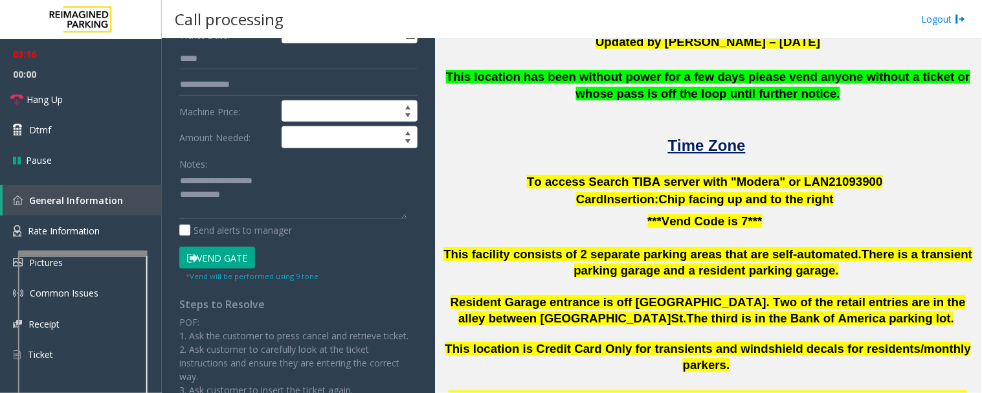
type input "*****"
click at [246, 253] on button "Vend Gate" at bounding box center [217, 258] width 76 height 22
click at [272, 214] on textarea at bounding box center [293, 195] width 228 height 49
click at [273, 208] on textarea at bounding box center [293, 195] width 228 height 49
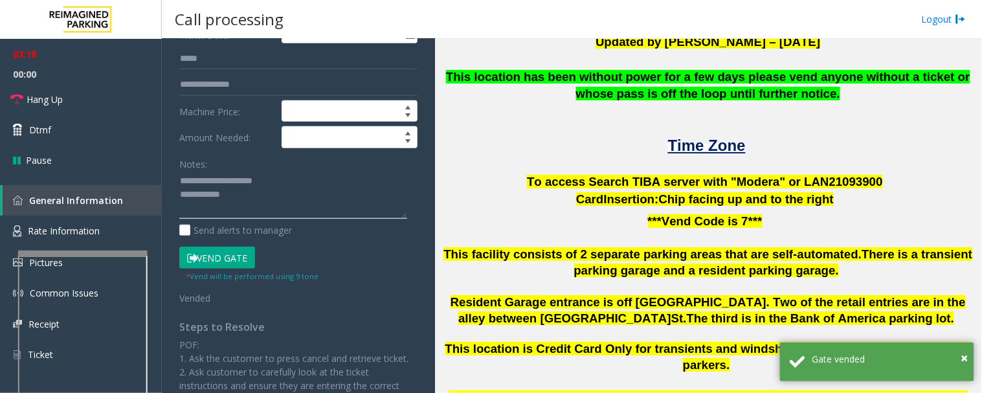
click at [274, 199] on textarea at bounding box center [293, 195] width 228 height 49
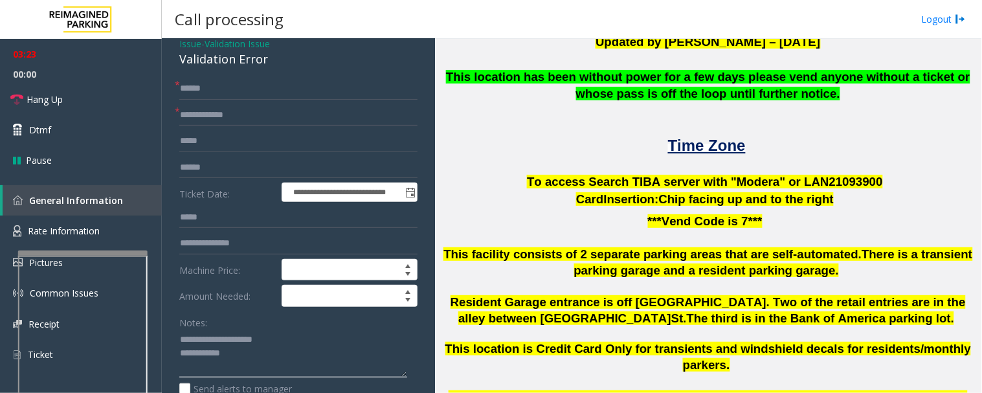
scroll to position [144, 0]
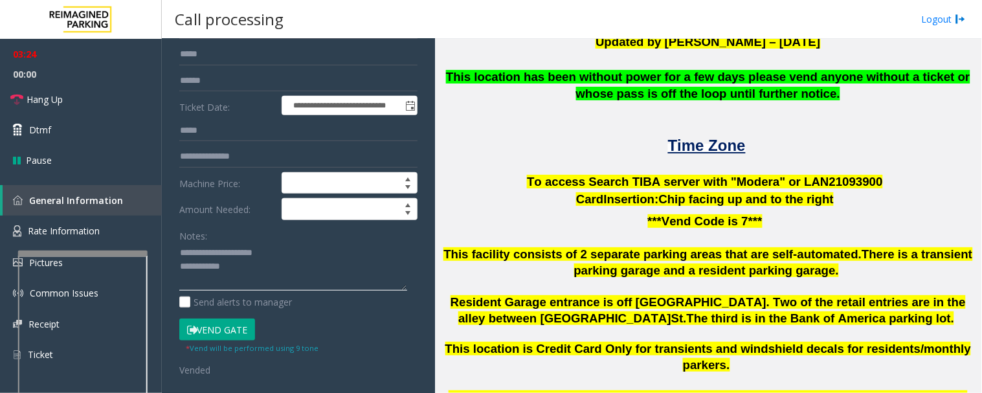
click at [298, 276] on textarea at bounding box center [293, 267] width 228 height 49
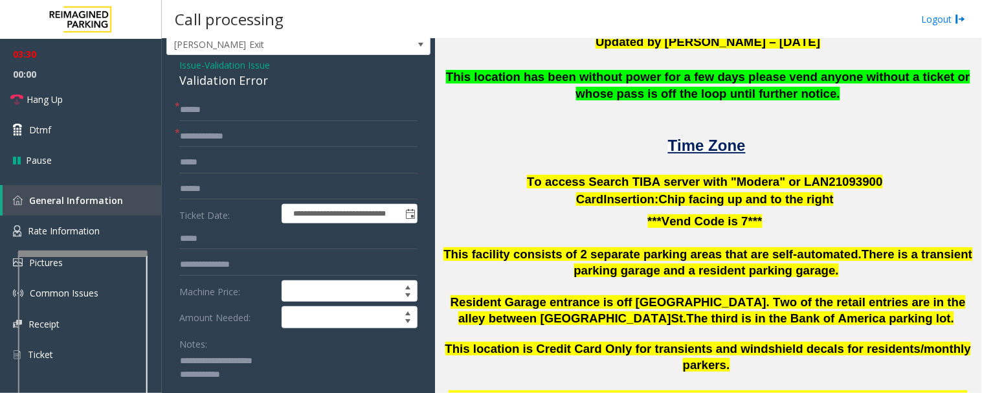
scroll to position [30, 0]
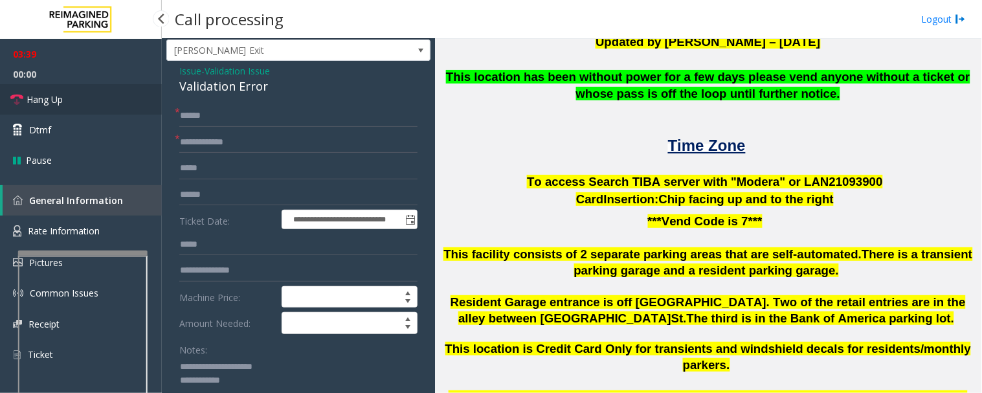
click at [5, 98] on link "Hang Up" at bounding box center [81, 99] width 162 height 30
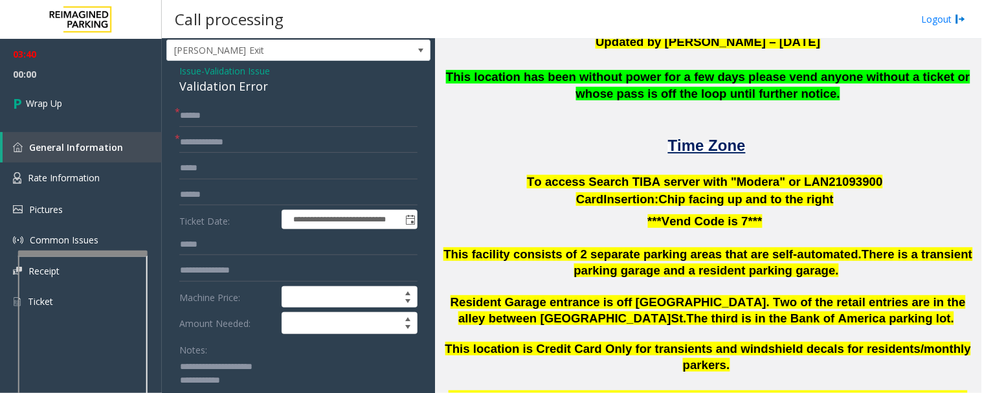
click at [274, 375] on textarea at bounding box center [293, 381] width 228 height 49
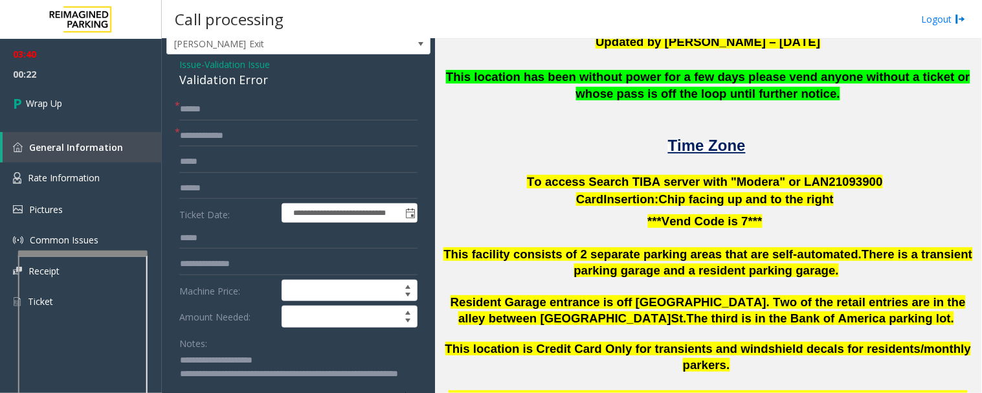
scroll to position [68, 0]
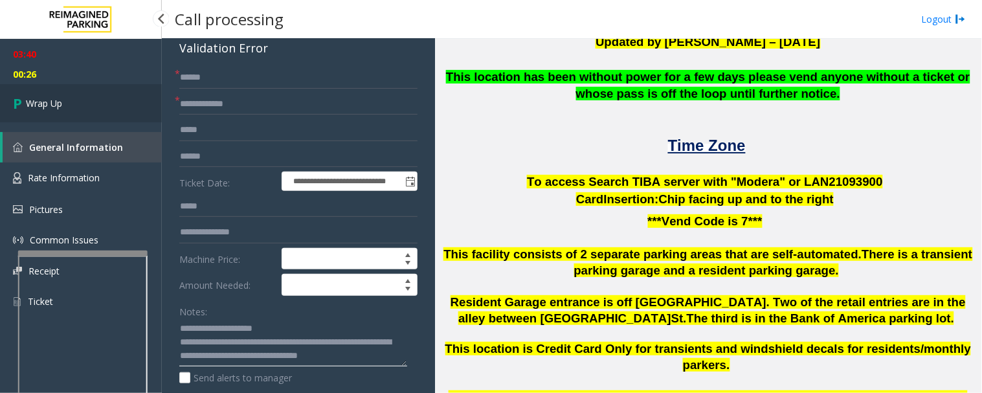
type textarea "**********"
click at [82, 97] on link "Wrap Up" at bounding box center [81, 103] width 162 height 38
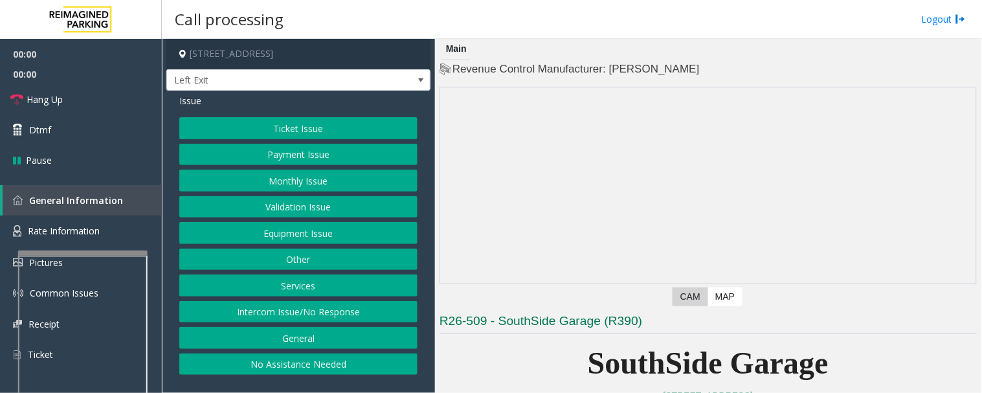
scroll to position [215, 0]
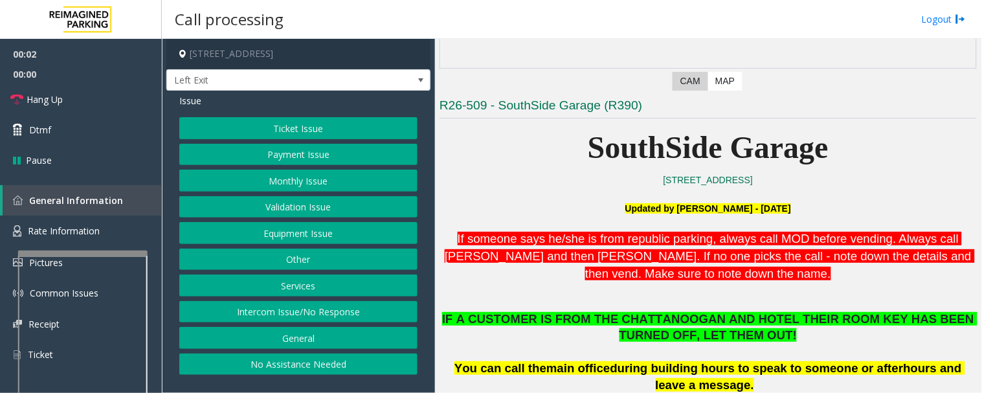
click at [305, 283] on button "Services" at bounding box center [298, 285] width 238 height 22
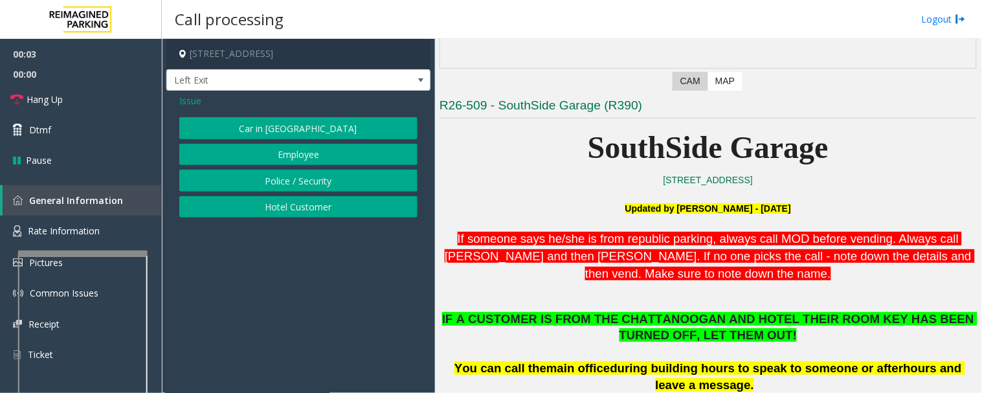
click at [327, 218] on div "Issue Car in Tow Employee Police / Security Hotel Customer" at bounding box center [298, 157] width 264 height 133
click at [328, 214] on button "Hotel Customer" at bounding box center [298, 207] width 238 height 22
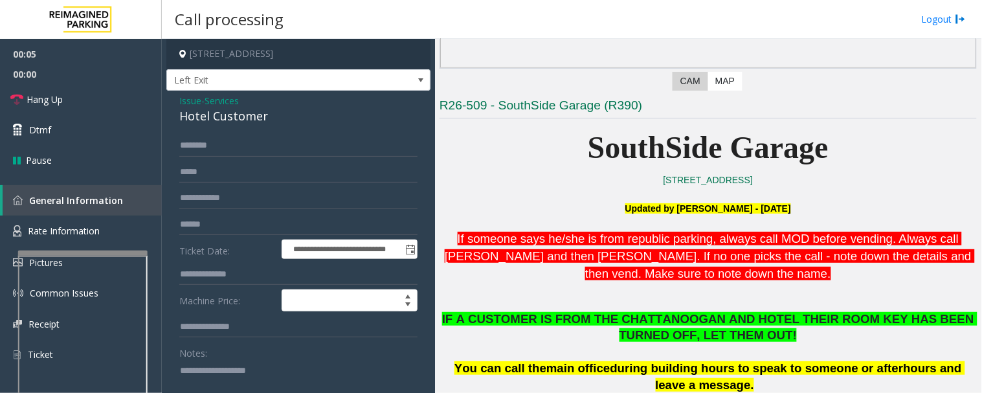
click at [240, 124] on div "Hotel Customer" at bounding box center [298, 115] width 238 height 17
copy div "Hotel Customer"
click at [232, 359] on div "Notes:" at bounding box center [298, 375] width 238 height 67
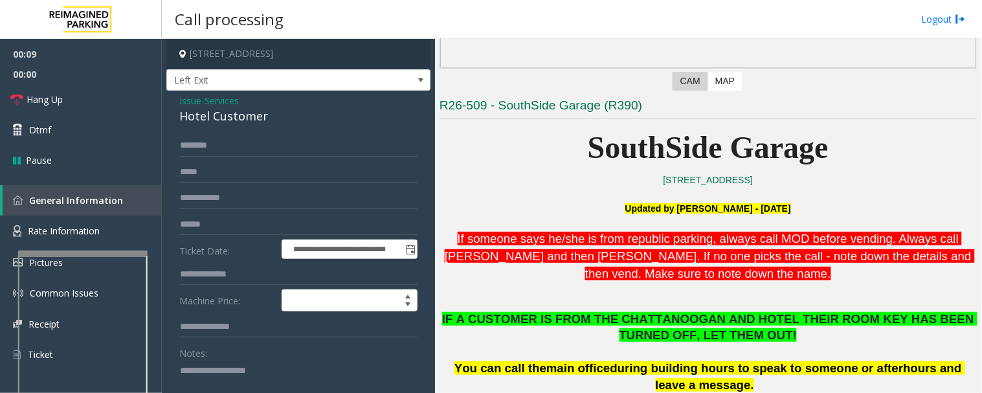
click at [223, 367] on textarea at bounding box center [293, 384] width 228 height 49
paste textarea "**********"
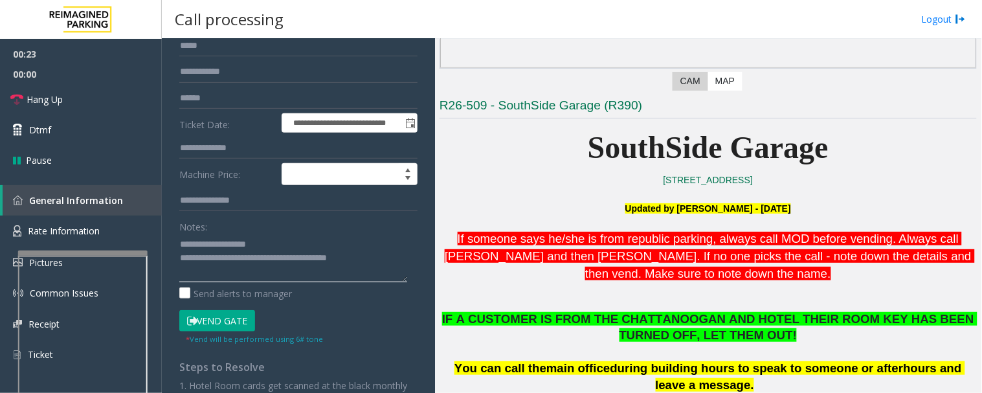
scroll to position [102, 0]
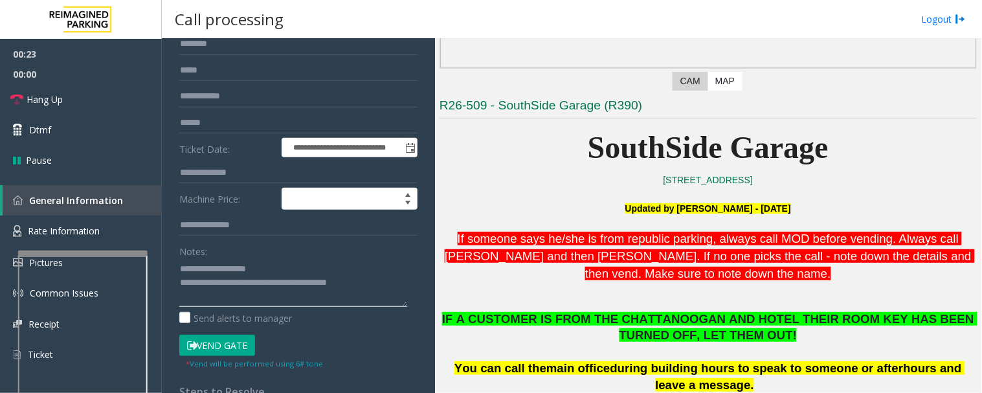
type textarea "**********"
click at [251, 176] on input "text" at bounding box center [298, 173] width 238 height 22
type input "***"
click at [244, 344] on button "Vend Gate" at bounding box center [217, 346] width 76 height 22
click at [403, 285] on textarea at bounding box center [293, 282] width 228 height 49
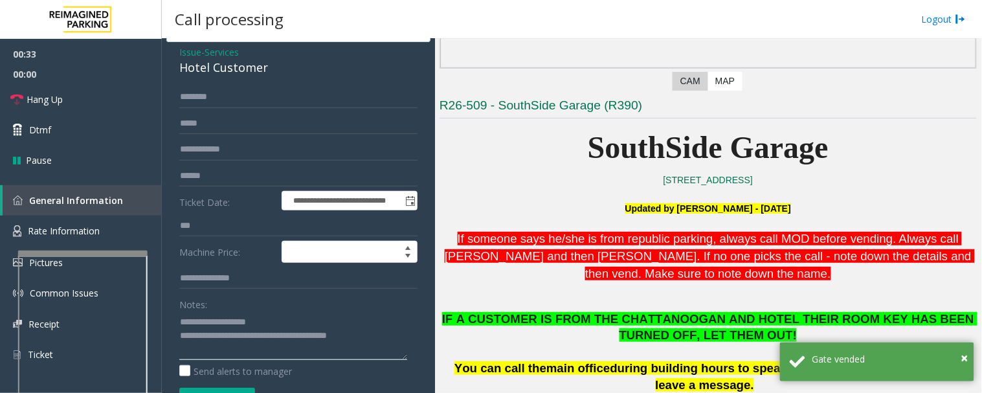
scroll to position [0, 0]
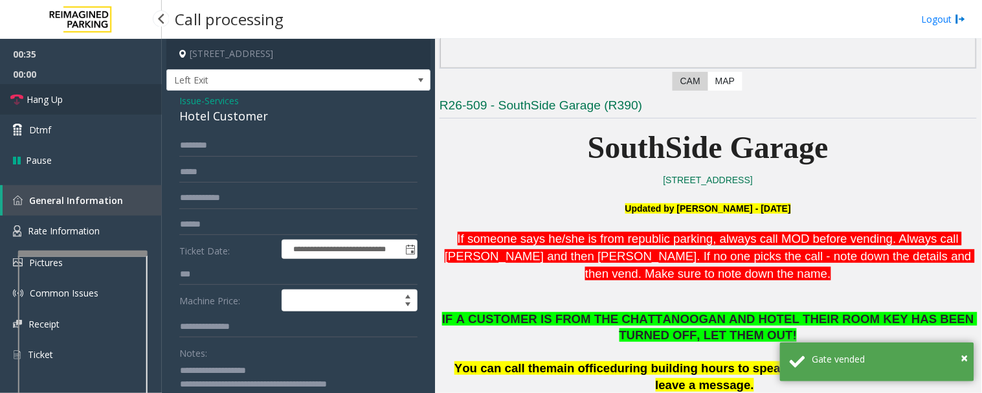
click at [63, 101] on link "Hang Up" at bounding box center [81, 99] width 162 height 30
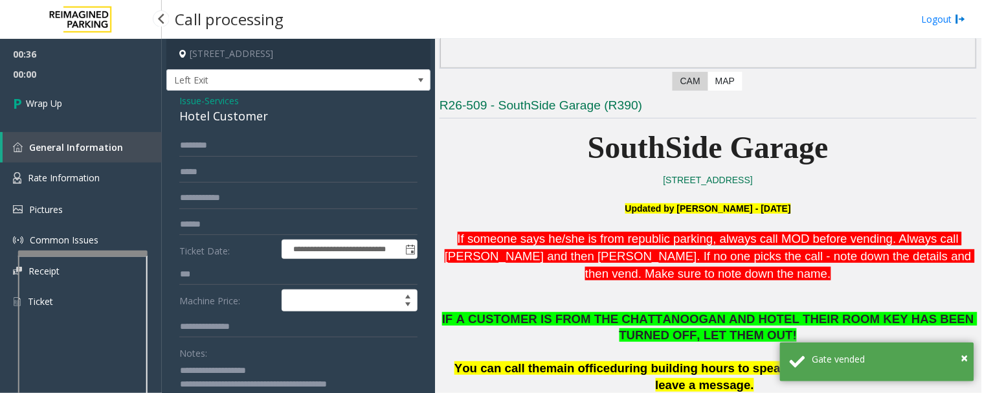
click at [104, 125] on div "00:36 00:00 Wrap Up General Information Rate Information Pictures Common Issues…" at bounding box center [81, 183] width 162 height 289
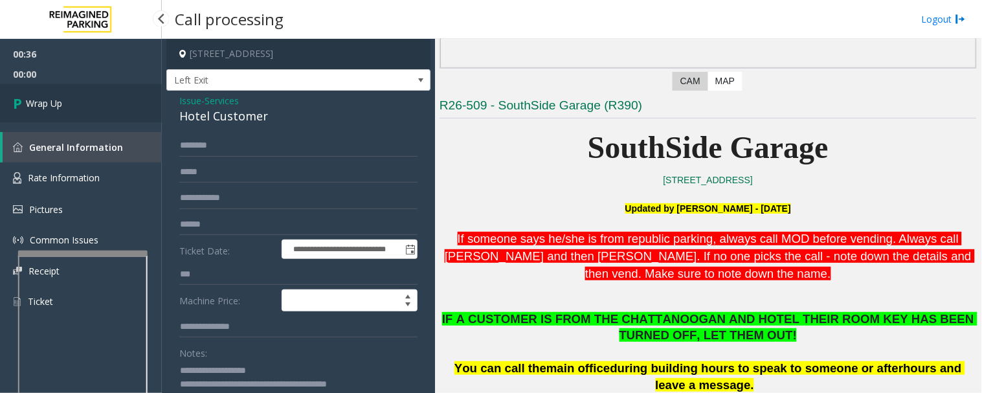
click at [115, 110] on link "Wrap Up" at bounding box center [81, 103] width 162 height 38
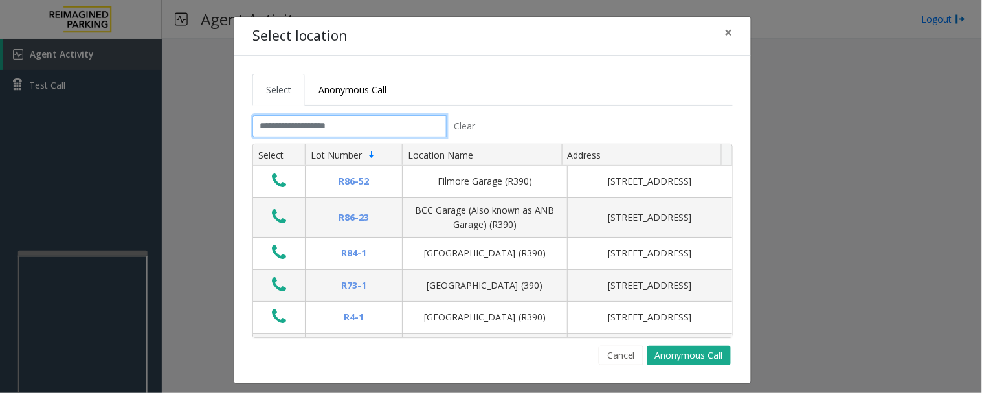
click at [296, 133] on input "text" at bounding box center [349, 126] width 194 height 22
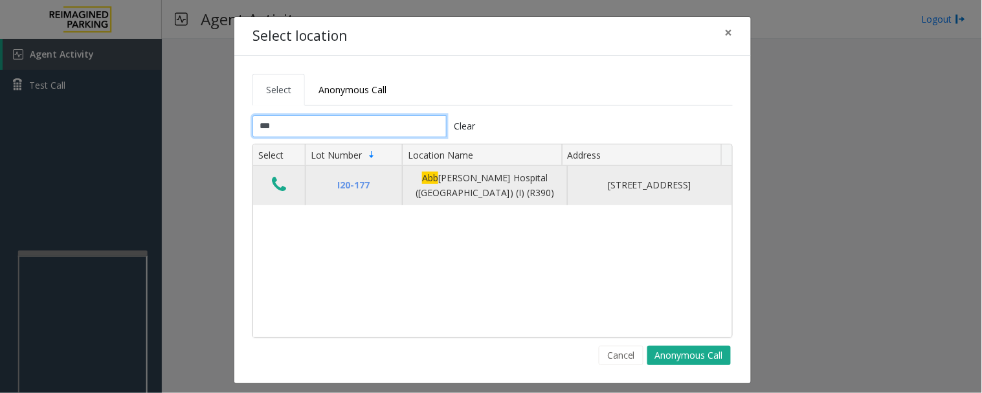
type input "***"
click at [269, 172] on td "Data table" at bounding box center [279, 185] width 52 height 39
click at [268, 182] on button "Data table" at bounding box center [279, 185] width 22 height 21
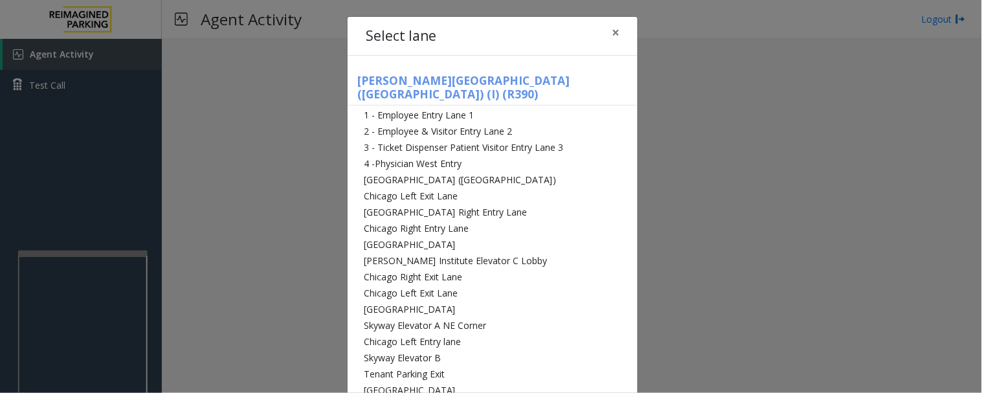
click at [417, 171] on li "[GEOGRAPHIC_DATA] ([GEOGRAPHIC_DATA])" at bounding box center [493, 179] width 290 height 16
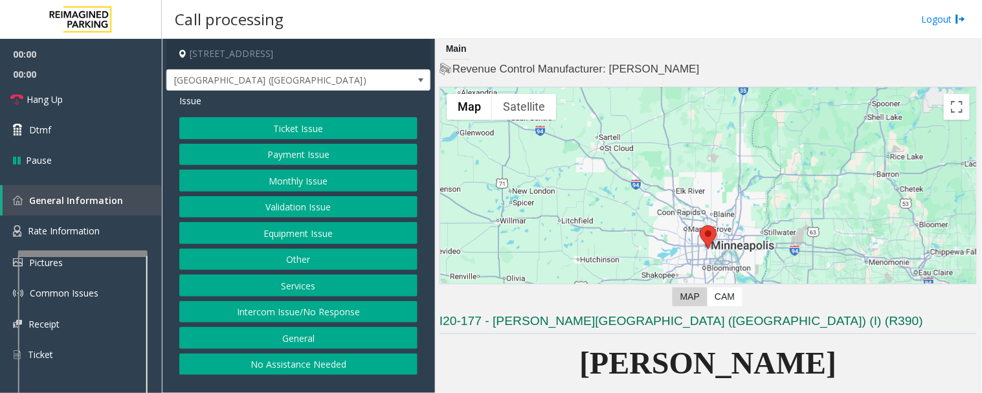
click at [373, 188] on button "Monthly Issue" at bounding box center [298, 181] width 238 height 22
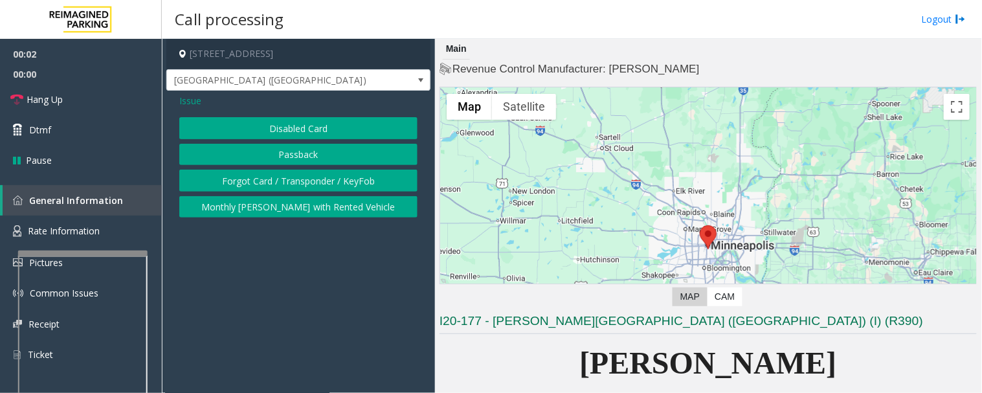
click at [379, 186] on button "Forgot Card / Transponder / KeyFob" at bounding box center [298, 181] width 238 height 22
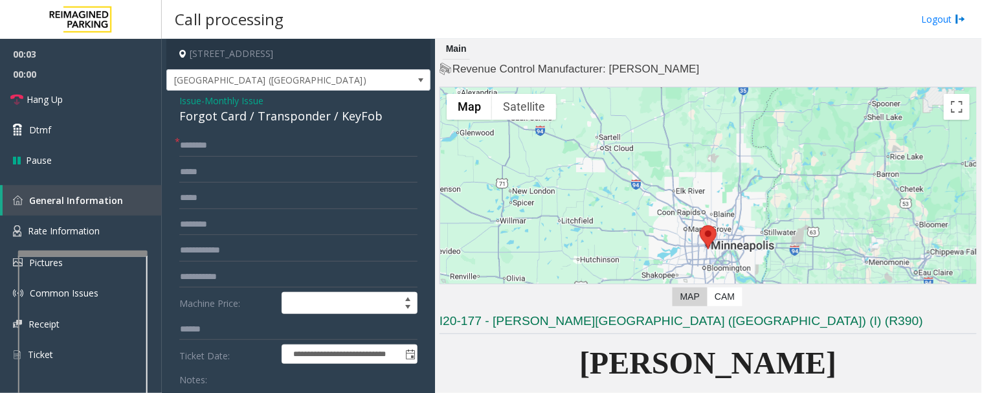
click at [274, 122] on div "Forgot Card / Transponder / KeyFob" at bounding box center [298, 115] width 238 height 17
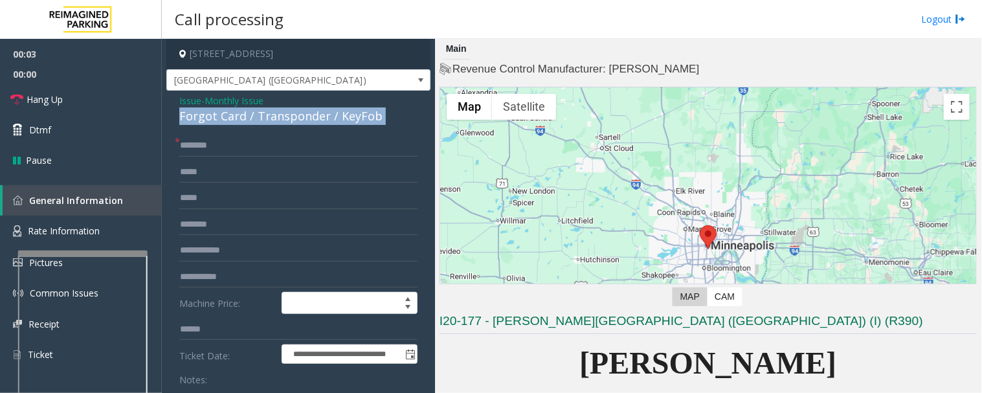
click at [274, 122] on div "Forgot Card / Transponder / KeyFob" at bounding box center [298, 115] width 238 height 17
copy div "Forgot Card / Transponder / KeyFob"
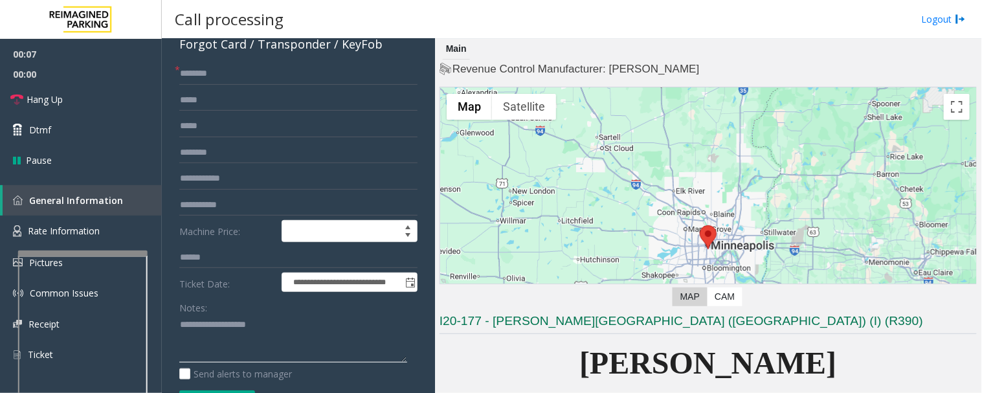
click at [228, 357] on textarea at bounding box center [293, 339] width 228 height 49
paste textarea "**********"
type textarea "**********"
click at [215, 175] on input "text" at bounding box center [298, 179] width 238 height 22
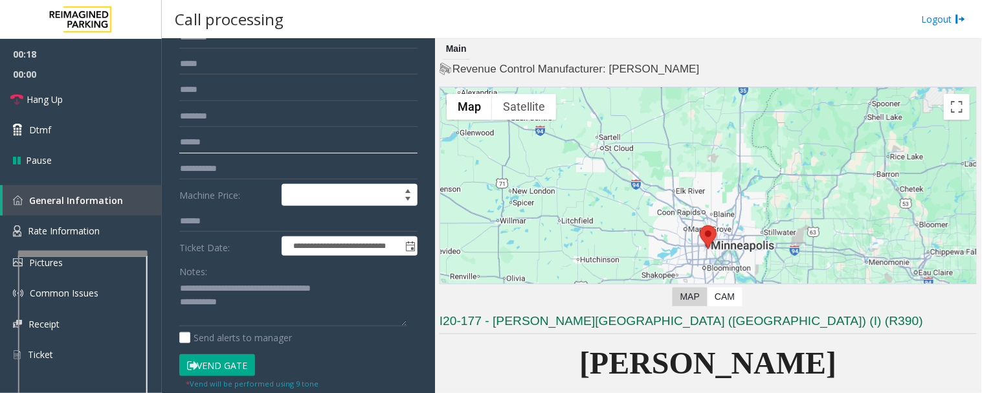
scroll to position [144, 0]
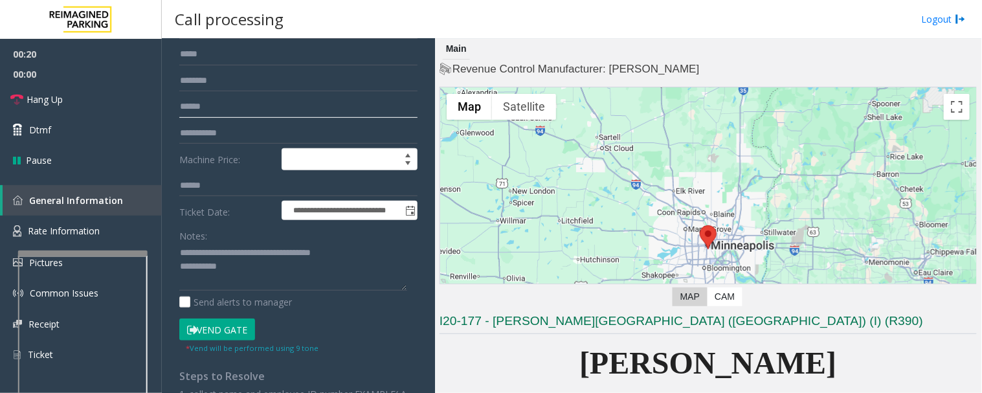
type input "******"
type textarea "**********"
click at [241, 330] on button "Vend Gate" at bounding box center [217, 329] width 76 height 22
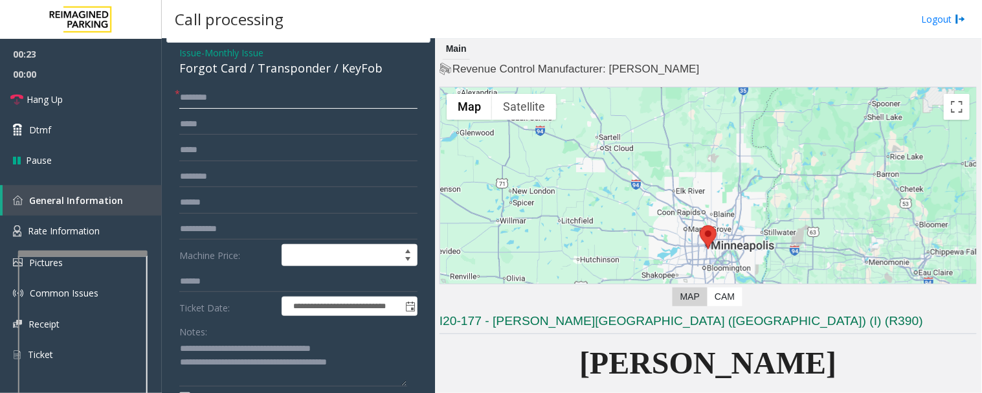
scroll to position [0, 0]
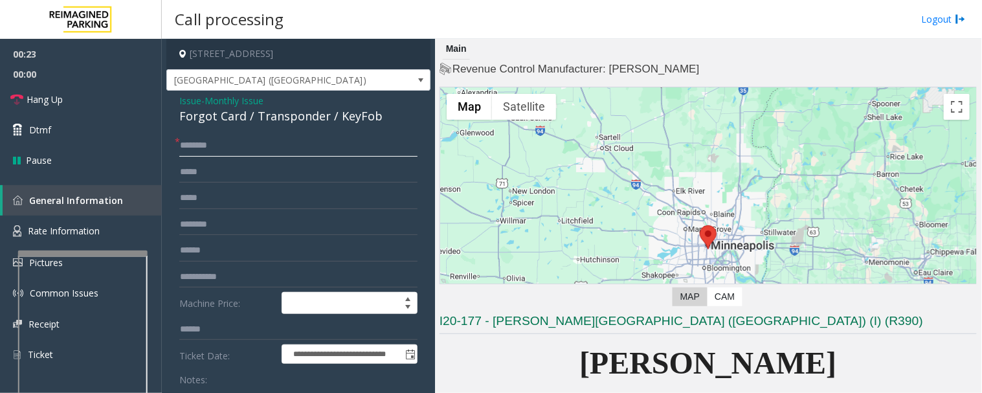
click at [254, 151] on input "text" at bounding box center [298, 146] width 238 height 22
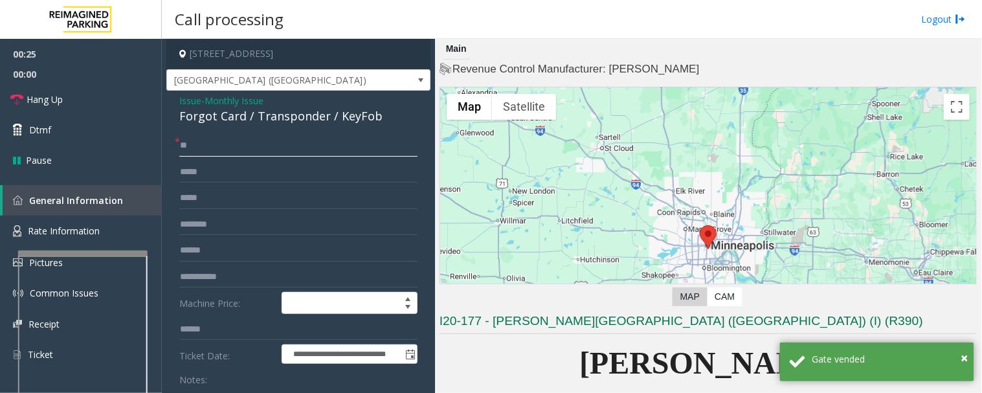
type input "**"
click at [190, 94] on span "Issue" at bounding box center [190, 101] width 22 height 14
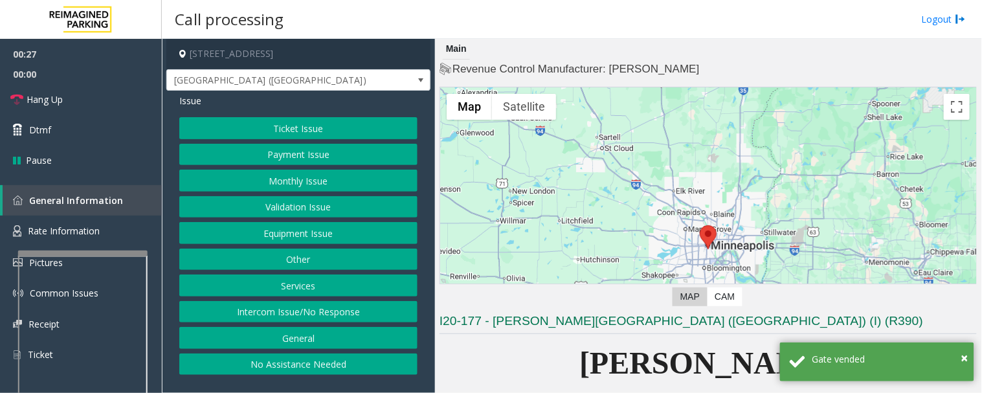
click at [318, 186] on button "Monthly Issue" at bounding box center [298, 181] width 238 height 22
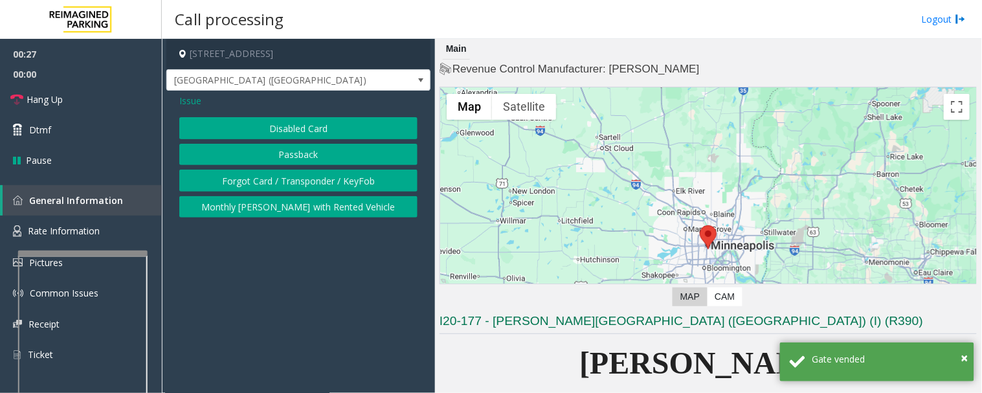
click at [320, 215] on button "Monthly [PERSON_NAME] with Rented Vehicle" at bounding box center [298, 207] width 238 height 22
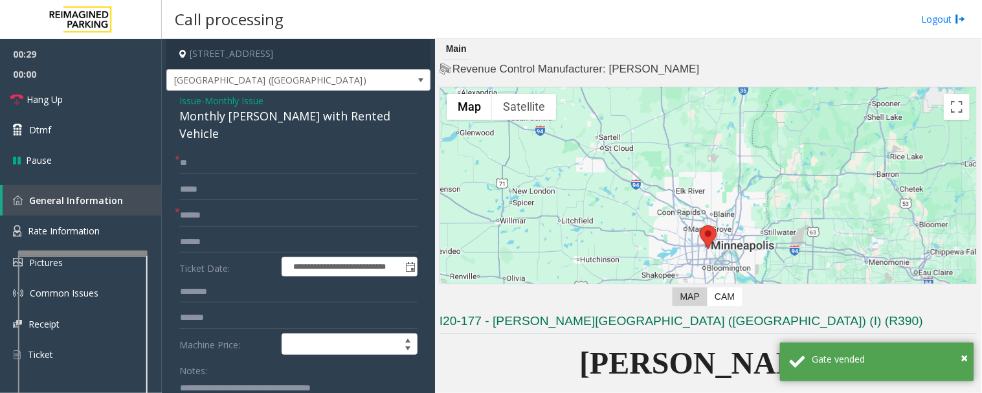
click at [254, 117] on div "Monthly [PERSON_NAME] with Rented Vehicle" at bounding box center [298, 124] width 238 height 35
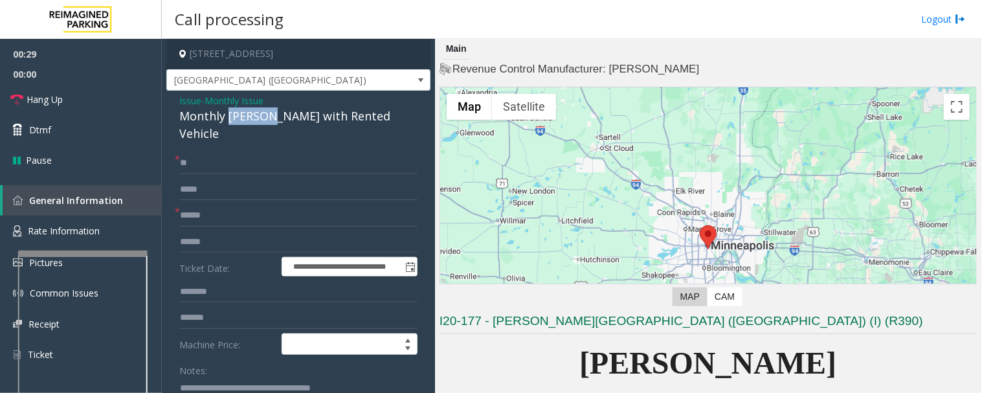
click at [254, 117] on div "Monthly [PERSON_NAME] with Rented Vehicle" at bounding box center [298, 124] width 238 height 35
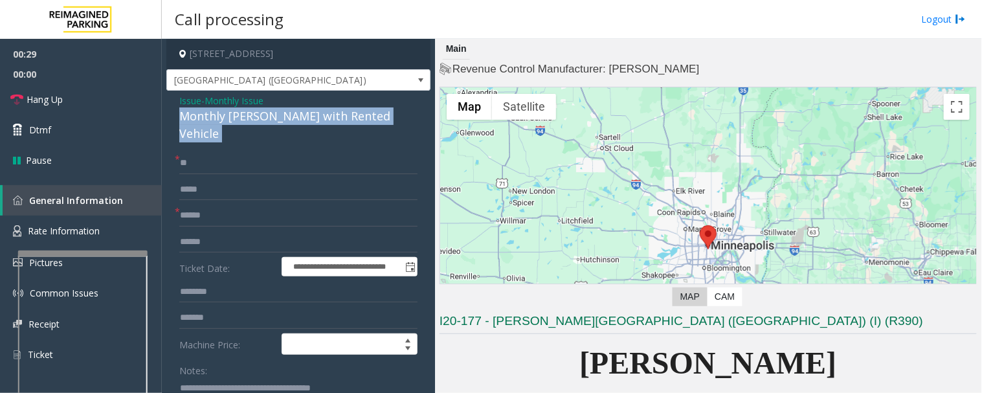
click at [254, 117] on div "Monthly [PERSON_NAME] with Rented Vehicle" at bounding box center [298, 124] width 238 height 35
copy div "Monthly [PERSON_NAME] with Rented Vehicle"
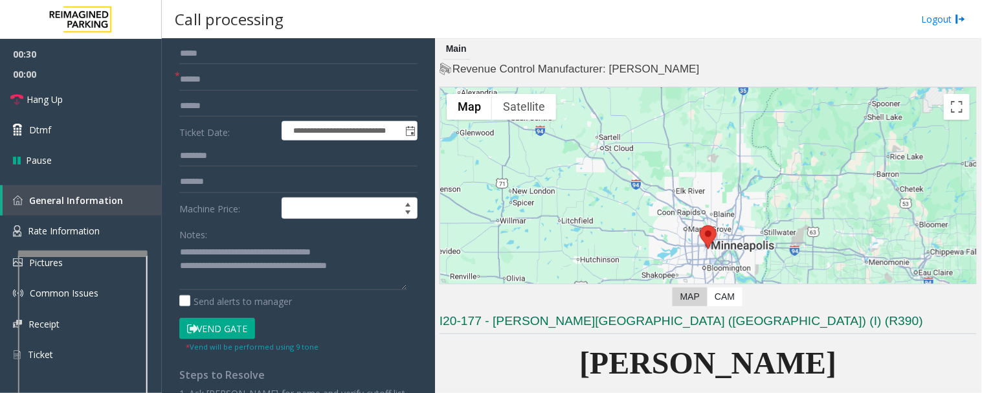
scroll to position [144, 0]
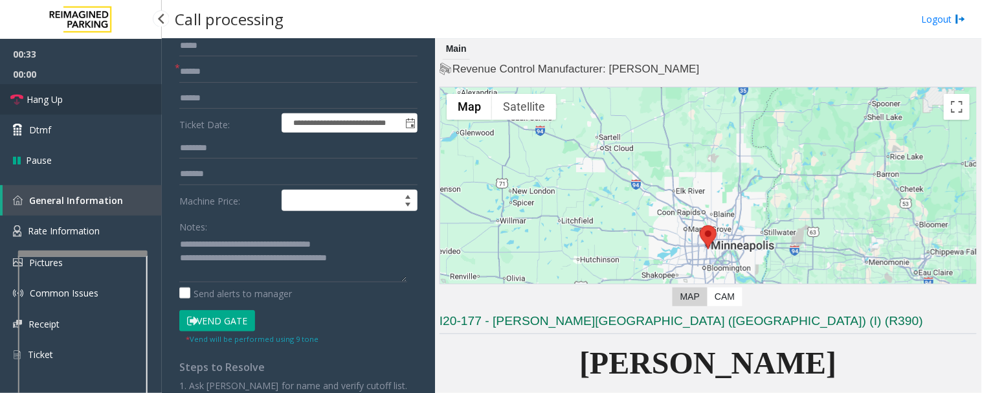
click at [82, 97] on link "Hang Up" at bounding box center [81, 99] width 162 height 30
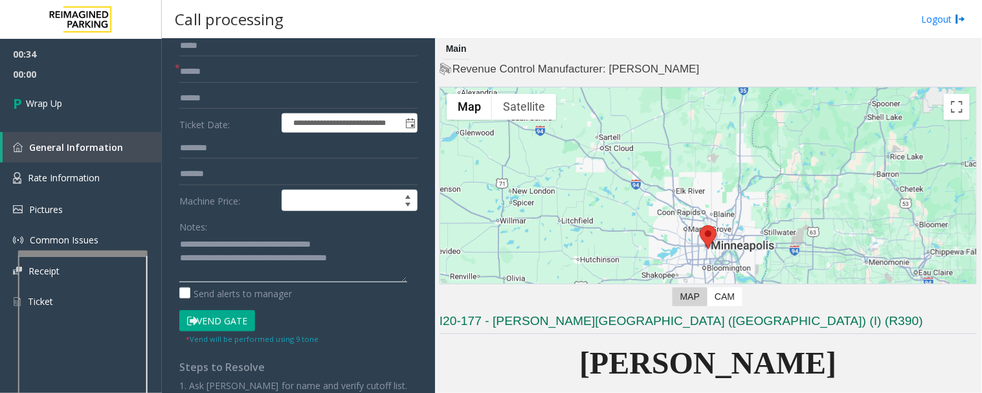
drag, startPoint x: 205, startPoint y: 225, endPoint x: 377, endPoint y: 226, distance: 171.5
click at [377, 234] on textarea at bounding box center [293, 258] width 228 height 49
paste textarea
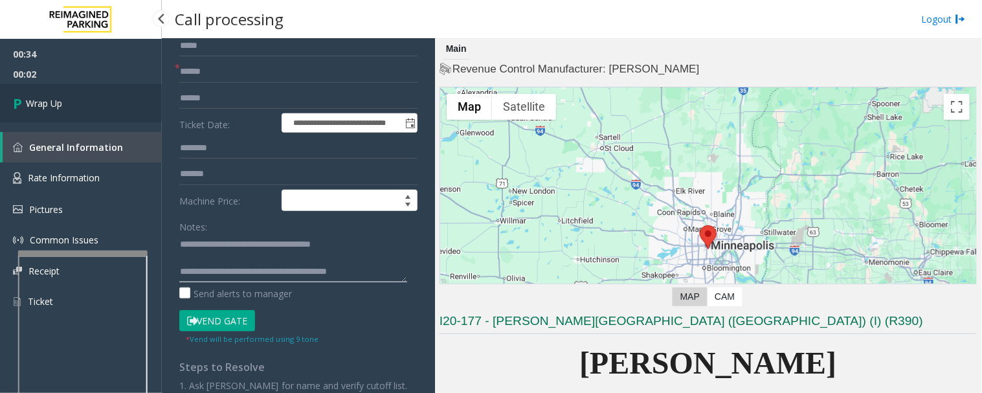
type textarea "**********"
click at [109, 113] on link "Wrap Up" at bounding box center [81, 103] width 162 height 38
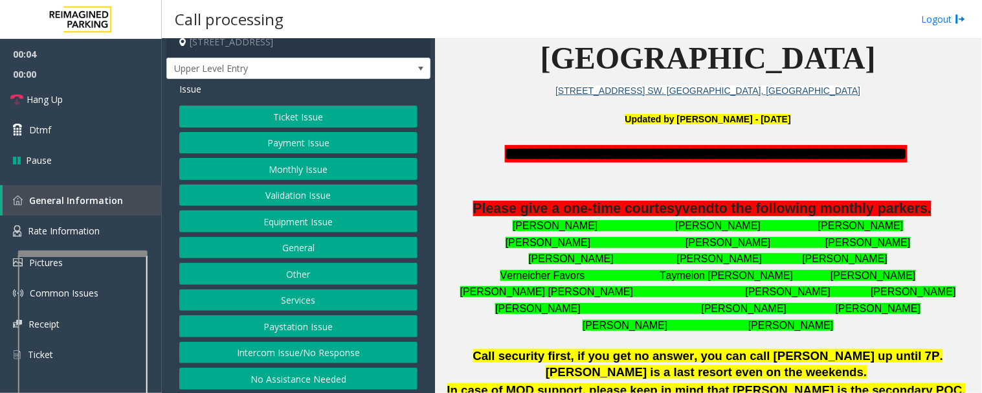
scroll to position [16, 0]
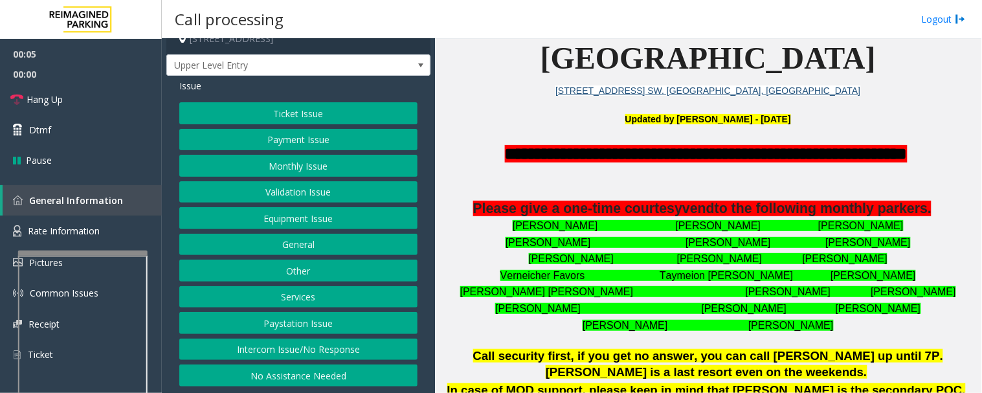
click at [313, 352] on button "Intercom Issue/No Response" at bounding box center [298, 349] width 238 height 22
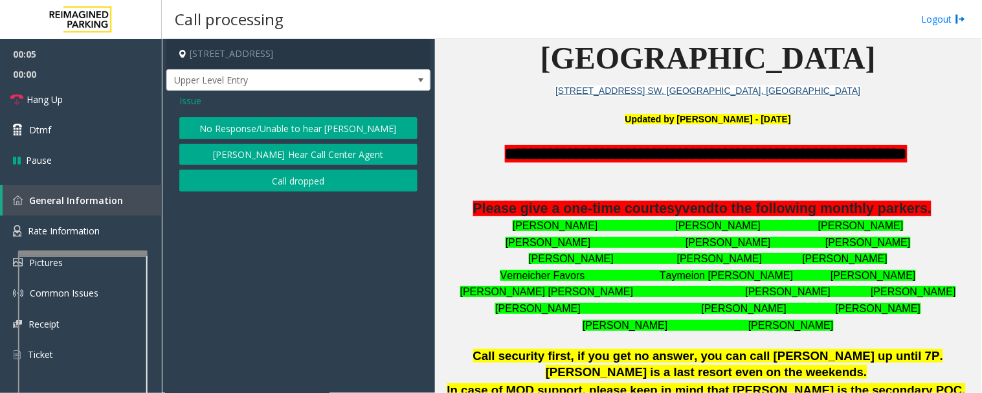
scroll to position [0, 0]
click at [314, 131] on button "No Response/Unable to hear [PERSON_NAME]" at bounding box center [298, 128] width 238 height 22
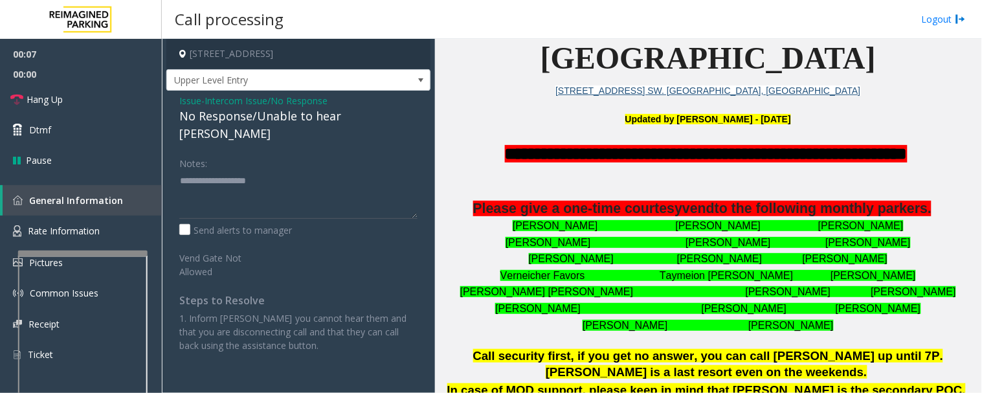
click at [320, 117] on div "No Response/Unable to hear [PERSON_NAME]" at bounding box center [298, 124] width 238 height 35
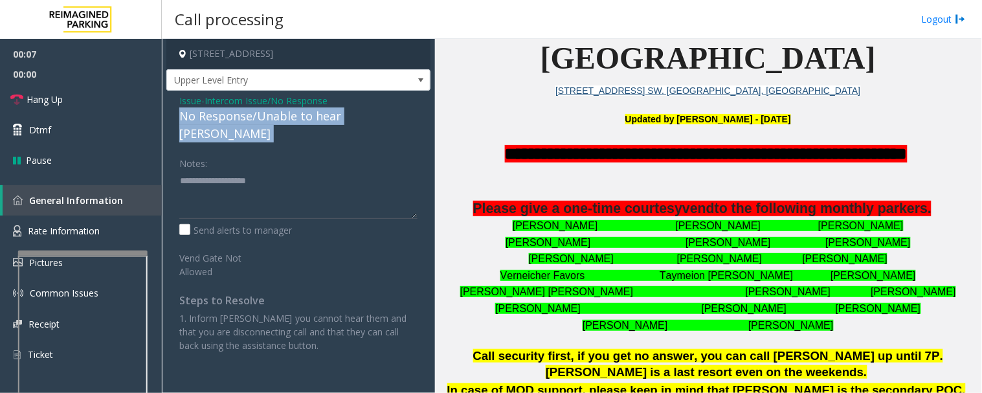
click at [320, 117] on div "No Response/Unable to hear [PERSON_NAME]" at bounding box center [298, 124] width 238 height 35
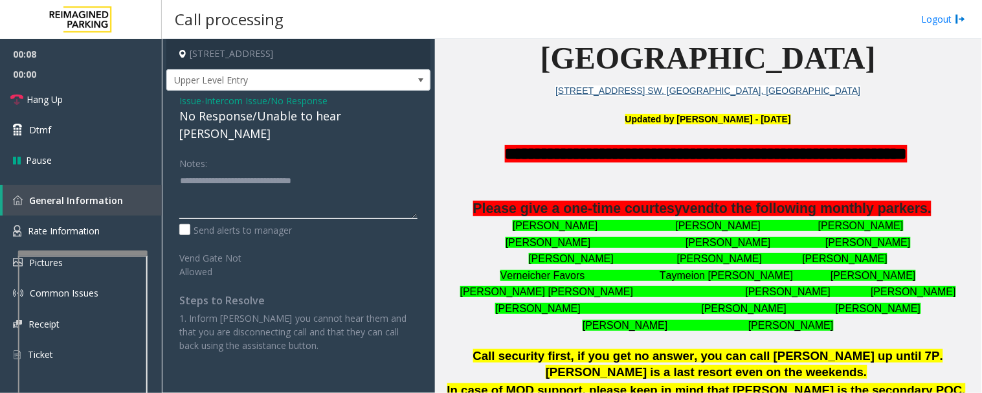
click at [392, 170] on textarea at bounding box center [298, 194] width 238 height 49
type textarea "**********"
click at [45, 96] on span "Hang Up" at bounding box center [45, 100] width 36 height 14
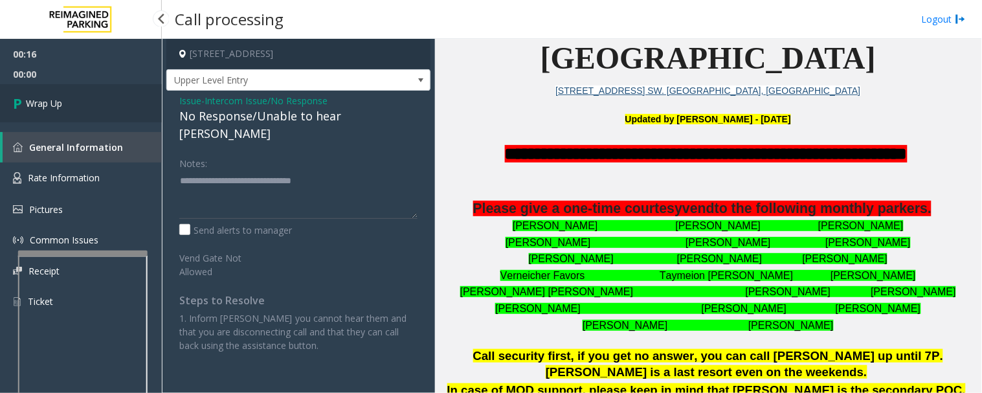
click at [32, 102] on span "Wrap Up" at bounding box center [44, 103] width 36 height 14
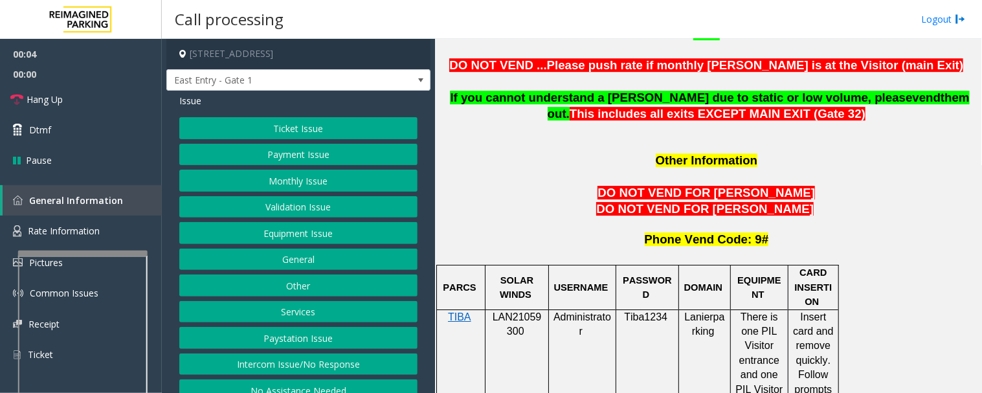
scroll to position [1150, 0]
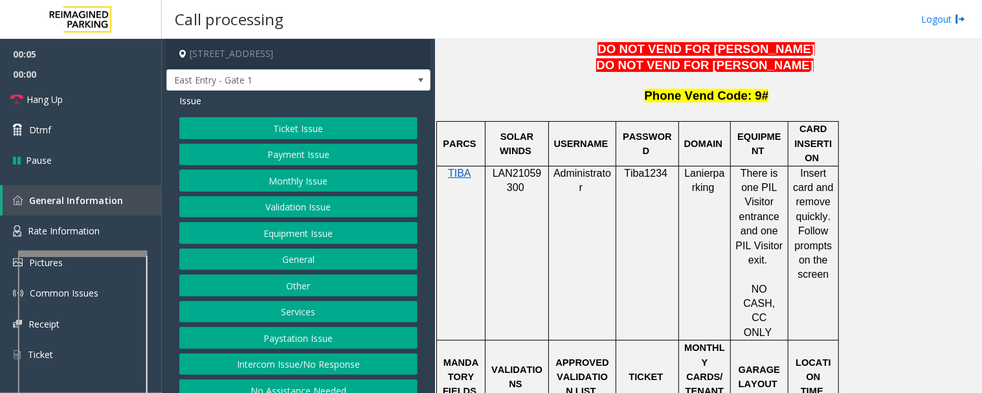
click at [531, 168] on span "LAN21059300" at bounding box center [516, 180] width 49 height 25
click at [306, 177] on button "Monthly Issue" at bounding box center [298, 181] width 238 height 22
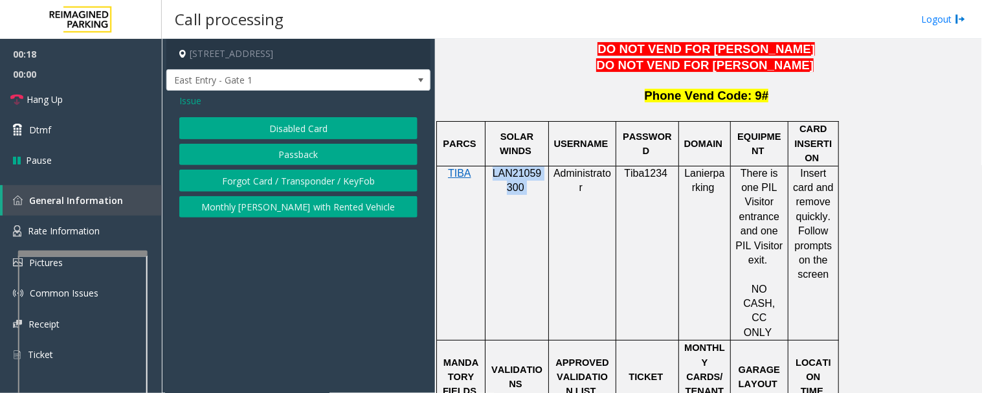
click at [349, 130] on button "Disabled Card" at bounding box center [298, 128] width 238 height 22
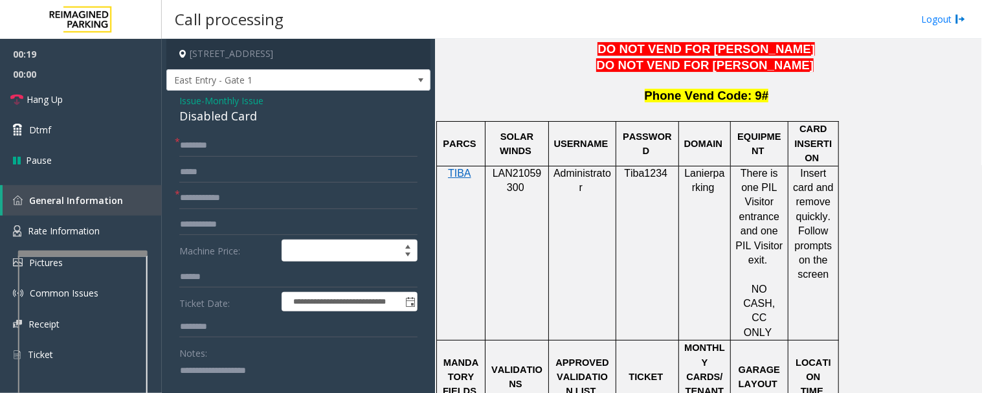
click at [196, 97] on span "Issue" at bounding box center [190, 101] width 22 height 14
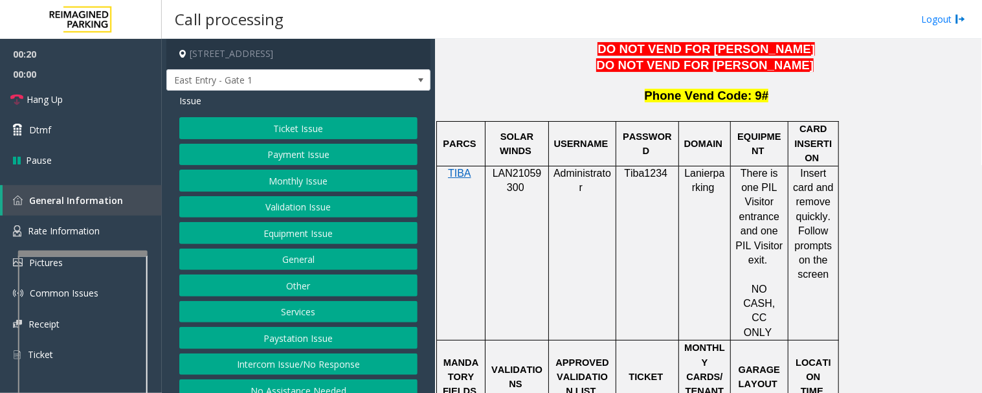
click at [309, 188] on button "Monthly Issue" at bounding box center [298, 181] width 238 height 22
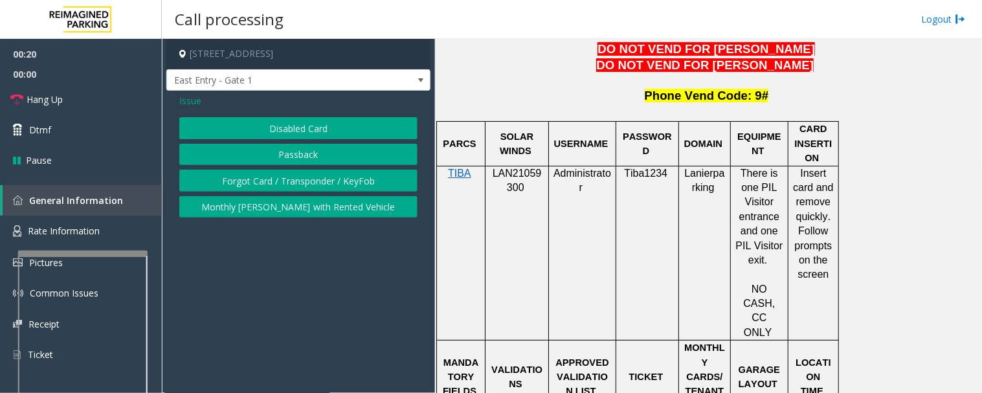
click at [350, 156] on button "Passback" at bounding box center [298, 155] width 238 height 22
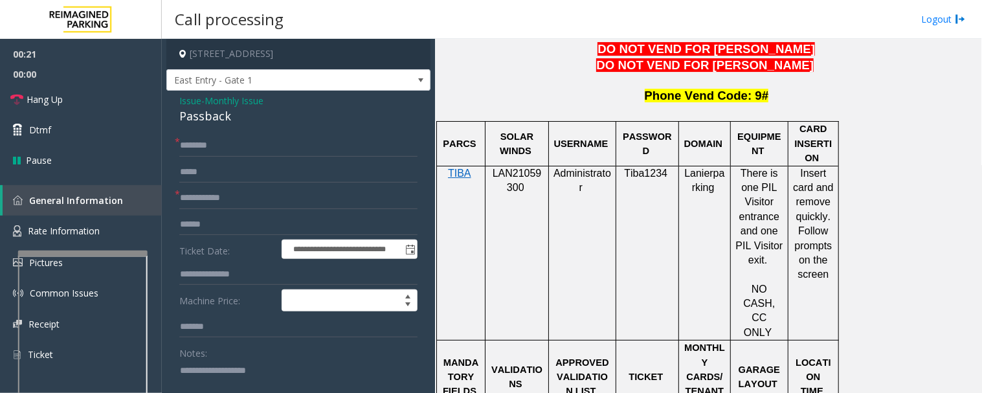
click at [223, 117] on div "Passback" at bounding box center [298, 115] width 238 height 17
click at [229, 366] on textarea at bounding box center [293, 384] width 228 height 49
paste textarea "********"
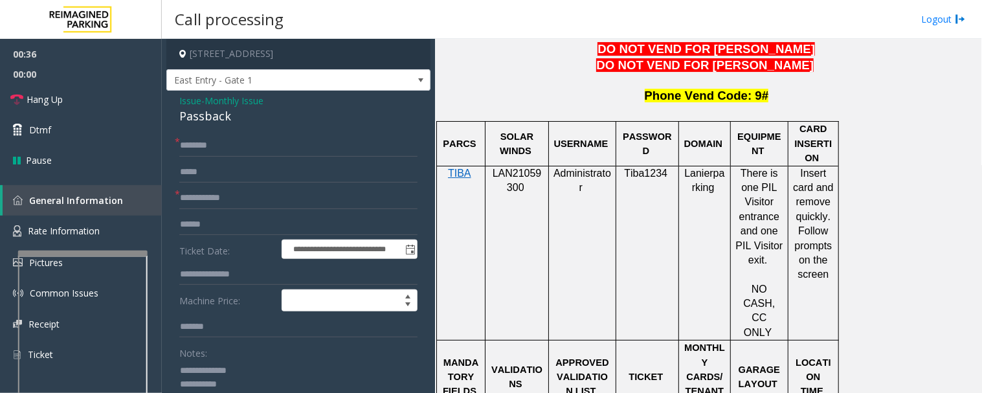
type textarea "**********"
click at [214, 195] on input "text" at bounding box center [298, 198] width 238 height 22
type input "*****"
click at [199, 138] on input "text" at bounding box center [298, 146] width 238 height 22
type input "**********"
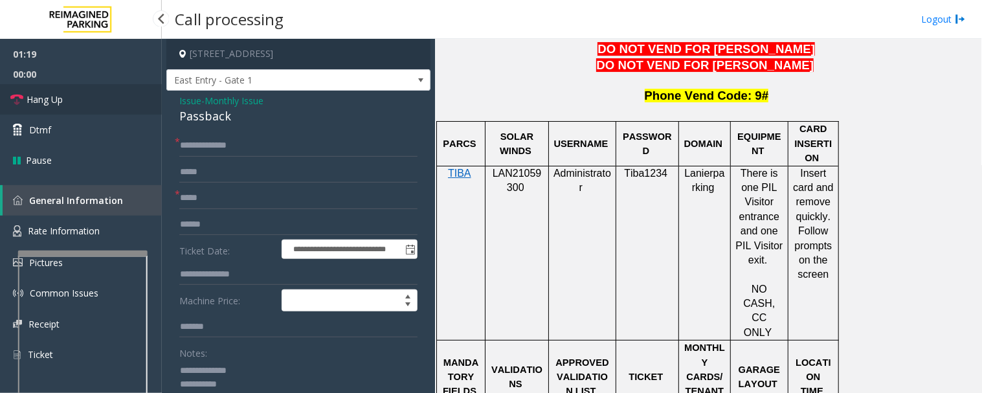
click at [1, 104] on link "Hang Up" at bounding box center [81, 99] width 162 height 30
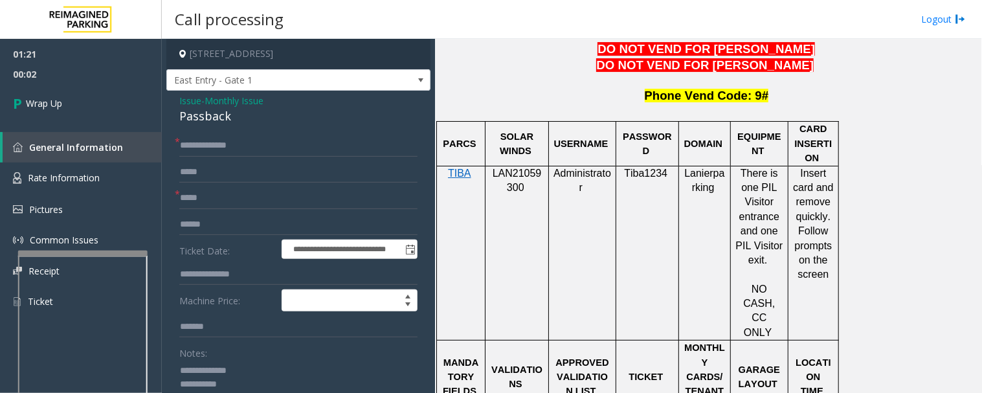
click at [245, 379] on textarea at bounding box center [293, 384] width 228 height 49
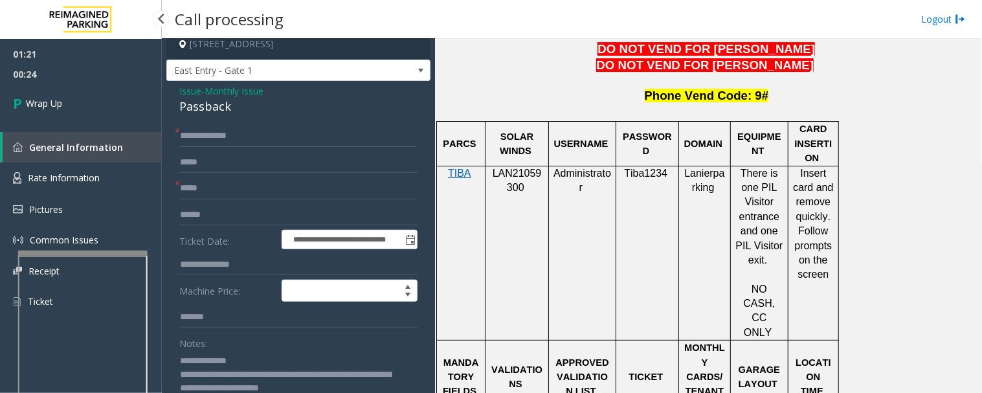
type textarea "**********"
click at [21, 81] on span "00:24" at bounding box center [81, 74] width 162 height 20
click at [34, 105] on span "Wrap Up" at bounding box center [44, 103] width 36 height 14
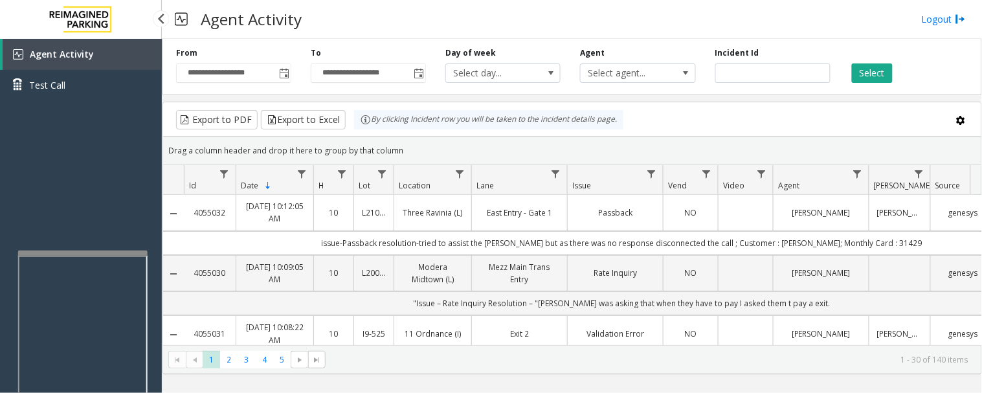
click at [836, 210] on link "[PERSON_NAME]" at bounding box center [821, 212] width 80 height 12
click at [850, 212] on link "[PERSON_NAME]" at bounding box center [821, 212] width 80 height 12
click at [920, 217] on link "[PERSON_NAME]" at bounding box center [899, 212] width 45 height 12
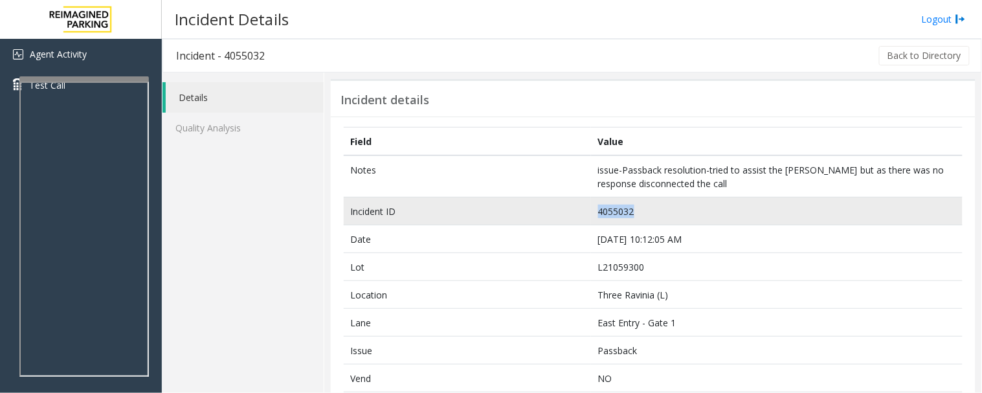
drag, startPoint x: 661, startPoint y: 210, endPoint x: 563, endPoint y: 214, distance: 98.5
click at [563, 214] on tr "Incident ID 4055032" at bounding box center [653, 211] width 619 height 28
copy tr "4055032"
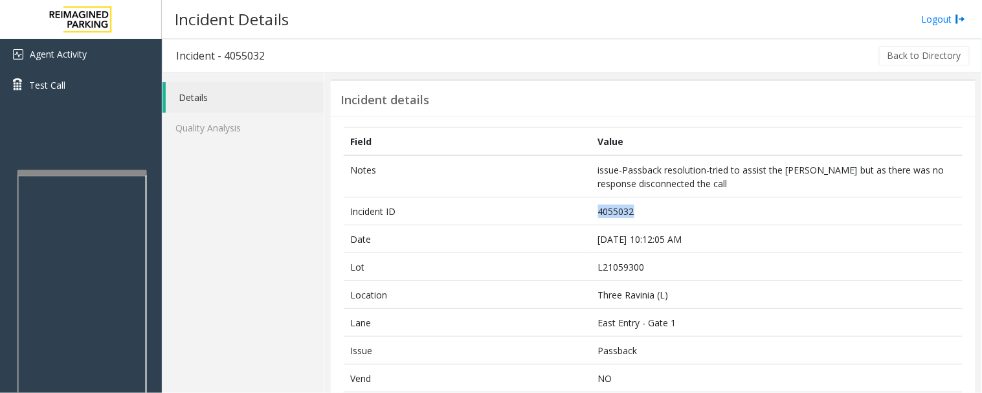
click at [131, 175] on div at bounding box center [81, 172] width 129 height 5
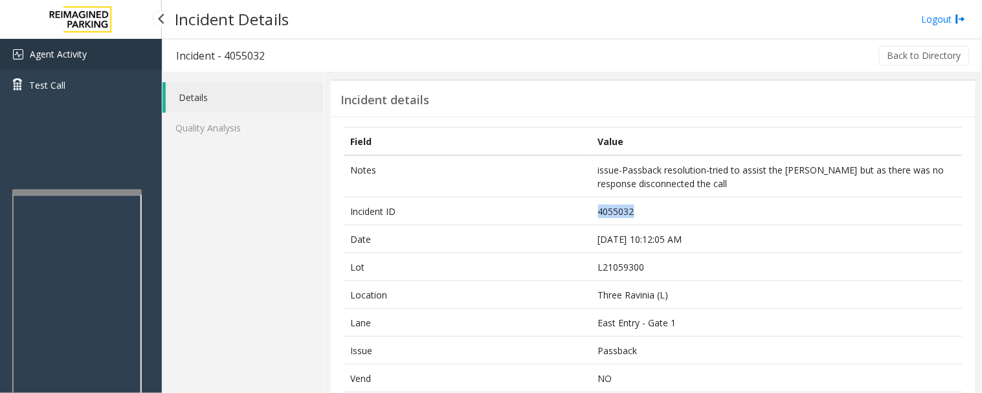
click at [114, 61] on link "Agent Activity" at bounding box center [81, 54] width 162 height 31
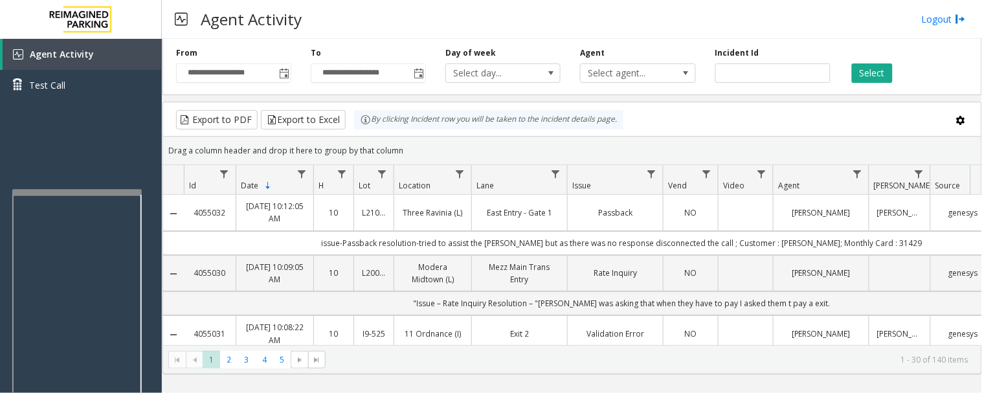
click at [922, 214] on link "[PERSON_NAME]" at bounding box center [899, 212] width 45 height 12
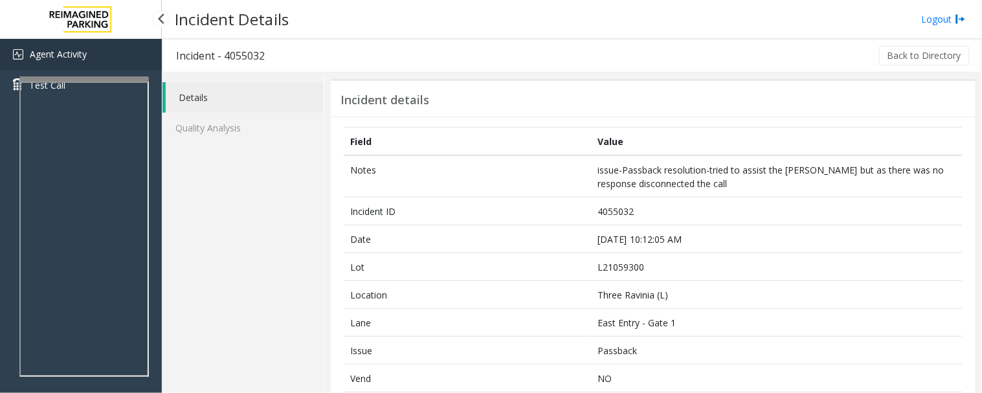
click at [112, 58] on link "Agent Activity" at bounding box center [81, 54] width 162 height 31
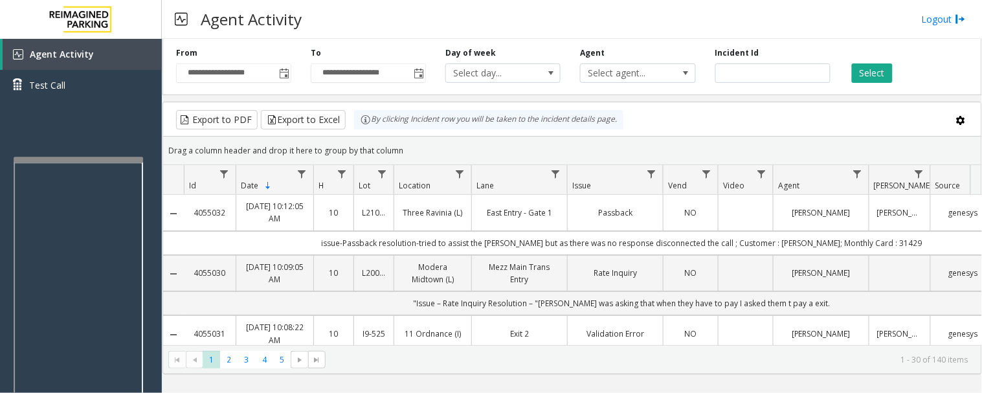
click at [133, 164] on div at bounding box center [78, 309] width 129 height 304
click at [529, 212] on link "East Entry - Gate 1" at bounding box center [520, 212] width 80 height 12
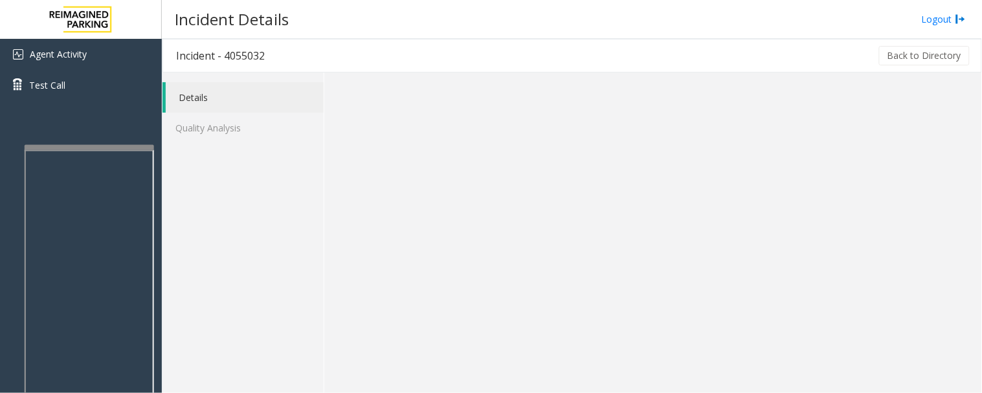
click at [149, 151] on div at bounding box center [89, 297] width 129 height 304
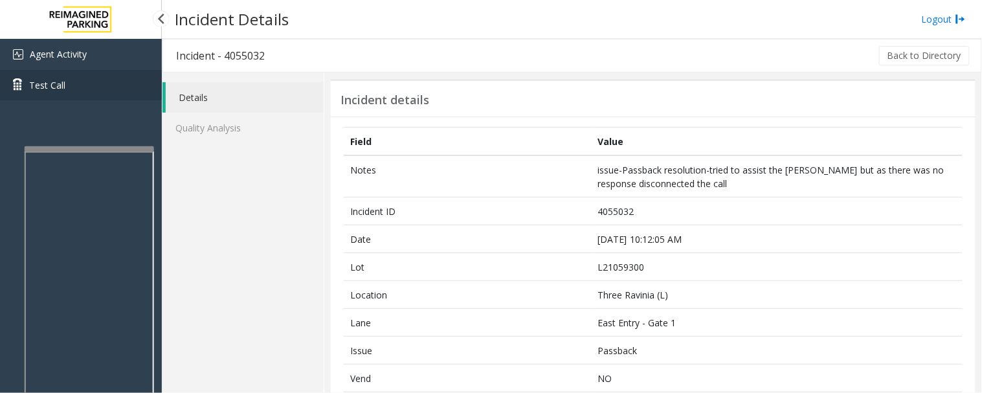
click at [126, 70] on link "Test Call" at bounding box center [81, 85] width 162 height 30
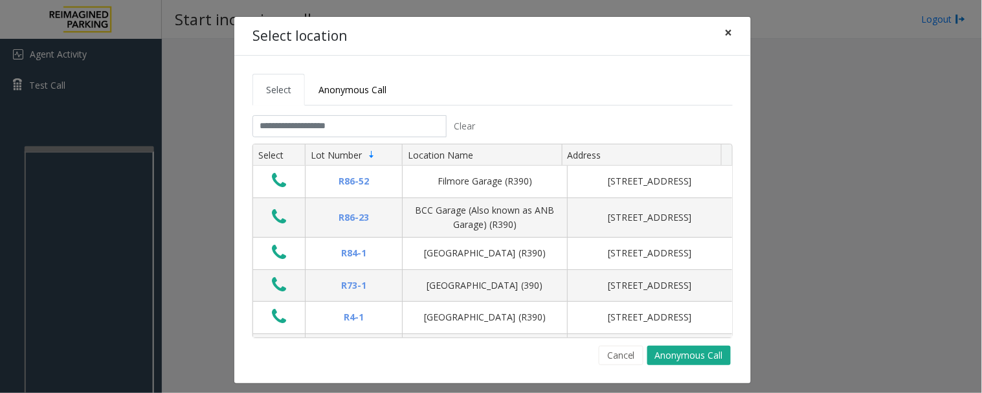
click at [725, 35] on span "×" at bounding box center [729, 32] width 8 height 18
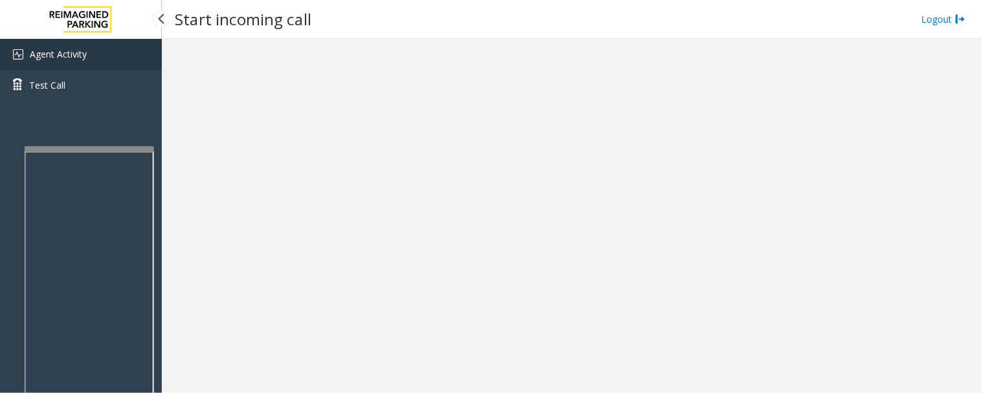
click at [111, 63] on link "Agent Activity" at bounding box center [81, 54] width 162 height 31
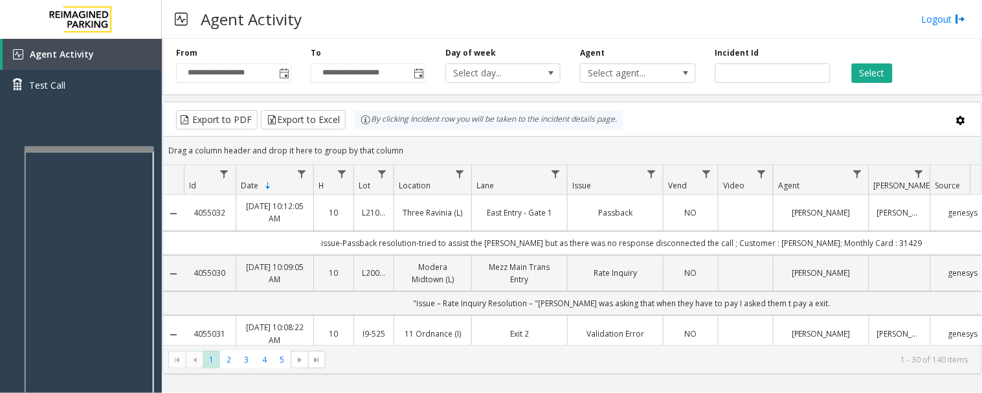
click at [804, 212] on link "[PERSON_NAME]" at bounding box center [821, 212] width 80 height 12
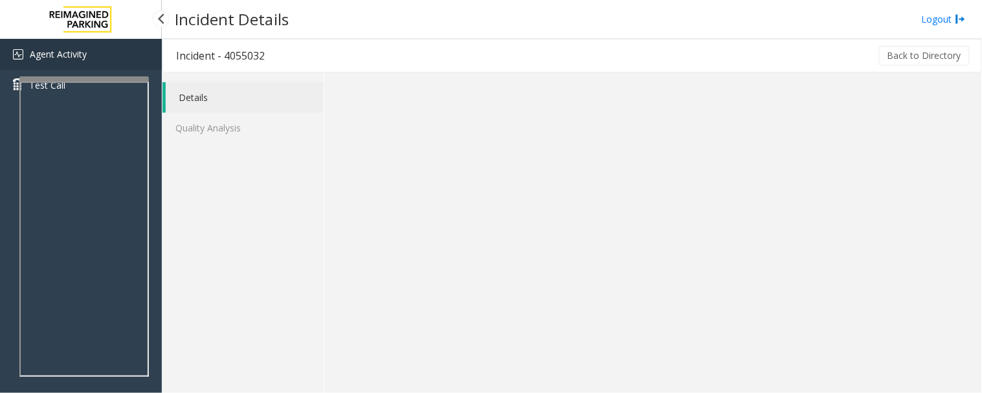
click at [124, 61] on link "Agent Activity" at bounding box center [81, 54] width 162 height 31
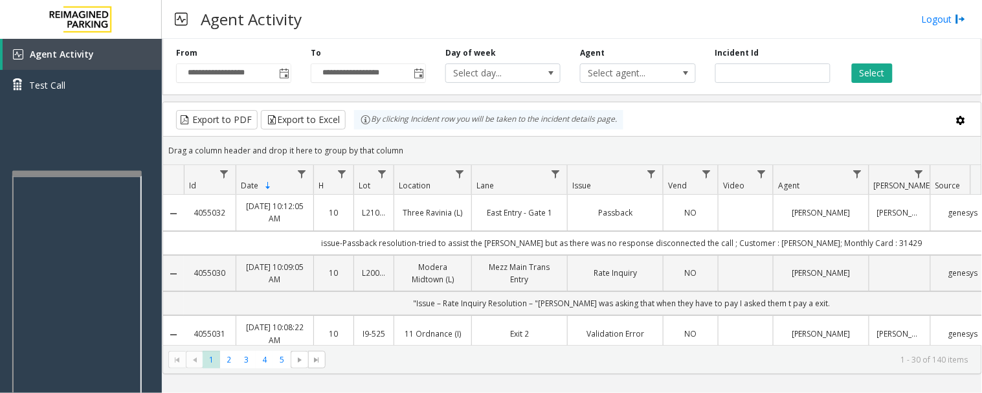
click at [127, 177] on div at bounding box center [76, 323] width 129 height 304
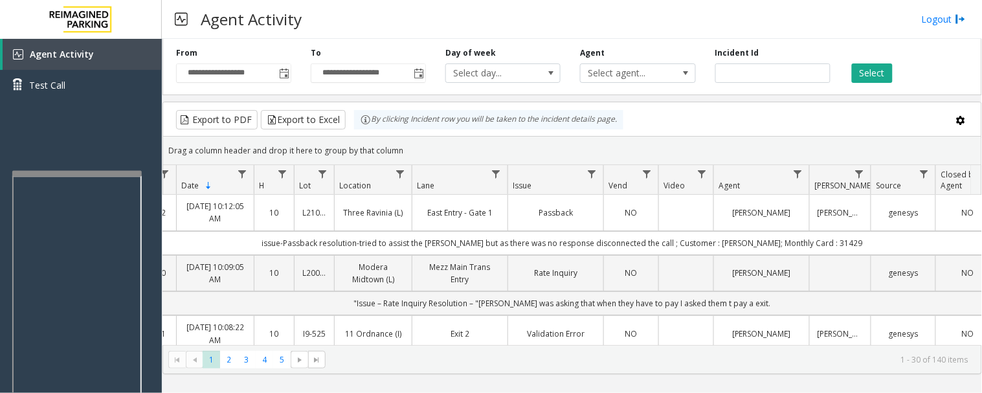
scroll to position [0, 88]
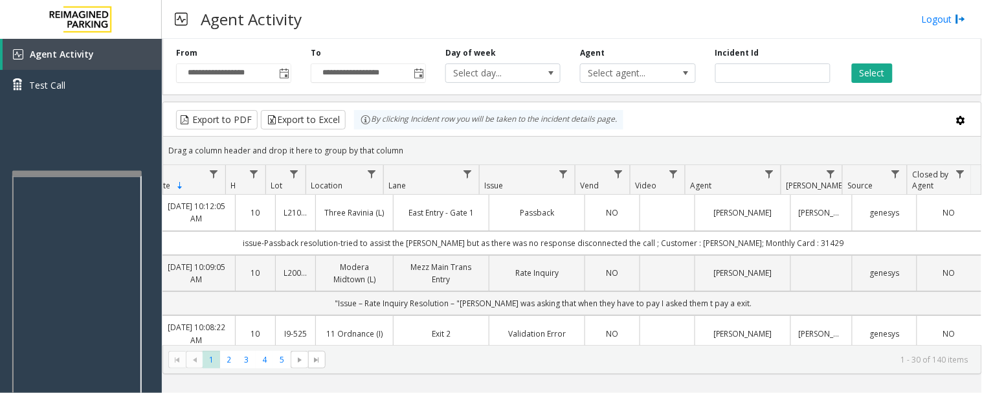
drag, startPoint x: 783, startPoint y: 197, endPoint x: 966, endPoint y: 199, distance: 182.5
click at [966, 199] on tr "4055032 [DATE] 10:12:05 AM 10 L21059300 Three Ravinia (L) East Entry - Gate 1 P…" at bounding box center [533, 213] width 896 height 36
click at [946, 214] on link "NO" at bounding box center [949, 212] width 49 height 12
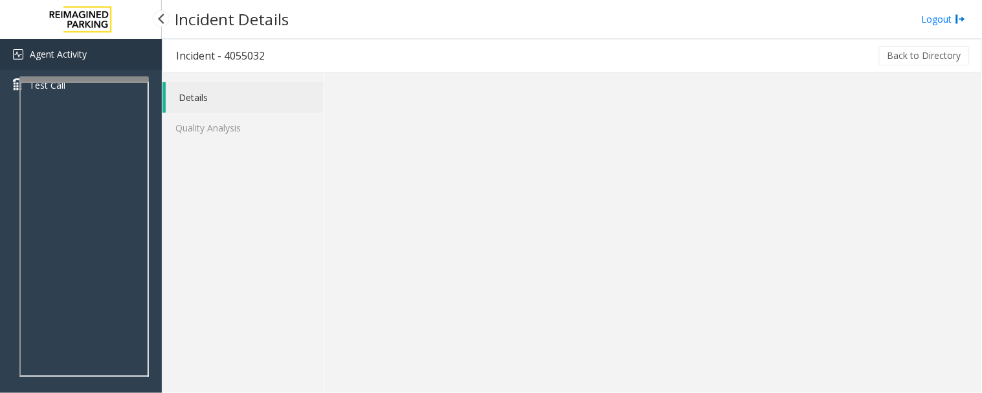
click at [106, 60] on link "Agent Activity" at bounding box center [81, 54] width 162 height 31
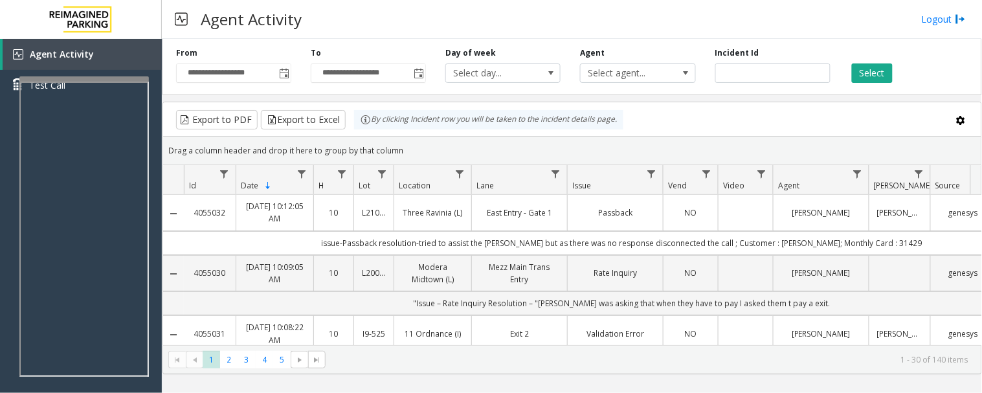
click at [959, 217] on link "genesys" at bounding box center [962, 212] width 49 height 12
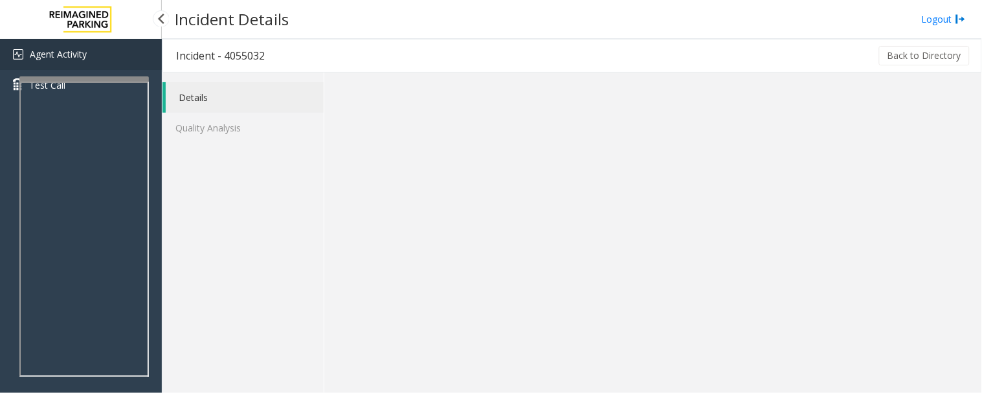
click at [70, 63] on link "Agent Activity" at bounding box center [81, 54] width 162 height 31
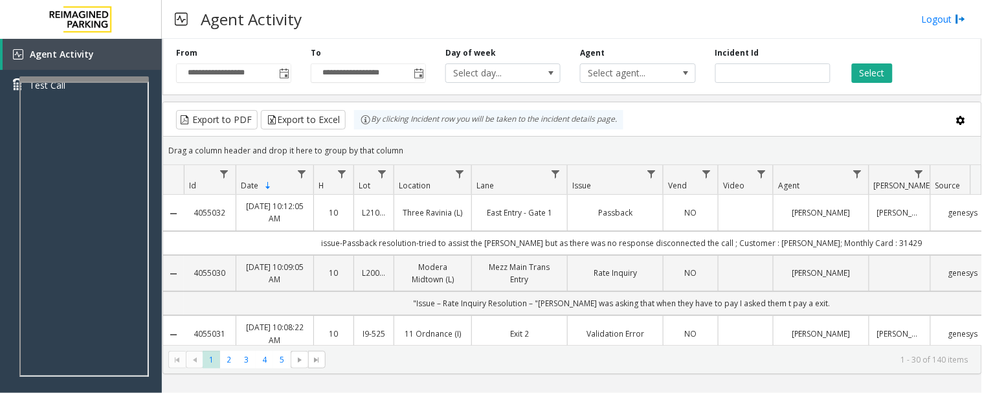
click at [805, 212] on link "[PERSON_NAME]" at bounding box center [821, 212] width 80 height 12
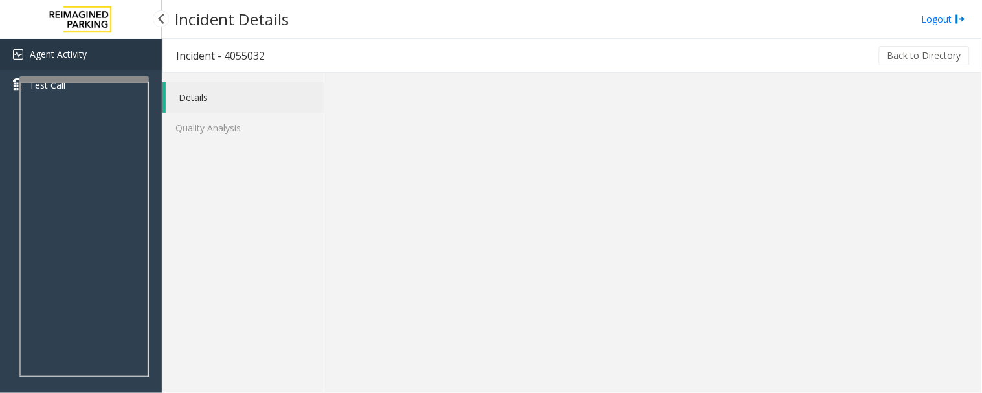
click at [113, 56] on link "Agent Activity" at bounding box center [81, 54] width 162 height 31
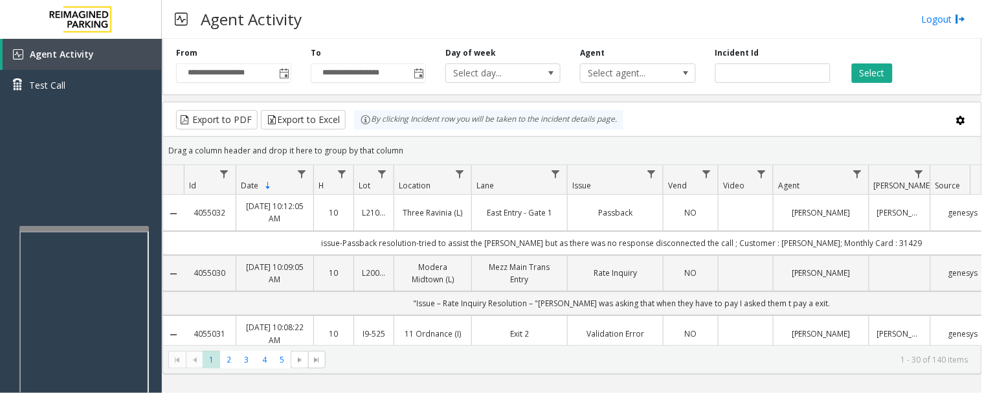
click at [124, 234] on div at bounding box center [83, 378] width 129 height 304
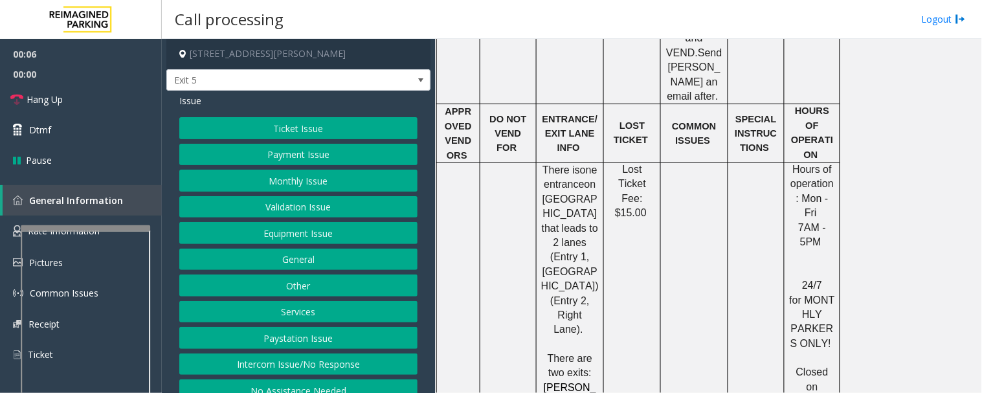
scroll to position [647, 0]
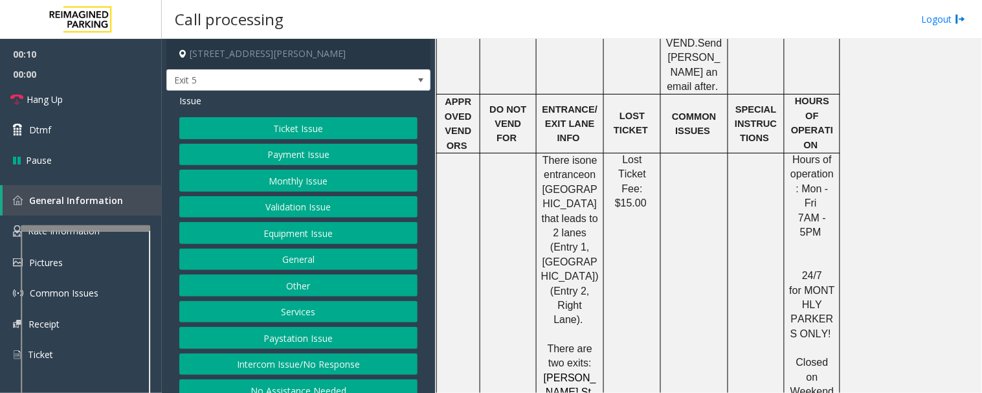
click at [340, 359] on button "Intercom Issue/No Response" at bounding box center [298, 364] width 238 height 22
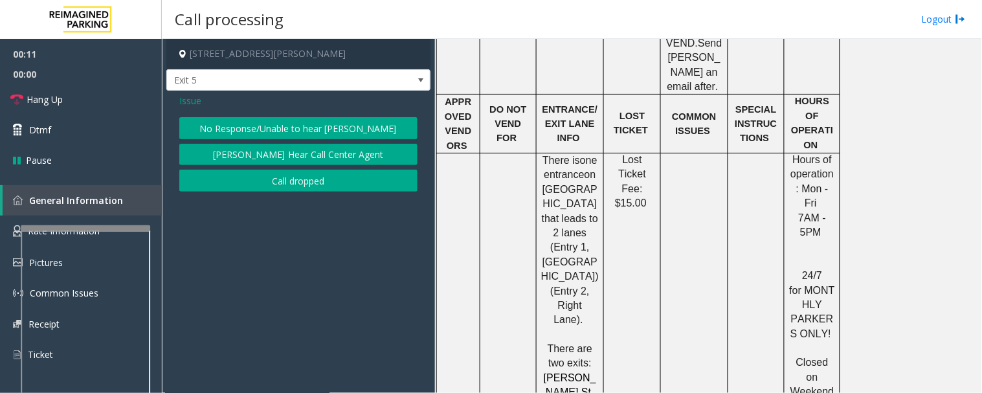
click at [277, 134] on button "No Response/Unable to hear [PERSON_NAME]" at bounding box center [298, 128] width 238 height 22
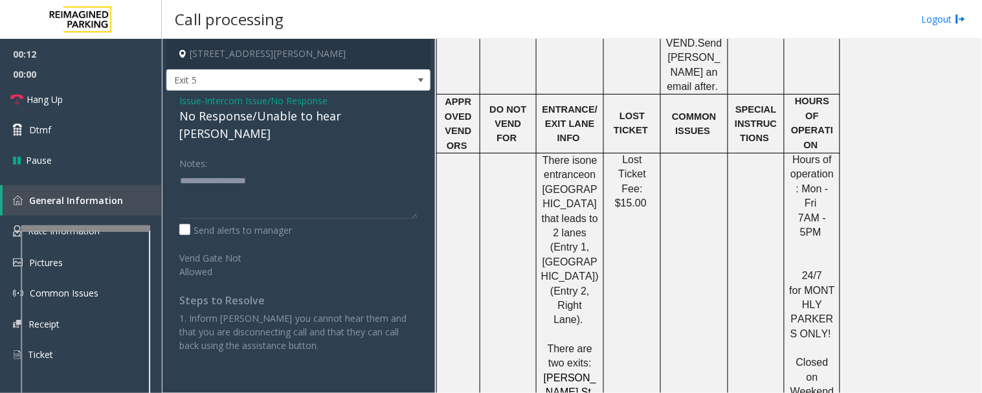
click at [287, 119] on div "No Response/Unable to hear [PERSON_NAME]" at bounding box center [298, 124] width 238 height 35
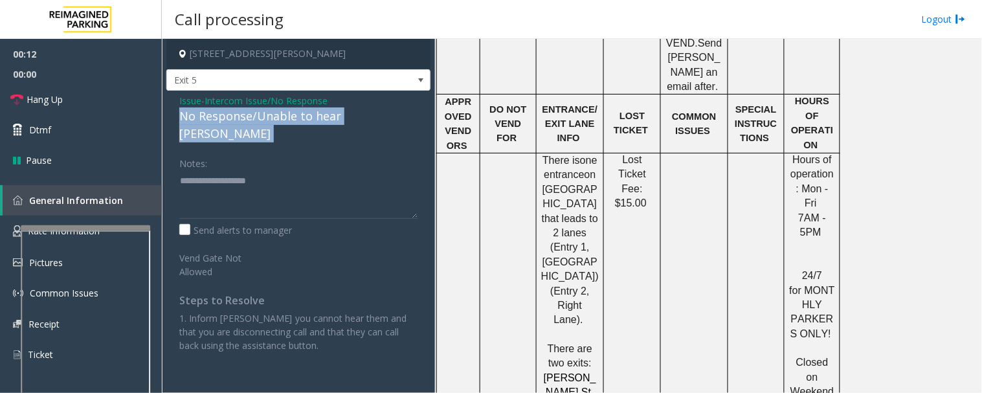
click at [287, 119] on div "No Response/Unable to hear [PERSON_NAME]" at bounding box center [298, 124] width 238 height 35
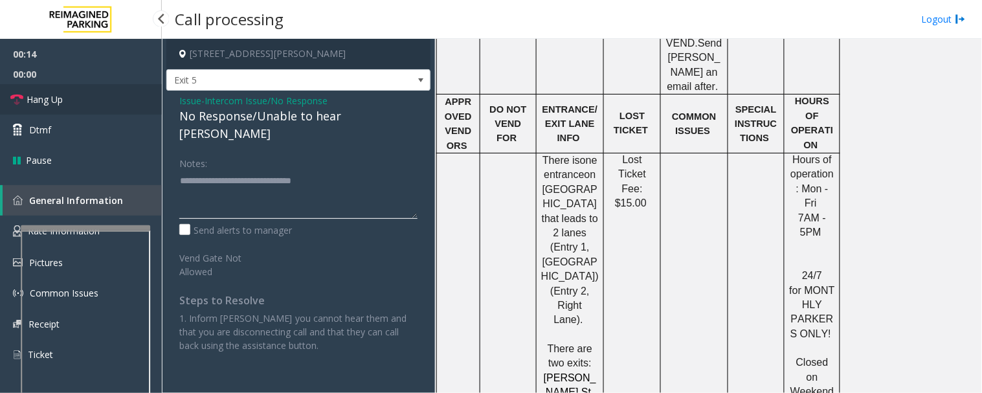
type textarea "**********"
click at [23, 107] on link "Hang Up" at bounding box center [81, 99] width 162 height 30
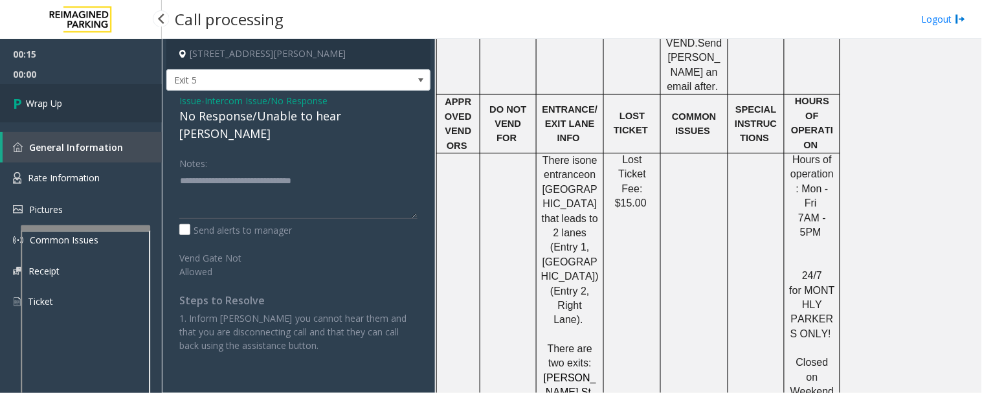
click at [85, 87] on link "Wrap Up" at bounding box center [81, 103] width 162 height 38
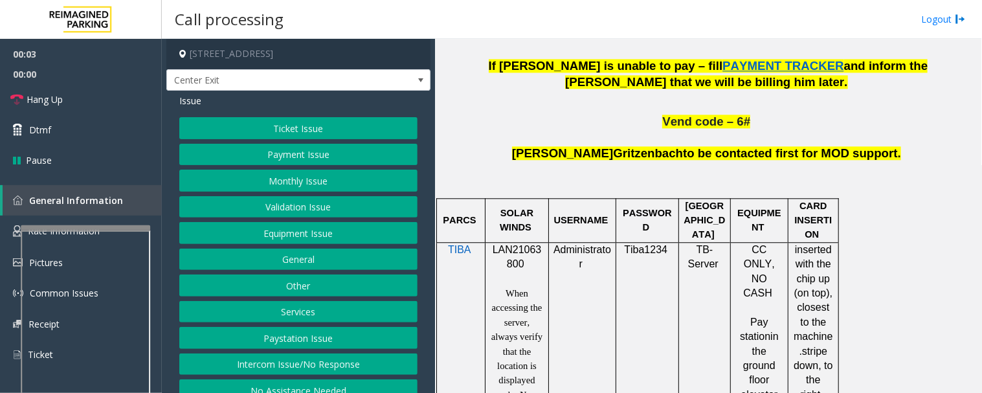
scroll to position [863, 0]
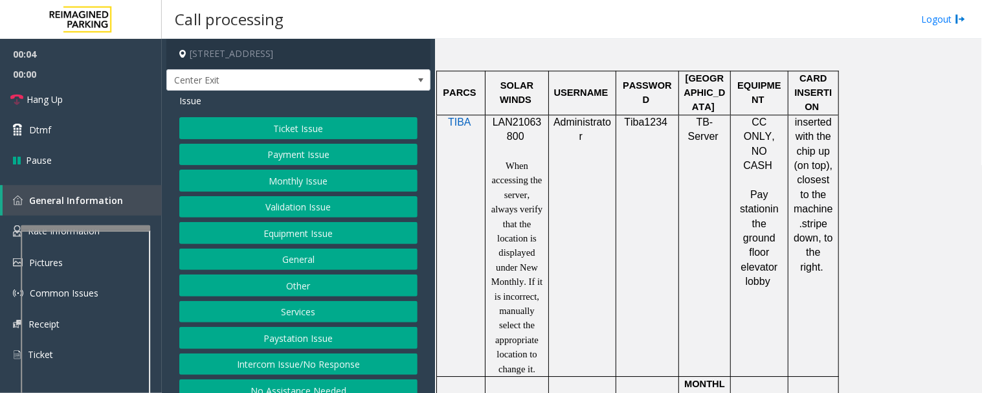
click at [518, 123] on span "LAN21063800" at bounding box center [516, 128] width 49 height 25
copy p "LAN21063800"
click at [267, 173] on button "Monthly Issue" at bounding box center [298, 181] width 238 height 22
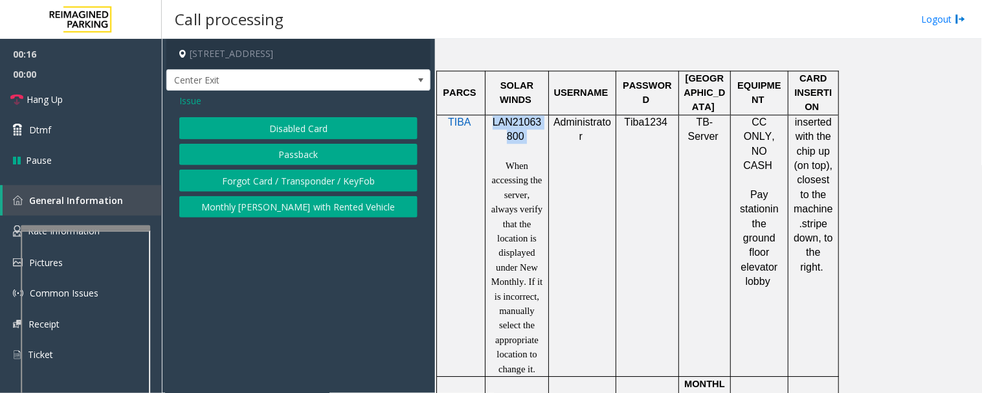
click at [338, 127] on button "Disabled Card" at bounding box center [298, 128] width 238 height 22
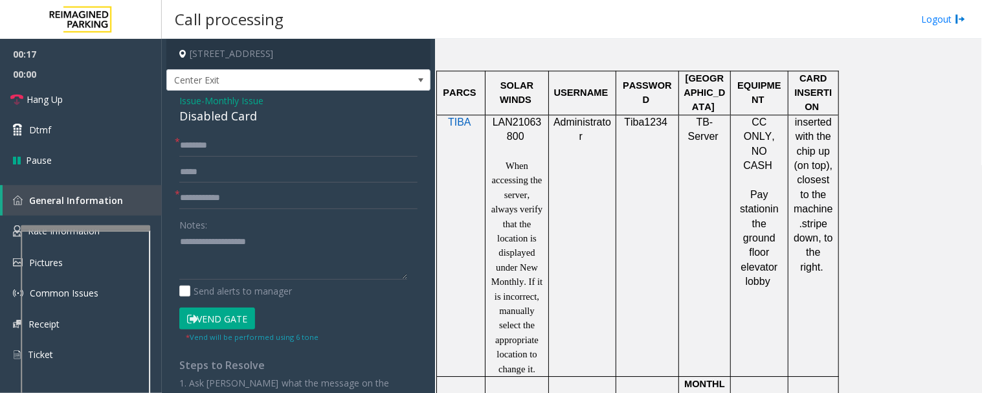
click at [221, 121] on div "Disabled Card" at bounding box center [298, 115] width 238 height 17
copy div "Disabled Card"
click at [272, 233] on textarea at bounding box center [293, 256] width 228 height 49
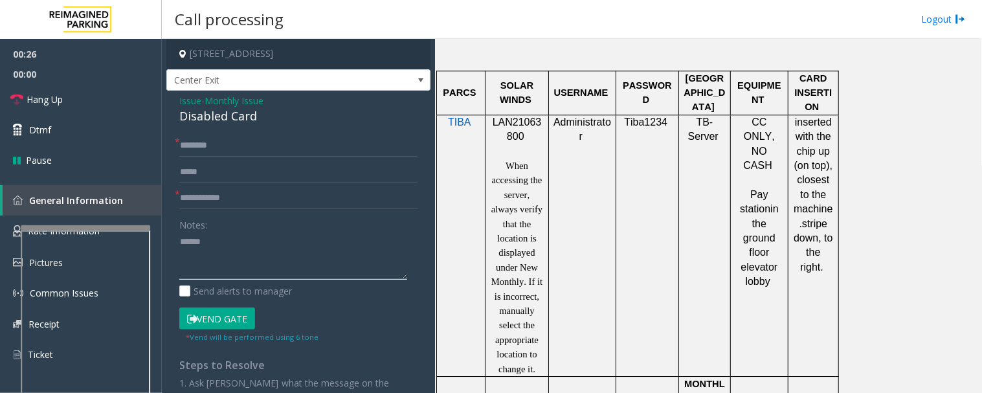
paste textarea "**********"
type textarea "**********"
drag, startPoint x: 169, startPoint y: 135, endPoint x: 179, endPoint y: 138, distance: 11.1
click at [170, 136] on div "* * Notes: Send alerts to manager Vend Gate * Vend will be performed using 6 to…" at bounding box center [299, 364] width 258 height 459
click at [196, 140] on input "text" at bounding box center [298, 146] width 238 height 22
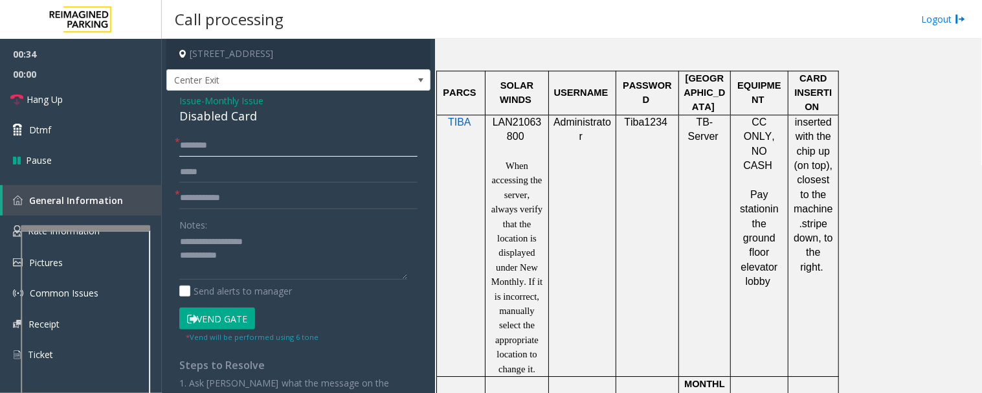
click at [292, 141] on input "text" at bounding box center [298, 146] width 238 height 22
type input "*******"
click at [264, 208] on input "text" at bounding box center [298, 198] width 238 height 22
type input "*****"
click at [345, 141] on input "*******" at bounding box center [298, 146] width 238 height 22
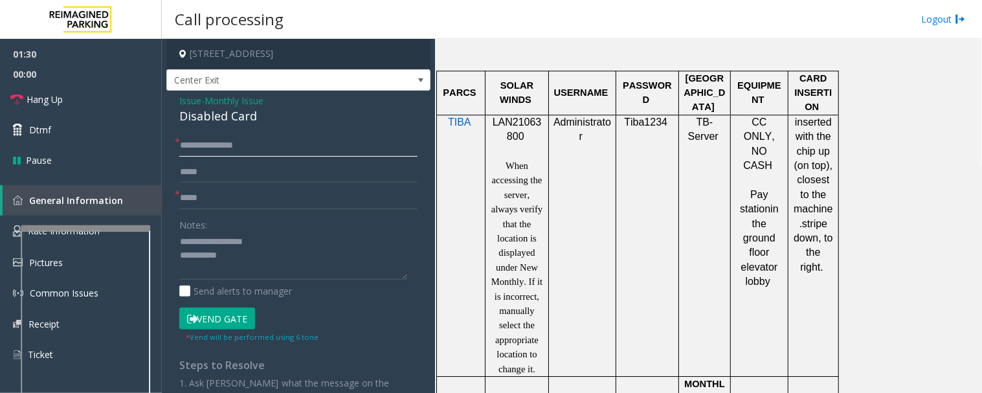
type input "**********"
click at [280, 199] on input "*****" at bounding box center [298, 198] width 238 height 22
click at [111, 230] on iframe at bounding box center [85, 377] width 129 height 295
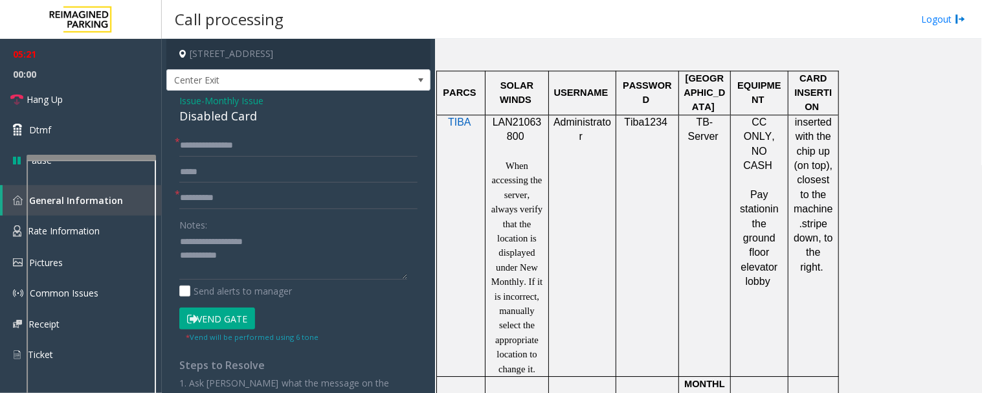
click at [118, 156] on div at bounding box center [91, 157] width 129 height 5
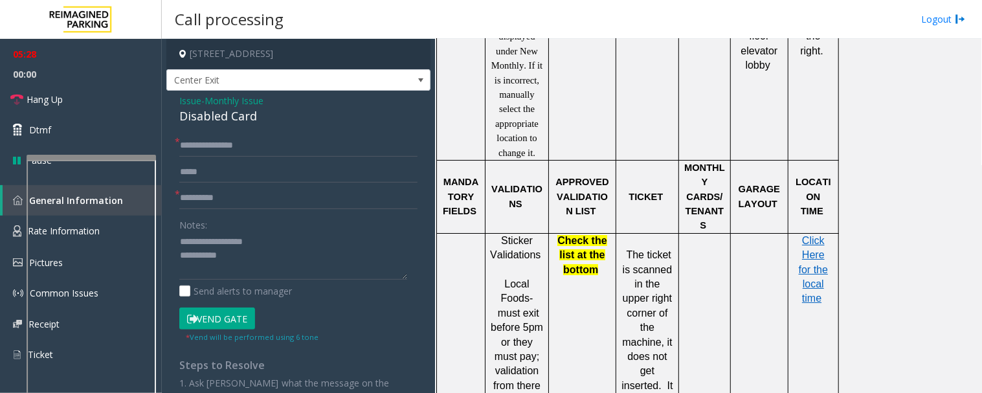
scroll to position [1078, 0]
click at [820, 236] on span "Click Here for the local time" at bounding box center [813, 270] width 29 height 69
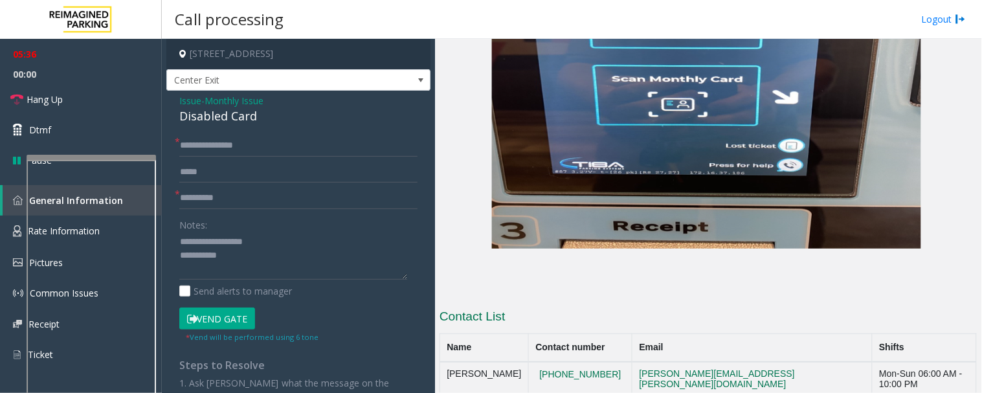
scroll to position [2600, 0]
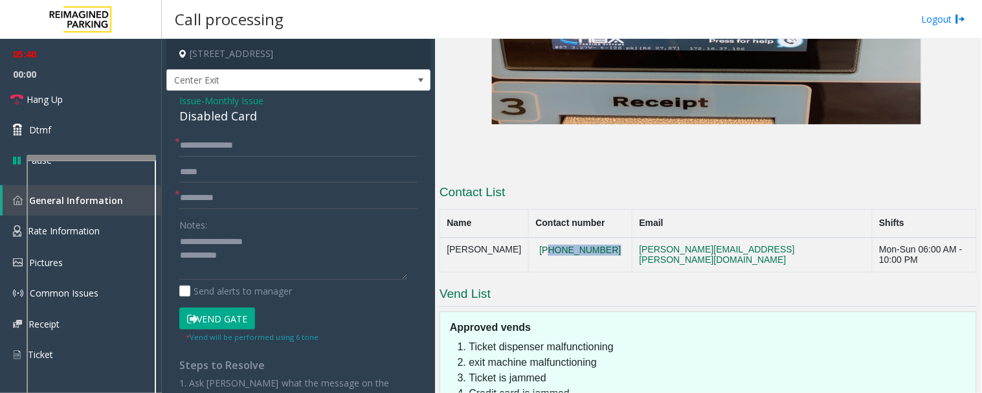
drag, startPoint x: 617, startPoint y: 146, endPoint x: 553, endPoint y: 156, distance: 64.8
click at [553, 237] on td "[PHONE_NUMBER]" at bounding box center [581, 254] width 104 height 35
copy button "512)201-7419"
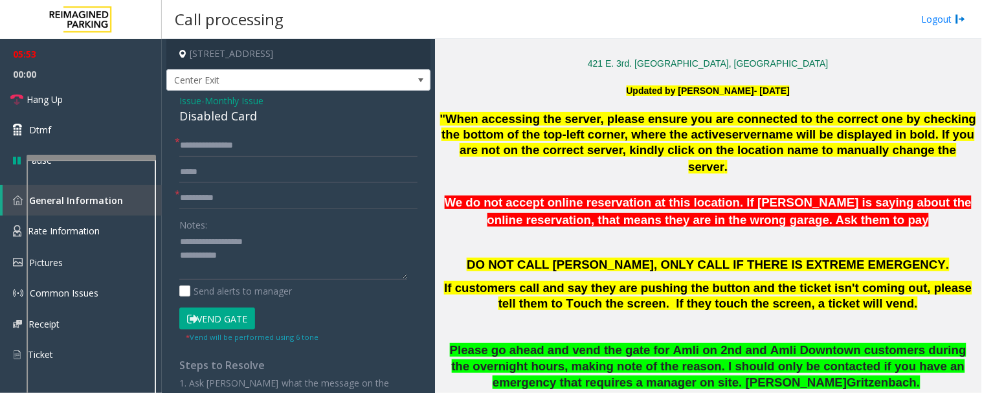
scroll to position [155, 0]
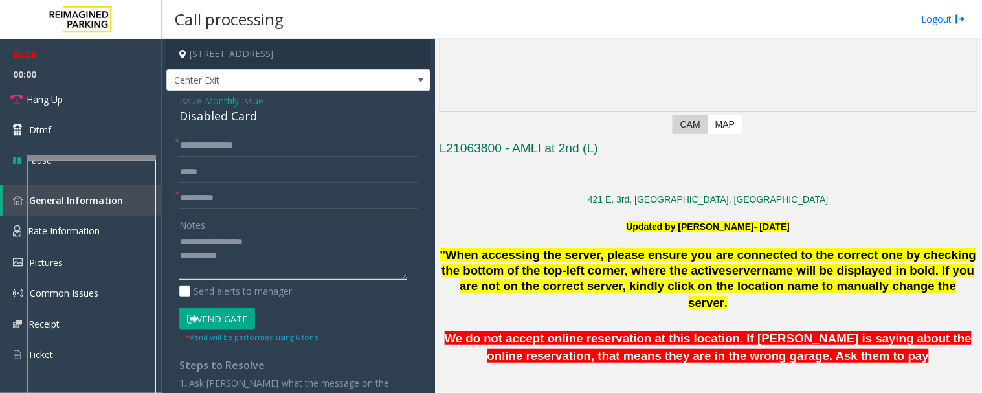
click at [271, 268] on textarea at bounding box center [293, 256] width 228 height 49
click at [300, 261] on textarea at bounding box center [293, 256] width 228 height 49
drag, startPoint x: 205, startPoint y: 197, endPoint x: 160, endPoint y: 192, distance: 45.0
click at [160, 192] on app-root "**********" at bounding box center [491, 196] width 982 height 393
type input "****"
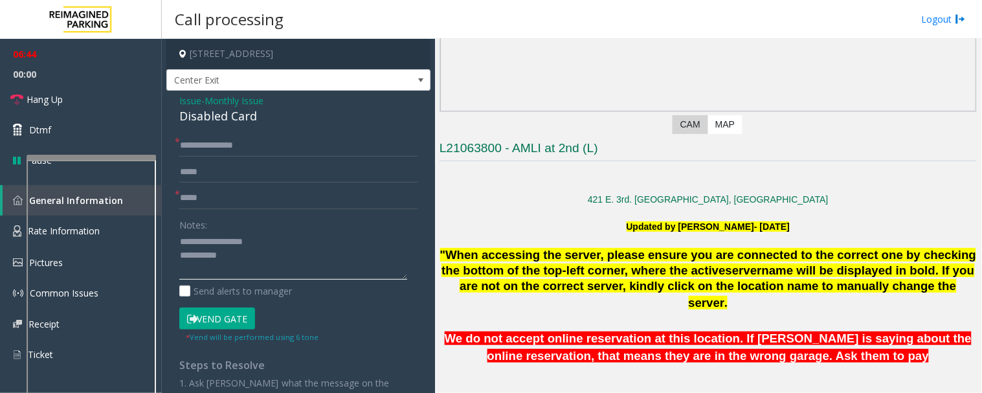
click at [255, 261] on textarea at bounding box center [293, 256] width 228 height 49
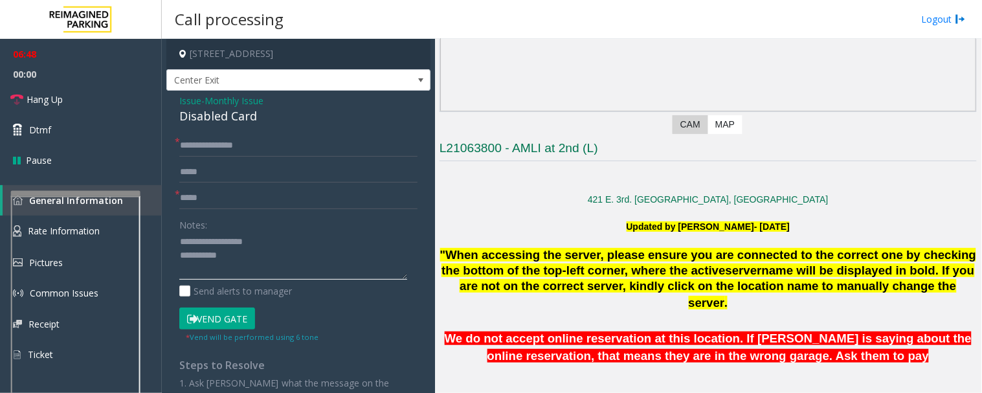
click at [118, 194] on div at bounding box center [75, 193] width 129 height 5
click at [305, 265] on textarea at bounding box center [293, 256] width 228 height 49
click at [22, 96] on icon at bounding box center [16, 99] width 13 height 13
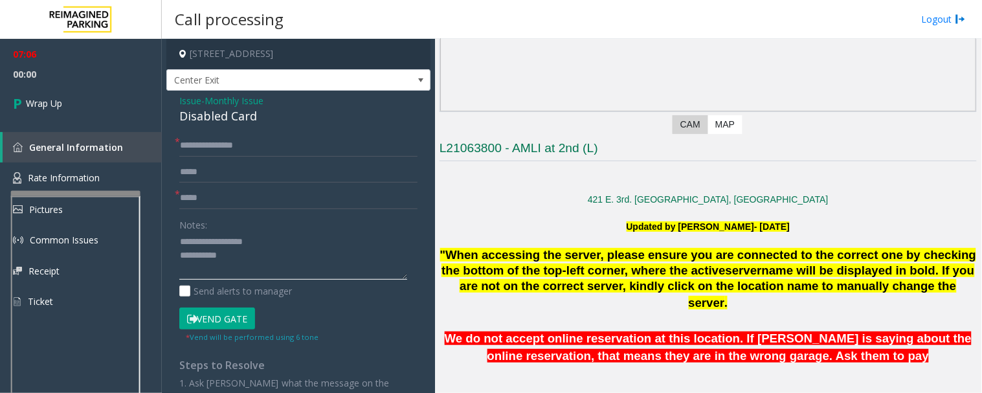
click at [256, 261] on textarea at bounding box center [293, 256] width 228 height 49
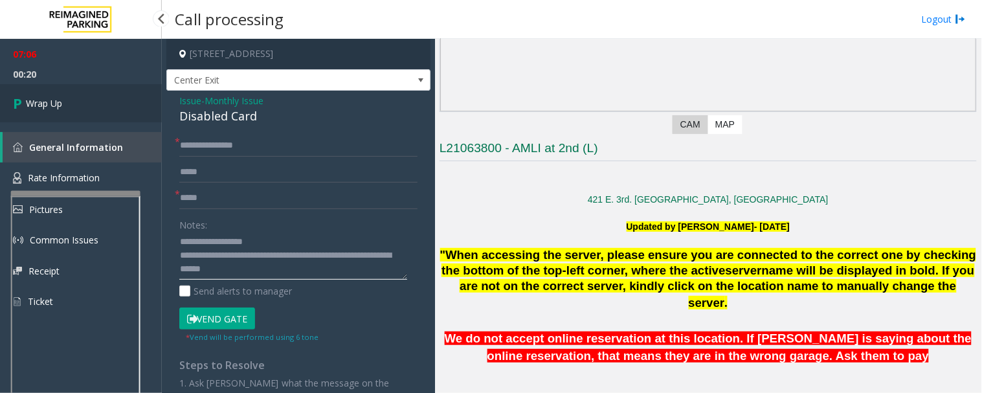
type textarea "**********"
click at [80, 113] on link "Wrap Up" at bounding box center [81, 103] width 162 height 38
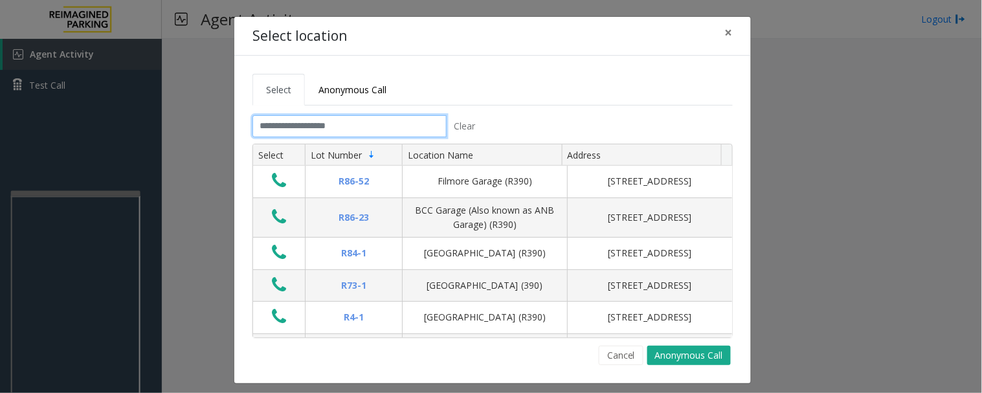
click at [375, 131] on input "text" at bounding box center [349, 126] width 194 height 22
click at [384, 127] on input "text" at bounding box center [349, 126] width 194 height 22
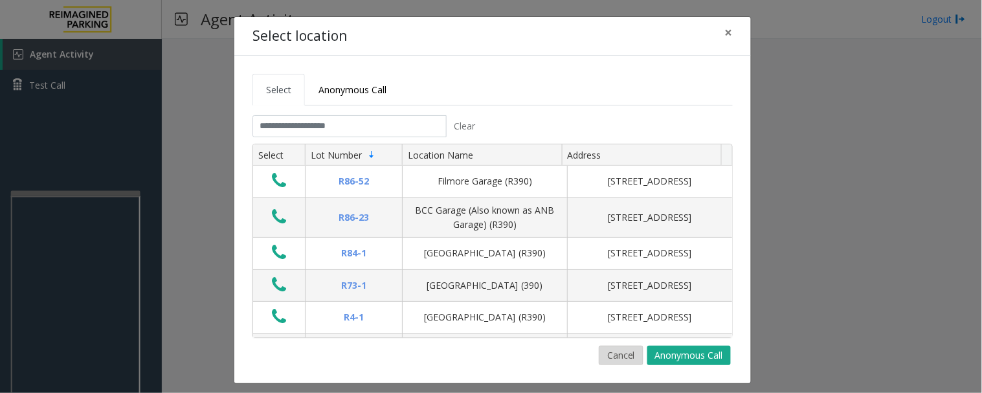
click at [608, 357] on button "Cancel" at bounding box center [621, 355] width 45 height 19
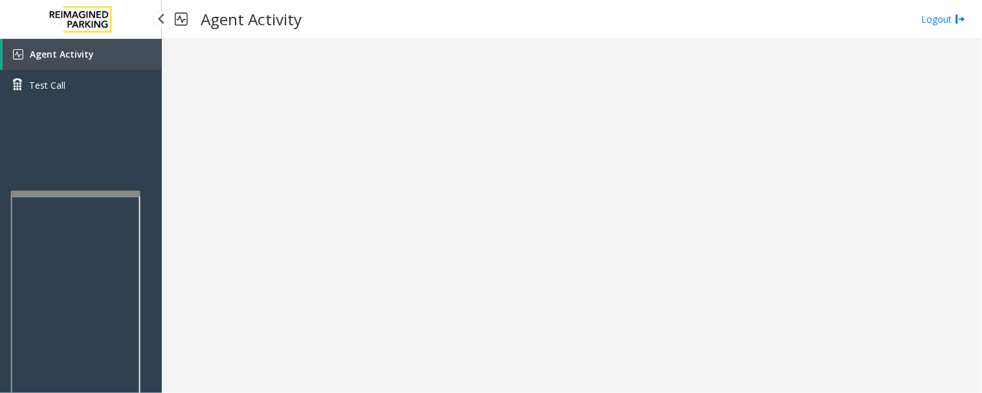
click at [53, 55] on span "Agent Activity" at bounding box center [62, 54] width 64 height 12
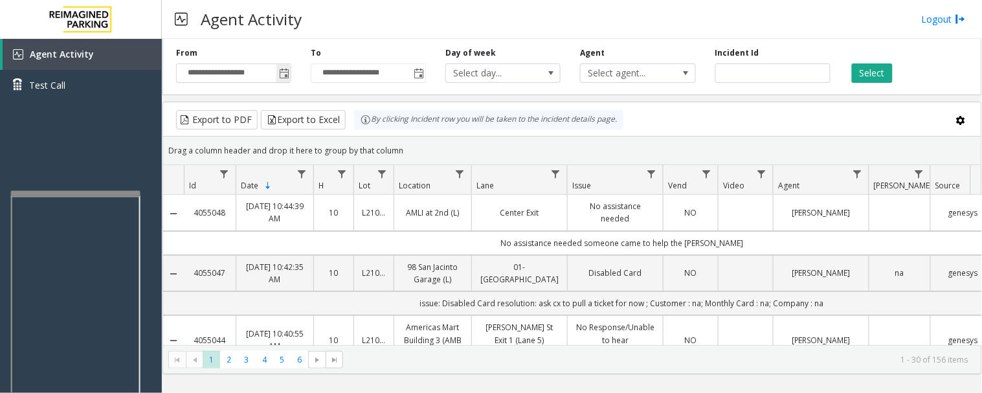
click at [283, 74] on span "Toggle popup" at bounding box center [284, 74] width 10 height 10
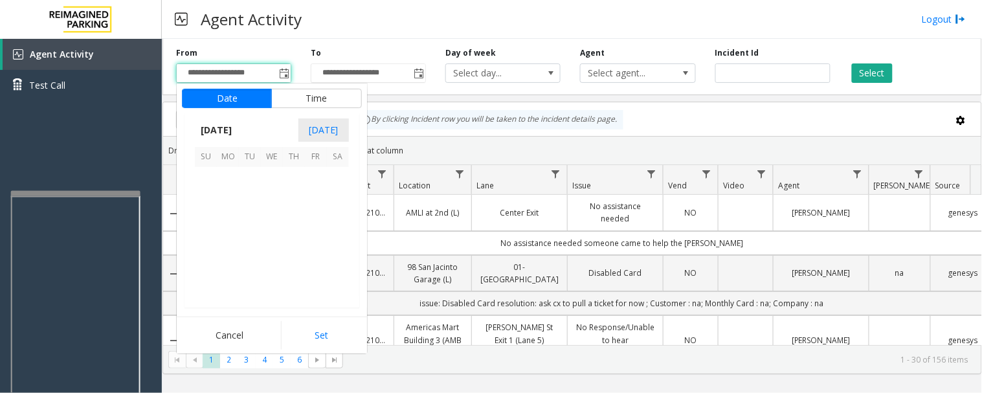
scroll to position [232058, 0]
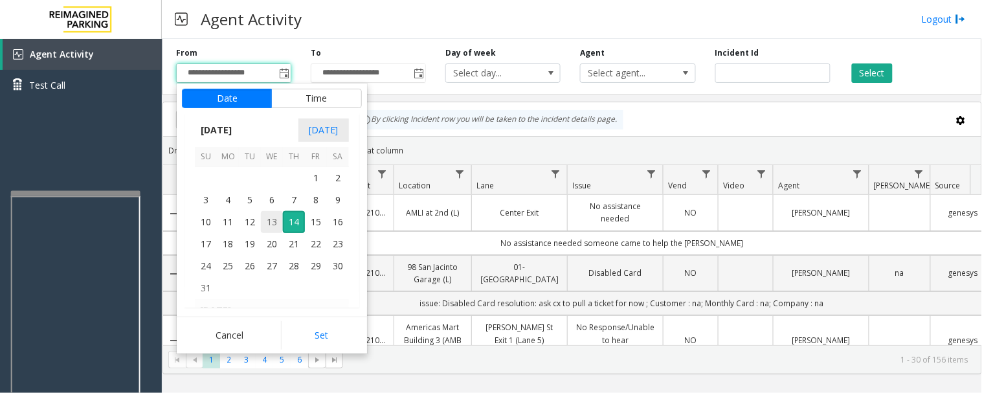
click at [267, 227] on span "13" at bounding box center [272, 222] width 22 height 22
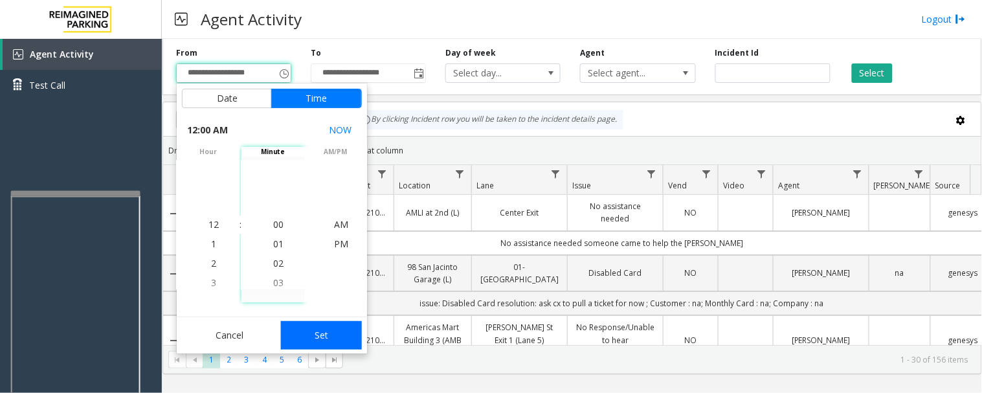
click at [312, 326] on button "Set" at bounding box center [322, 335] width 82 height 28
type input "**********"
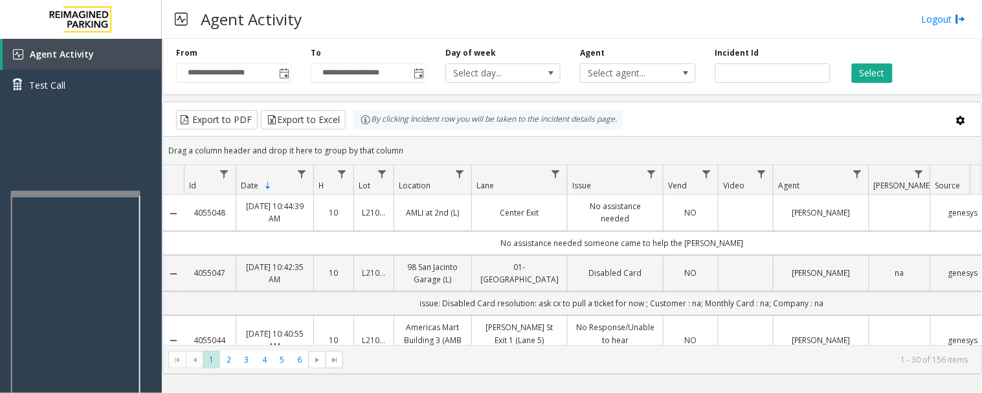
click at [428, 75] on div "**********" at bounding box center [368, 65] width 135 height 36
click at [423, 75] on span "Toggle popup" at bounding box center [419, 74] width 10 height 10
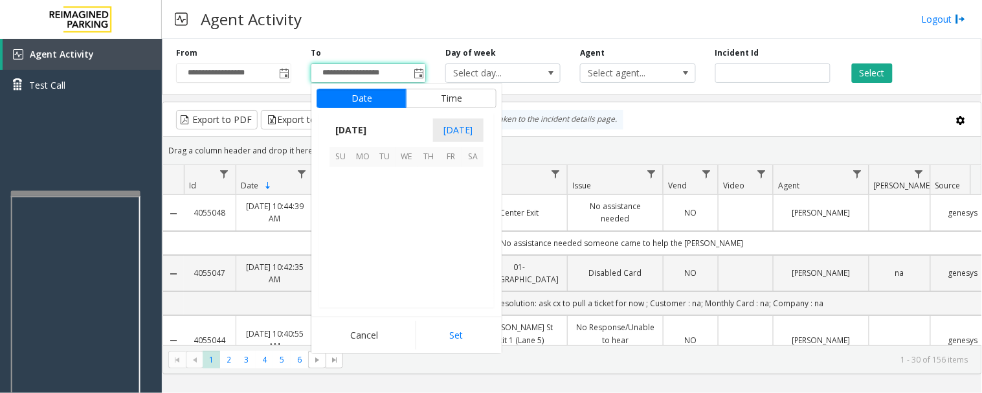
scroll to position [19, 0]
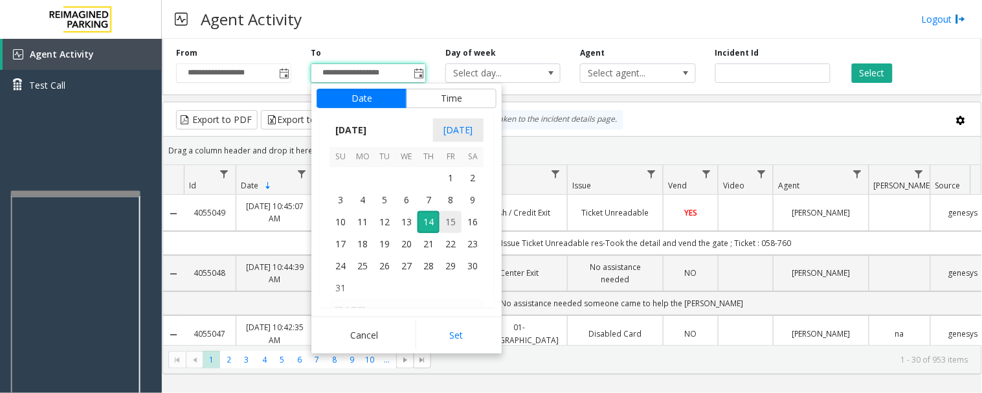
click at [450, 216] on span "15" at bounding box center [450, 222] width 22 height 22
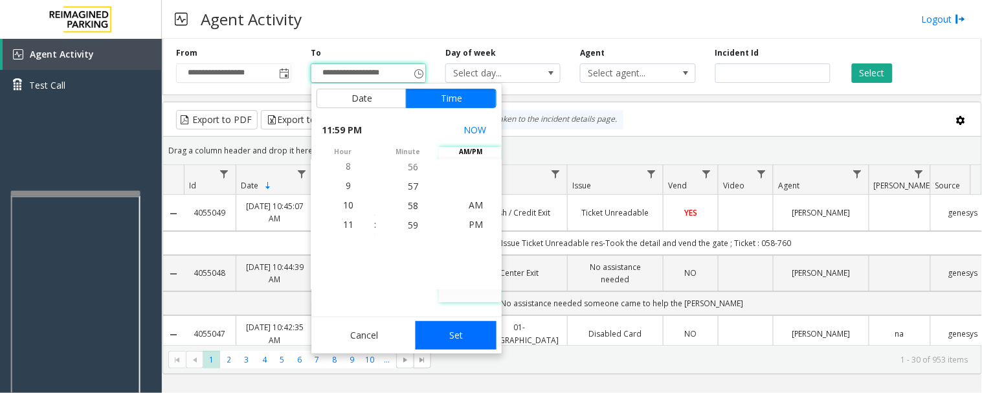
click at [474, 337] on button "Set" at bounding box center [456, 335] width 82 height 28
type input "**********"
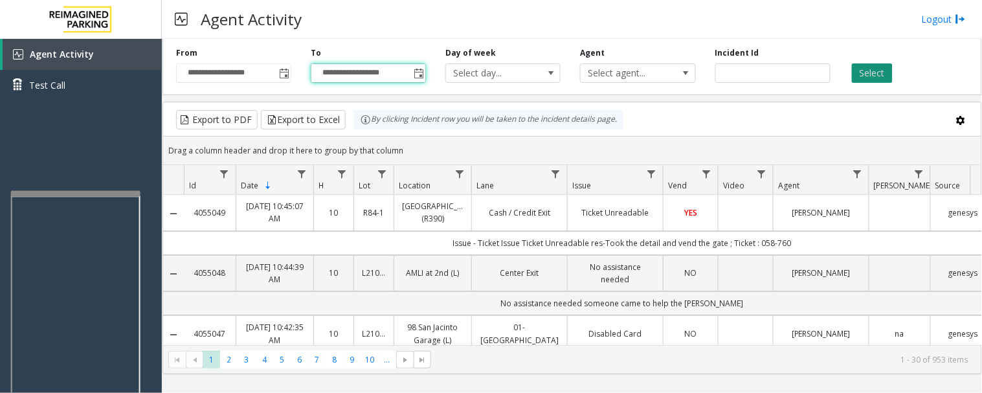
click at [865, 74] on button "Select" at bounding box center [872, 72] width 41 height 19
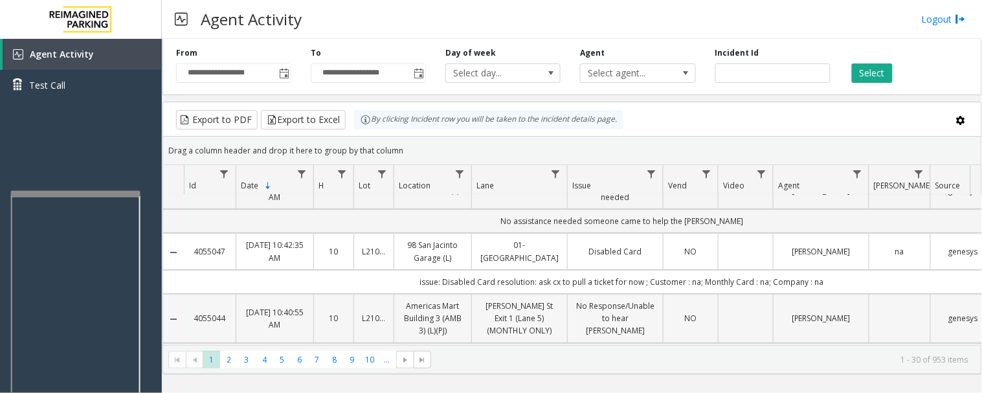
scroll to position [0, 0]
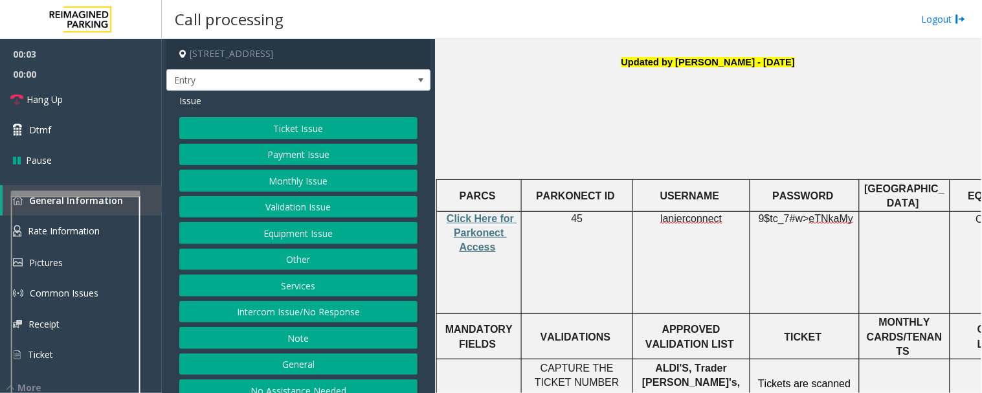
scroll to position [359, 0]
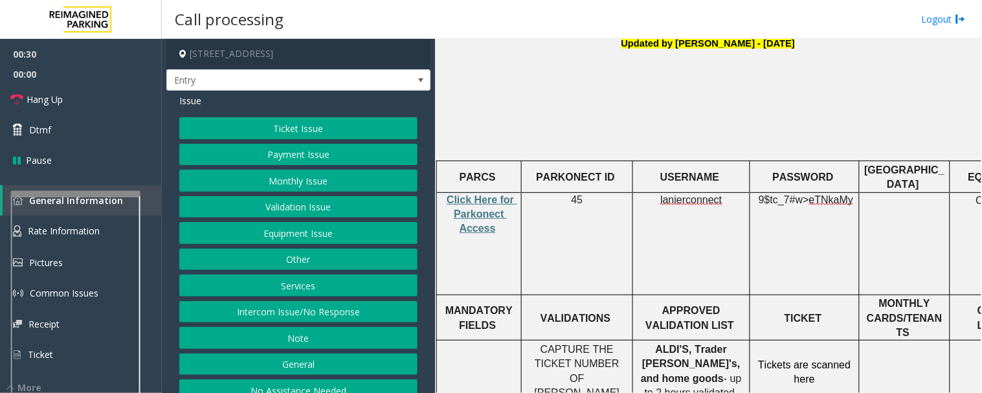
click at [313, 367] on button "General" at bounding box center [298, 364] width 238 height 22
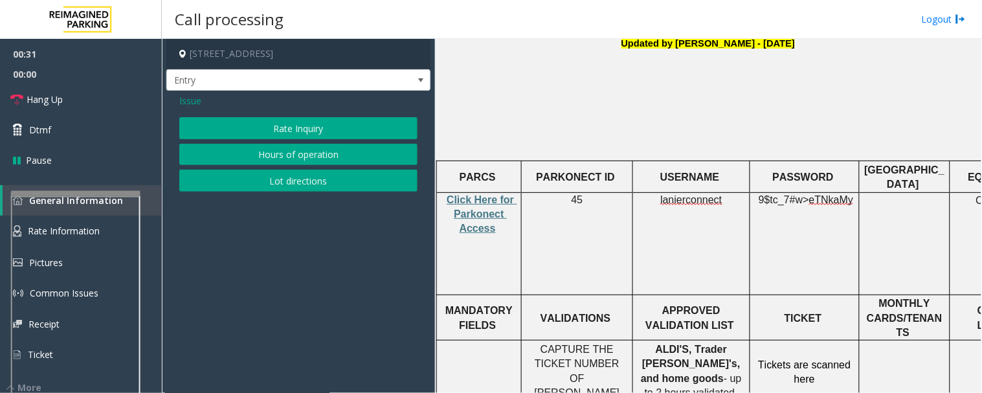
click at [188, 94] on span "Issue" at bounding box center [190, 101] width 22 height 14
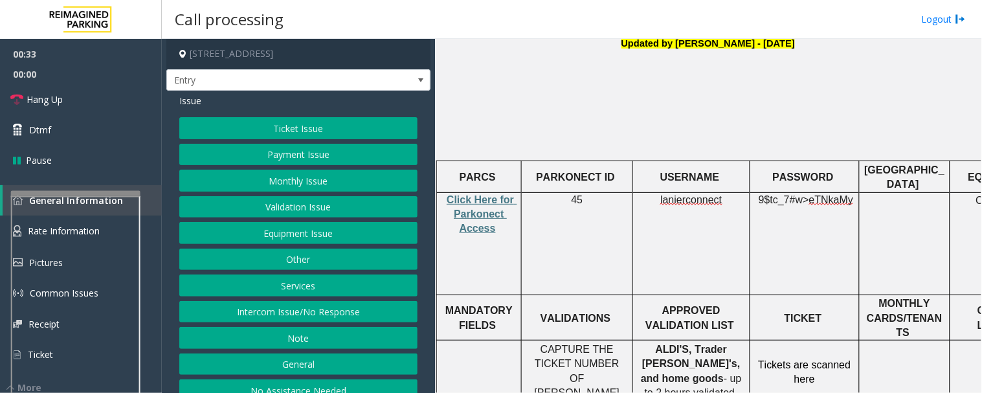
click at [299, 288] on button "Services" at bounding box center [298, 285] width 238 height 22
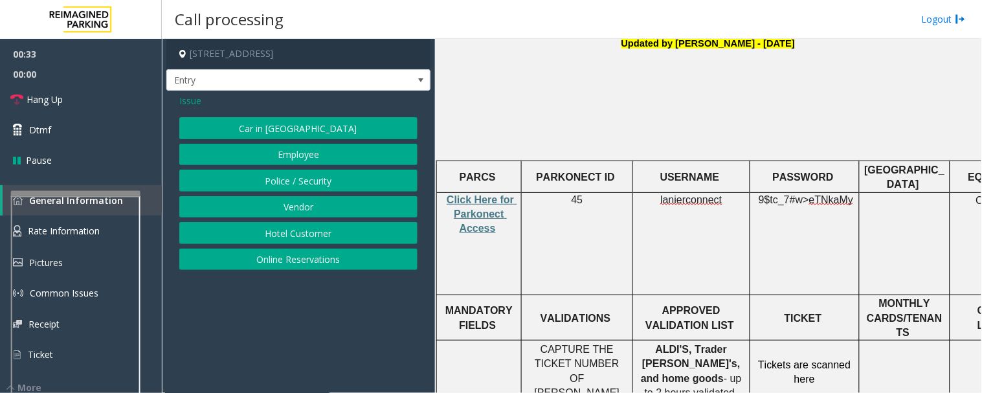
click at [311, 263] on button "Online Reservations" at bounding box center [298, 260] width 238 height 22
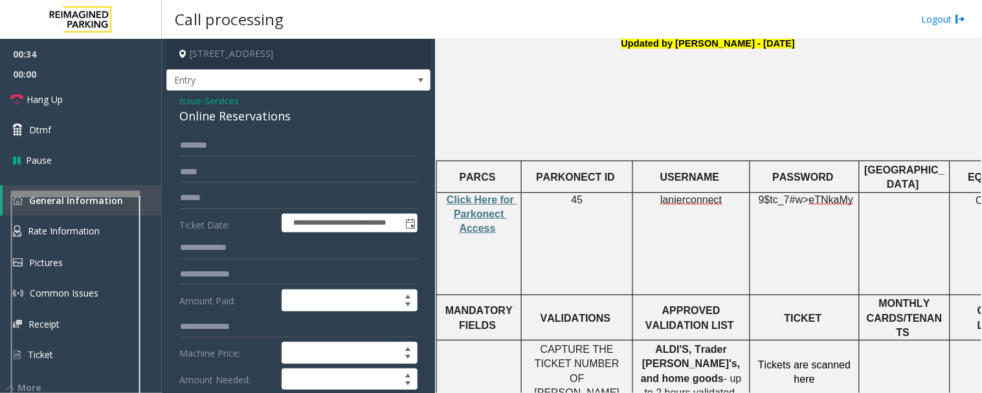
click at [230, 117] on div "Online Reservations" at bounding box center [298, 115] width 238 height 17
copy div "Online Reservations"
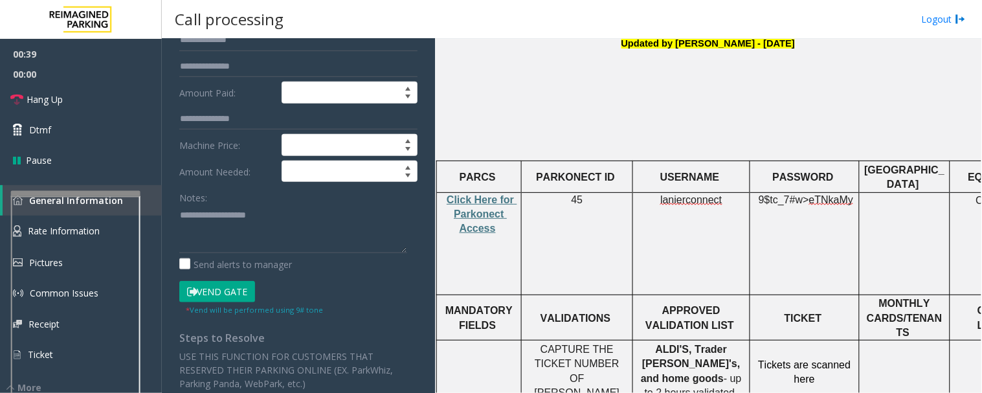
scroll to position [215, 0]
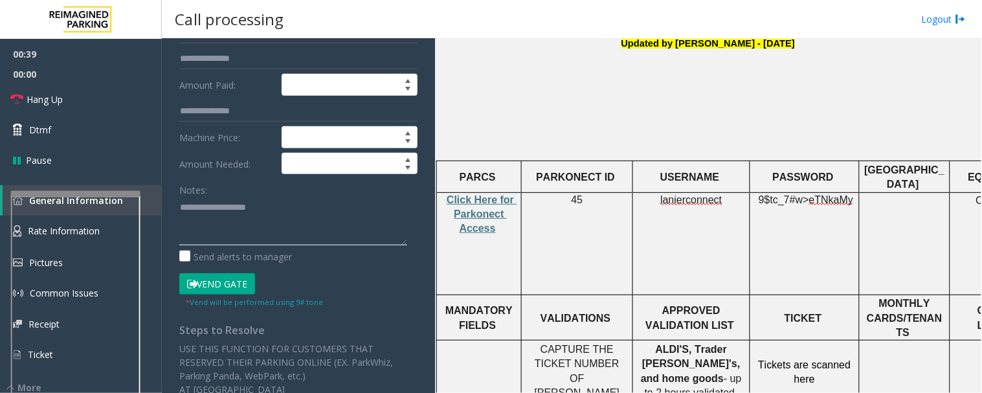
click at [220, 237] on textarea at bounding box center [293, 221] width 228 height 49
paste textarea "**********"
click at [81, 89] on link "Hang Up" at bounding box center [81, 99] width 162 height 30
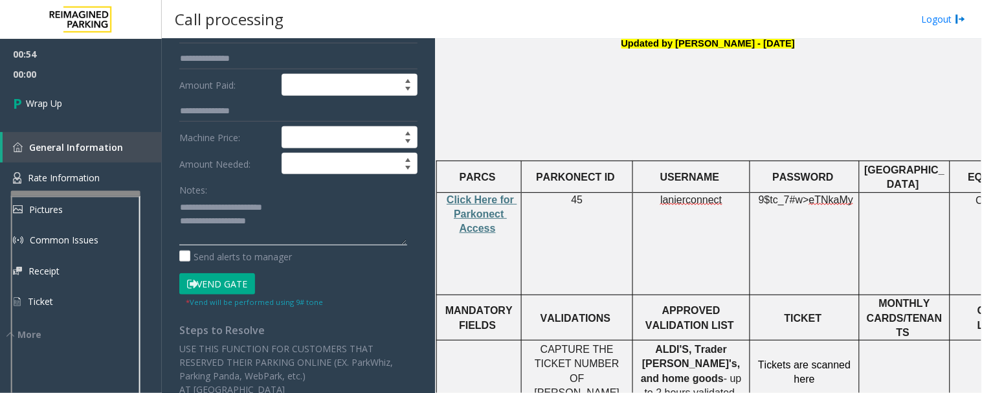
click at [275, 230] on textarea at bounding box center [293, 221] width 228 height 49
type textarea "**********"
click at [79, 98] on link "Wrap Up" at bounding box center [81, 103] width 162 height 38
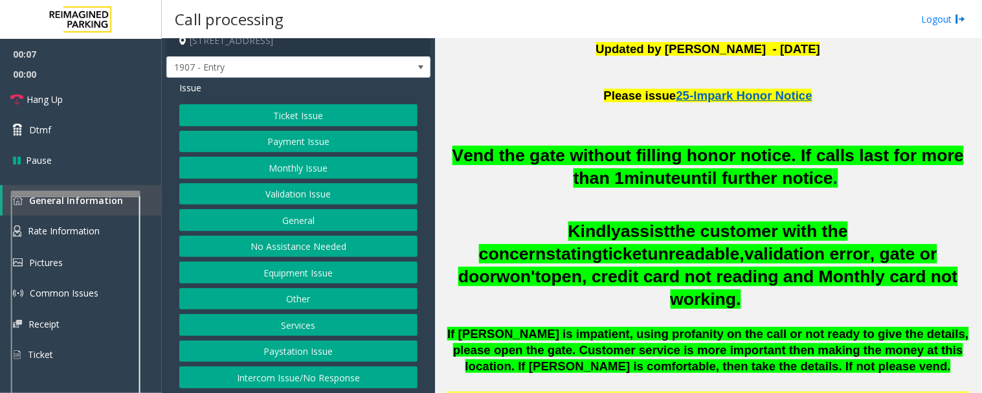
scroll to position [16, 0]
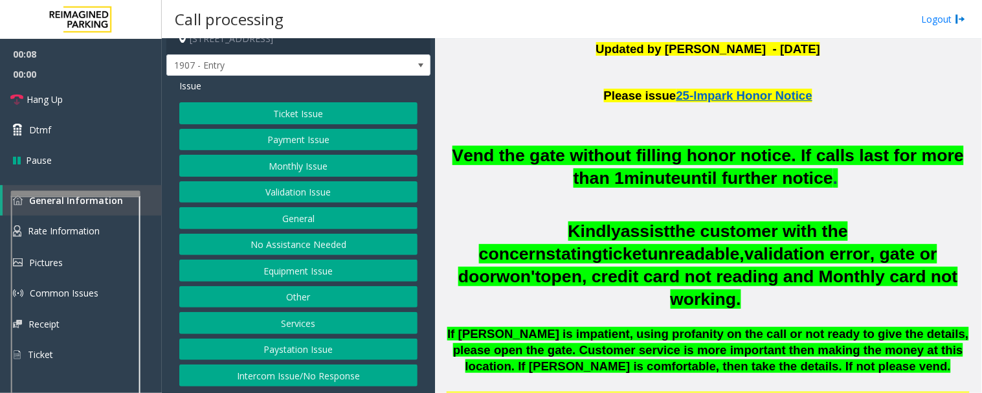
click at [346, 371] on button "Intercom Issue/No Response" at bounding box center [298, 375] width 238 height 22
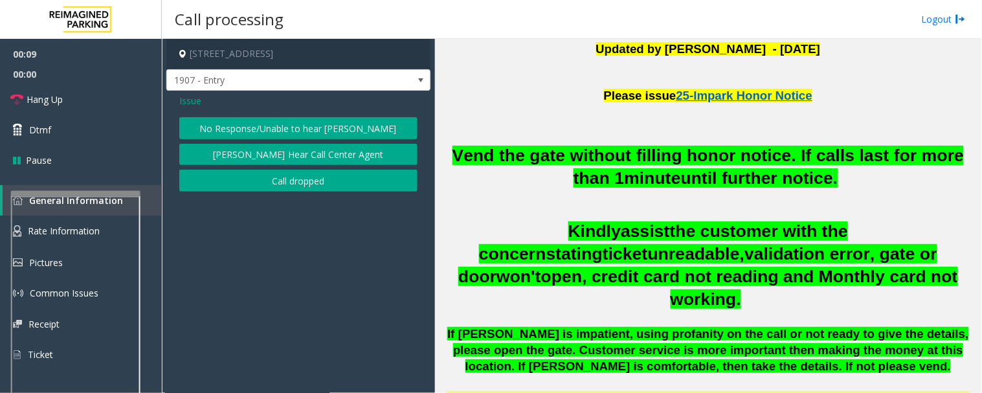
click at [337, 129] on button "No Response/Unable to hear [PERSON_NAME]" at bounding box center [298, 128] width 238 height 22
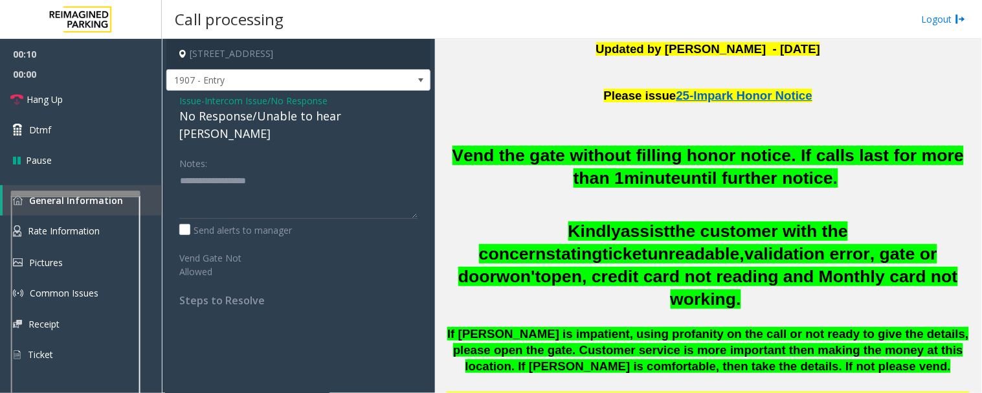
click at [367, 120] on div "No Response/Unable to hear [PERSON_NAME]" at bounding box center [298, 124] width 238 height 35
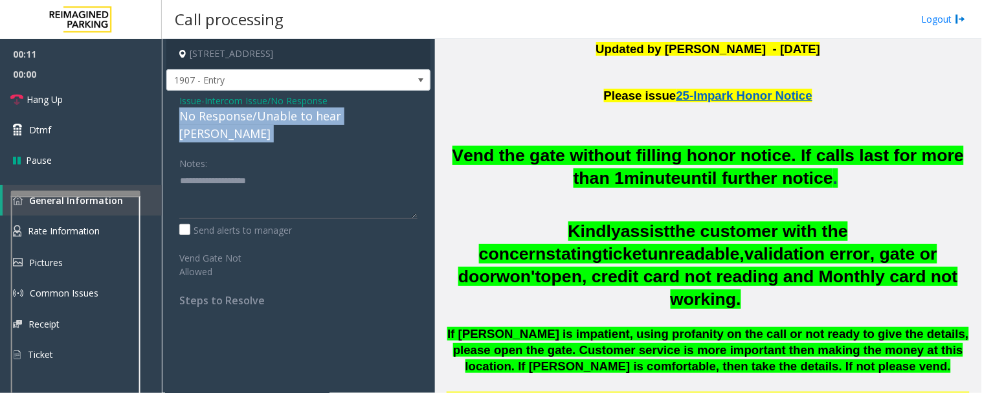
click at [367, 120] on div "No Response/Unable to hear [PERSON_NAME]" at bounding box center [298, 124] width 238 height 35
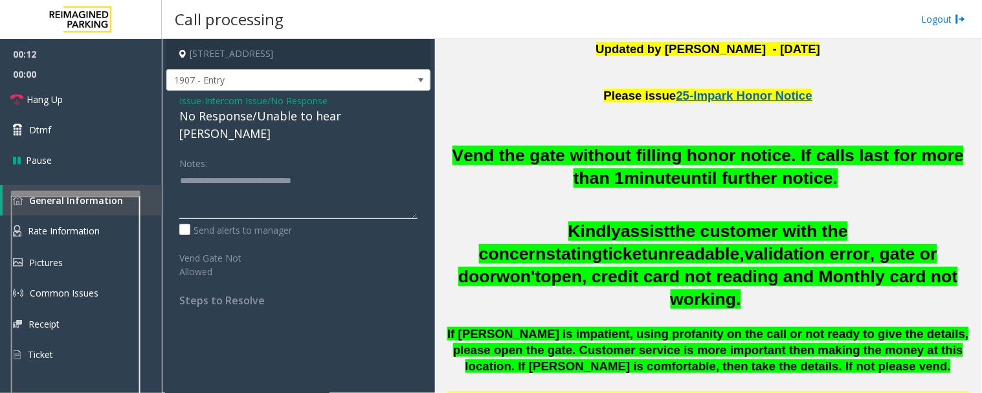
click at [379, 170] on textarea at bounding box center [298, 194] width 238 height 49
type textarea "**********"
click at [15, 93] on icon at bounding box center [16, 99] width 13 height 13
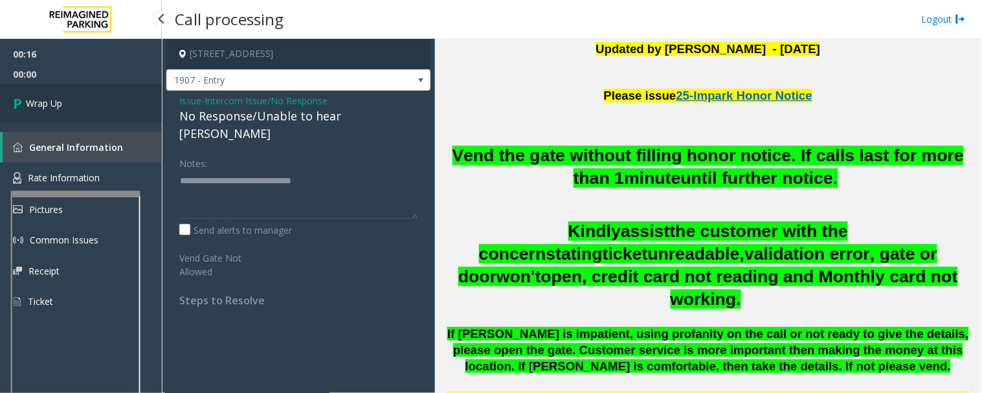
click at [67, 109] on link "Wrap Up" at bounding box center [81, 103] width 162 height 38
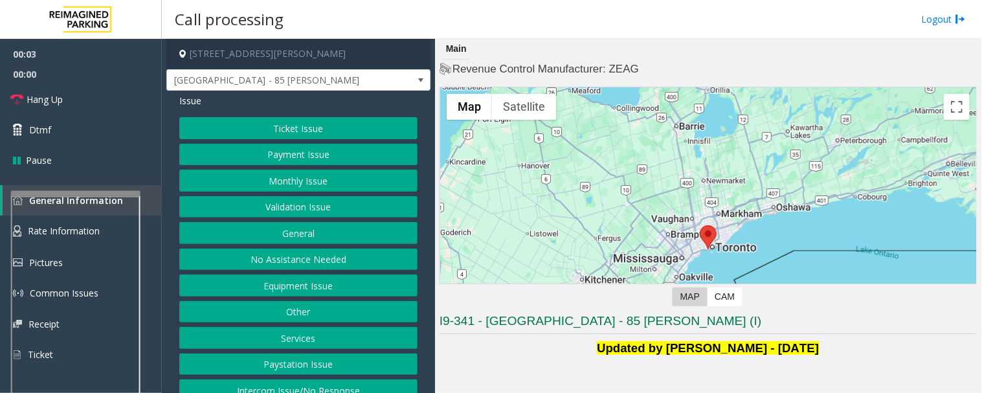
click at [330, 202] on button "Validation Issue" at bounding box center [298, 207] width 238 height 22
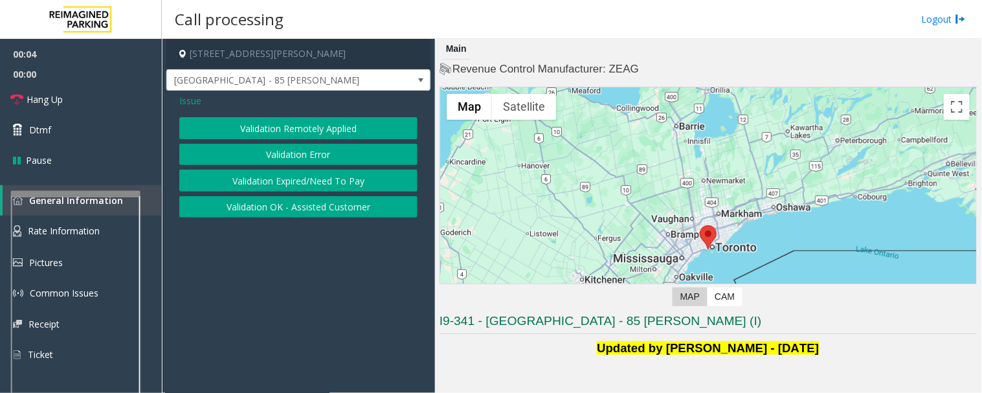
click at [355, 154] on button "Validation Error" at bounding box center [298, 155] width 238 height 22
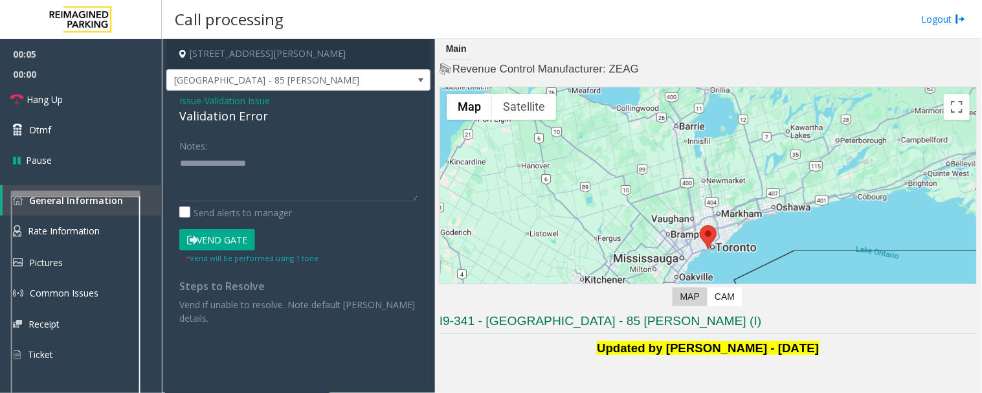
click at [236, 118] on div "Validation Error" at bounding box center [298, 115] width 238 height 17
copy div "Validation Error"
click at [241, 177] on textarea at bounding box center [298, 177] width 238 height 49
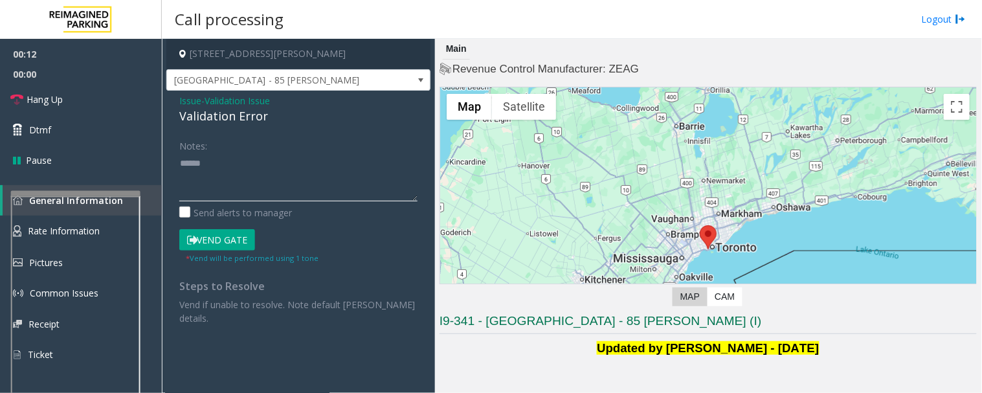
paste textarea "**********"
click at [290, 156] on textarea at bounding box center [298, 177] width 238 height 49
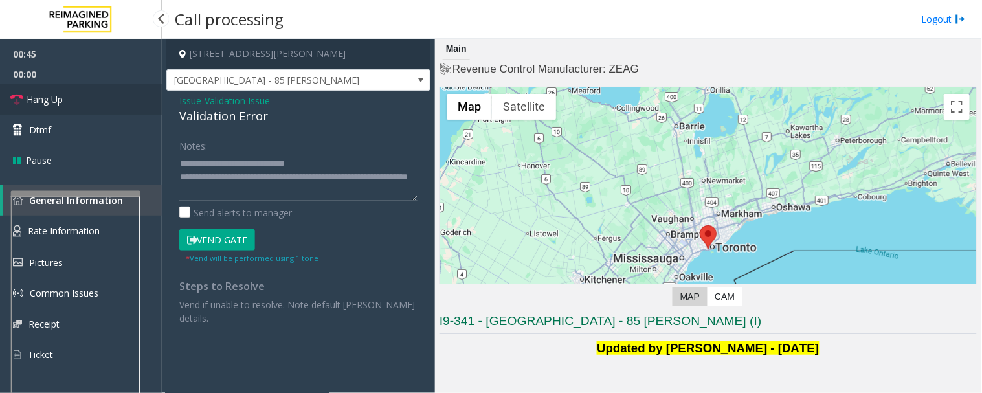
type textarea "**********"
click at [87, 98] on link "Hang Up" at bounding box center [81, 99] width 162 height 30
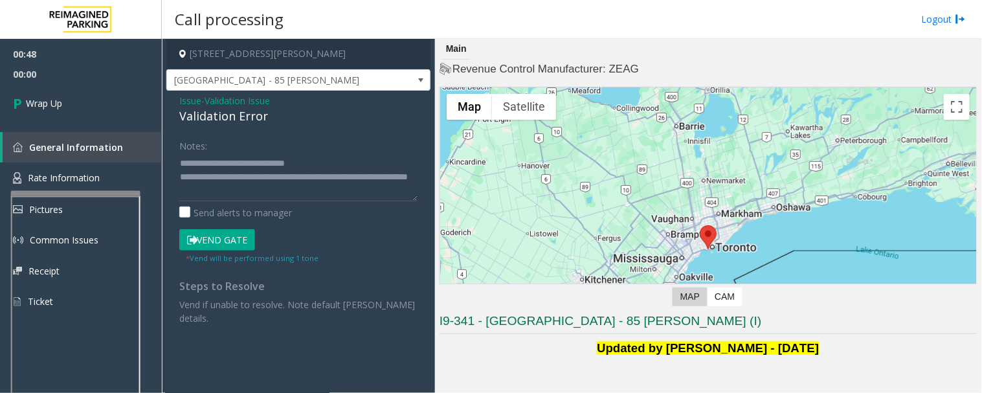
click at [204, 108] on div "Validation Error" at bounding box center [298, 115] width 238 height 17
click at [203, 100] on span "- Validation Issue" at bounding box center [235, 100] width 69 height 12
click at [197, 100] on span "Issue" at bounding box center [190, 101] width 22 height 14
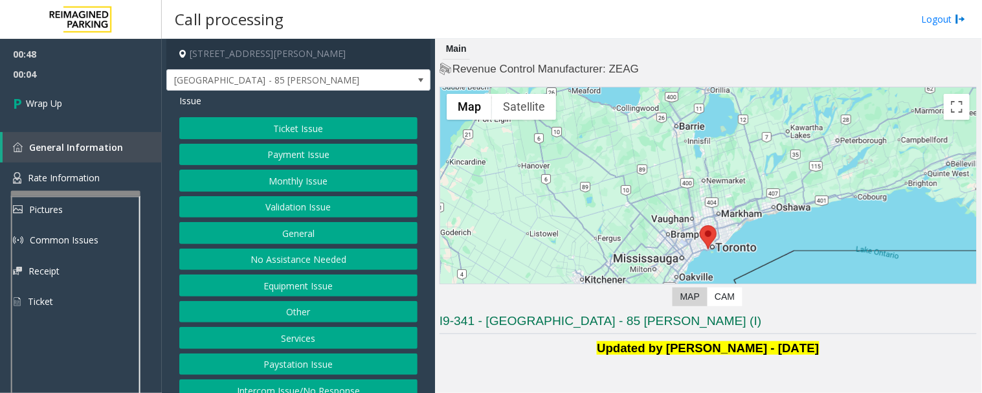
click at [313, 279] on button "Equipment Issue" at bounding box center [298, 285] width 238 height 22
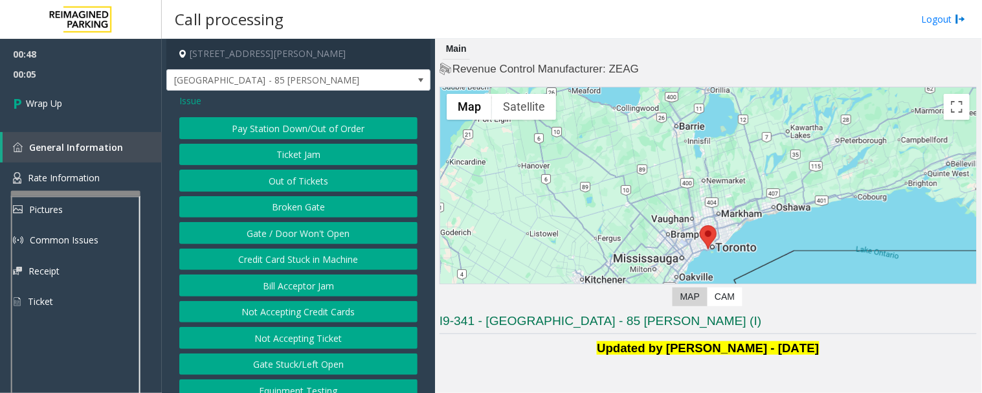
click at [302, 140] on div "Pay Station Down/Out of Order Ticket Jam Out of Tickets [GEOGRAPHIC_DATA] / Doo…" at bounding box center [298, 259] width 238 height 284
click at [298, 151] on button "Ticket Jam" at bounding box center [298, 155] width 238 height 22
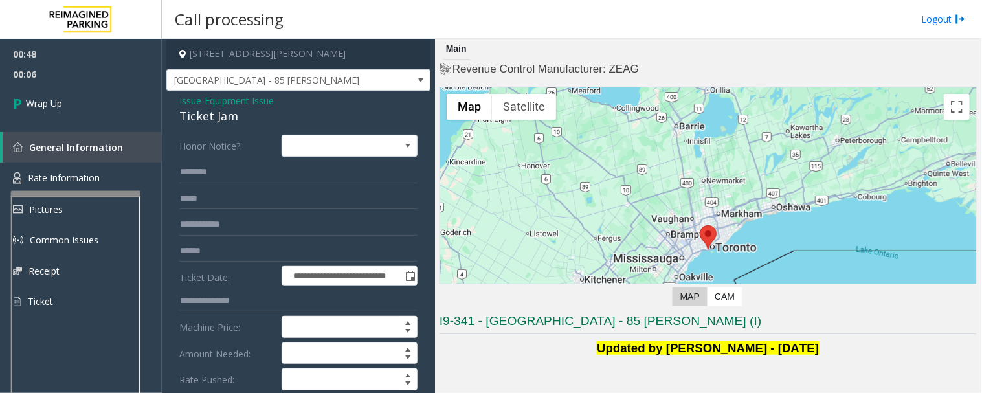
click at [214, 111] on div "Ticket Jam" at bounding box center [298, 115] width 238 height 17
copy div "Ticket Jam"
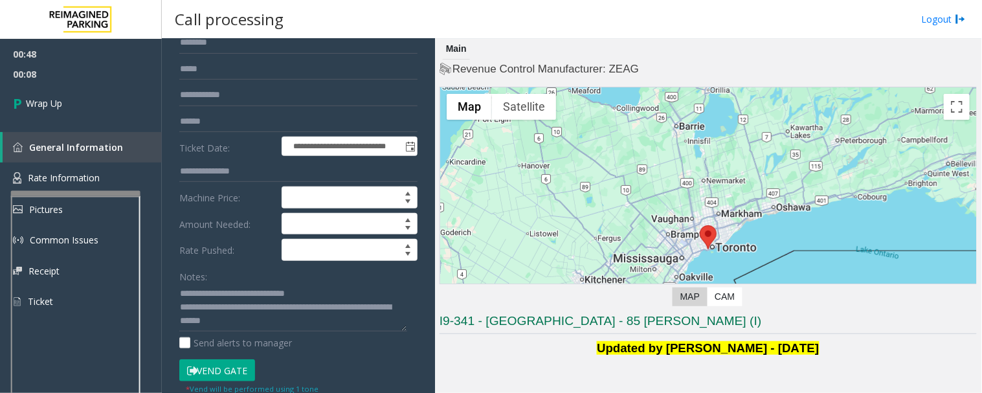
scroll to position [287, 0]
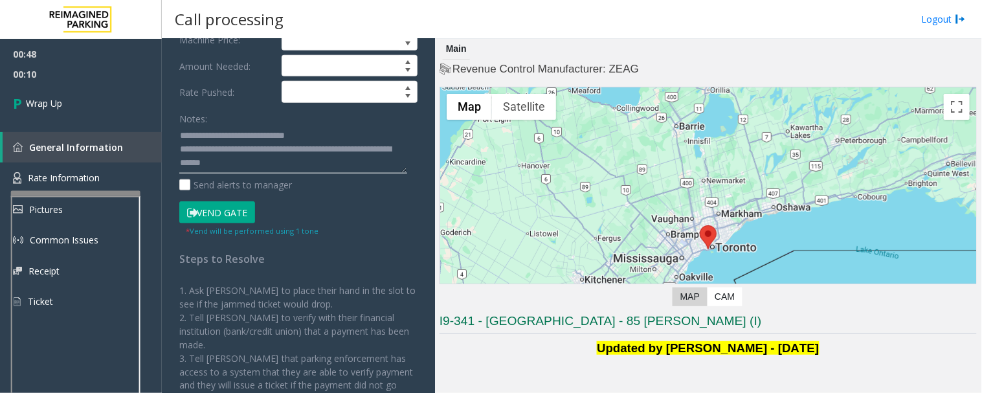
drag, startPoint x: 206, startPoint y: 136, endPoint x: 338, endPoint y: 133, distance: 132.7
click at [338, 133] on textarea at bounding box center [293, 150] width 228 height 49
paste textarea
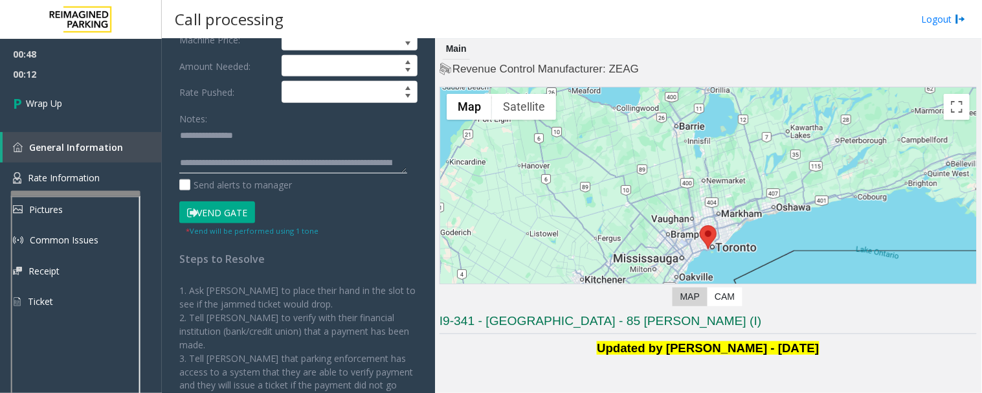
scroll to position [14, 0]
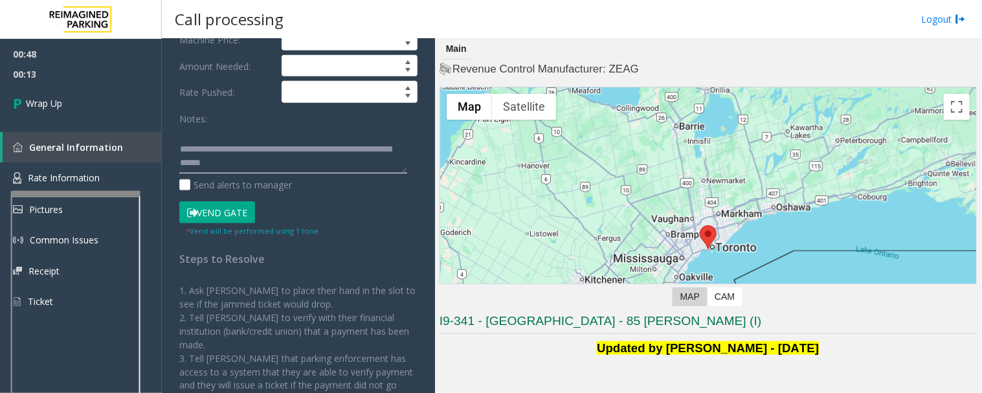
drag, startPoint x: 226, startPoint y: 149, endPoint x: 293, endPoint y: 168, distance: 68.6
click at [293, 168] on textarea at bounding box center [293, 150] width 228 height 49
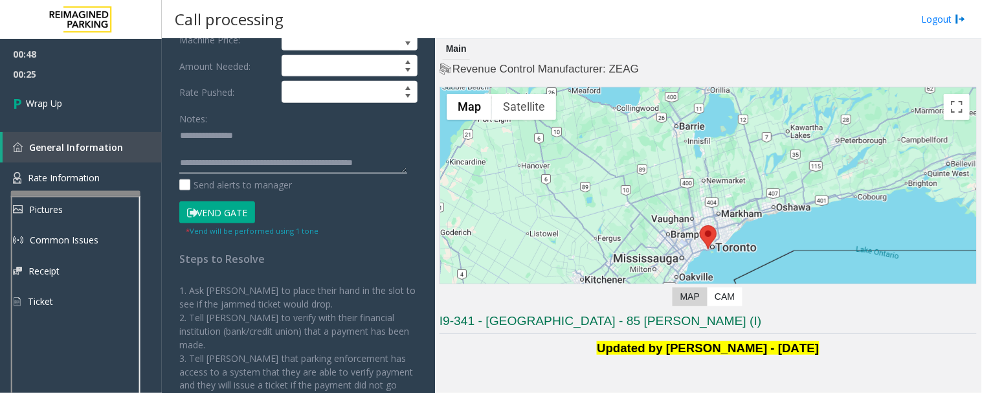
scroll to position [9, 0]
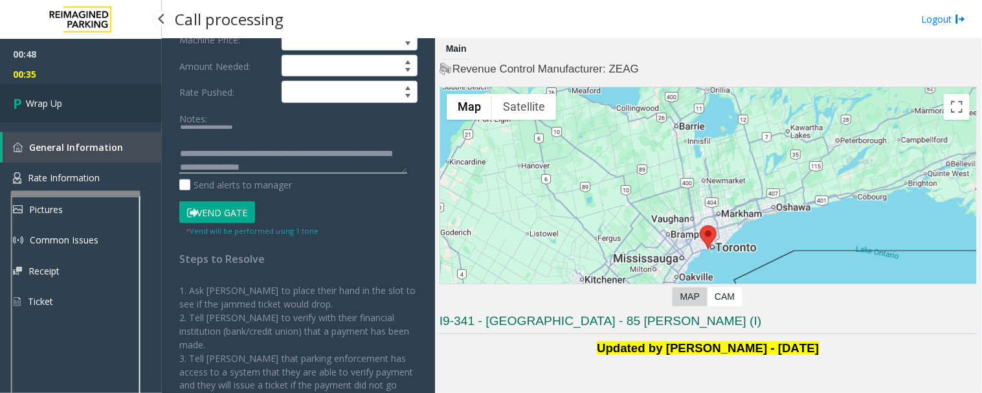
type textarea "**********"
click at [73, 105] on link "Wrap Up" at bounding box center [81, 103] width 162 height 38
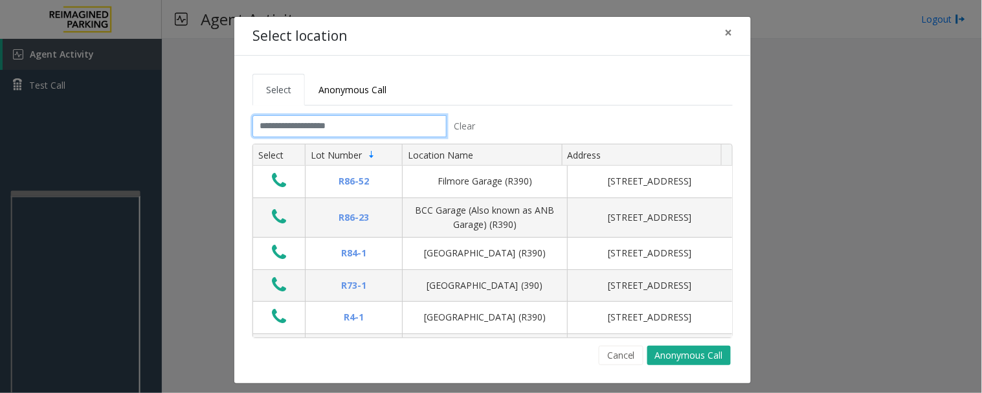
click at [359, 130] on input "text" at bounding box center [349, 126] width 194 height 22
click at [384, 137] on tab "Clear Select Lot Number Location Name Address R86-[GEOGRAPHIC_DATA][STREET_ADDR…" at bounding box center [492, 240] width 480 height 250
click at [391, 127] on input "text" at bounding box center [349, 126] width 194 height 22
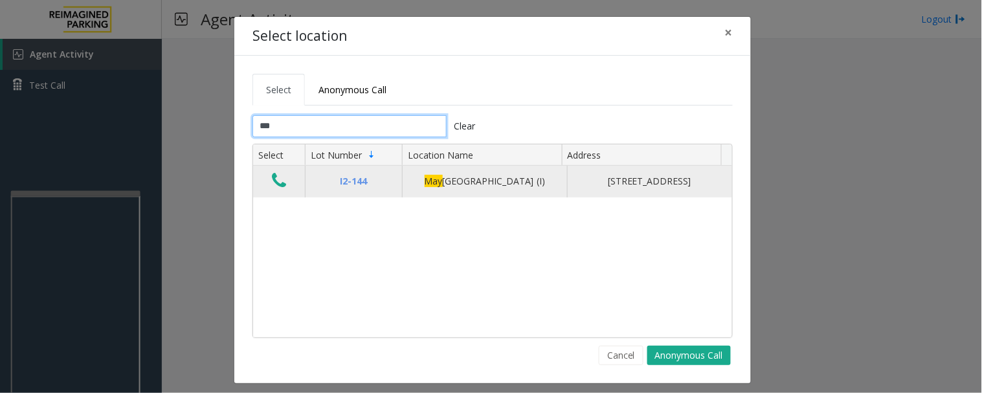
type input "***"
click at [279, 189] on icon "Data table" at bounding box center [279, 180] width 14 height 18
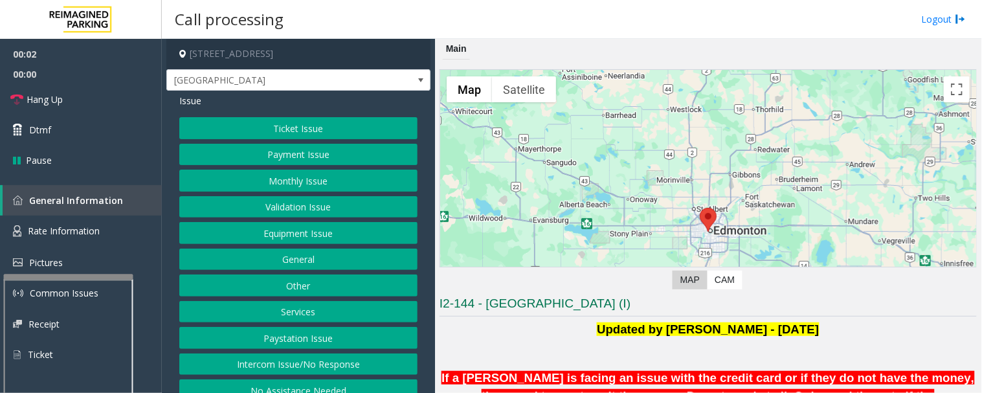
click at [83, 274] on div at bounding box center [68, 276] width 129 height 5
click at [95, 230] on span "Rate Information" at bounding box center [64, 231] width 72 height 12
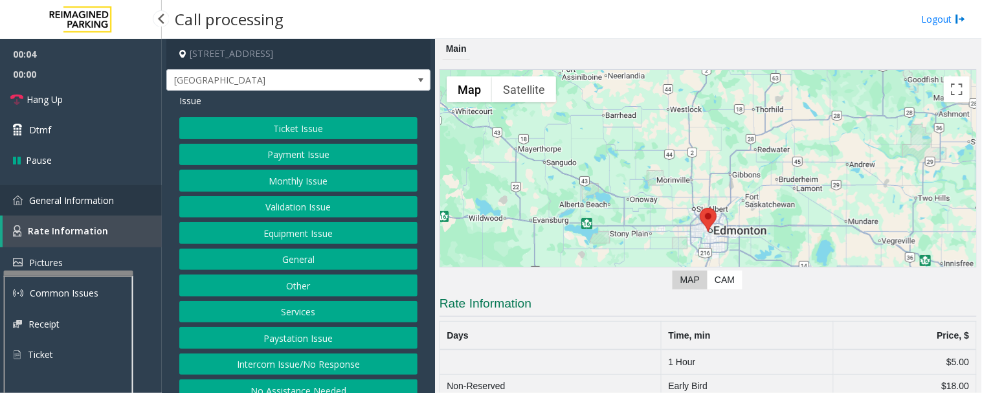
click at [112, 197] on span "General Information" at bounding box center [71, 200] width 85 height 12
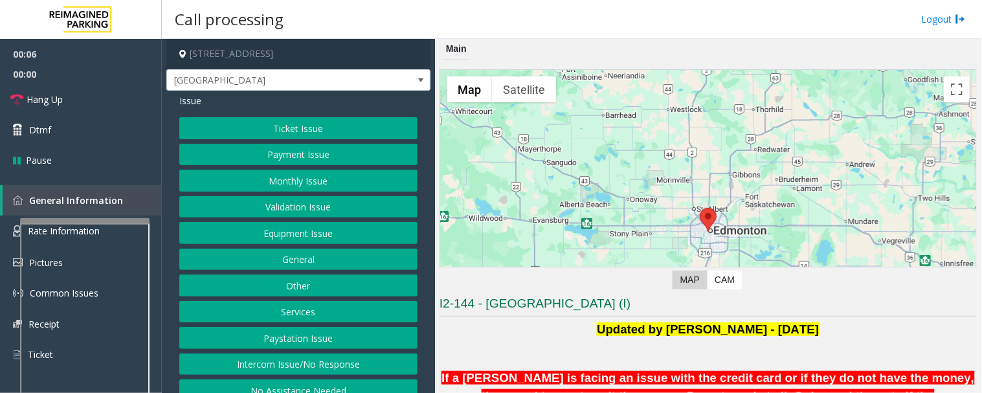
click at [131, 218] on div at bounding box center [84, 220] width 129 height 5
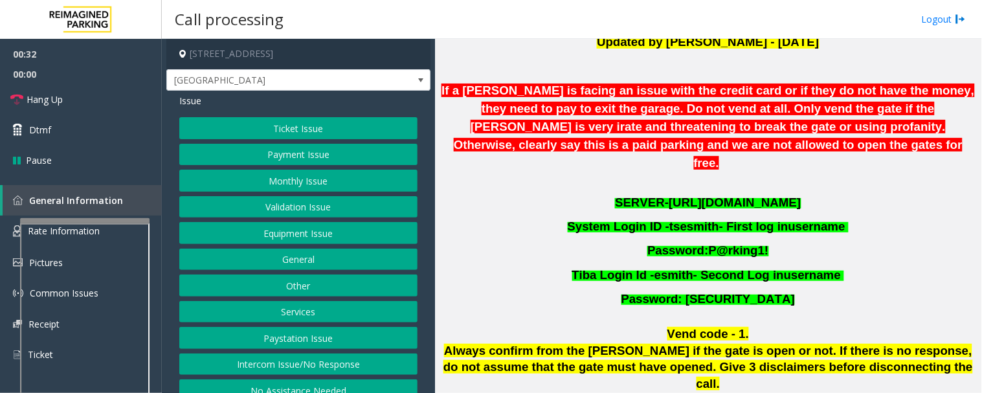
scroll to position [895, 0]
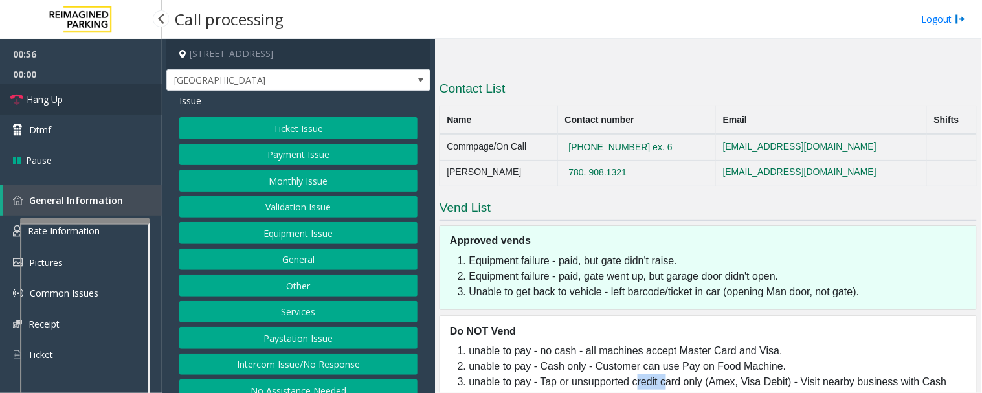
click at [37, 91] on link "Hang Up" at bounding box center [81, 99] width 162 height 30
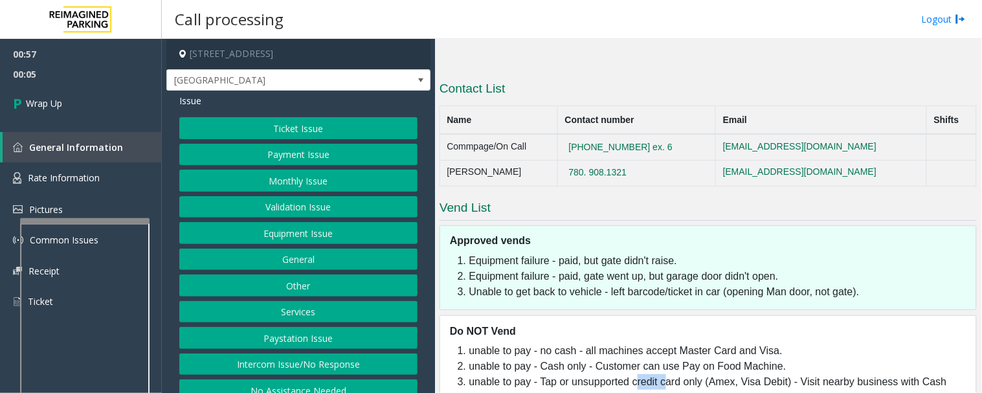
click at [340, 144] on button "Payment Issue" at bounding box center [298, 155] width 238 height 22
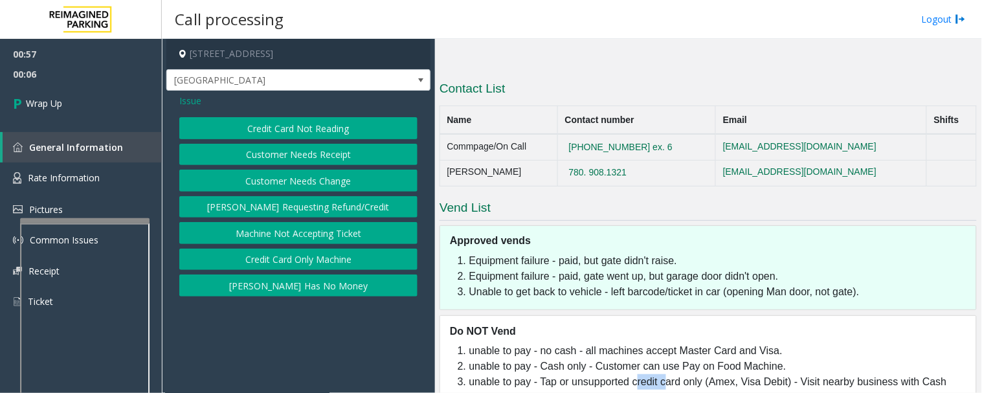
click at [326, 249] on button "Credit Card Only Machine" at bounding box center [298, 260] width 238 height 22
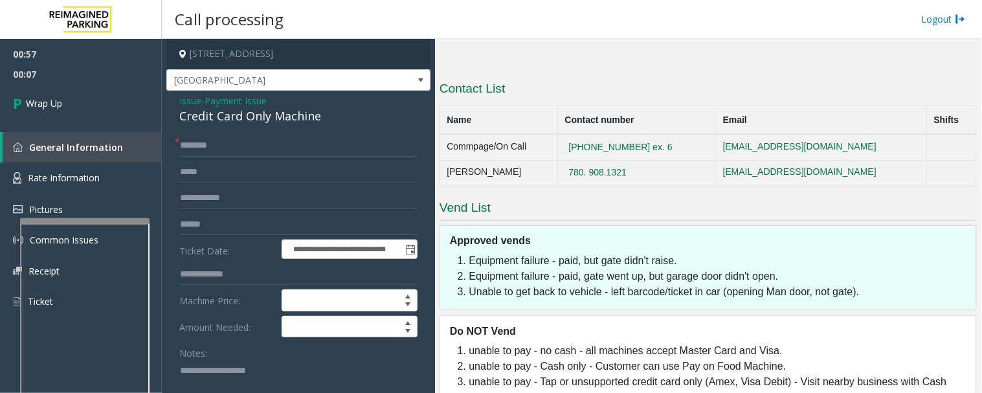
click at [240, 113] on div "Credit Card Only Machine" at bounding box center [298, 115] width 238 height 17
copy div "Credit Card Only Machine"
click at [222, 154] on input "text" at bounding box center [298, 146] width 238 height 22
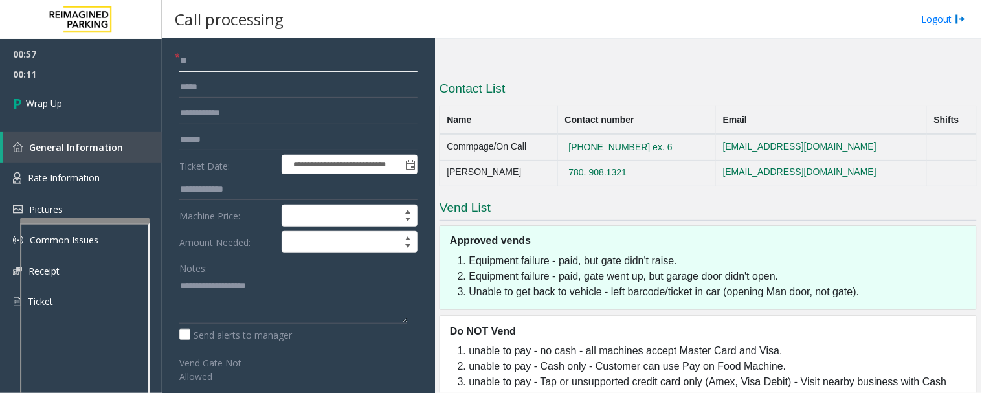
scroll to position [215, 0]
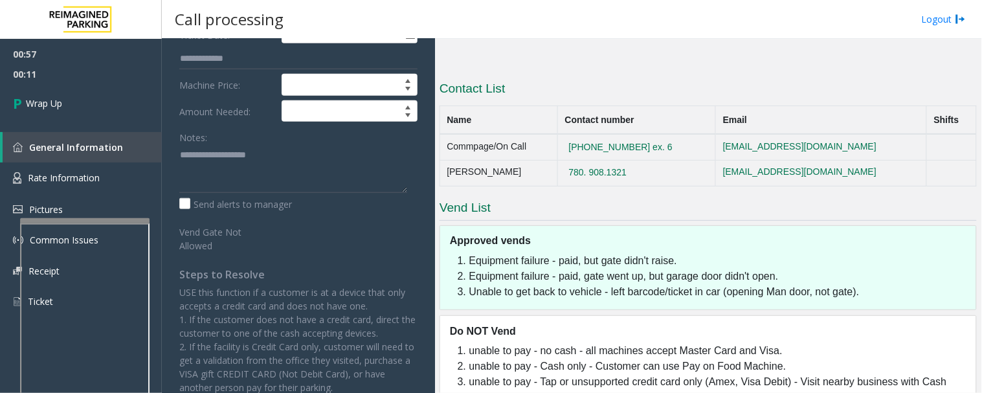
type input "**"
click at [219, 166] on textarea at bounding box center [293, 168] width 228 height 49
paste textarea "**********"
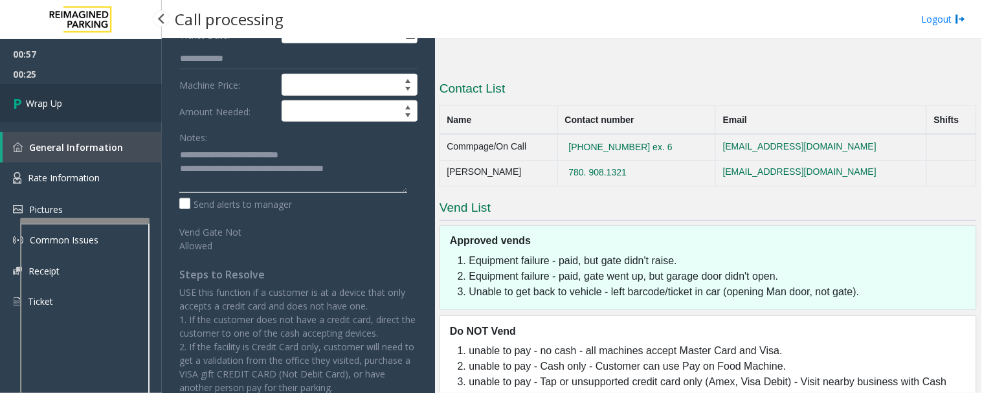
type textarea "**********"
click at [114, 100] on link "Wrap Up" at bounding box center [81, 103] width 162 height 38
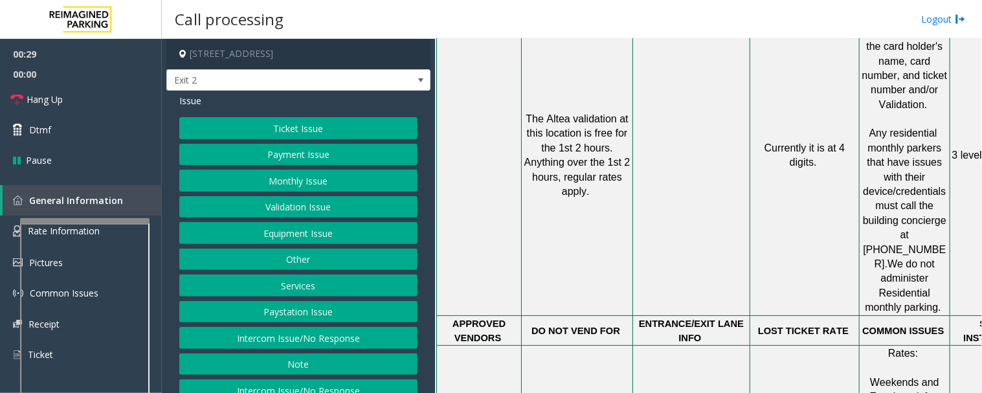
scroll to position [1150, 0]
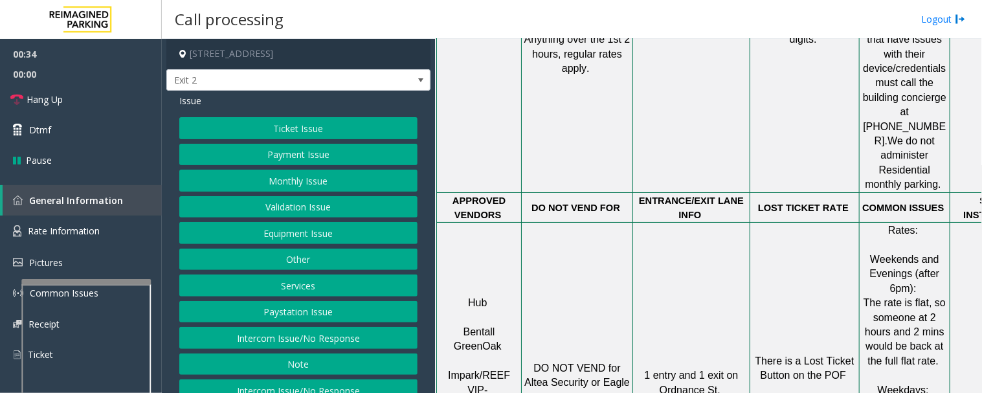
click at [112, 280] on div at bounding box center [85, 281] width 129 height 5
click at [120, 237] on link "Rate Information" at bounding box center [81, 231] width 162 height 32
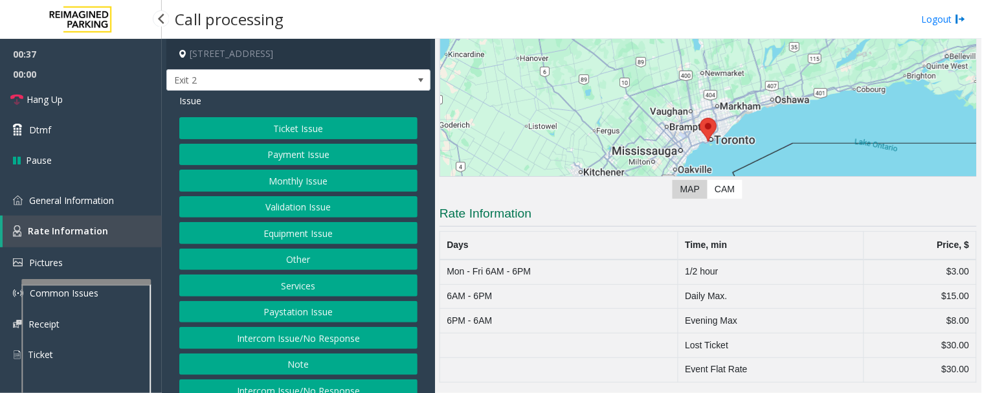
click at [105, 184] on div "00:37 00:00 Hang Up Dtmf Pause General Information Rate Information Pictures Co…" at bounding box center [81, 210] width 162 height 342
click at [105, 194] on span "General Information" at bounding box center [71, 200] width 85 height 12
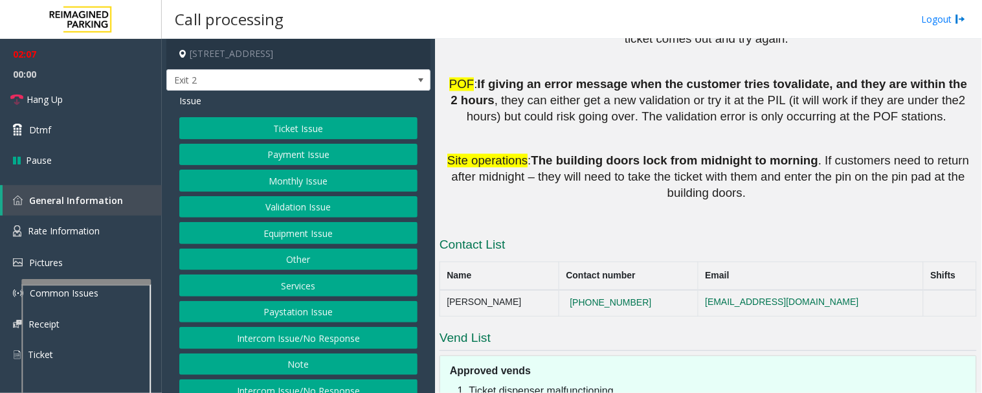
scroll to position [1941, 0]
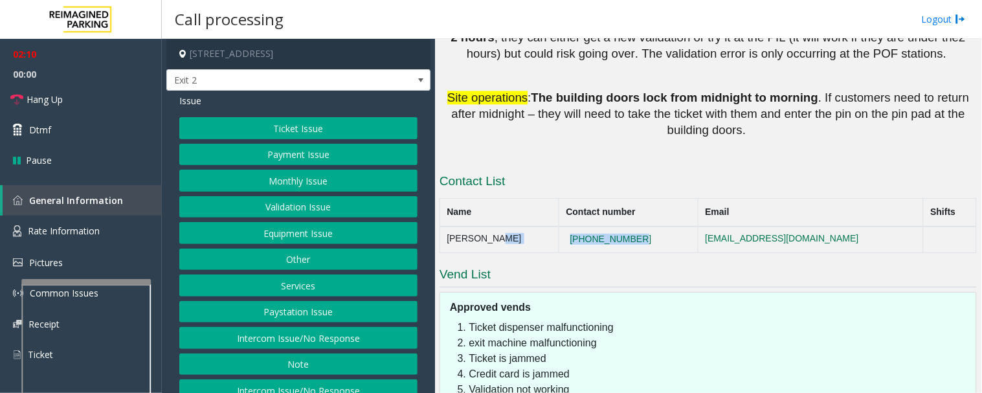
drag, startPoint x: 650, startPoint y: 109, endPoint x: 516, endPoint y: 109, distance: 133.3
click at [516, 226] on tr "[PERSON_NAME] [PHONE_NUMBER] [EMAIL_ADDRESS][DOMAIN_NAME]" at bounding box center [708, 239] width 536 height 26
copy tr "[PHONE_NUMBER]"
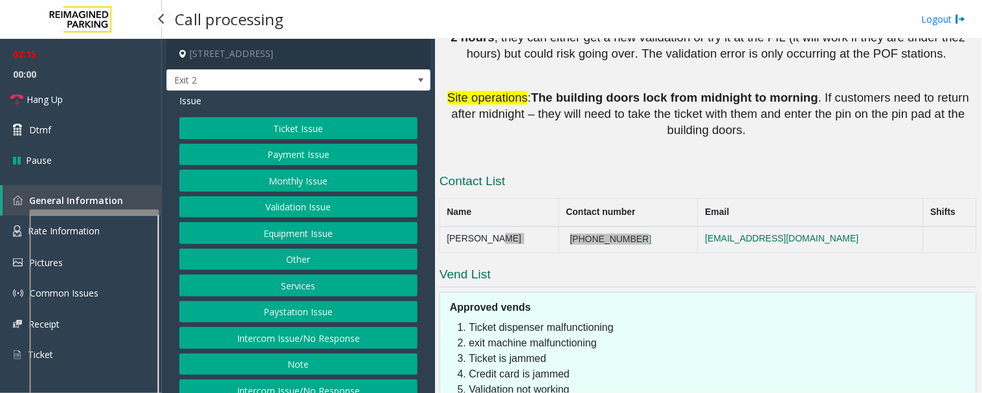
click at [119, 202] on app-root "02:15 00:00 Hang Up Dtmf Pause General Information Rate Information Pictures Co…" at bounding box center [491, 196] width 982 height 393
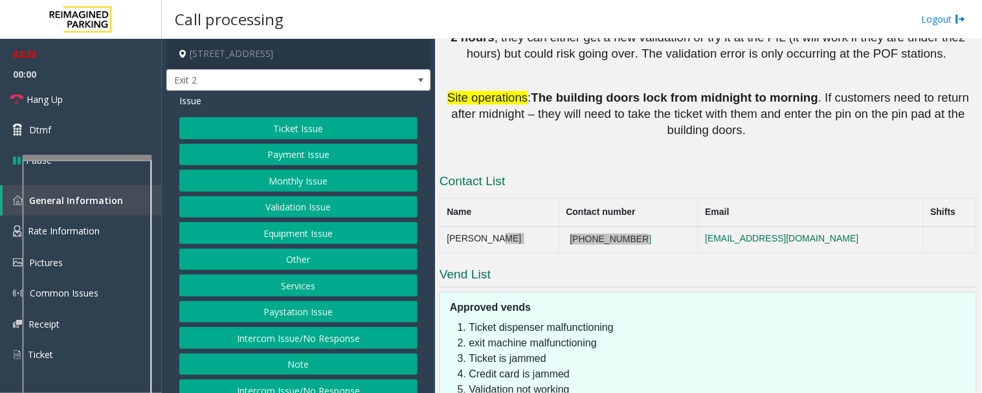
click at [89, 158] on div at bounding box center [86, 157] width 129 height 5
click at [305, 235] on button "Equipment Issue" at bounding box center [298, 233] width 238 height 22
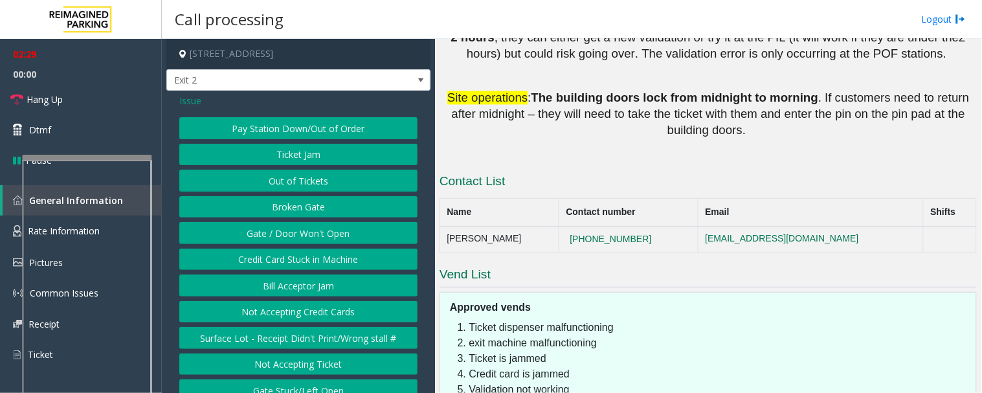
click at [186, 102] on span "Issue" at bounding box center [190, 101] width 22 height 14
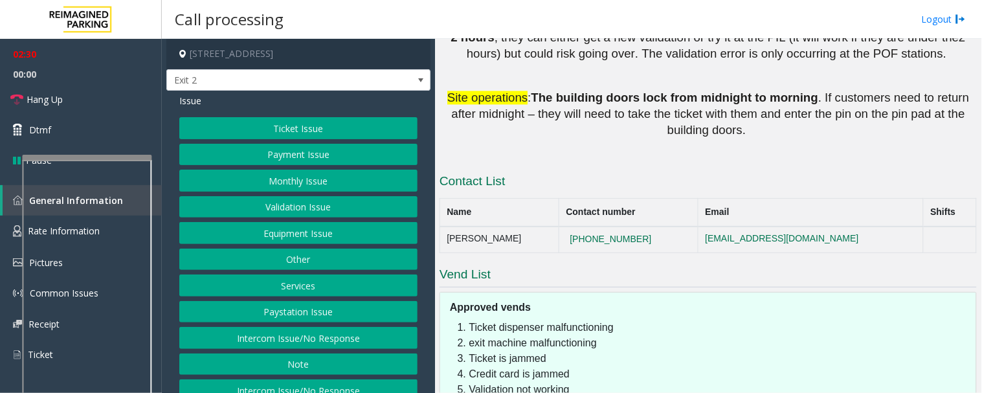
click at [321, 283] on button "Services" at bounding box center [298, 285] width 238 height 22
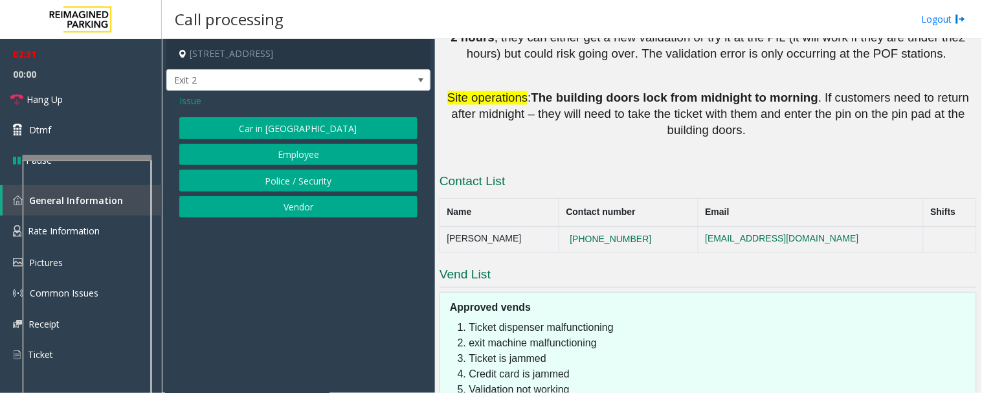
click at [300, 201] on button "Vendor" at bounding box center [298, 207] width 238 height 22
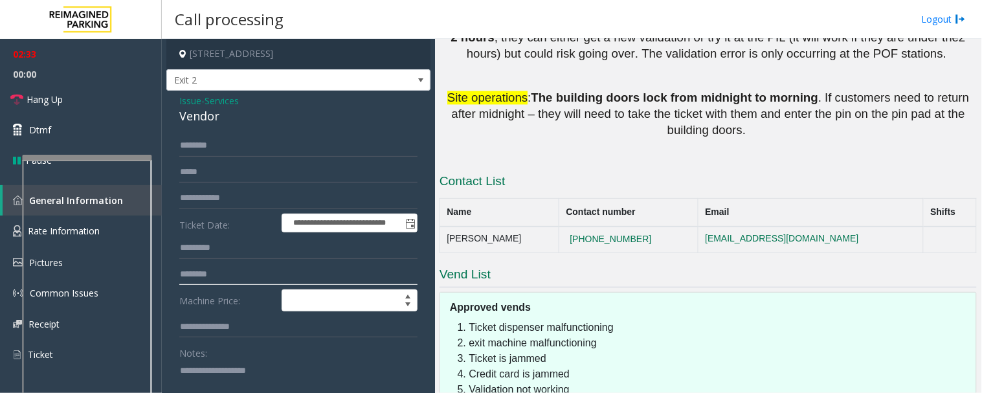
click at [238, 282] on input "text" at bounding box center [298, 274] width 238 height 22
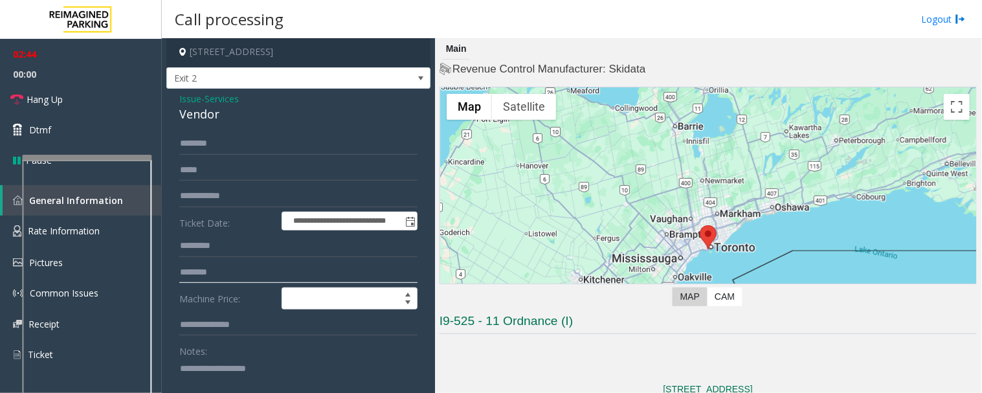
scroll to position [0, 0]
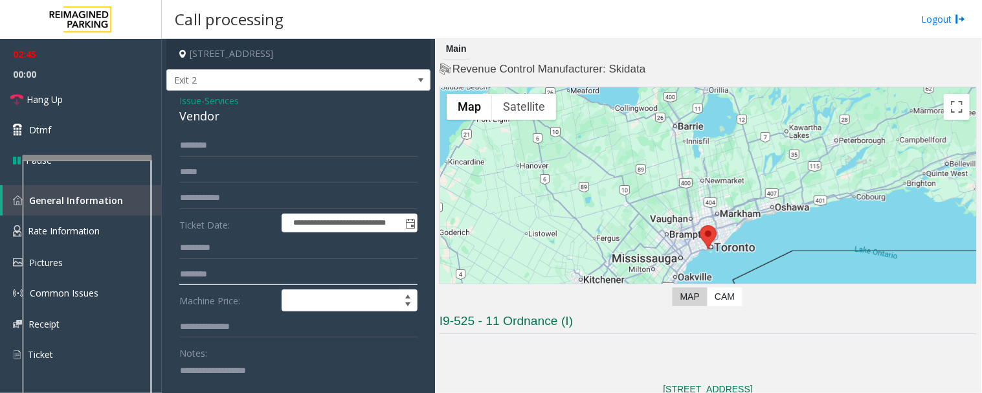
type input "********"
click at [241, 150] on input "text" at bounding box center [298, 146] width 238 height 22
type input "*****"
click at [239, 247] on input "text" at bounding box center [298, 248] width 238 height 22
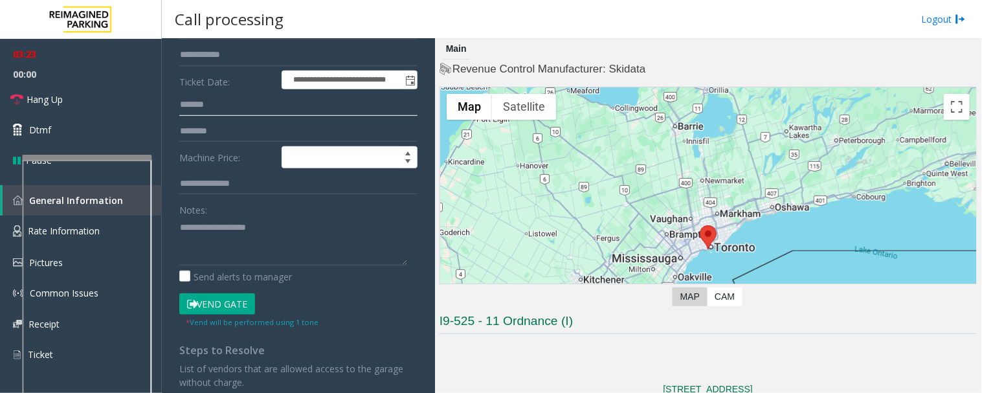
scroll to position [144, 0]
type input "*******"
click at [236, 304] on button "Vend Gate" at bounding box center [217, 304] width 76 height 22
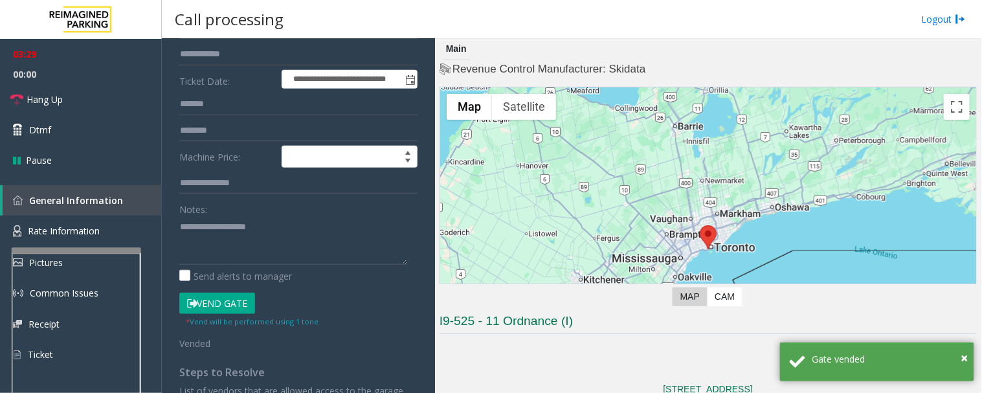
click at [100, 249] on div at bounding box center [76, 249] width 129 height 5
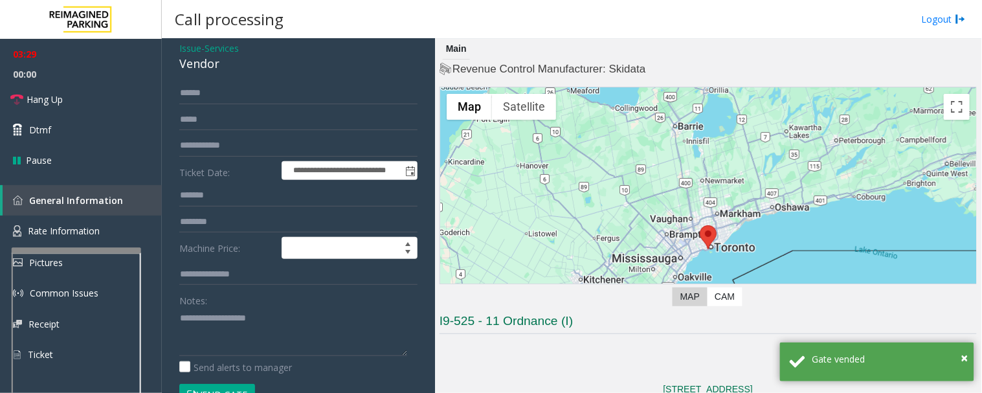
scroll to position [0, 0]
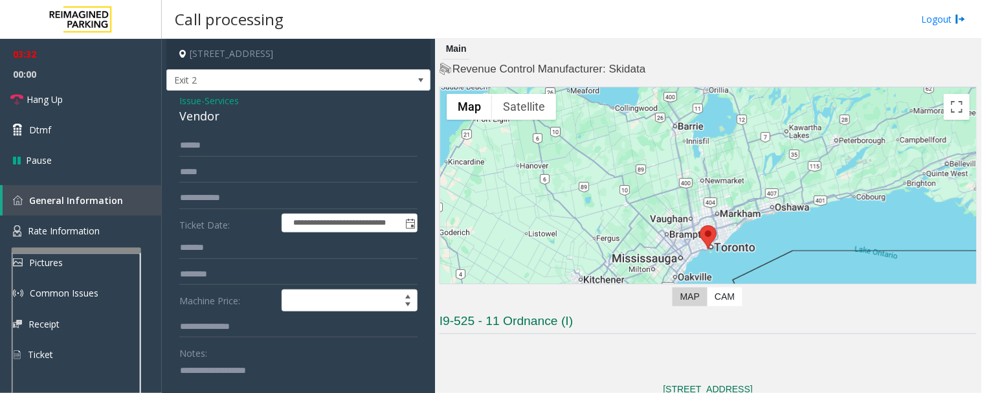
click at [191, 102] on span "Issue" at bounding box center [190, 101] width 22 height 14
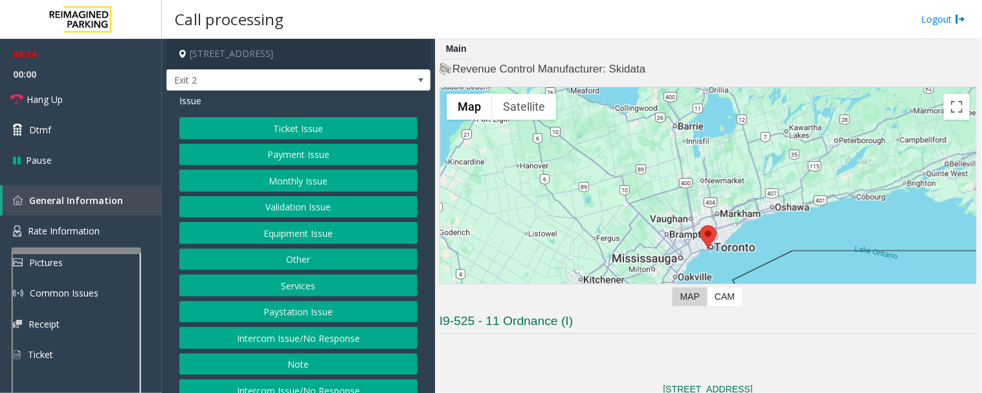
click at [290, 228] on button "Equipment Issue" at bounding box center [298, 233] width 238 height 22
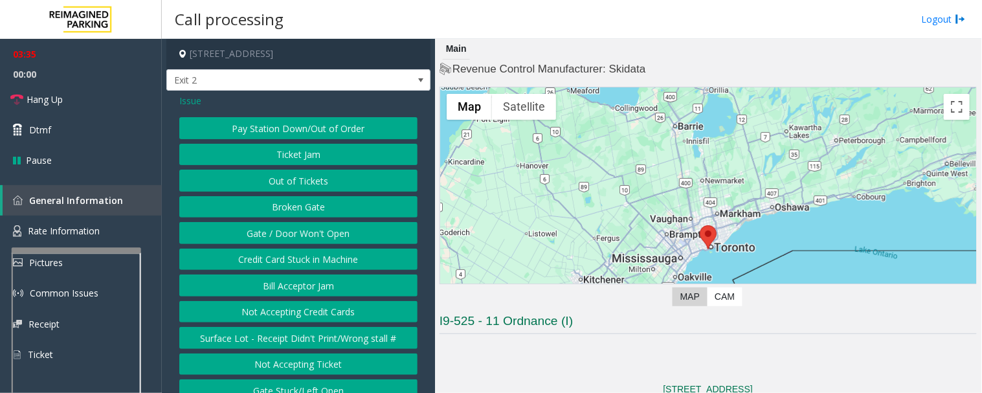
click at [311, 236] on button "Gate / Door Won't Open" at bounding box center [298, 233] width 238 height 22
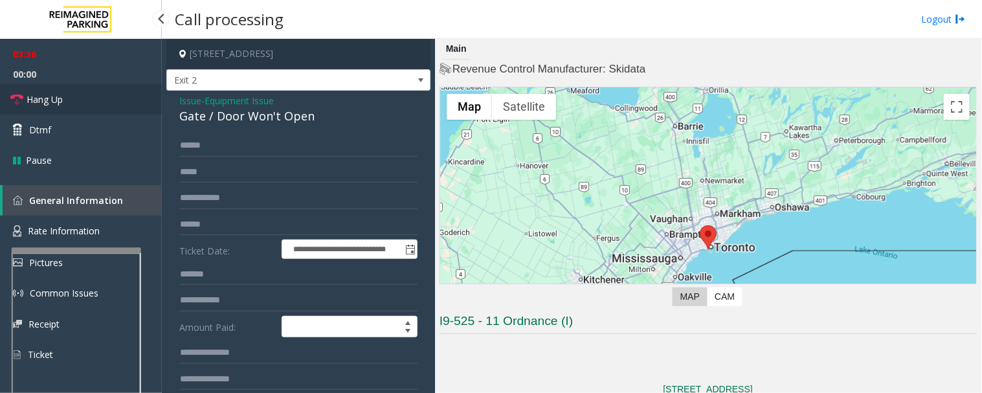
click at [62, 107] on link "Hang Up" at bounding box center [81, 99] width 162 height 30
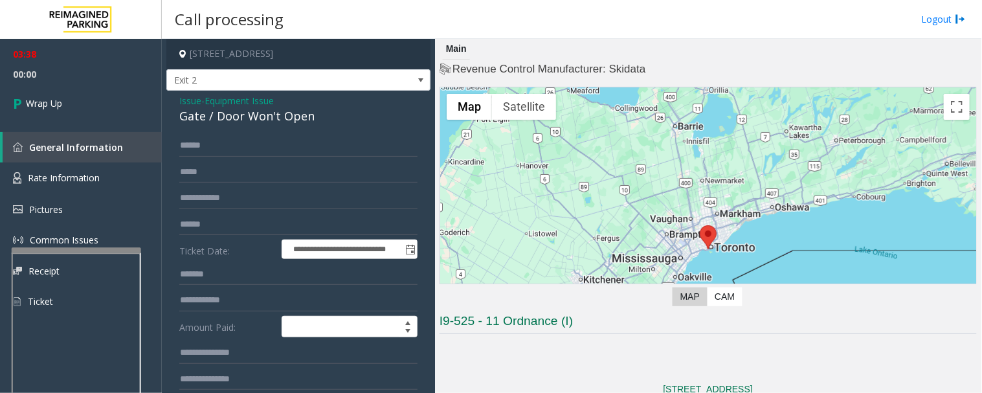
click at [244, 113] on div "Gate / Door Won't Open" at bounding box center [298, 115] width 238 height 17
copy div "Gate / Door Won't Open"
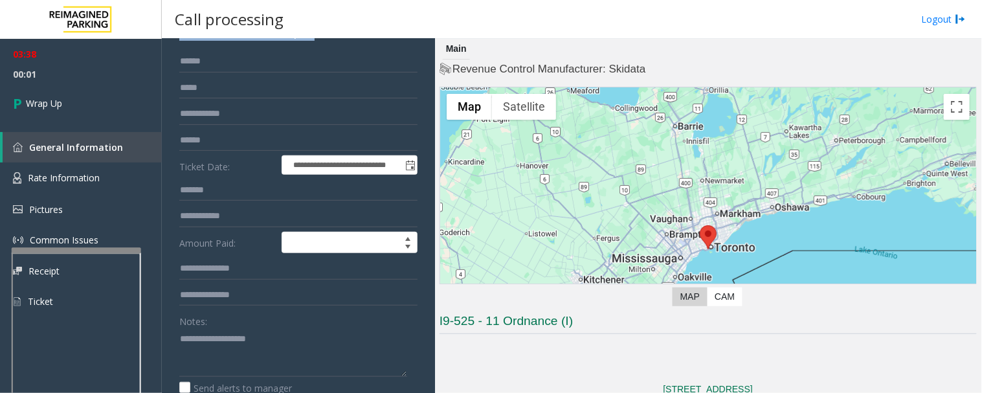
scroll to position [215, 0]
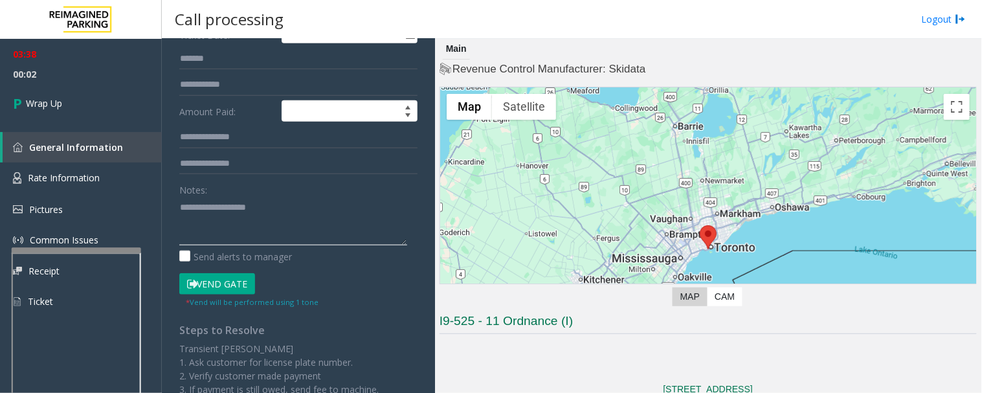
click at [227, 237] on textarea at bounding box center [293, 221] width 228 height 49
paste textarea "**********"
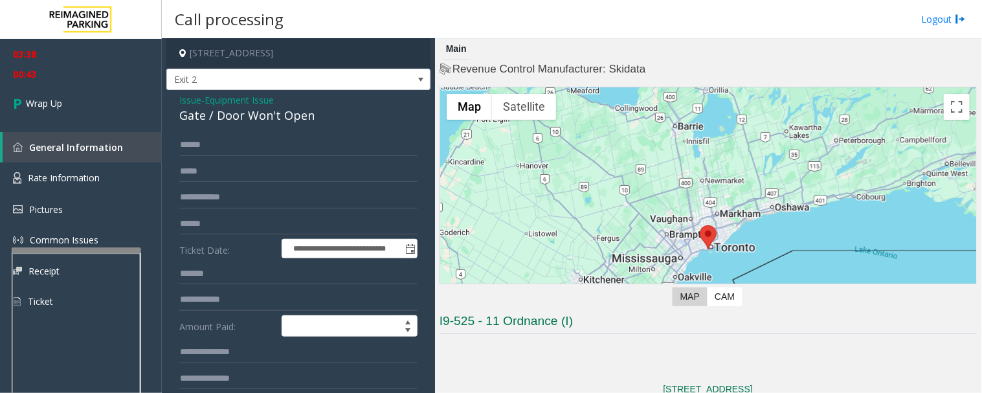
scroll to position [0, 0]
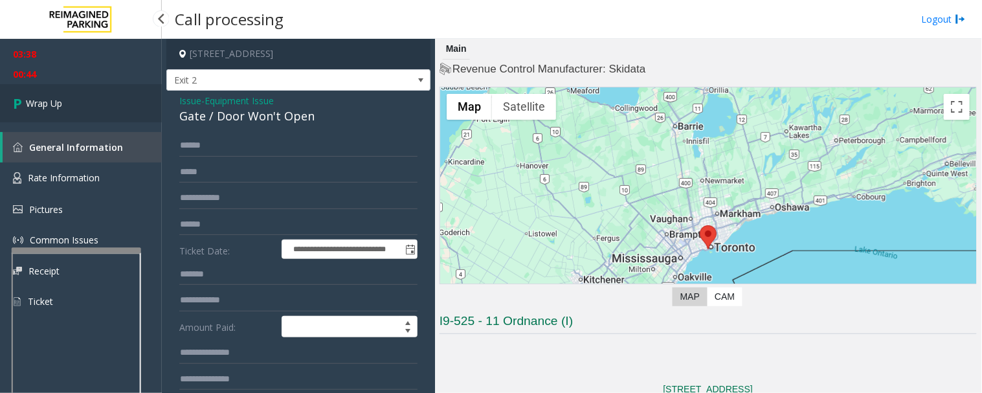
type textarea "**********"
click at [121, 104] on link "Wrap Up" at bounding box center [81, 103] width 162 height 38
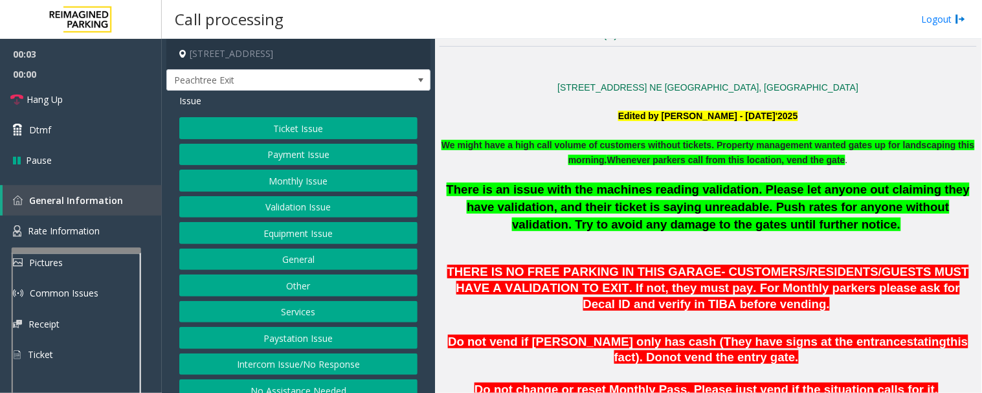
scroll to position [647, 0]
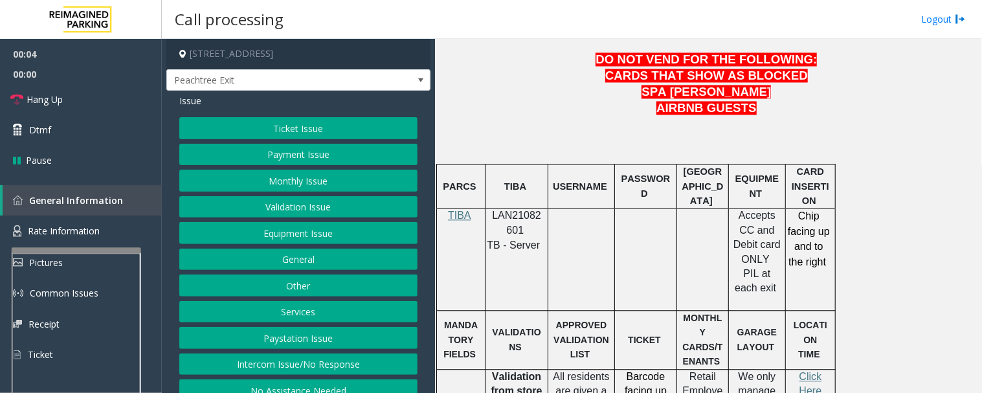
click at [499, 210] on div at bounding box center [516, 208] width 63 height 5
click at [505, 215] on span "LAN21082601" at bounding box center [516, 222] width 49 height 25
copy p "LAN21082601"
click at [296, 152] on button "Payment Issue" at bounding box center [298, 155] width 238 height 22
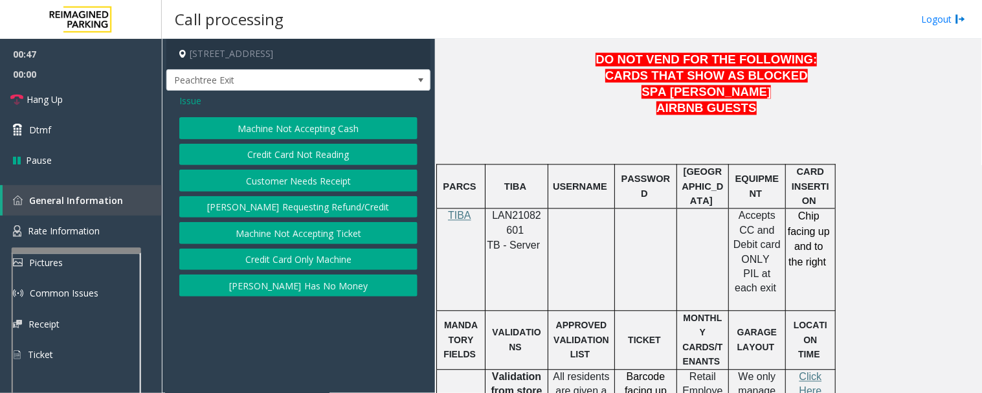
click at [186, 98] on span "Issue" at bounding box center [190, 101] width 22 height 14
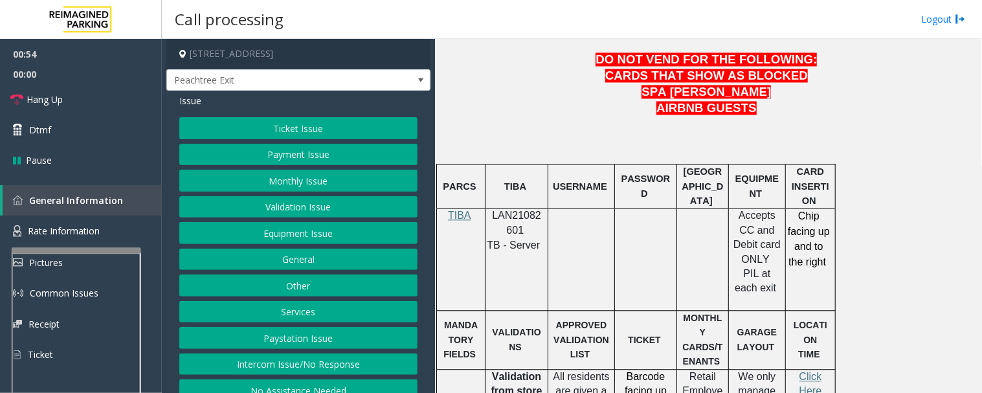
click at [354, 366] on button "Intercom Issue/No Response" at bounding box center [298, 364] width 238 height 22
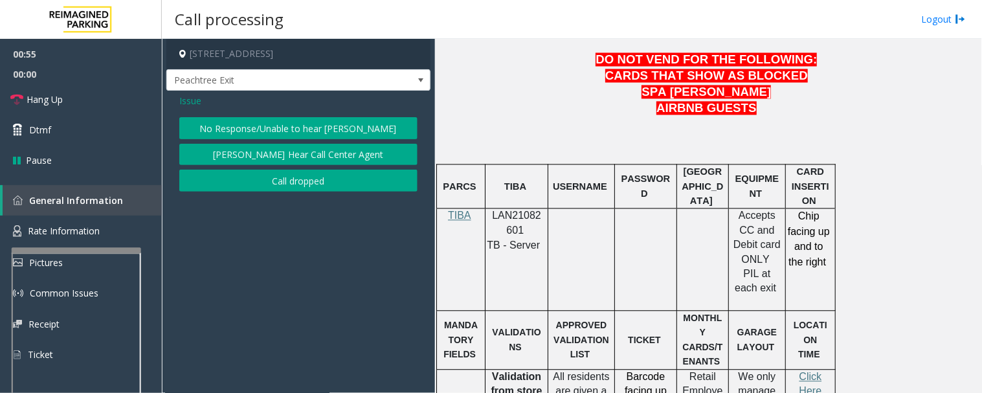
click at [335, 154] on button "[PERSON_NAME] Hear Call Center Agent" at bounding box center [298, 155] width 238 height 22
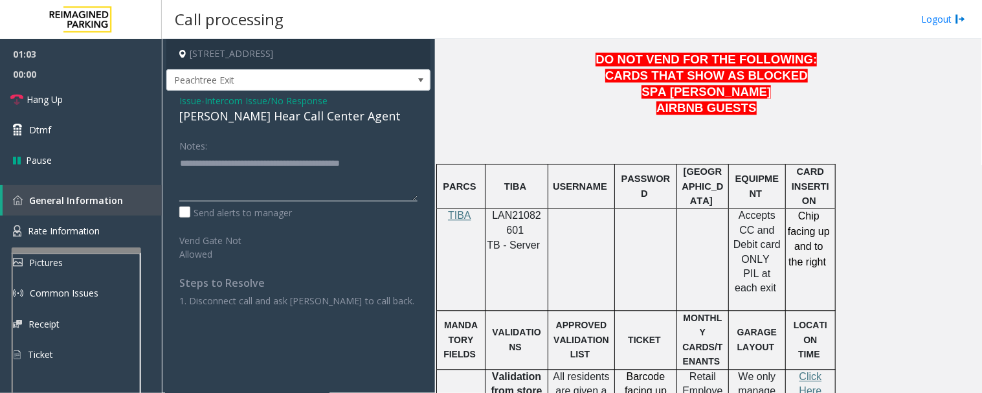
click at [216, 177] on textarea at bounding box center [298, 177] width 238 height 49
type textarea "**********"
click at [35, 102] on span "Hang Up" at bounding box center [45, 100] width 36 height 14
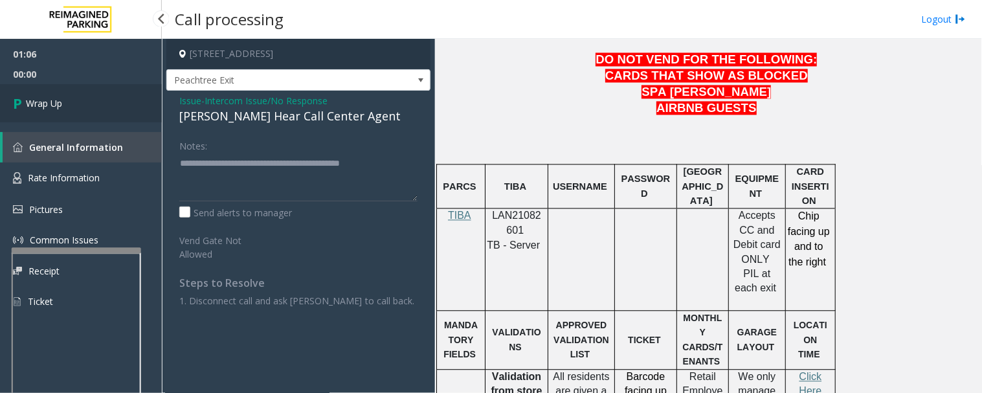
click at [34, 97] on span "Wrap Up" at bounding box center [44, 103] width 36 height 14
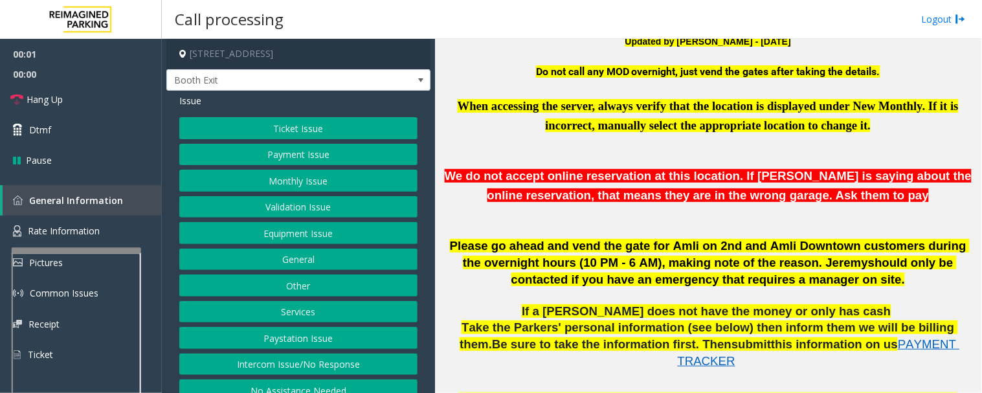
scroll to position [647, 0]
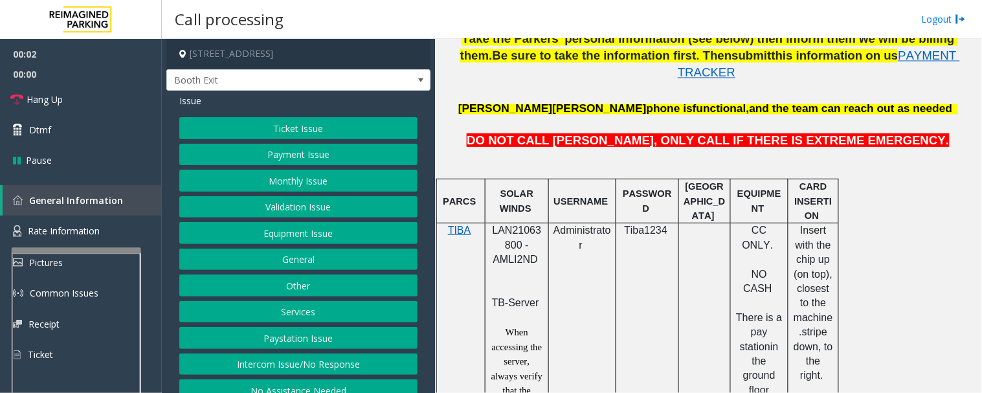
click at [516, 225] on span "LAN21063800 - AMLI2ND" at bounding box center [516, 245] width 49 height 40
click at [28, 108] on link "Hang Up" at bounding box center [81, 99] width 162 height 30
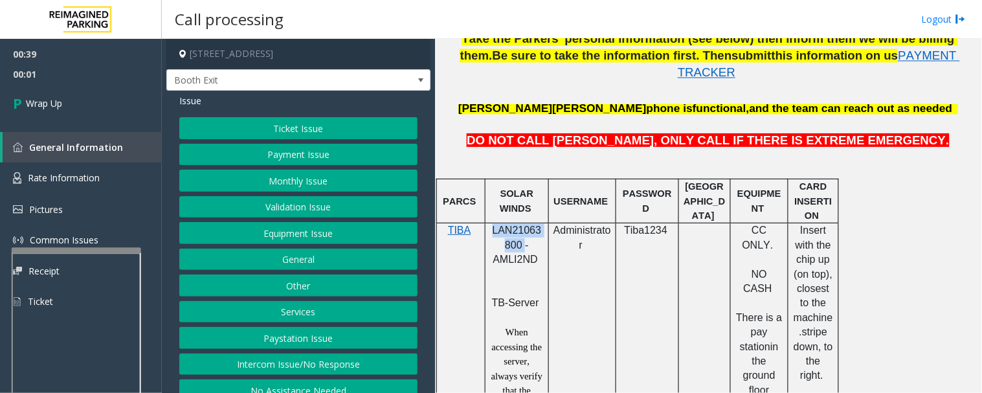
click at [249, 234] on button "Equipment Issue" at bounding box center [298, 233] width 238 height 22
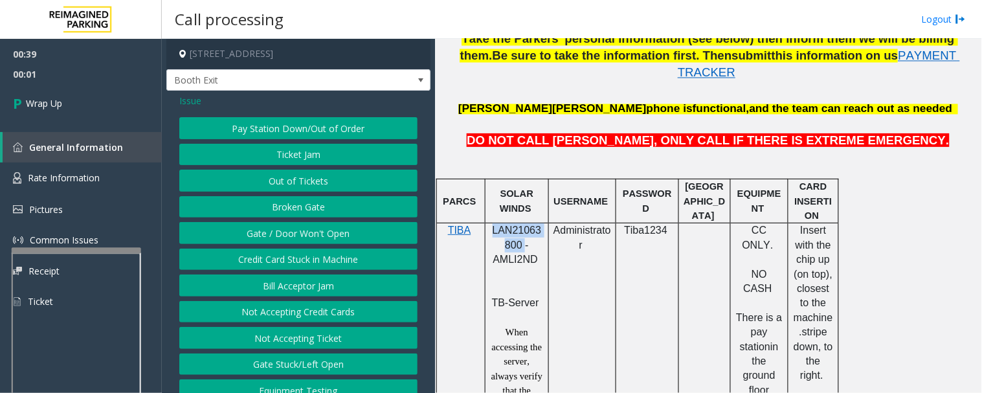
click at [254, 229] on button "Gate / Door Won't Open" at bounding box center [298, 233] width 238 height 22
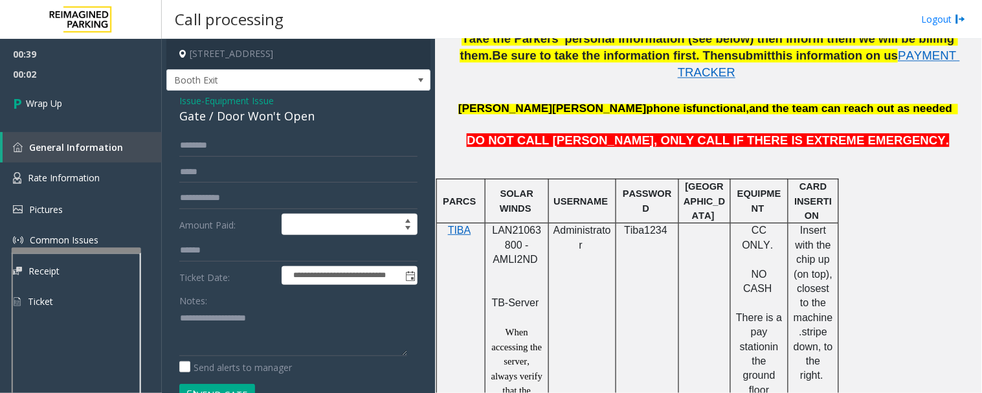
click at [212, 112] on div "Gate / Door Won't Open" at bounding box center [298, 115] width 238 height 17
click at [228, 328] on textarea at bounding box center [293, 331] width 228 height 49
paste textarea "**********"
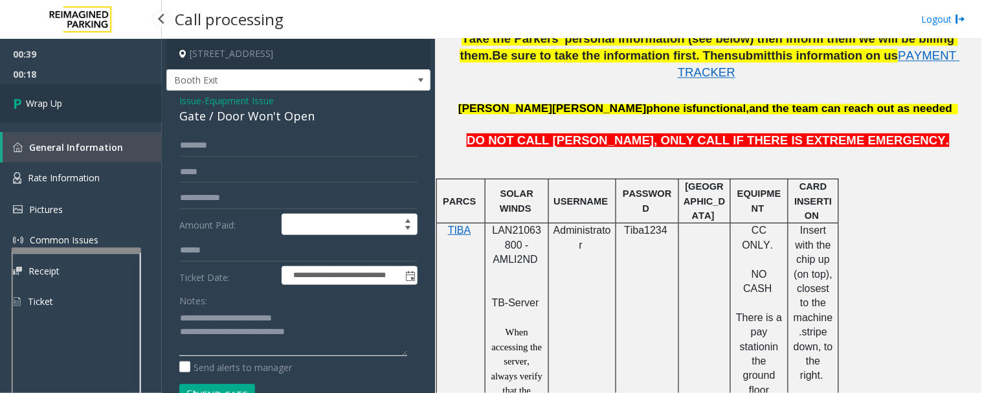
type textarea "**********"
click at [124, 122] on link "Wrap Up" at bounding box center [81, 103] width 162 height 38
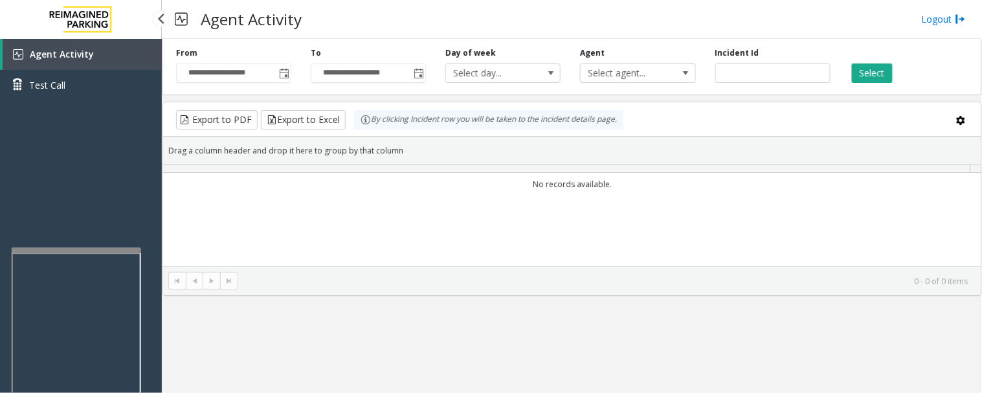
click at [124, 108] on div "Agent Activity Test Call" at bounding box center [81, 74] width 162 height 71
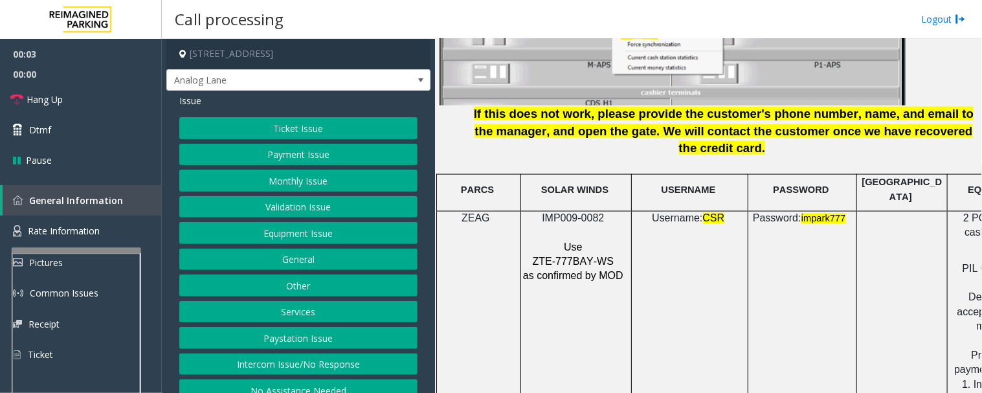
scroll to position [1797, 0]
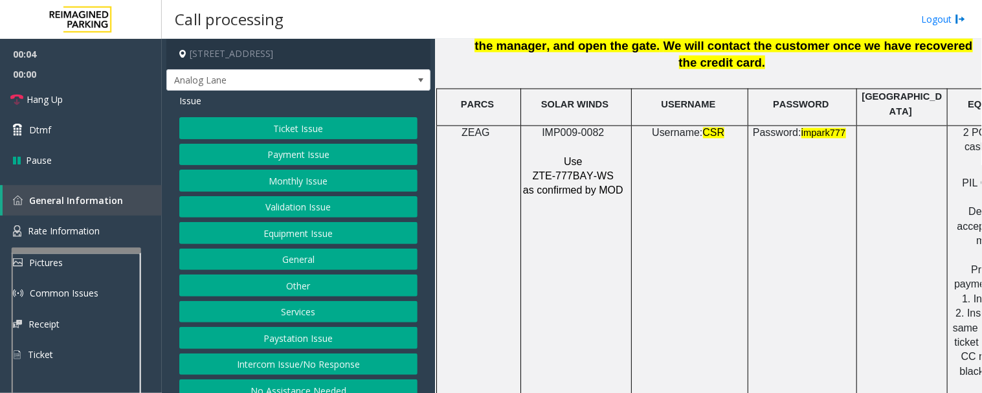
click at [580, 127] on span "IMP009-0082" at bounding box center [573, 132] width 62 height 11
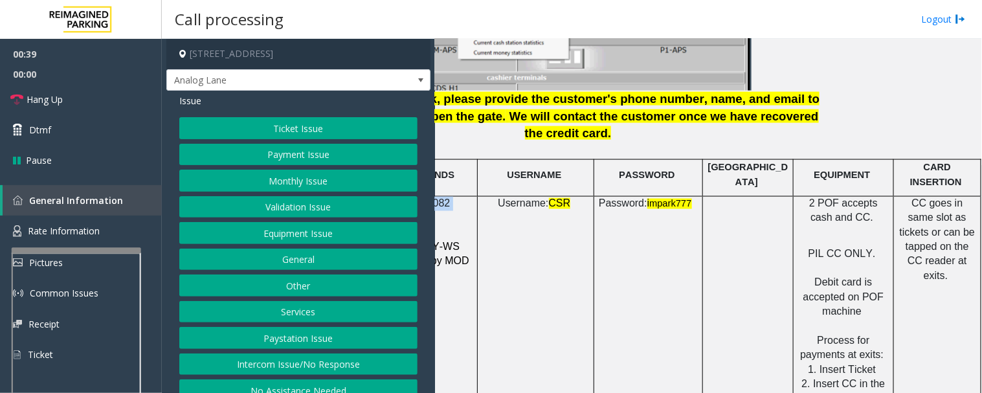
scroll to position [1725, 164]
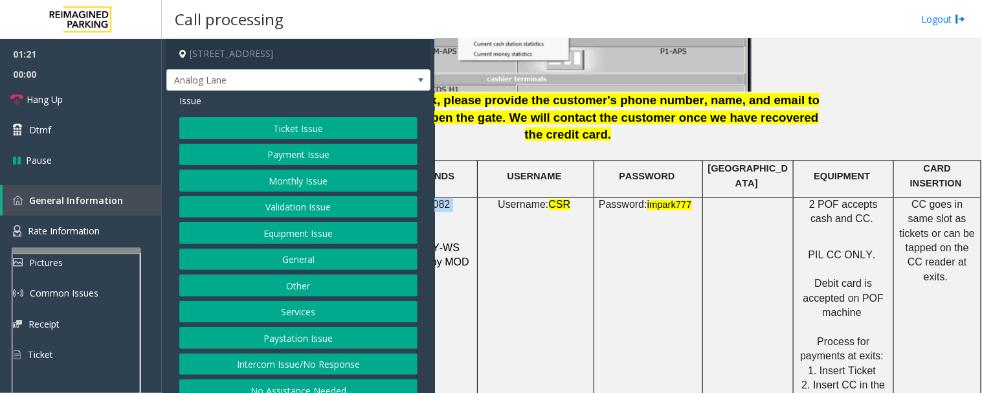
click at [307, 157] on button "Payment Issue" at bounding box center [298, 155] width 238 height 22
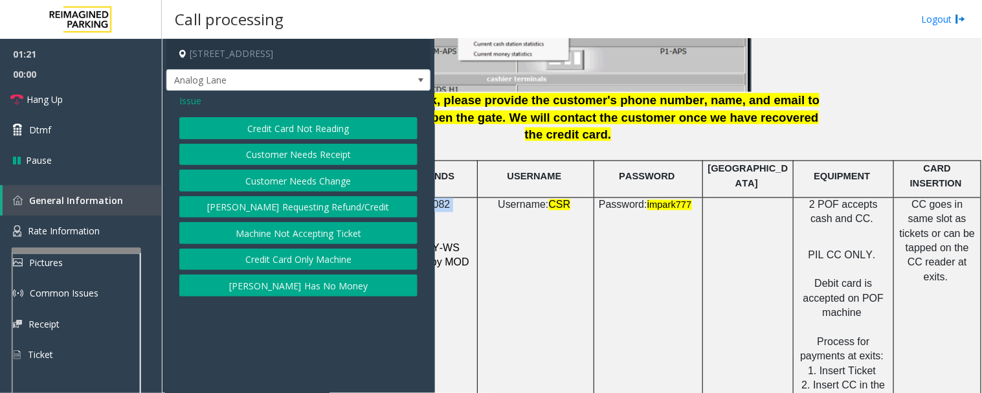
click at [355, 124] on button "Credit Card Not Reading" at bounding box center [298, 128] width 238 height 22
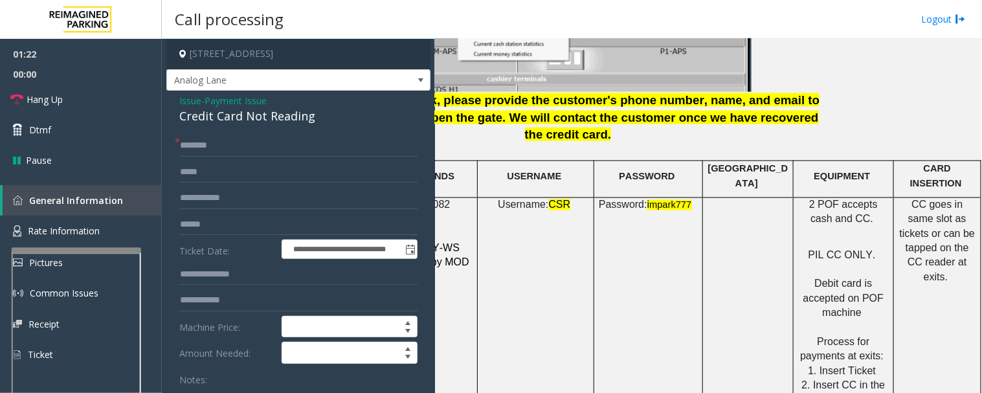
click at [234, 108] on div "Credit Card Not Reading" at bounding box center [298, 115] width 238 height 17
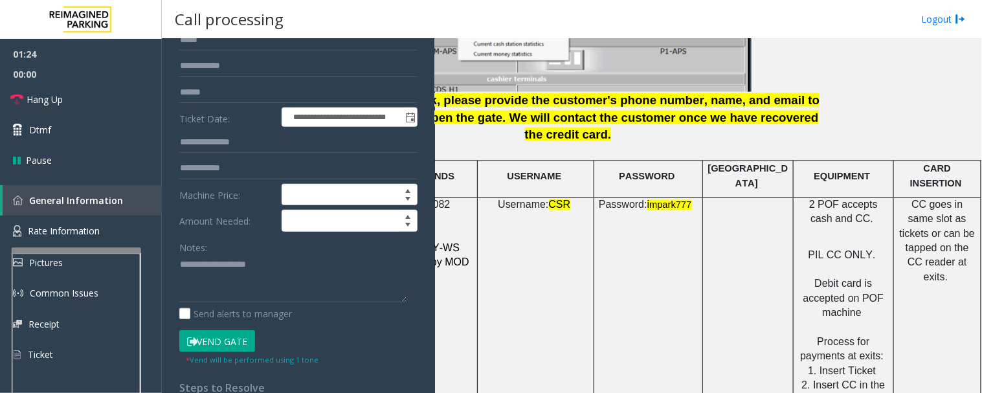
scroll to position [287, 0]
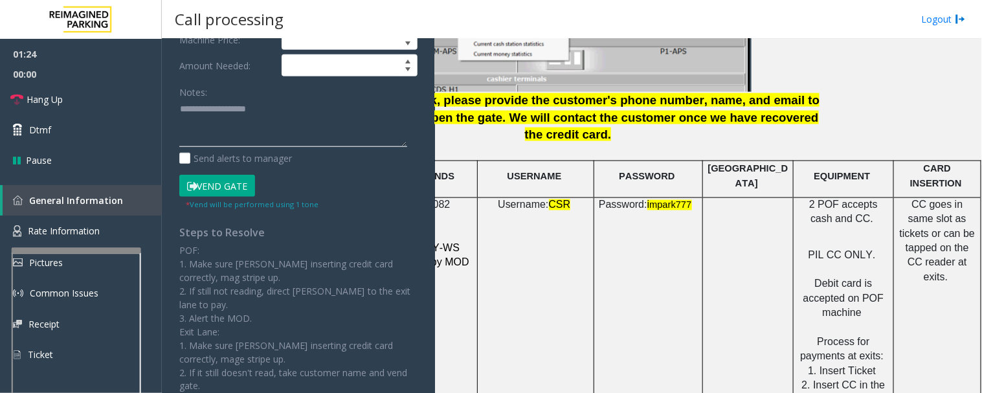
click at [244, 118] on textarea at bounding box center [293, 123] width 228 height 49
paste textarea "**********"
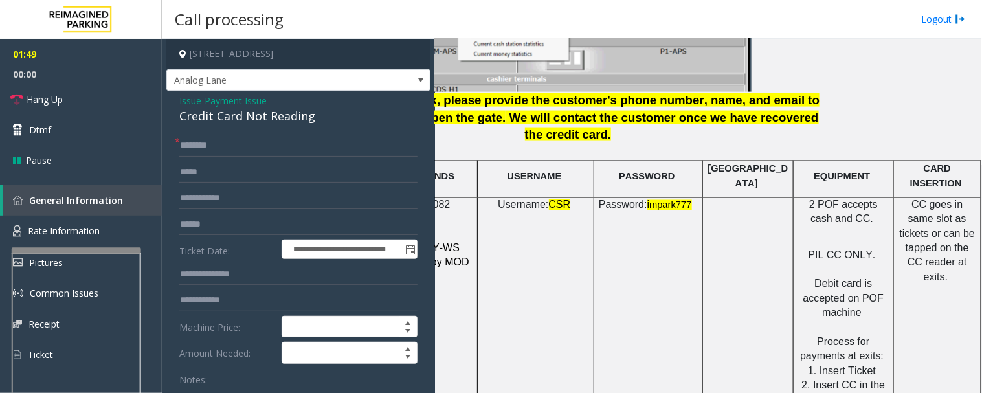
type textarea "**********"
click at [267, 138] on input "text" at bounding box center [298, 146] width 238 height 22
type input "**"
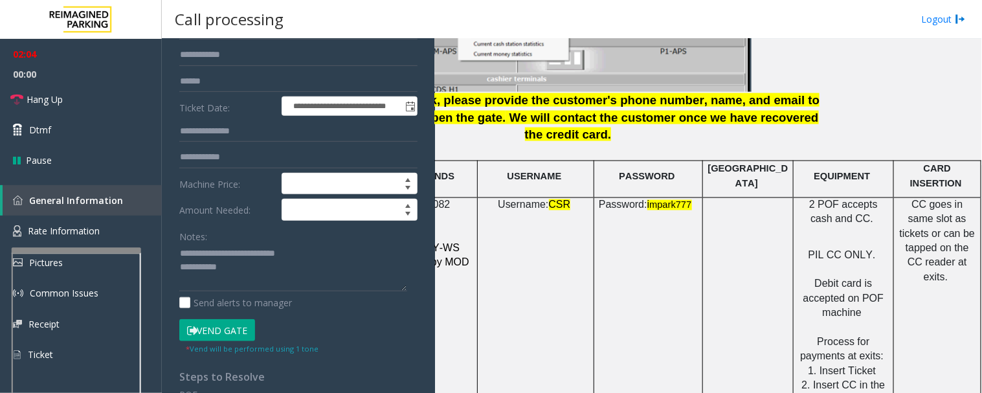
scroll to position [144, 0]
click at [249, 269] on textarea at bounding box center [293, 267] width 228 height 49
paste textarea "**********"
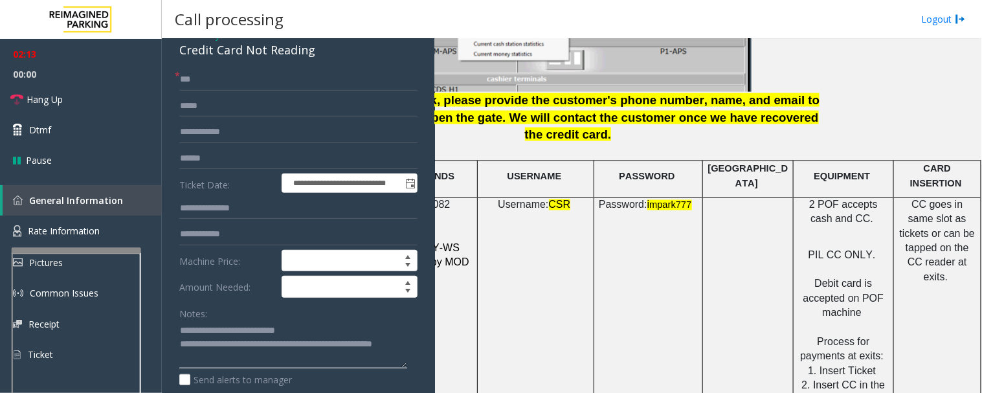
scroll to position [0, 0]
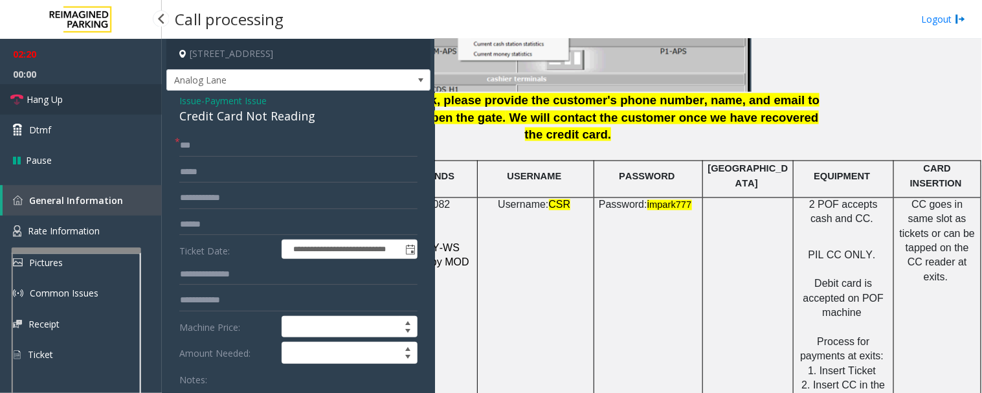
type textarea "**********"
click at [34, 100] on span "Hang Up" at bounding box center [45, 100] width 36 height 14
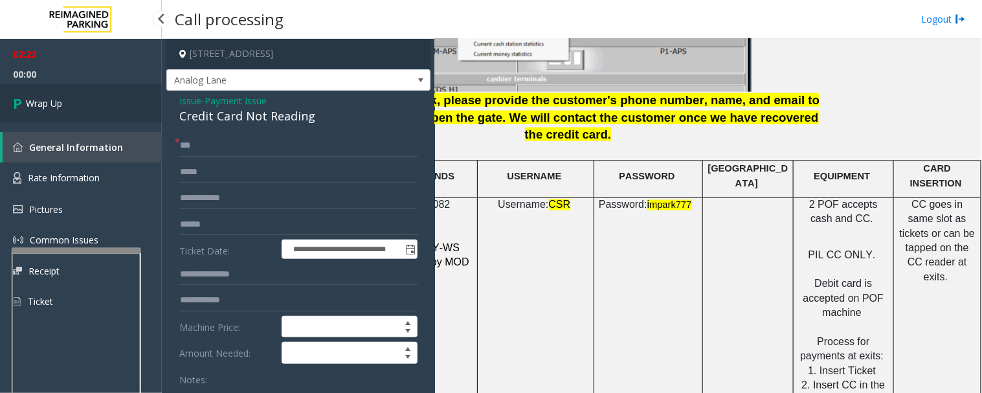
click at [87, 104] on link "Wrap Up" at bounding box center [81, 103] width 162 height 38
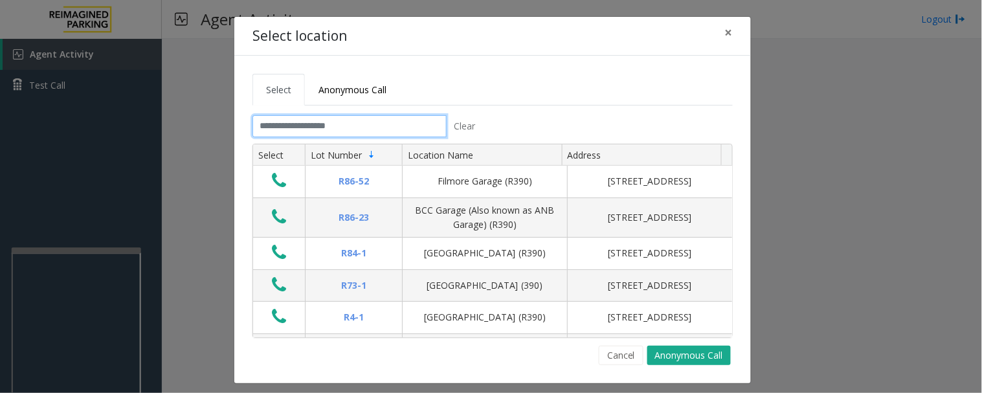
click at [423, 115] on input "text" at bounding box center [349, 126] width 194 height 22
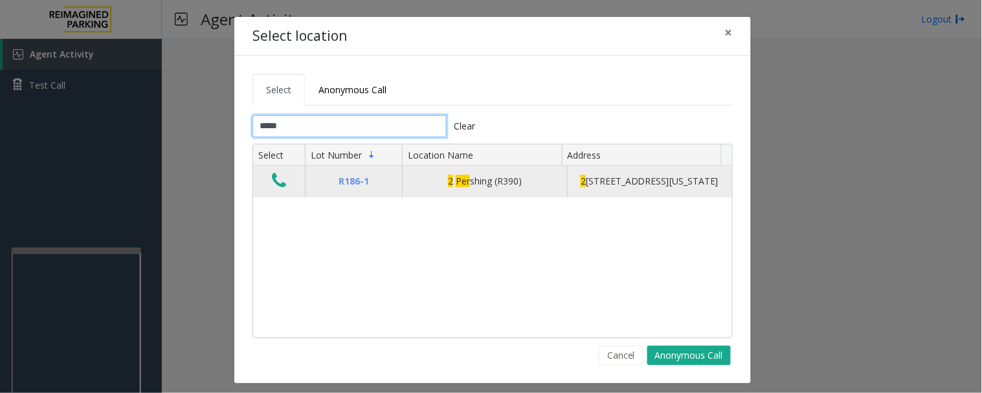
type input "*****"
click at [272, 183] on icon "Data table" at bounding box center [279, 180] width 14 height 18
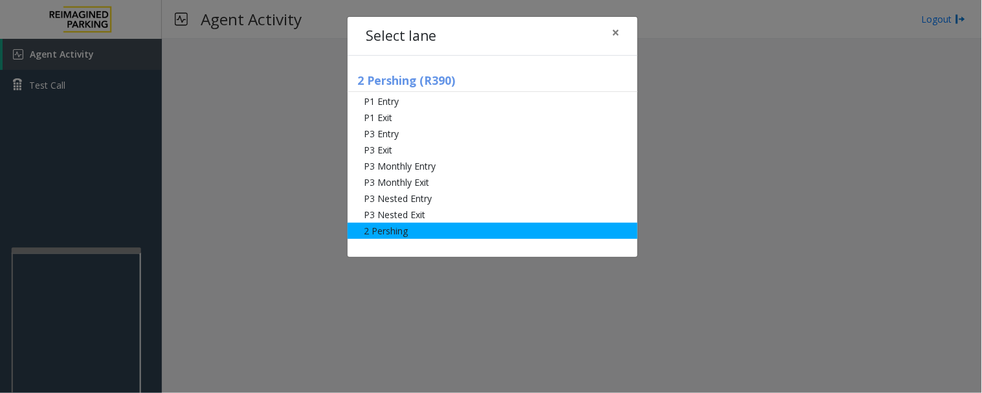
click at [390, 237] on li "2 Pershing" at bounding box center [493, 231] width 290 height 16
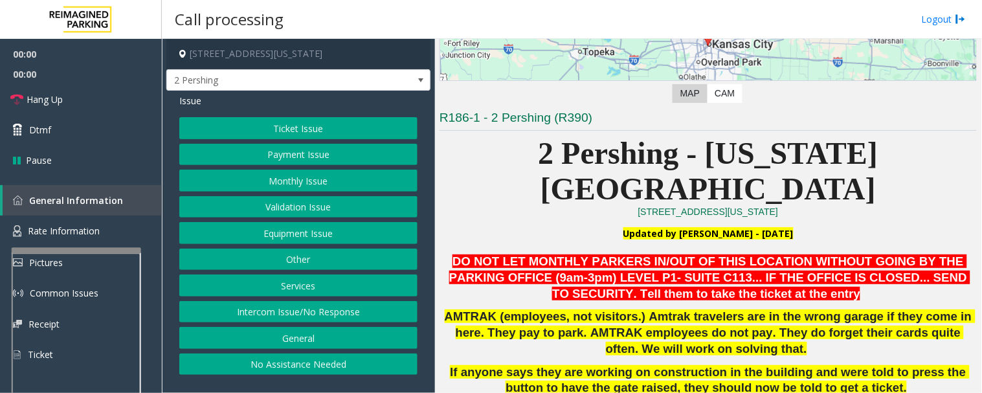
scroll to position [359, 0]
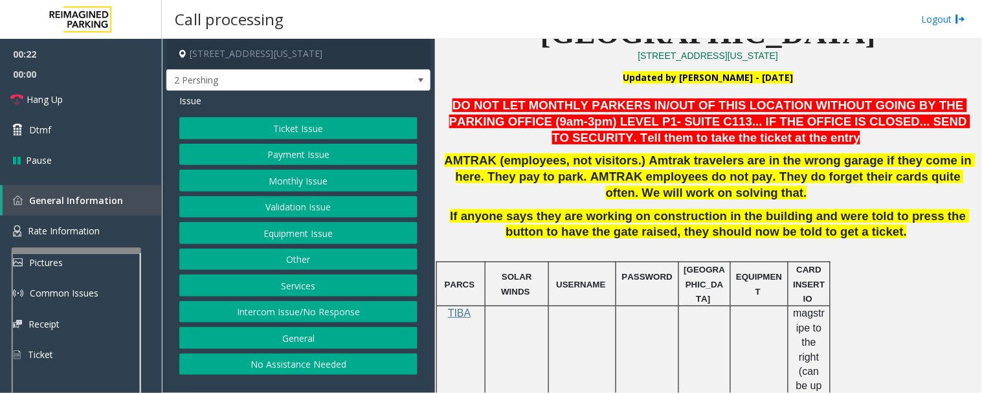
click at [384, 315] on button "Intercom Issue/No Response" at bounding box center [298, 312] width 238 height 22
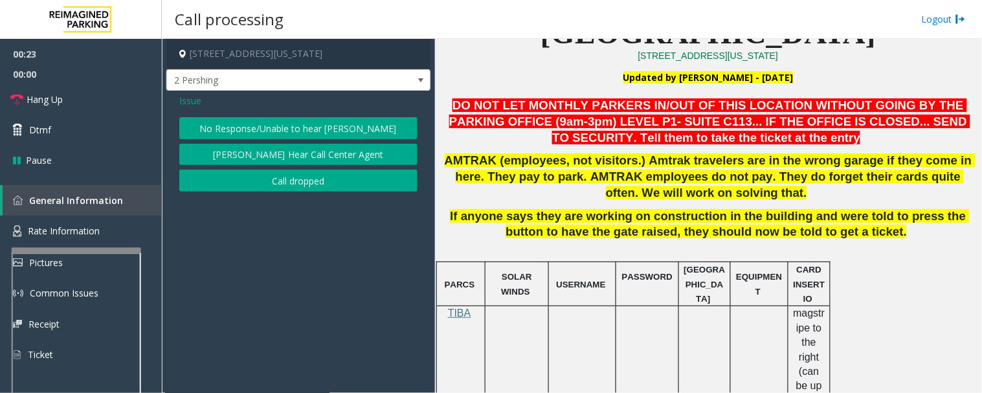
click at [346, 128] on button "No Response/Unable to hear [PERSON_NAME]" at bounding box center [298, 128] width 238 height 22
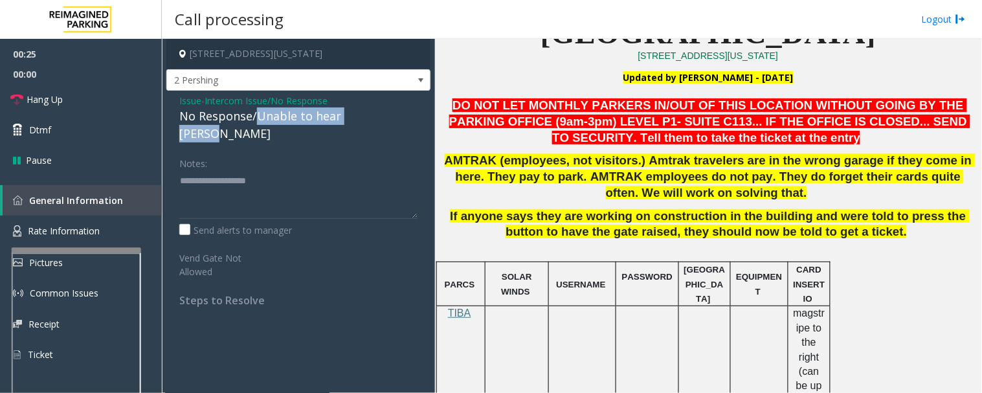
drag, startPoint x: 256, startPoint y: 113, endPoint x: 419, endPoint y: 113, distance: 163.7
click at [419, 113] on div "Issue - Intercom Issue/No Response No Response/Unable to hear [PERSON_NAME] Not…" at bounding box center [298, 205] width 264 height 229
click at [340, 170] on textarea at bounding box center [298, 194] width 238 height 49
type textarea "**********"
click at [186, 99] on span "Issue" at bounding box center [190, 101] width 22 height 14
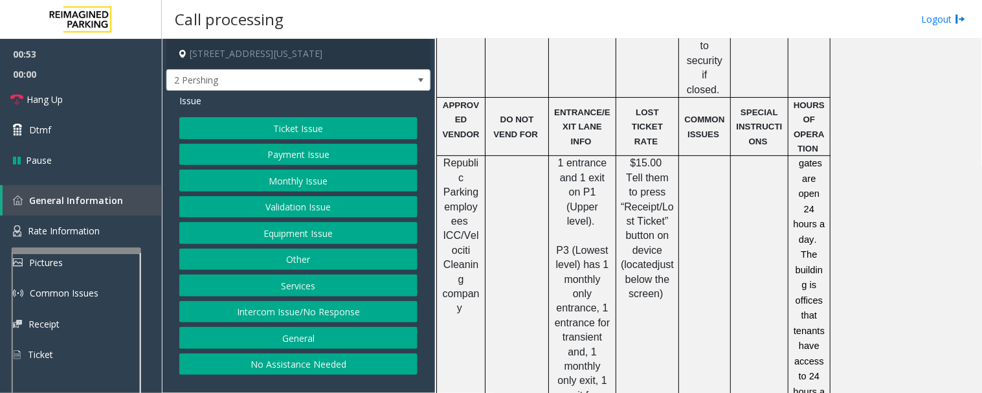
scroll to position [1582, 0]
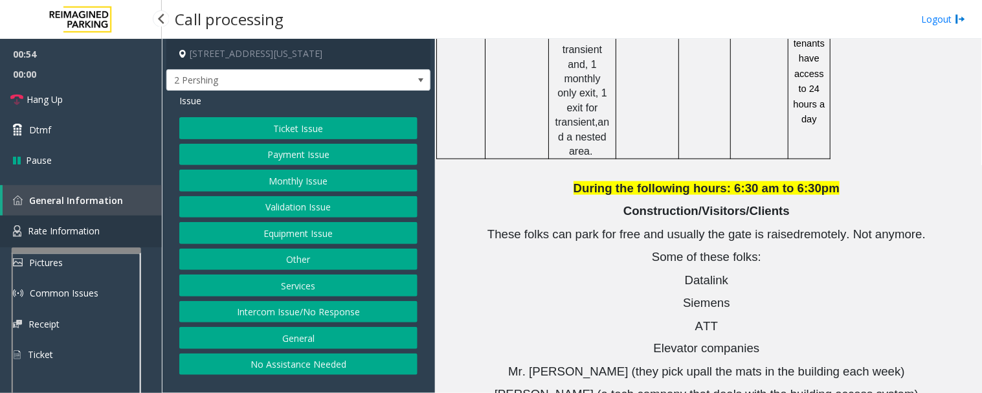
click at [89, 221] on link "Rate Information" at bounding box center [81, 231] width 162 height 32
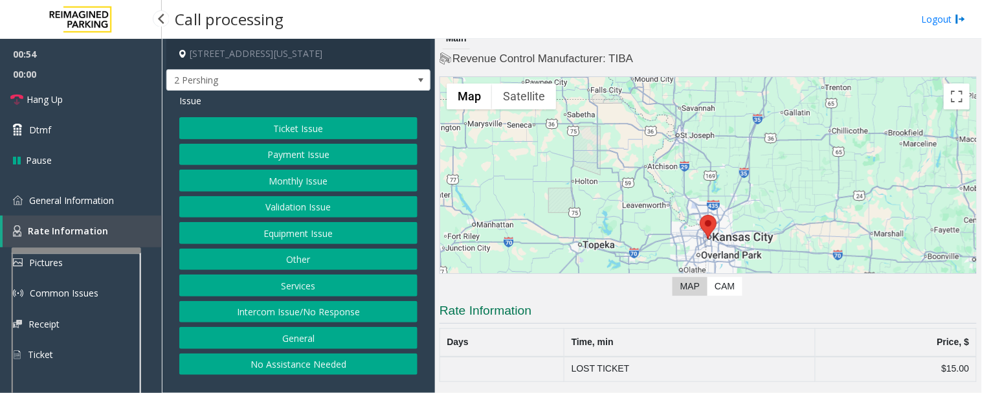
scroll to position [10, 0]
click at [99, 206] on link "General Information" at bounding box center [81, 200] width 162 height 30
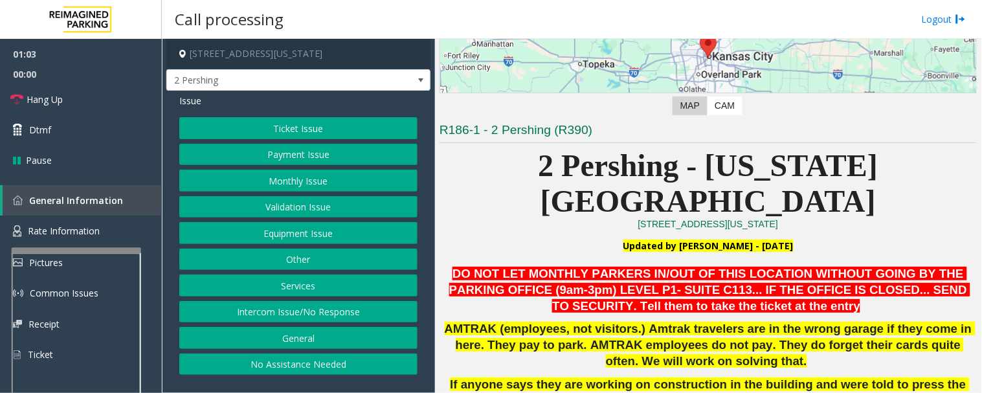
scroll to position [842, 0]
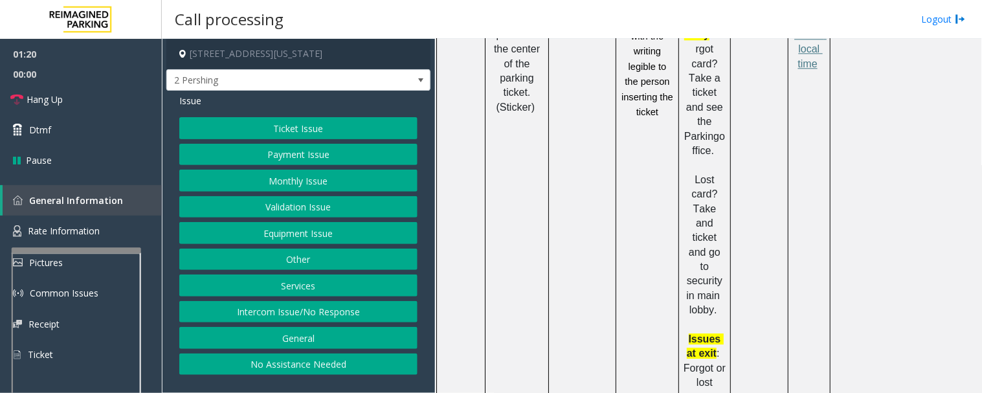
click at [381, 96] on div "Issue" at bounding box center [298, 101] width 238 height 14
click at [397, 82] on span "2 Pershing" at bounding box center [298, 80] width 264 height 22
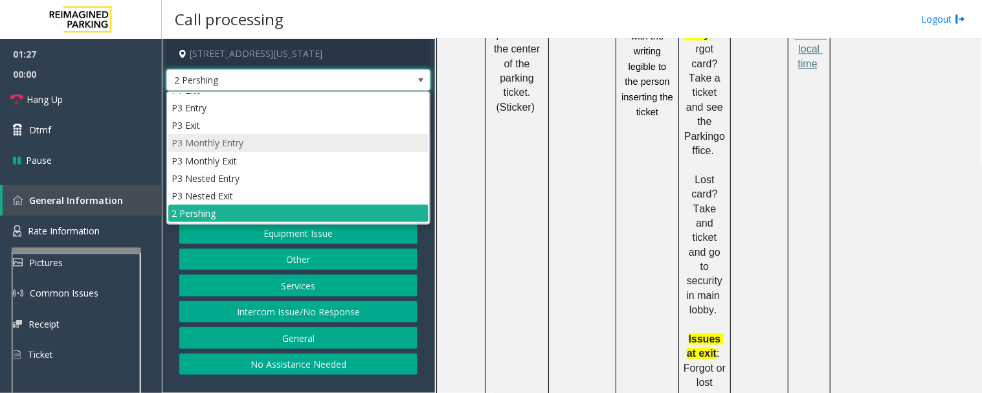
scroll to position [0, 0]
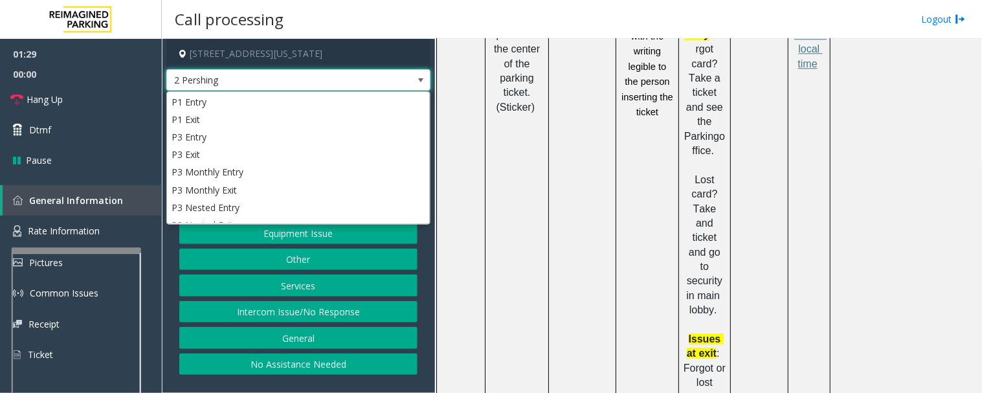
click at [422, 82] on span at bounding box center [420, 80] width 10 height 10
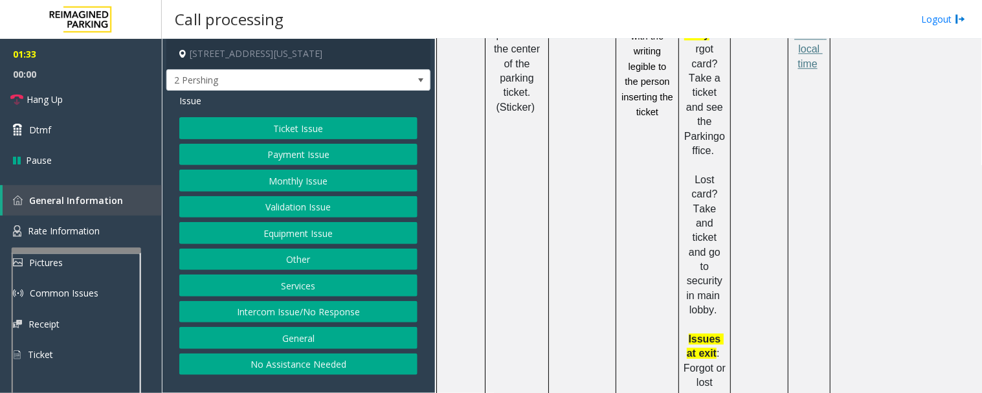
click at [342, 150] on button "Payment Issue" at bounding box center [298, 155] width 238 height 22
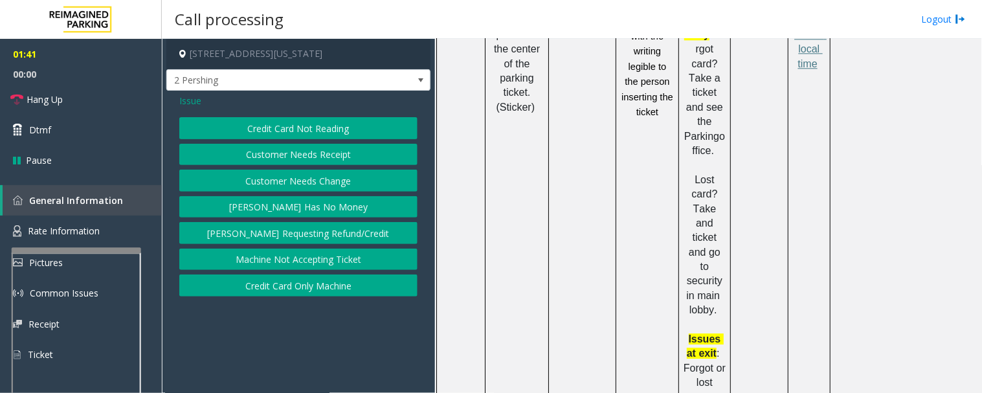
click at [190, 110] on div "Issue Credit Card Not Reading Customer Needs Receipt Customer Needs Change [PER…" at bounding box center [298, 197] width 264 height 212
click at [192, 104] on span "Issue" at bounding box center [190, 101] width 22 height 14
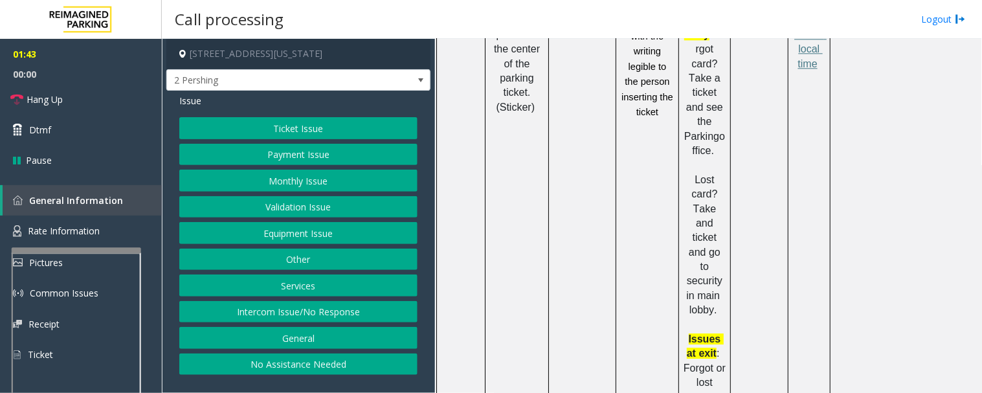
click at [312, 159] on button "Payment Issue" at bounding box center [298, 155] width 238 height 22
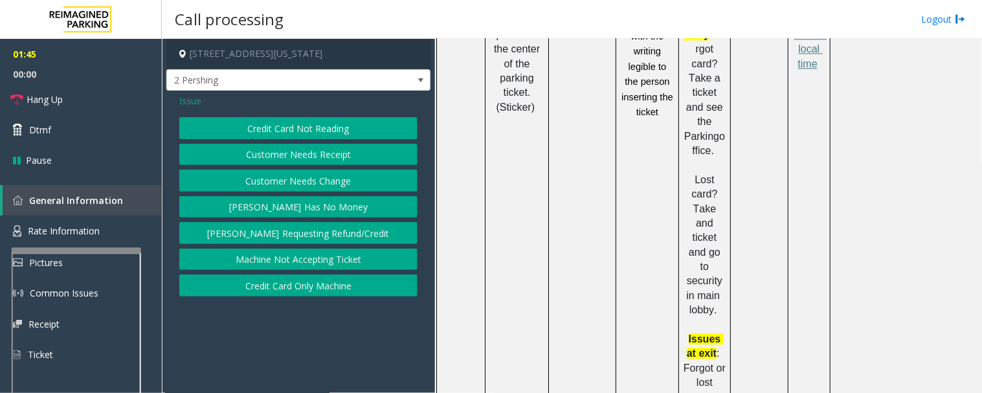
click at [312, 293] on button "Credit Card Only Machine" at bounding box center [298, 285] width 238 height 22
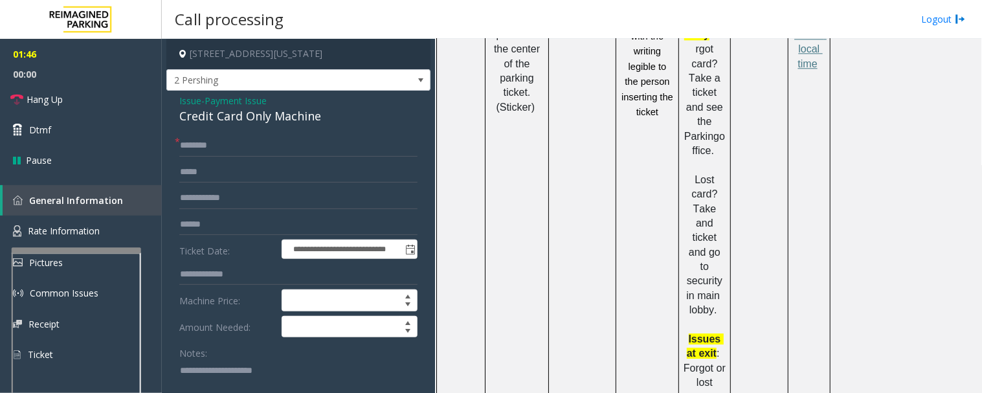
click at [256, 124] on div "Credit Card Only Machine" at bounding box center [298, 115] width 238 height 17
click at [247, 140] on input "text" at bounding box center [298, 146] width 238 height 22
type input "**"
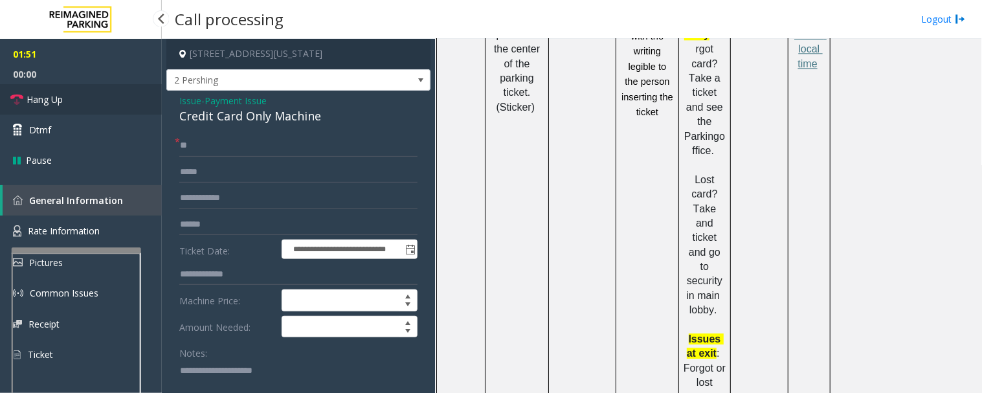
click at [61, 102] on span "Hang Up" at bounding box center [45, 100] width 36 height 14
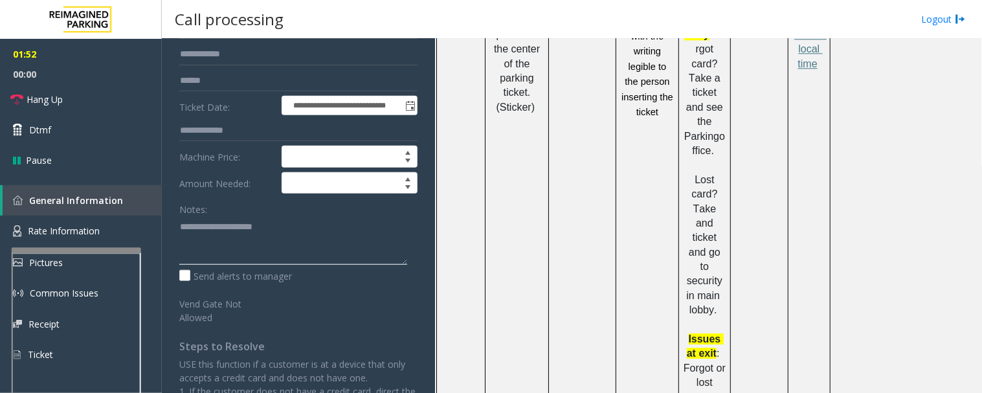
click at [257, 244] on textarea at bounding box center [293, 240] width 228 height 49
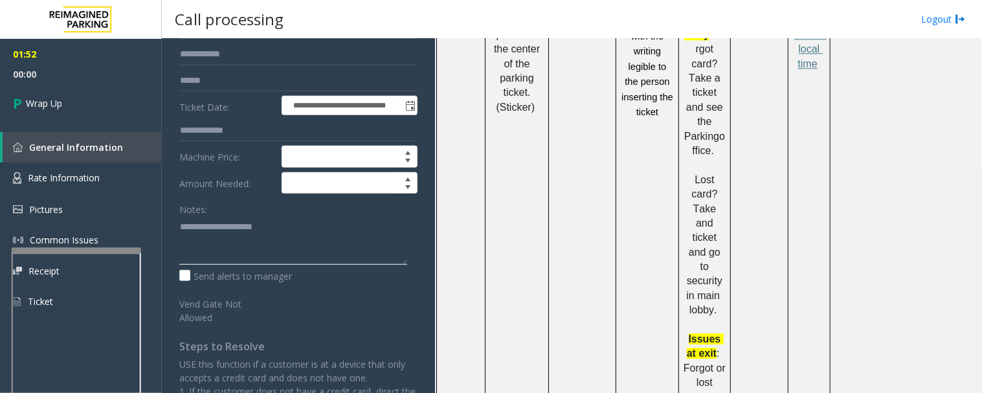
click at [180, 228] on textarea at bounding box center [293, 240] width 228 height 49
paste textarea "**********"
click at [330, 238] on textarea at bounding box center [293, 240] width 228 height 49
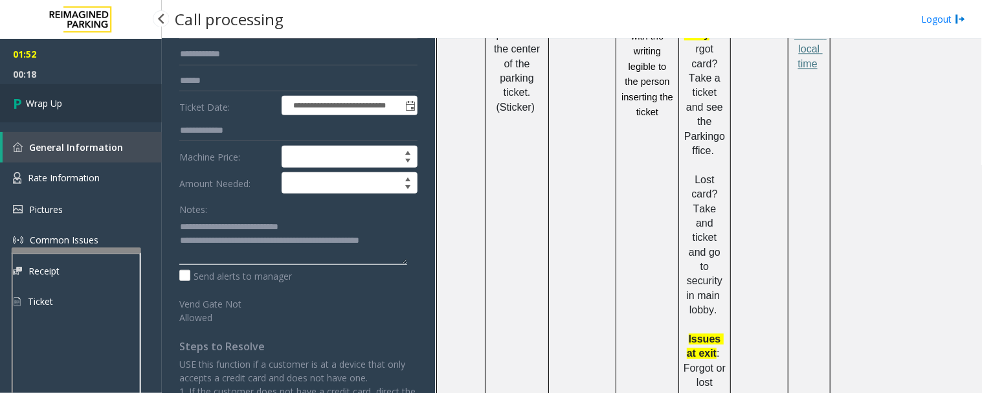
type textarea "**********"
click at [14, 115] on link "Wrap Up" at bounding box center [81, 103] width 162 height 38
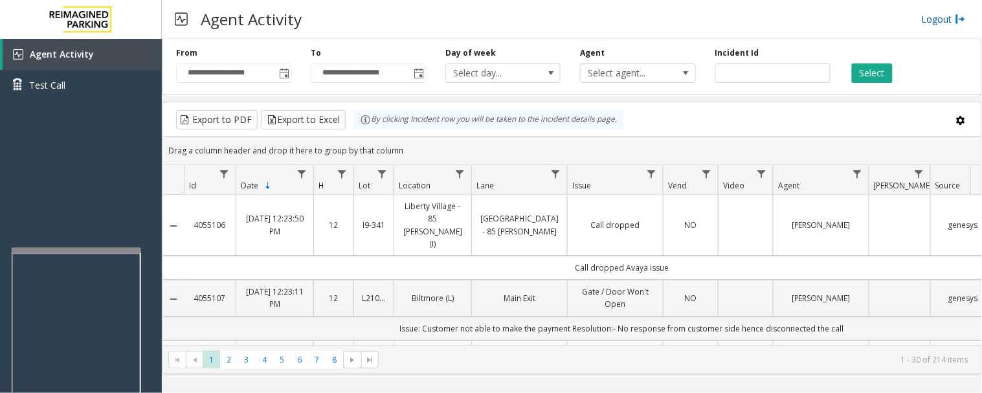
click at [950, 22] on link "Logout" at bounding box center [944, 19] width 44 height 14
